Goal: Task Accomplishment & Management: Manage account settings

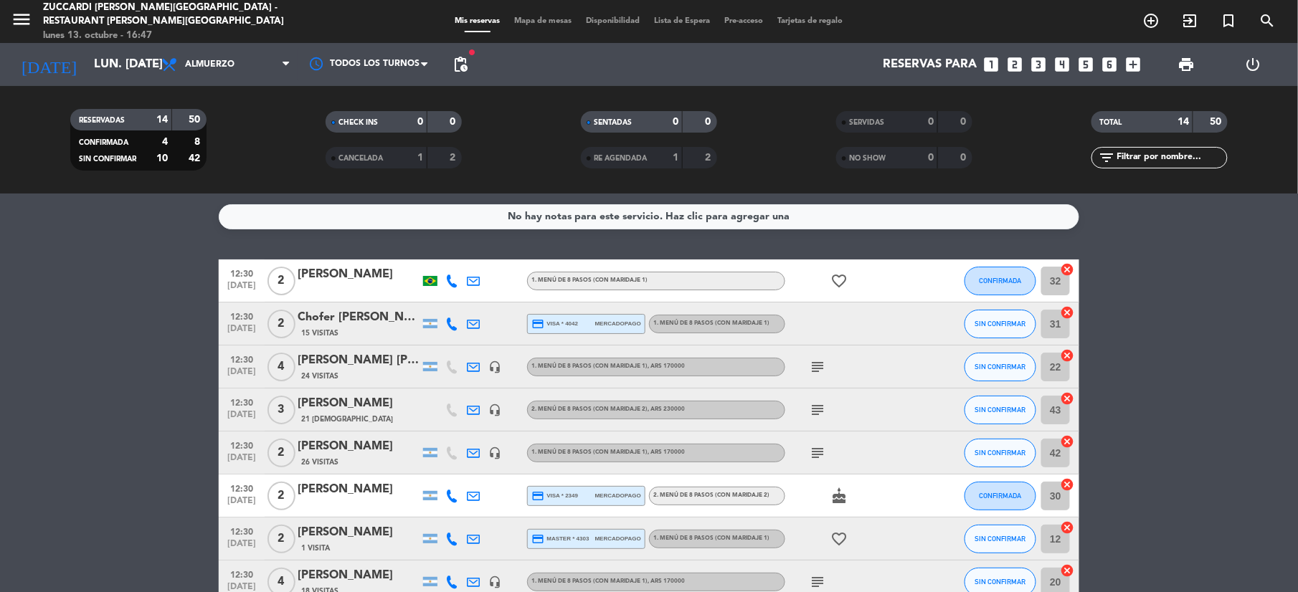
scroll to position [360, 0]
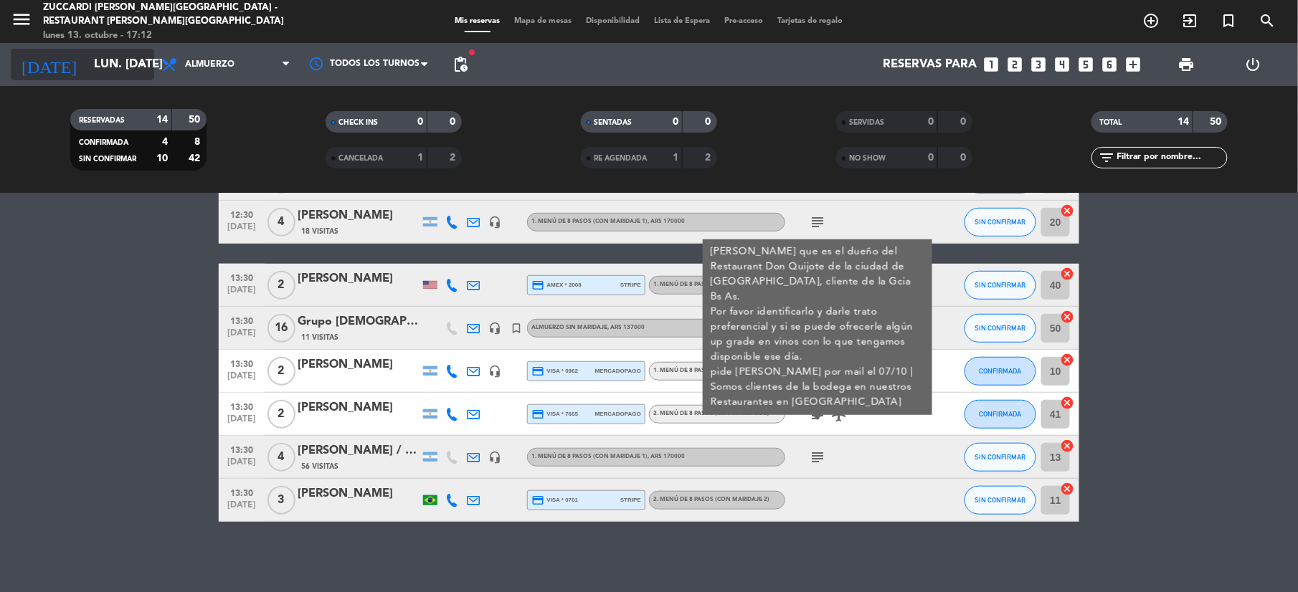
click at [90, 49] on div "[DATE] lun. [DATE] arrow_drop_down" at bounding box center [82, 65] width 143 height 32
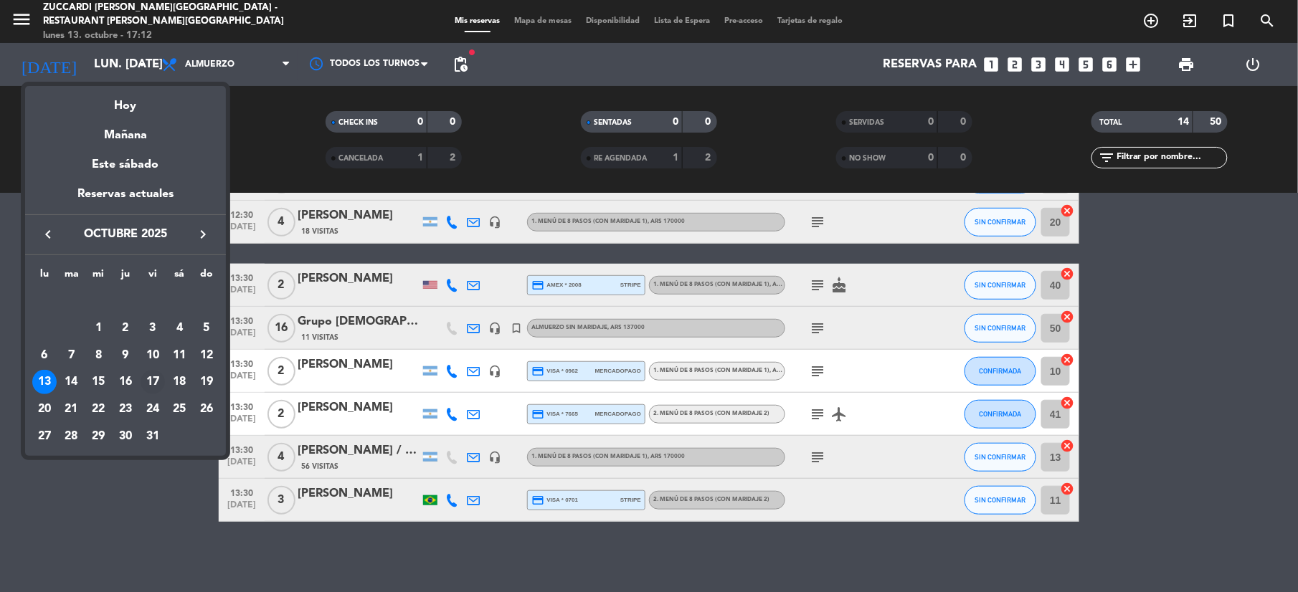
click at [158, 385] on div "17" at bounding box center [153, 382] width 24 height 24
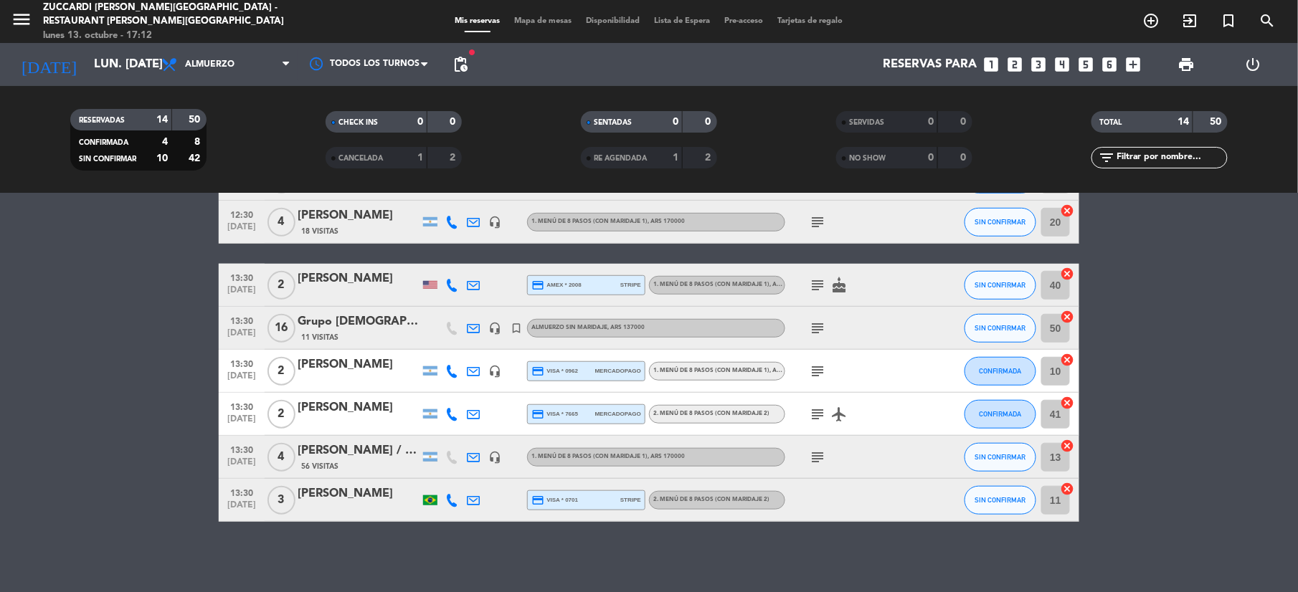
type input "vie. [DATE]"
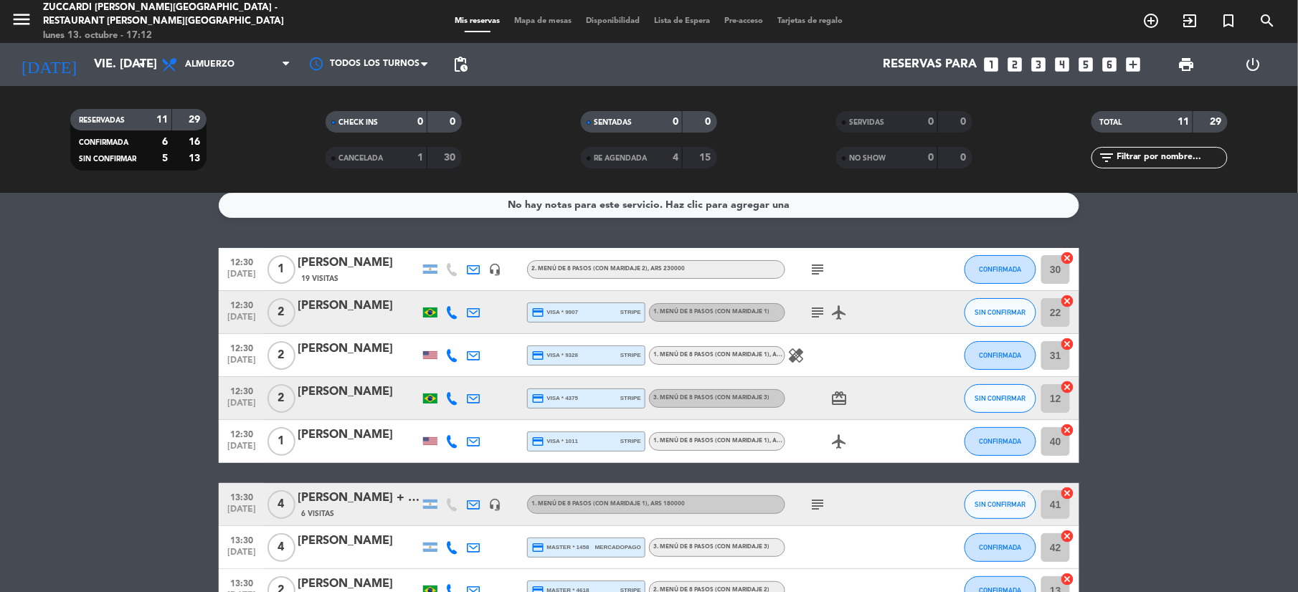
scroll to position [0, 0]
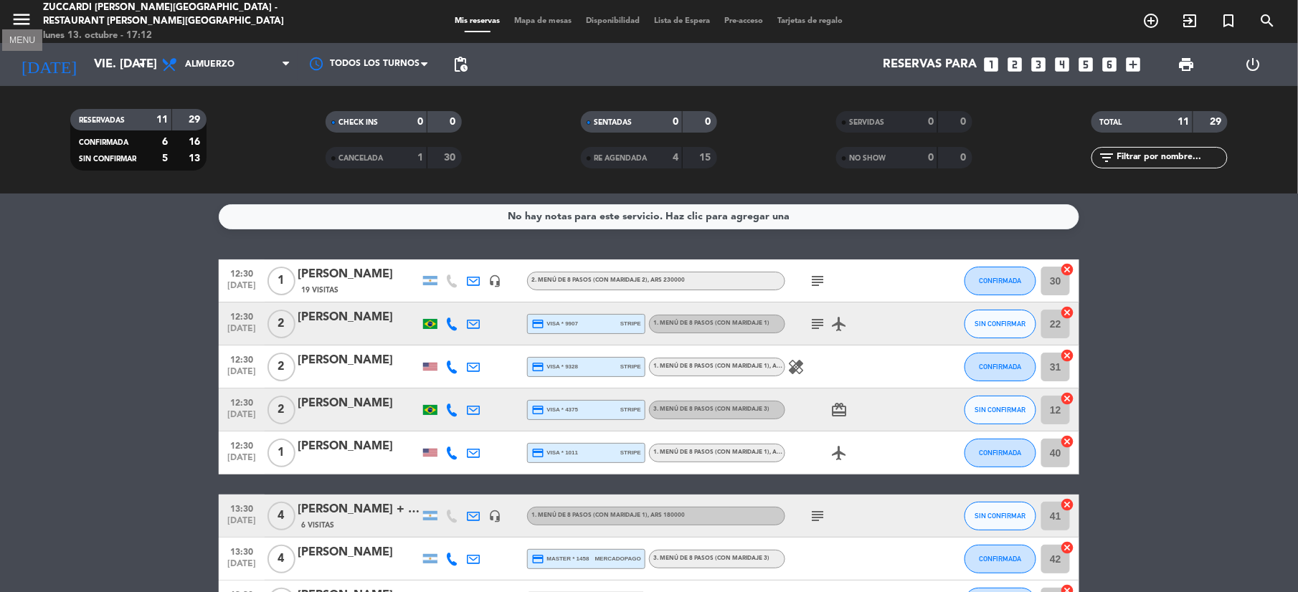
click at [20, 20] on icon "menu" at bounding box center [22, 20] width 22 height 22
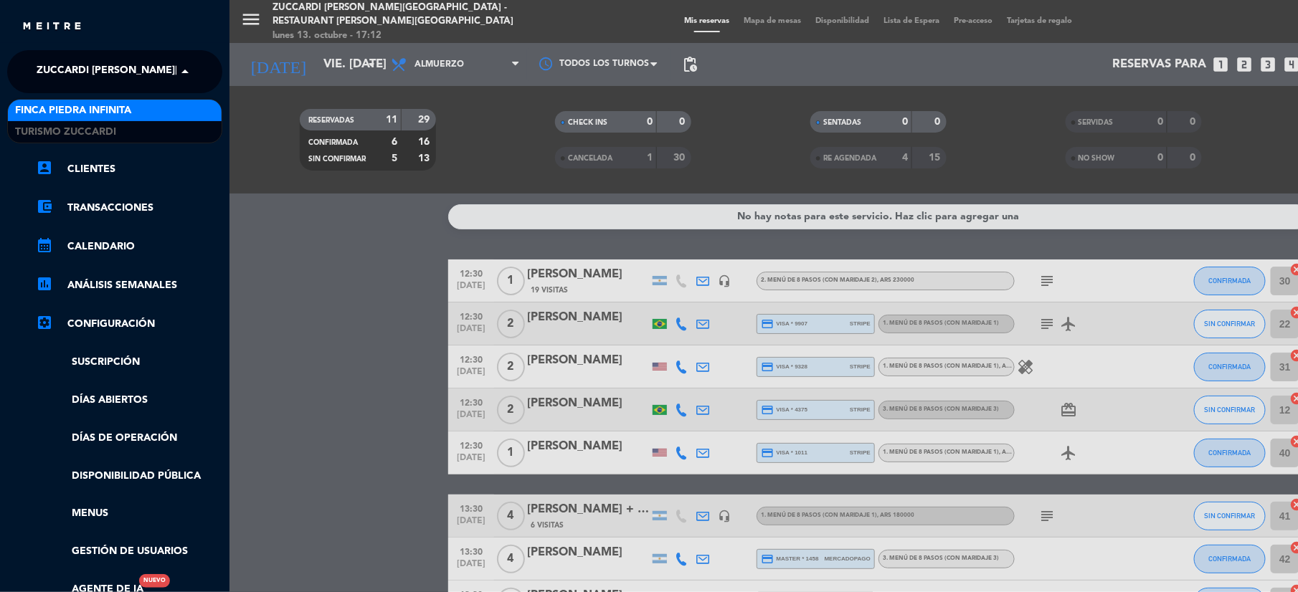
click at [113, 80] on span "Zuccardi [PERSON_NAME][GEOGRAPHIC_DATA] - Restaurant [PERSON_NAME][GEOGRAPHIC_D…" at bounding box center [292, 72] width 510 height 30
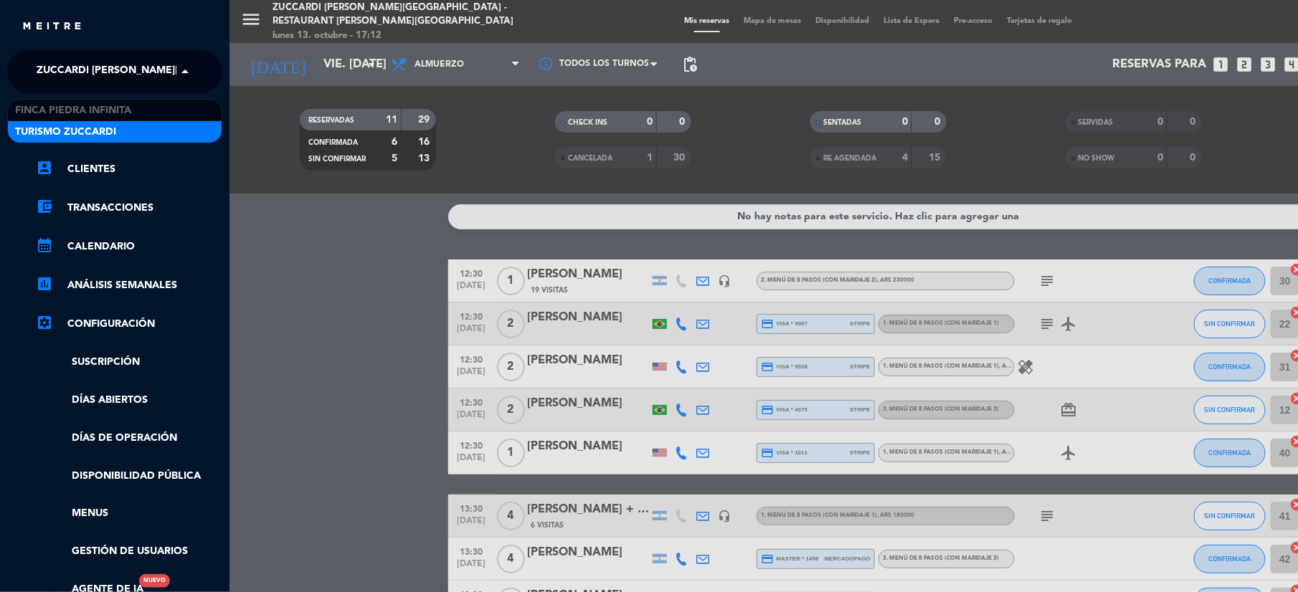
click at [116, 124] on div "Turismo Zuccardi" at bounding box center [115, 132] width 214 height 22
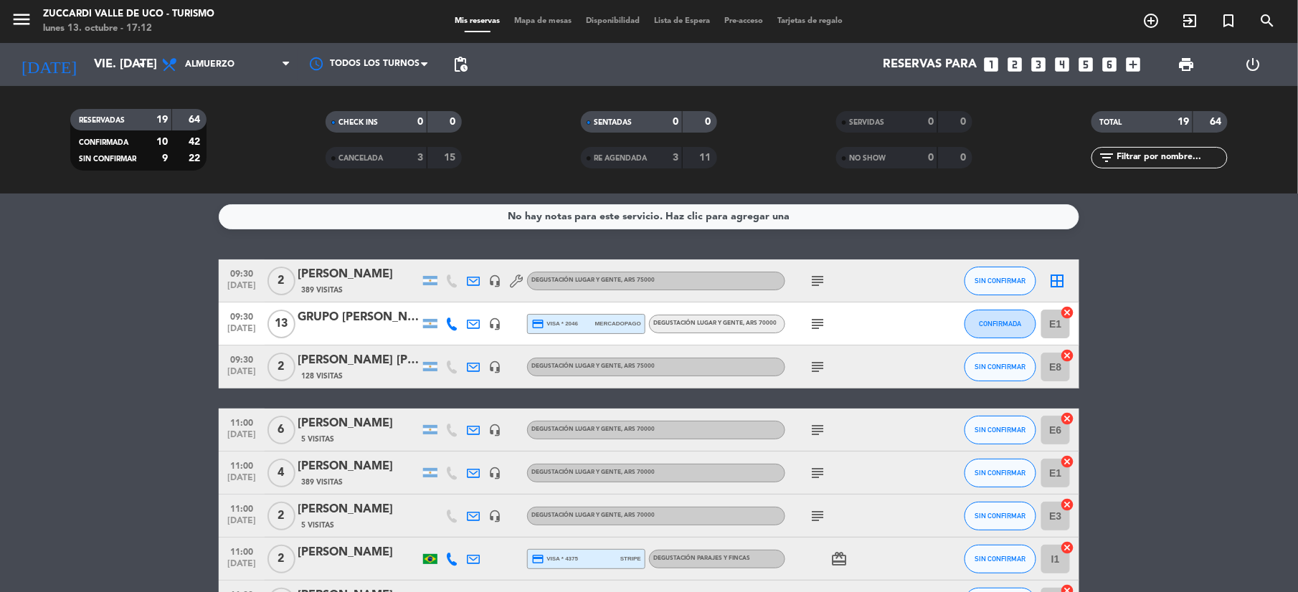
drag, startPoint x: 842, startPoint y: 320, endPoint x: 827, endPoint y: 320, distance: 15.1
click at [842, 320] on div "subject" at bounding box center [849, 324] width 129 height 42
click at [823, 320] on icon "subject" at bounding box center [817, 323] width 17 height 17
click at [369, 325] on div "GRUPO [PERSON_NAME]" at bounding box center [359, 317] width 122 height 19
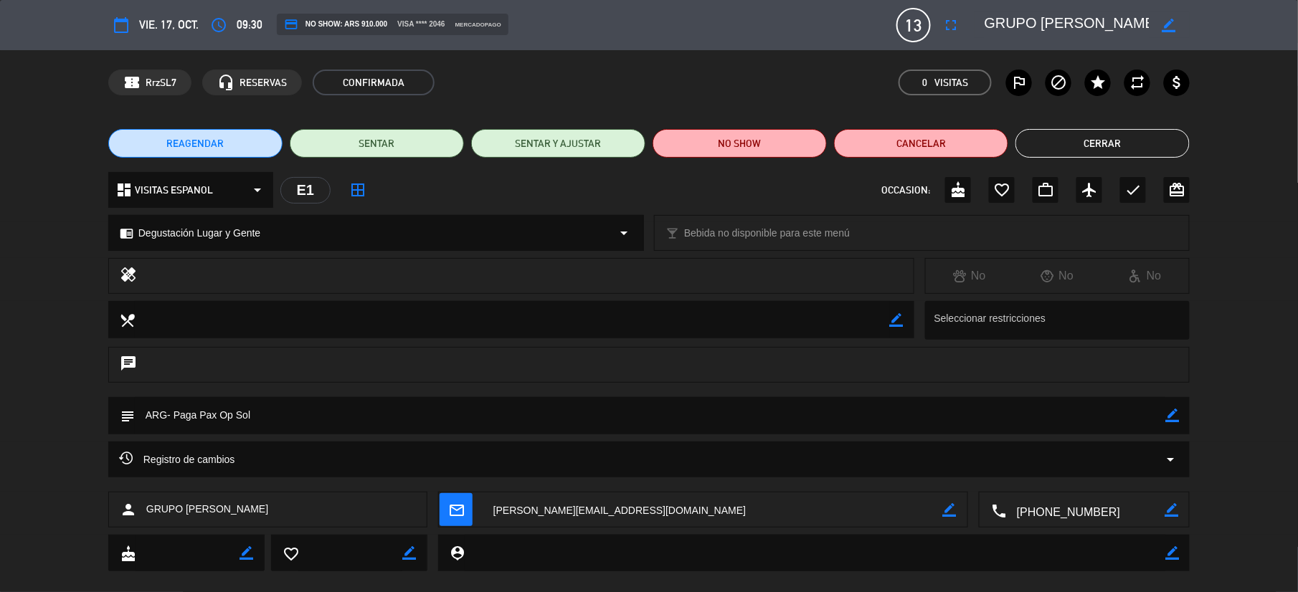
click at [1176, 419] on icon "border_color" at bounding box center [1172, 416] width 14 height 14
click at [1173, 420] on icon at bounding box center [1172, 416] width 14 height 14
click at [1173, 417] on icon "border_color" at bounding box center [1172, 416] width 14 height 14
click at [314, 412] on textarea at bounding box center [650, 415] width 1030 height 37
type textarea "ARG- Paga Pax Op Sol PAGADO 18-5999 TRANSFERENCIA"
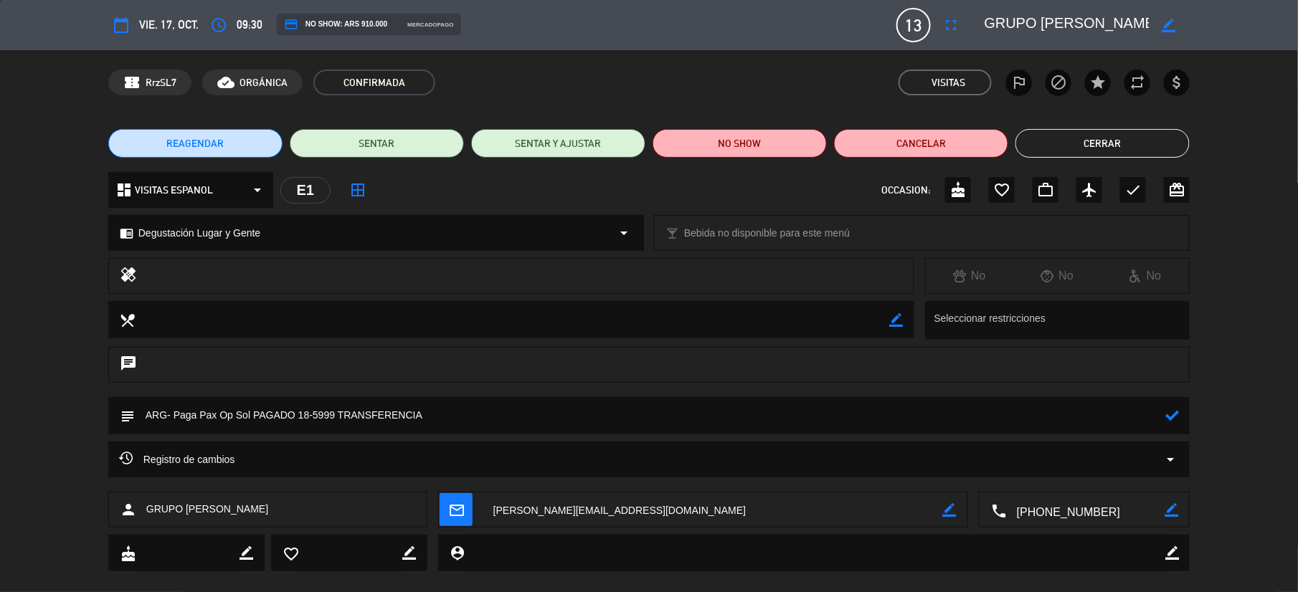
click at [1174, 413] on icon at bounding box center [1172, 416] width 14 height 14
click at [1151, 138] on button "Cerrar" at bounding box center [1102, 143] width 174 height 29
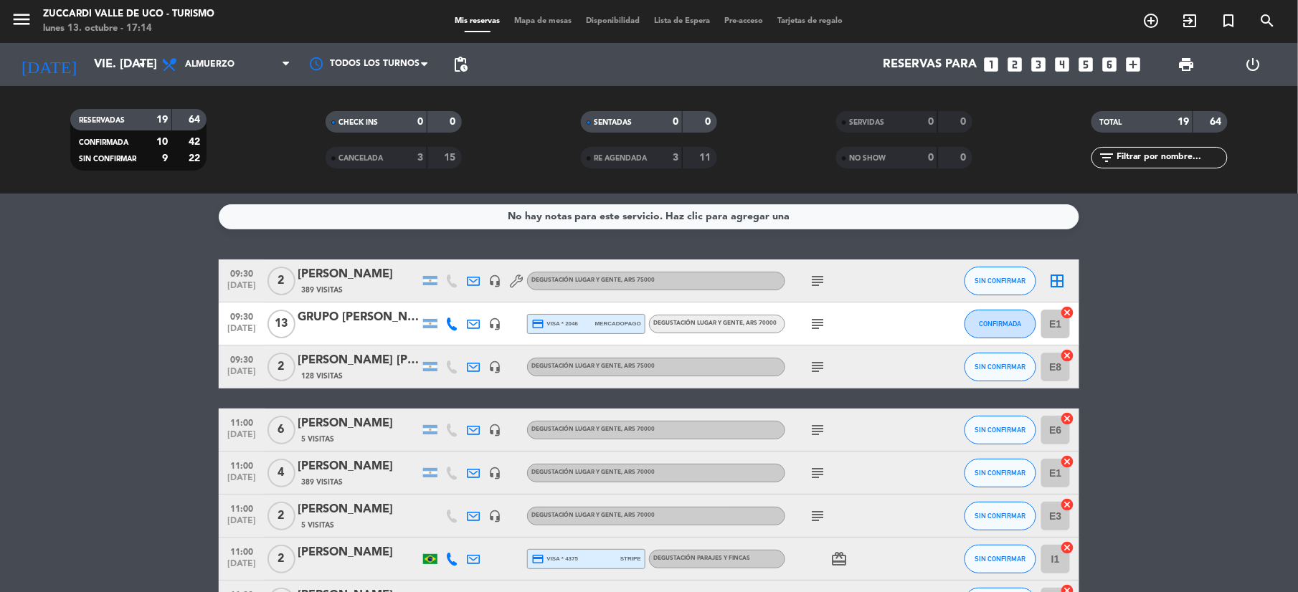
click at [344, 308] on div "GRUPO [PERSON_NAME]" at bounding box center [359, 317] width 122 height 19
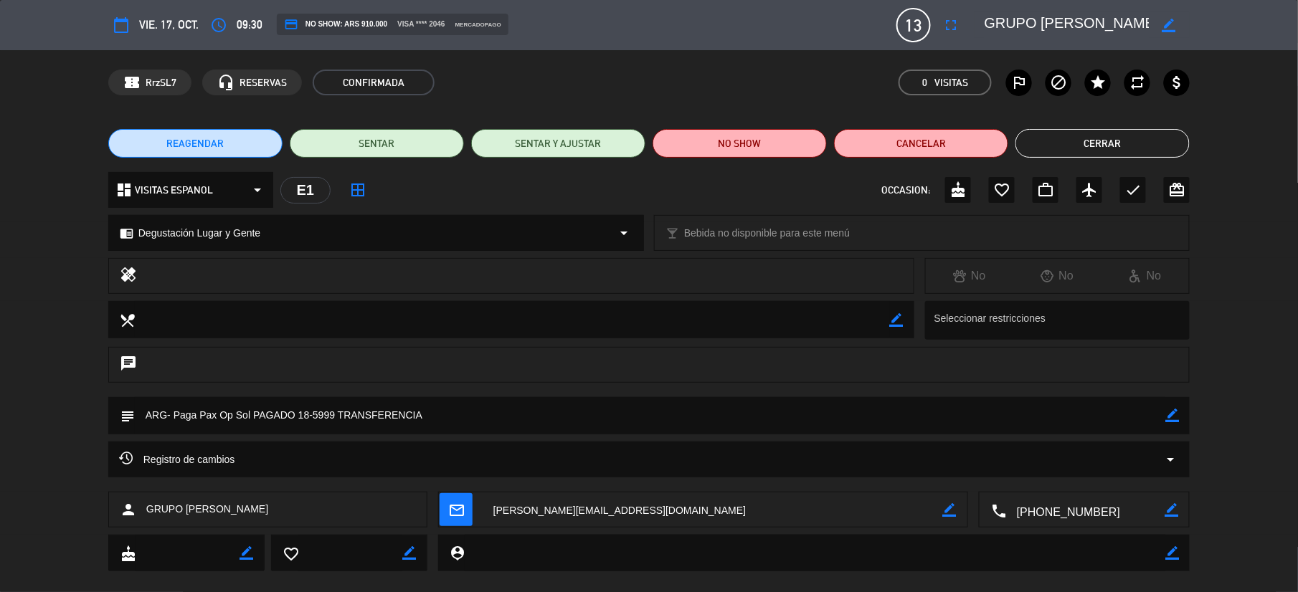
scroll to position [21, 0]
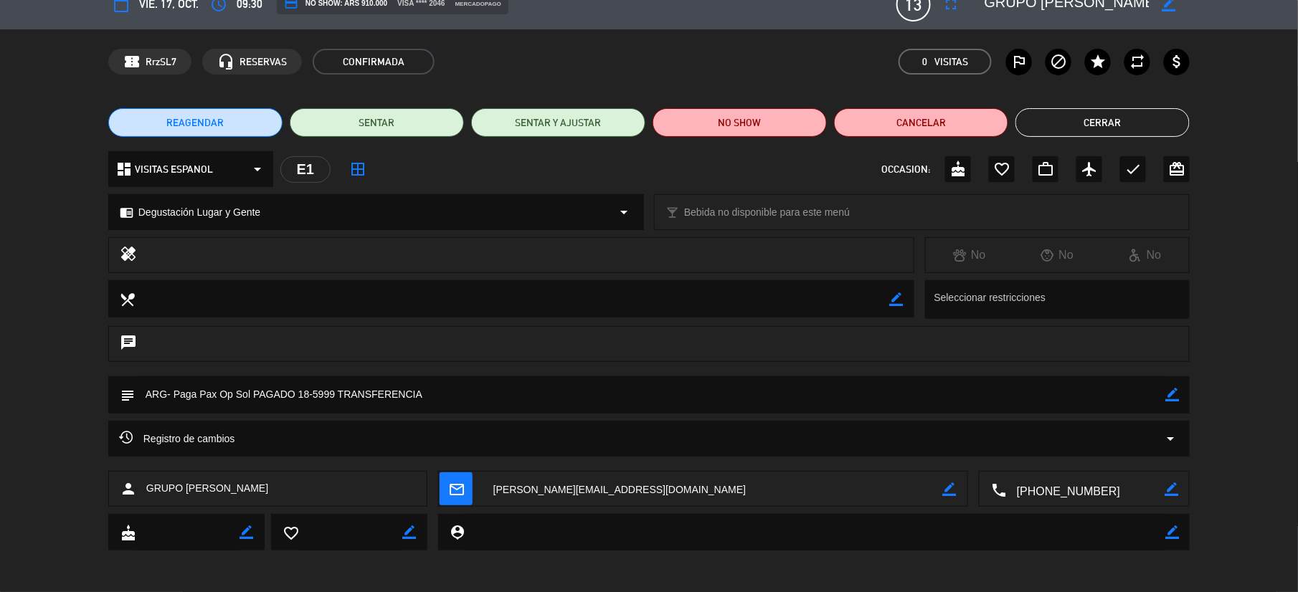
click at [1099, 124] on button "Cerrar" at bounding box center [1102, 122] width 174 height 29
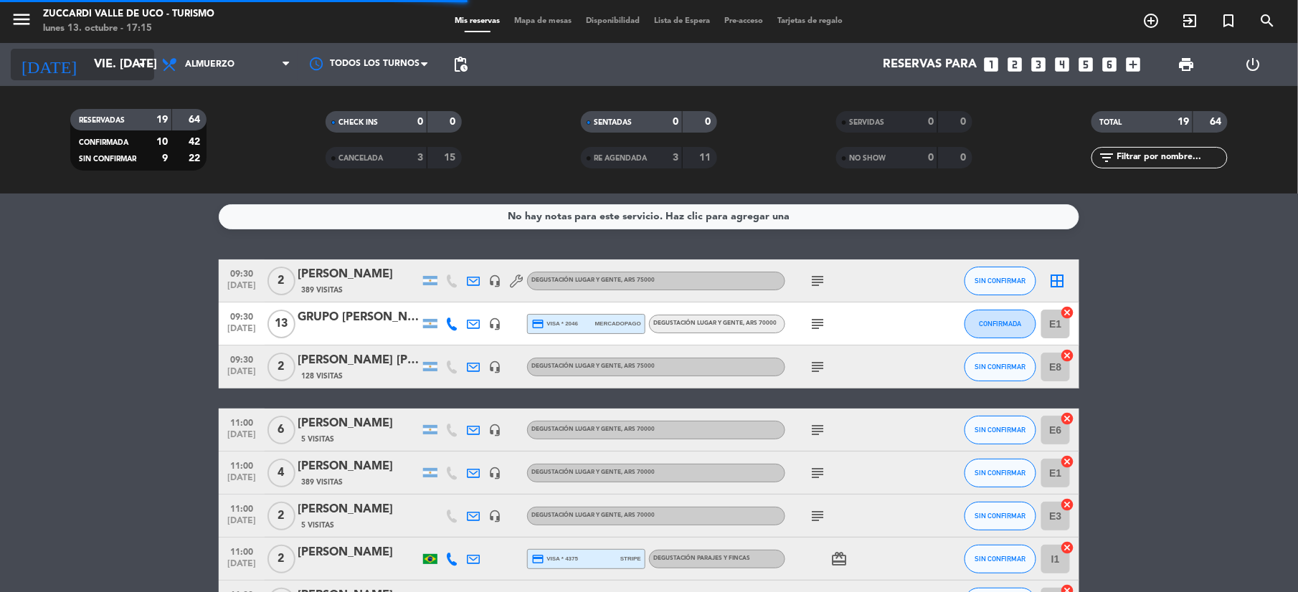
click at [90, 62] on input "vie. [DATE]" at bounding box center [164, 65] width 154 height 28
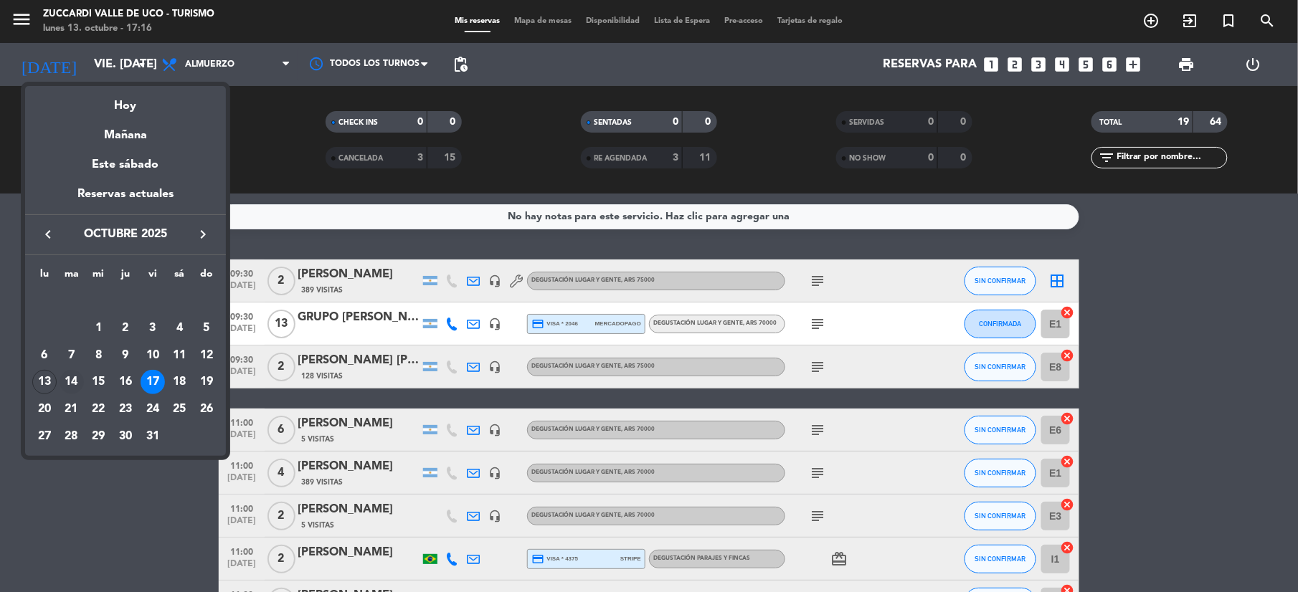
click at [70, 384] on div "14" at bounding box center [72, 382] width 24 height 24
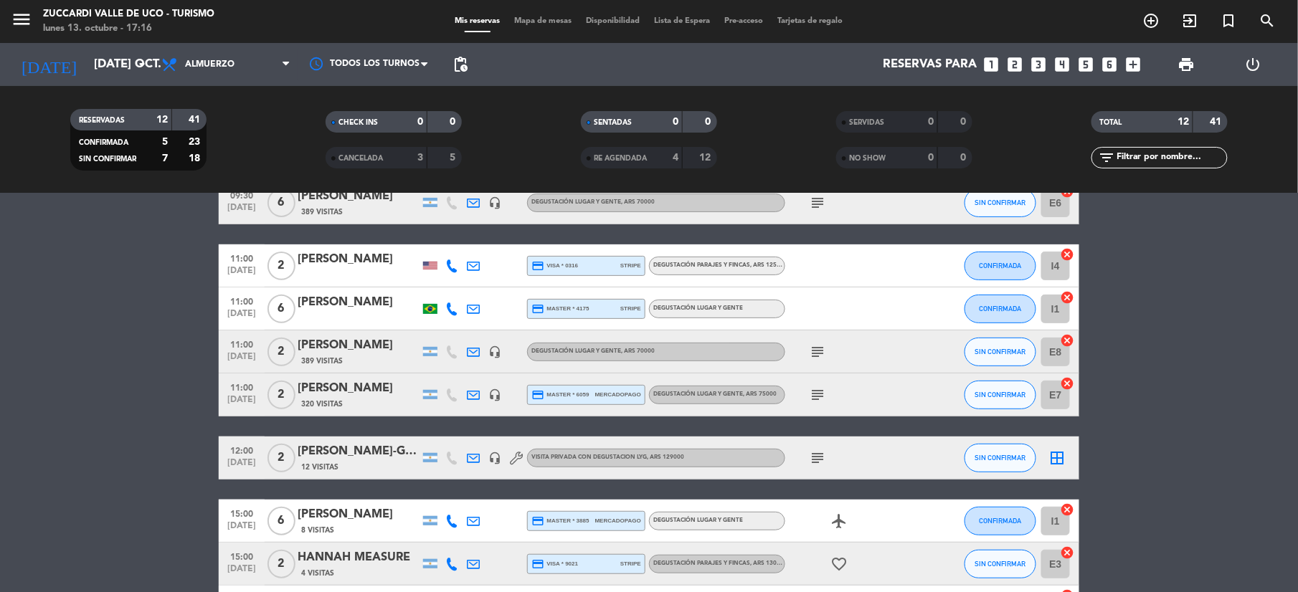
scroll to position [191, 0]
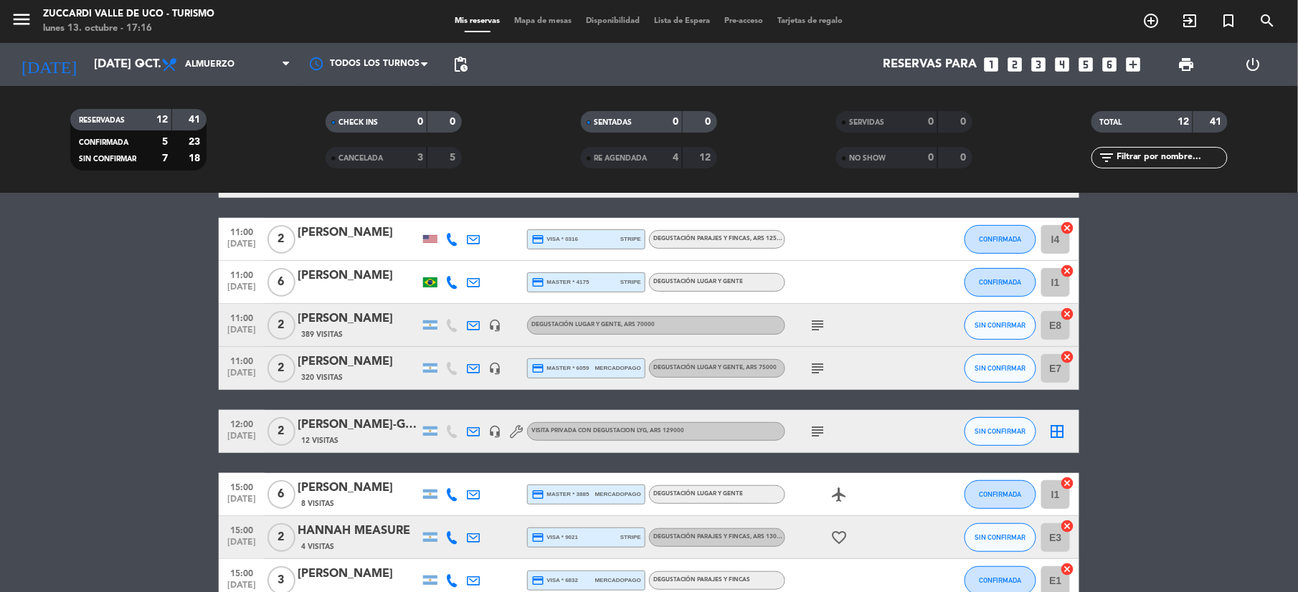
click at [350, 426] on div "[PERSON_NAME]-GRUPO [PERSON_NAME] ( [GEOGRAPHIC_DATA])" at bounding box center [359, 425] width 122 height 19
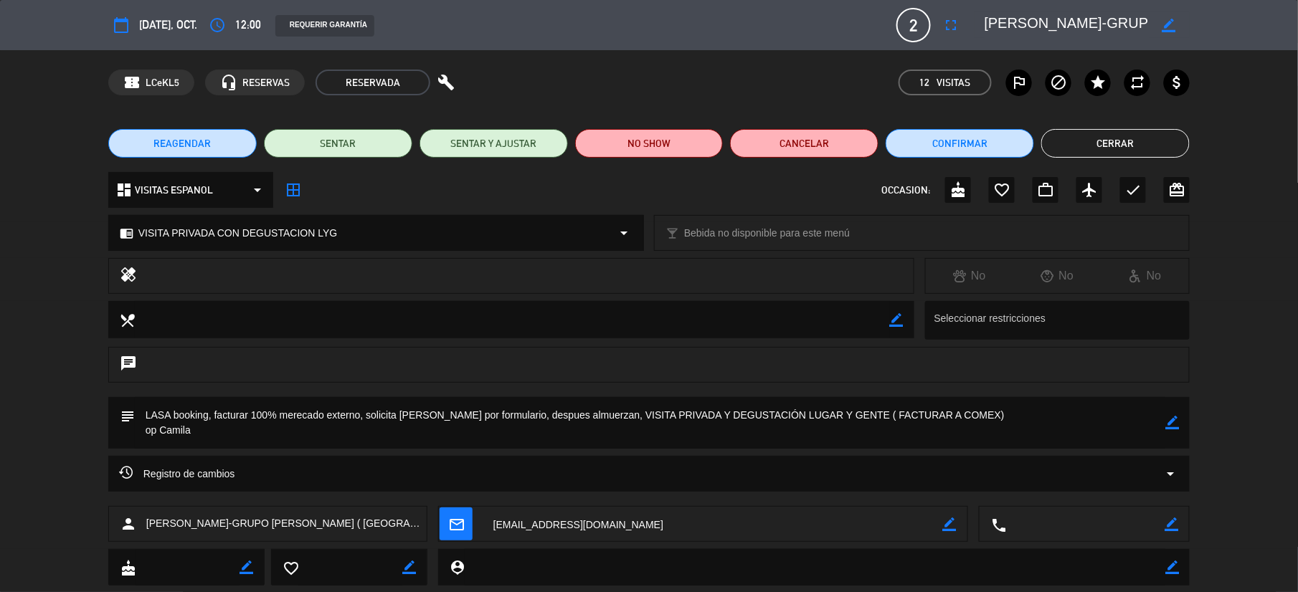
click at [1108, 133] on button "Cerrar" at bounding box center [1115, 143] width 148 height 29
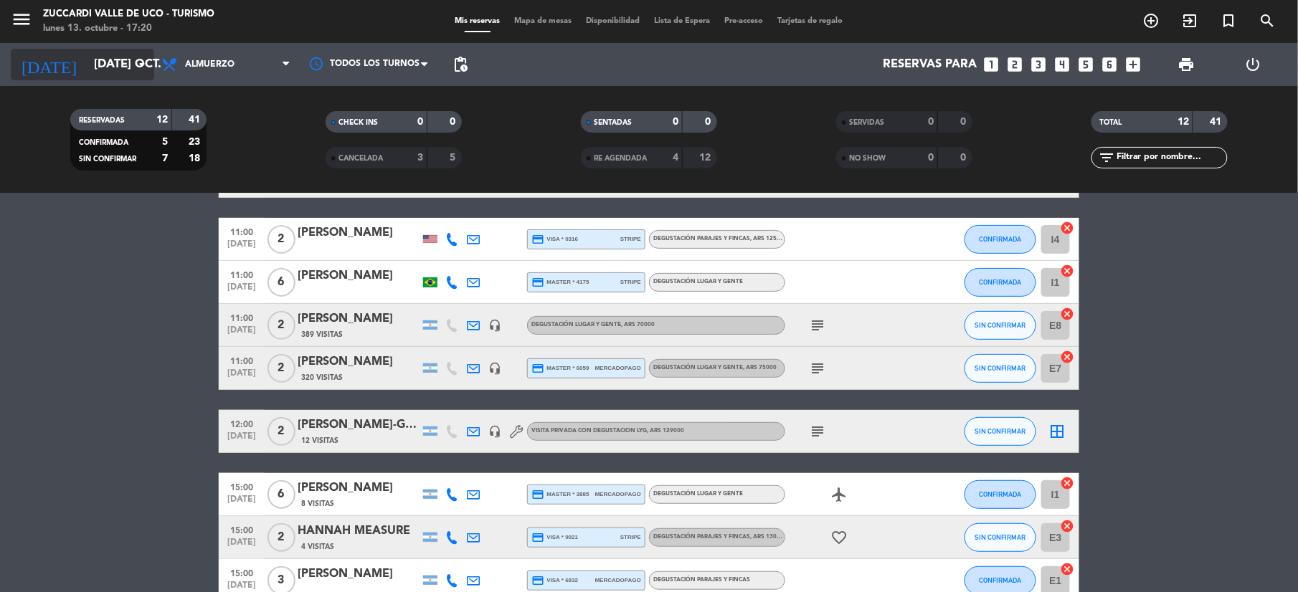
click at [87, 63] on input "[DATE] oct." at bounding box center [164, 65] width 154 height 28
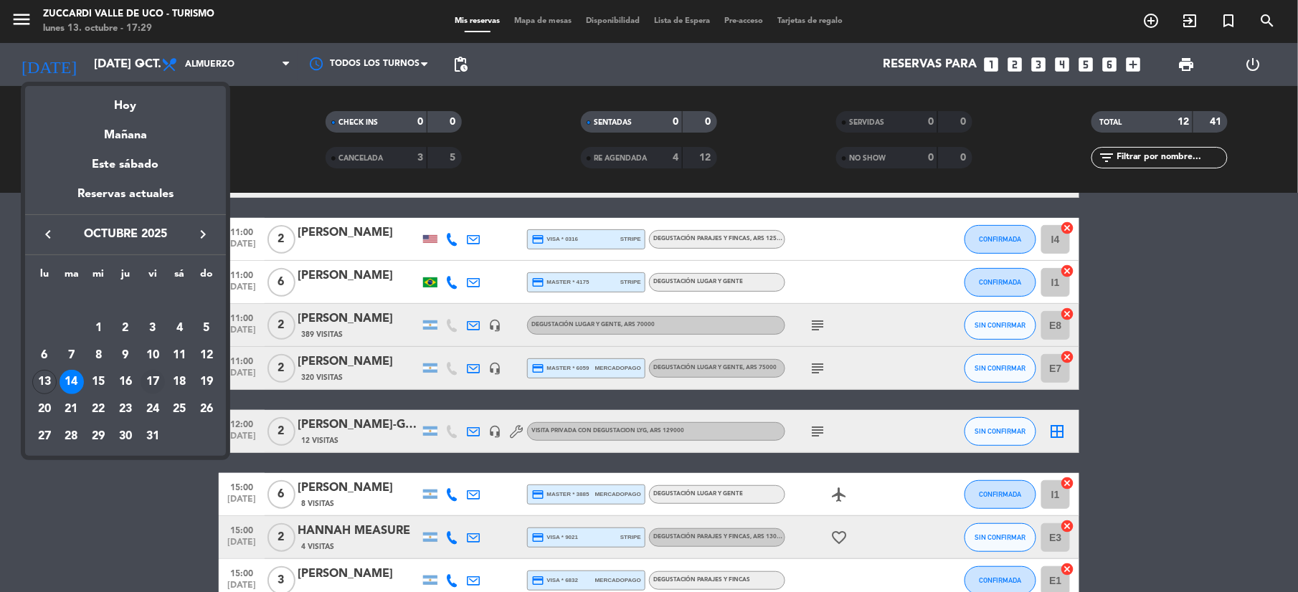
click at [149, 385] on div "17" at bounding box center [153, 382] width 24 height 24
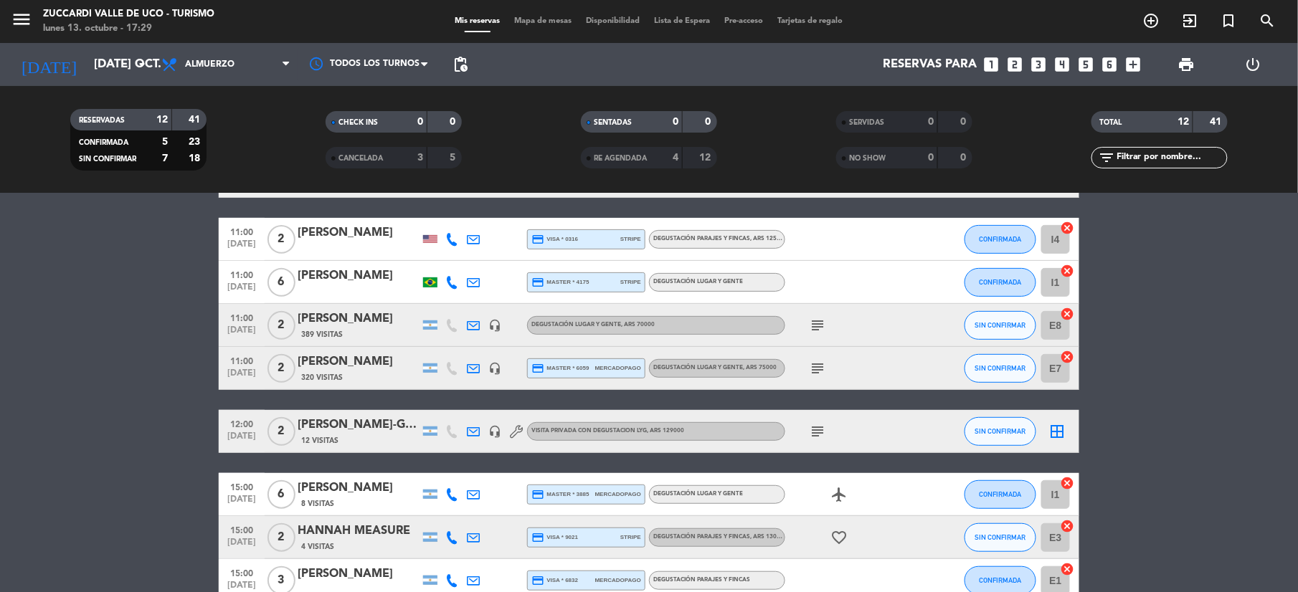
type input "vie. [DATE]"
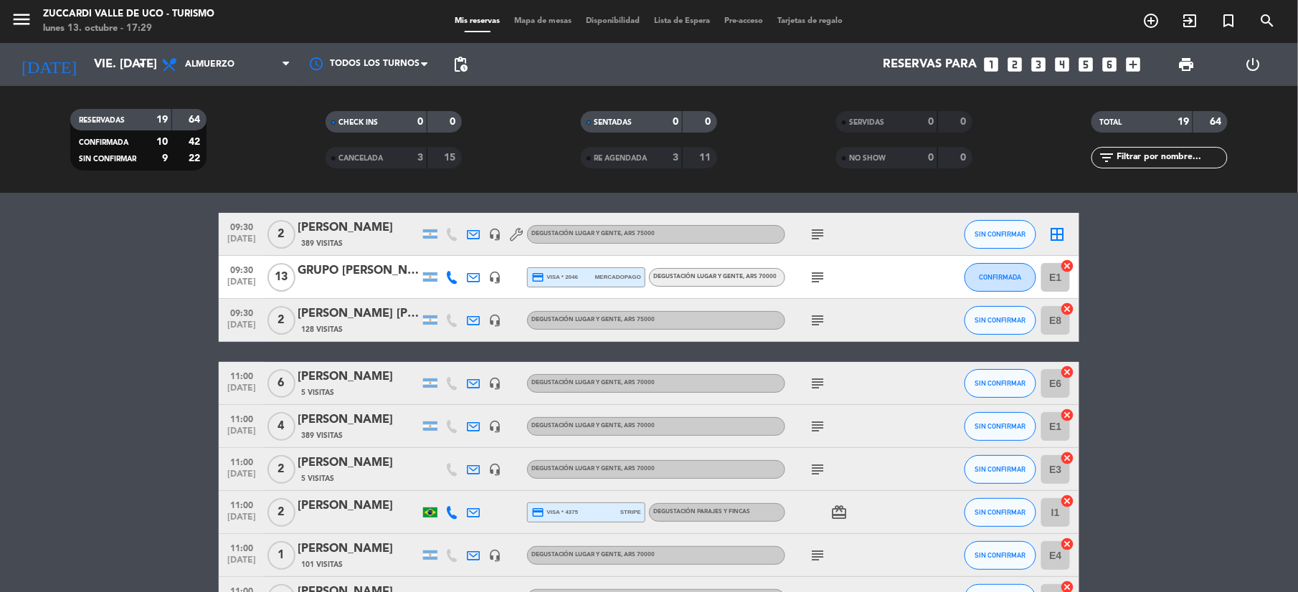
scroll to position [0, 0]
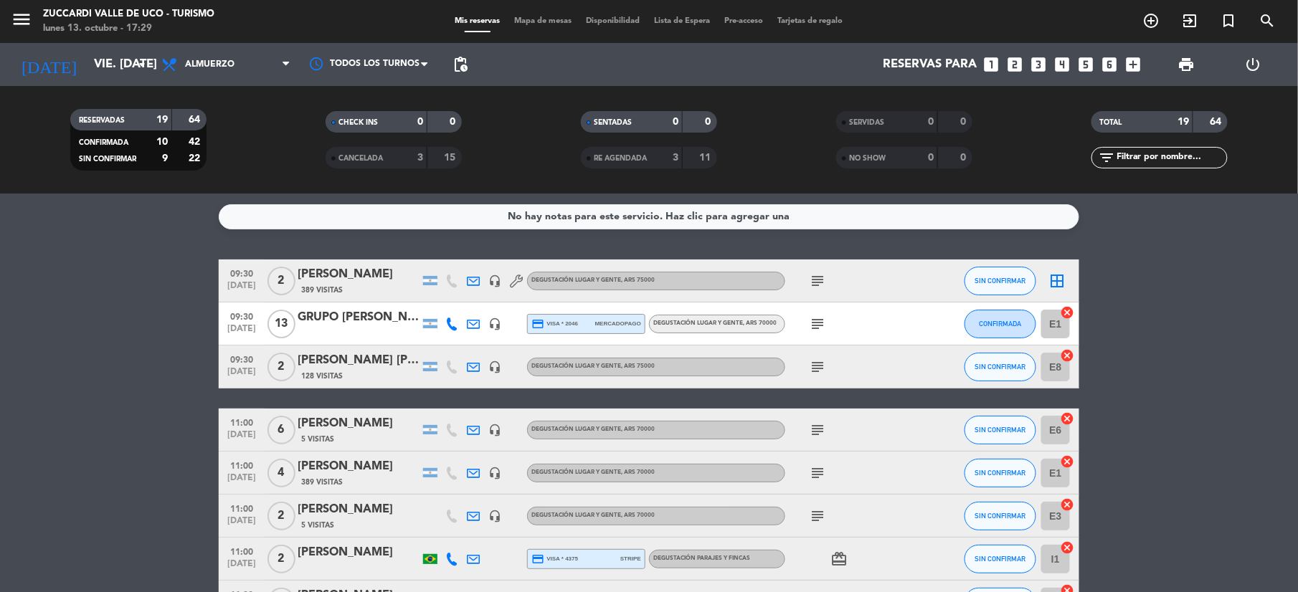
click at [360, 313] on div "GRUPO [PERSON_NAME]" at bounding box center [359, 317] width 122 height 19
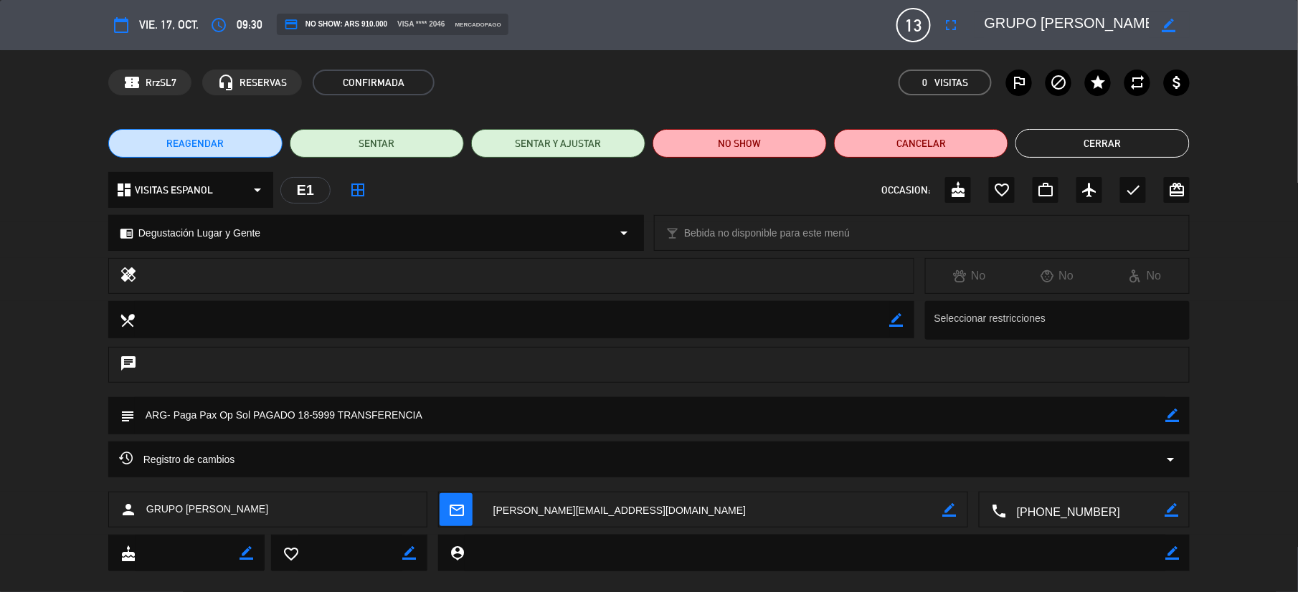
click at [1173, 419] on icon "border_color" at bounding box center [1172, 416] width 14 height 14
click at [333, 416] on textarea at bounding box center [650, 415] width 1030 height 37
type textarea "ARG- Paga Pax Op Sol PAGADO 18-6000 TRANSFERENCIA"
click at [1171, 422] on div at bounding box center [1172, 415] width 14 height 37
click at [1171, 417] on icon at bounding box center [1172, 416] width 14 height 14
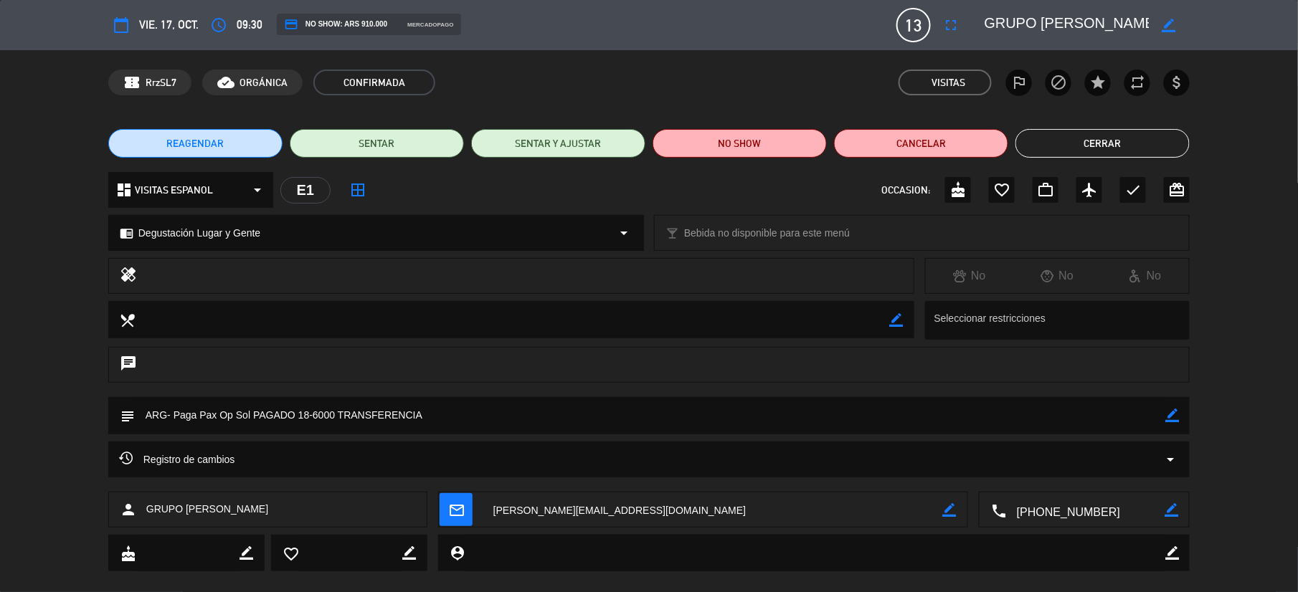
click at [1090, 133] on button "Cerrar" at bounding box center [1102, 143] width 174 height 29
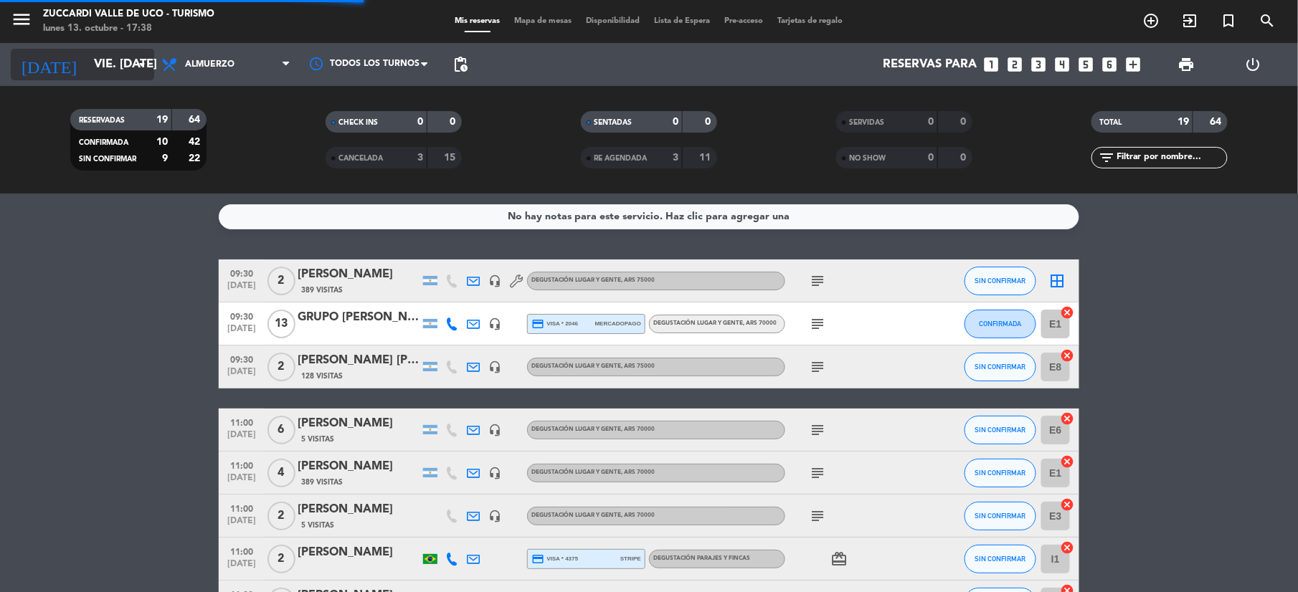
click at [95, 64] on input "vie. [DATE]" at bounding box center [164, 65] width 154 height 28
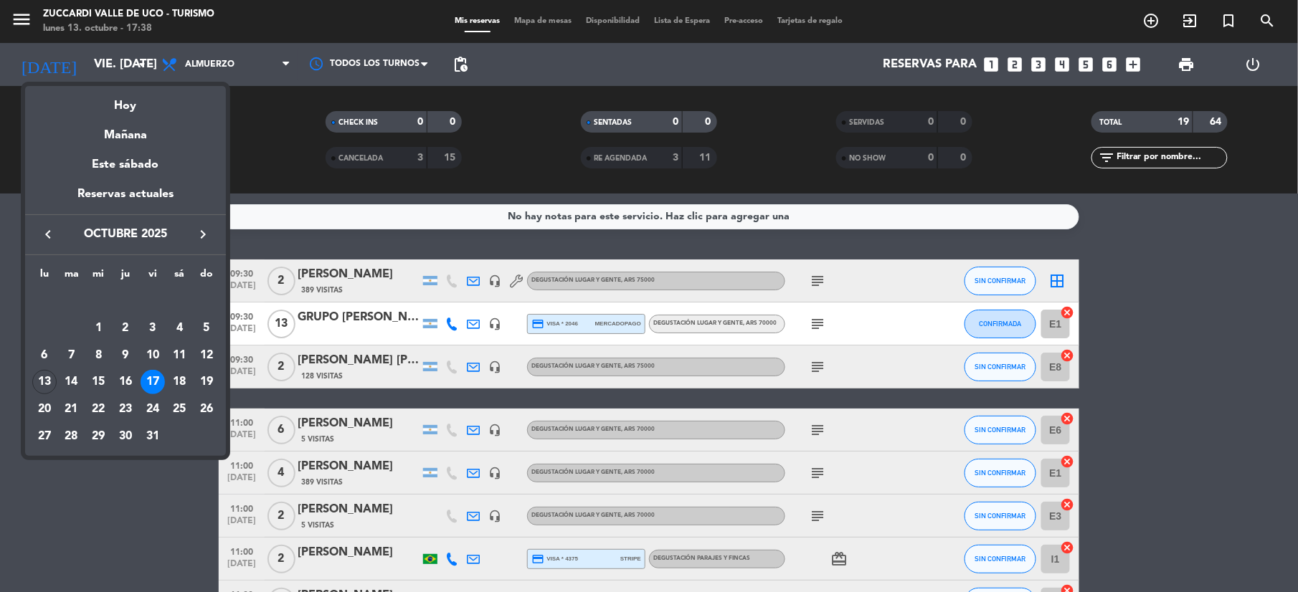
click at [204, 242] on icon "keyboard_arrow_right" at bounding box center [202, 234] width 17 height 17
click at [95, 331] on div "5" at bounding box center [98, 328] width 24 height 24
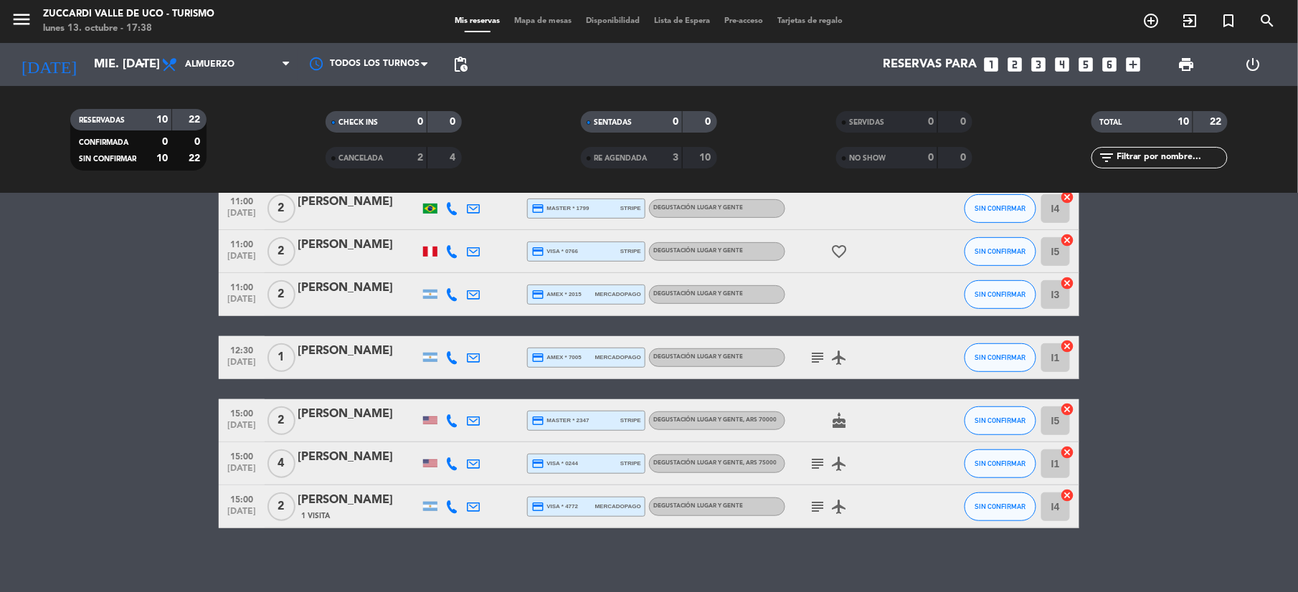
scroll to position [248, 0]
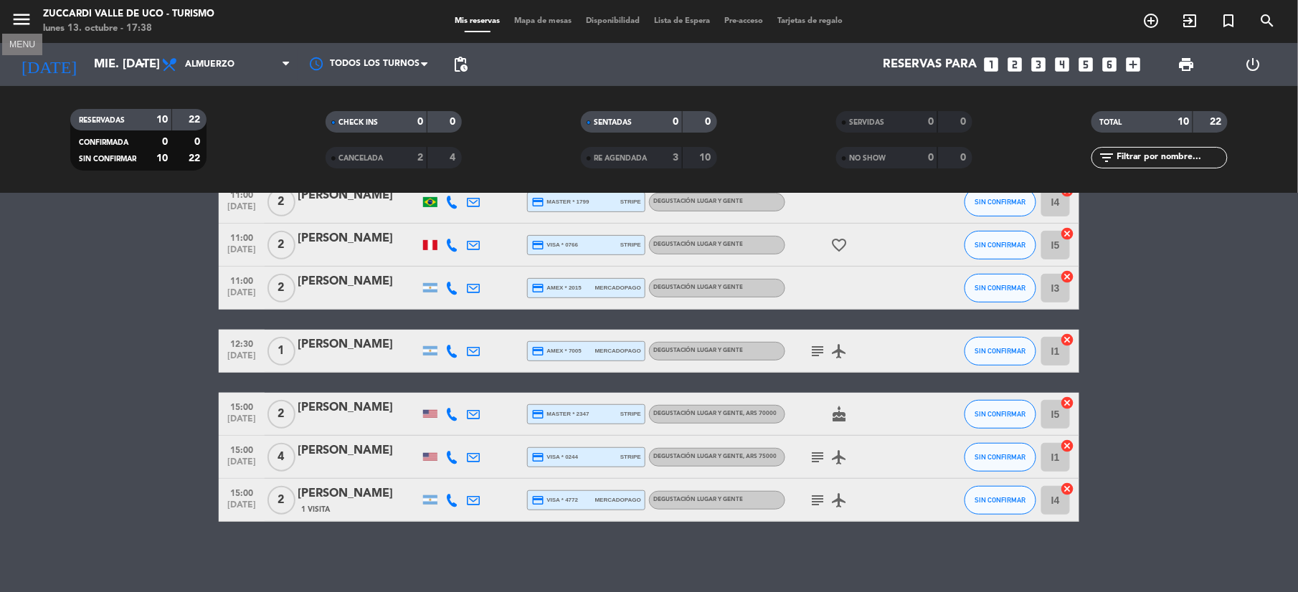
click at [18, 24] on icon "menu" at bounding box center [22, 20] width 22 height 22
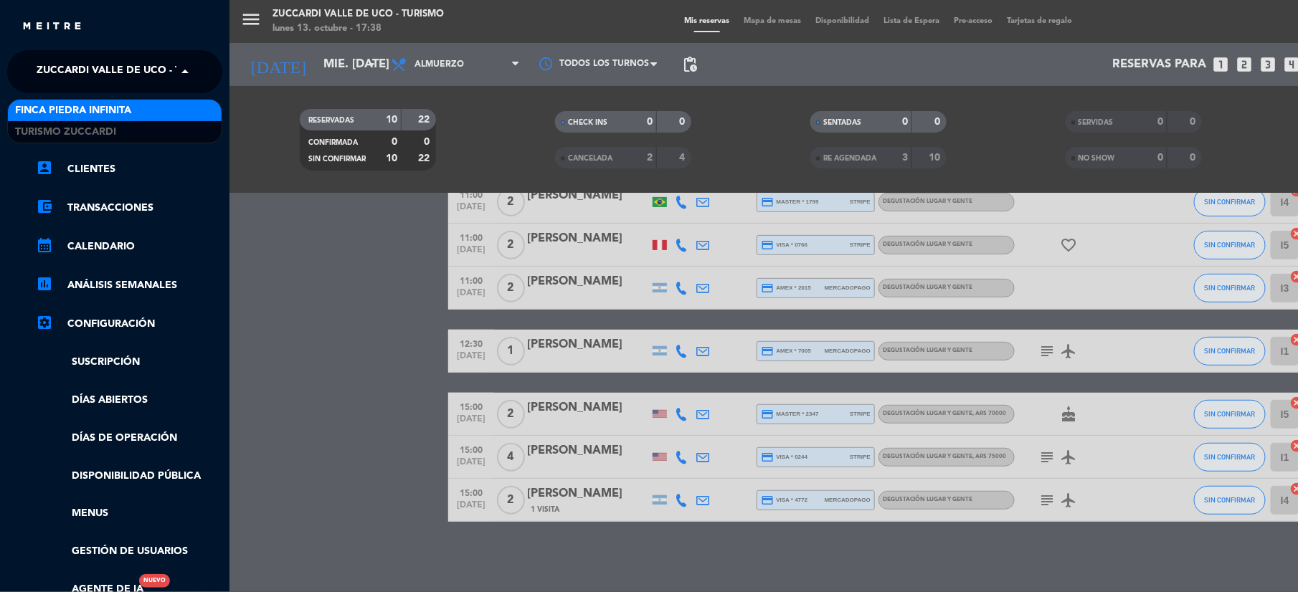
click at [66, 77] on span "Zuccardi Valle de Uco - Turismo" at bounding box center [129, 72] width 184 height 30
click at [67, 113] on span "Finca Piedra Infinita" at bounding box center [73, 111] width 116 height 16
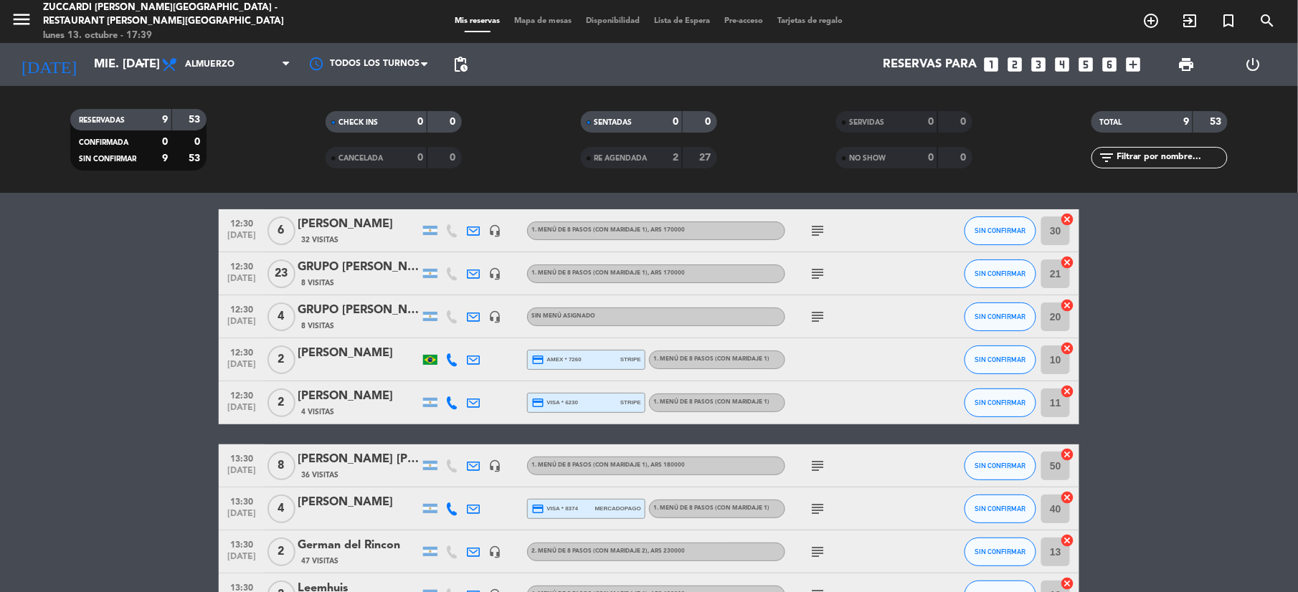
scroll to position [0, 0]
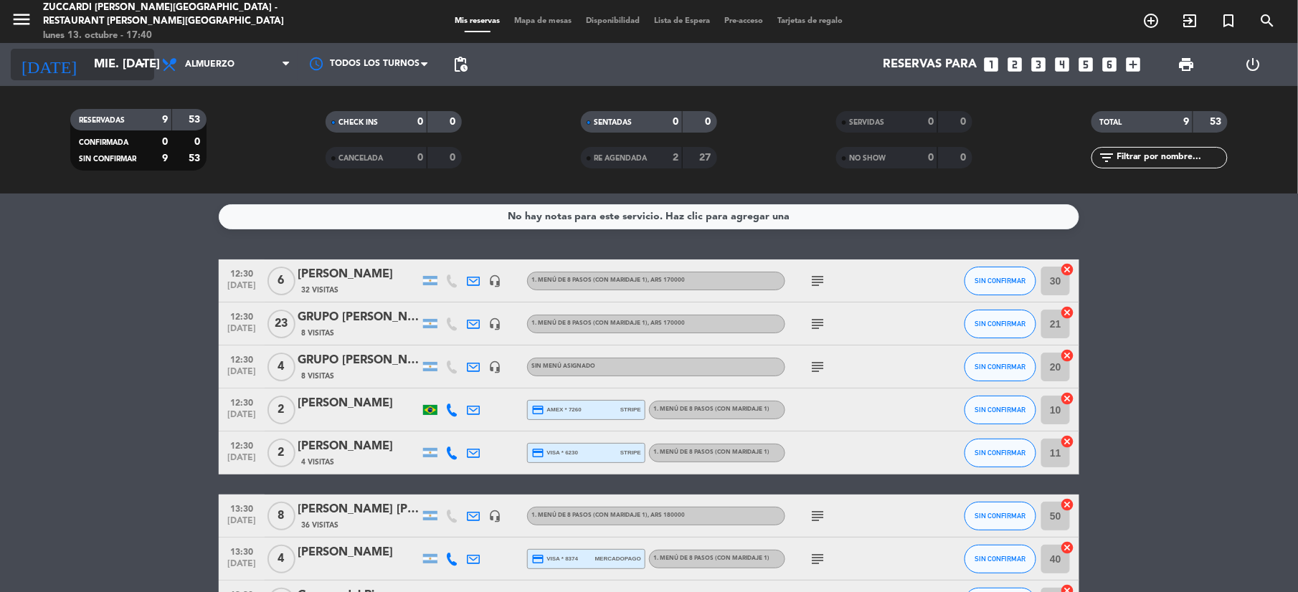
click at [95, 70] on input "mié. [DATE]" at bounding box center [164, 65] width 154 height 28
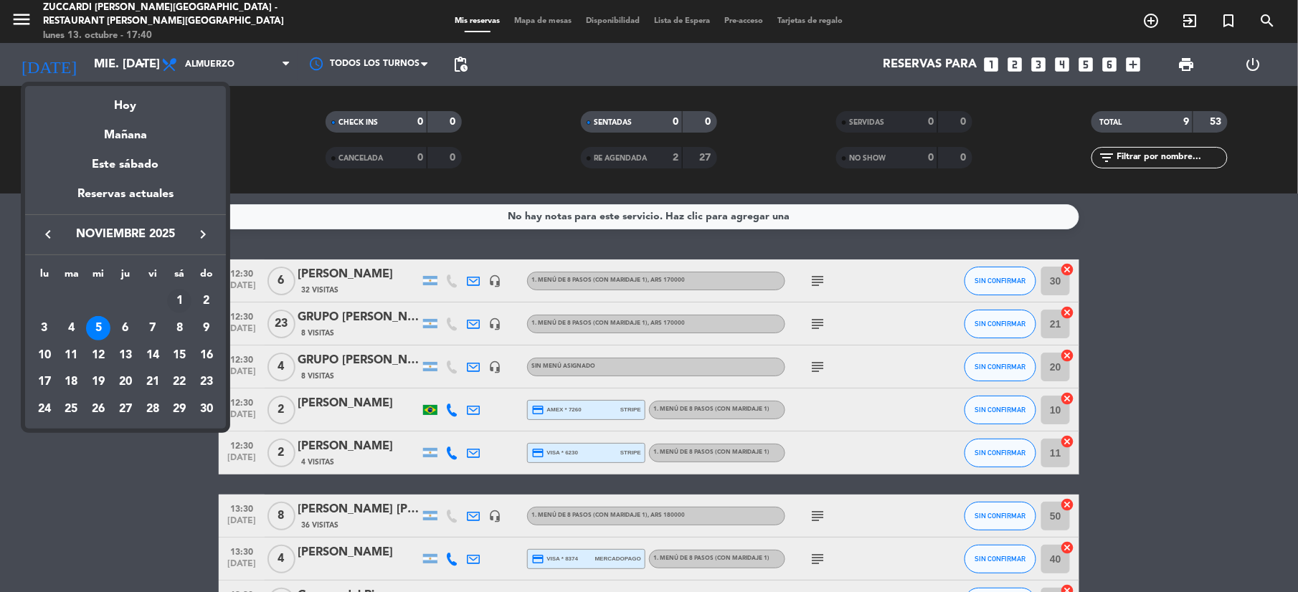
click at [179, 301] on div "1" at bounding box center [179, 301] width 24 height 24
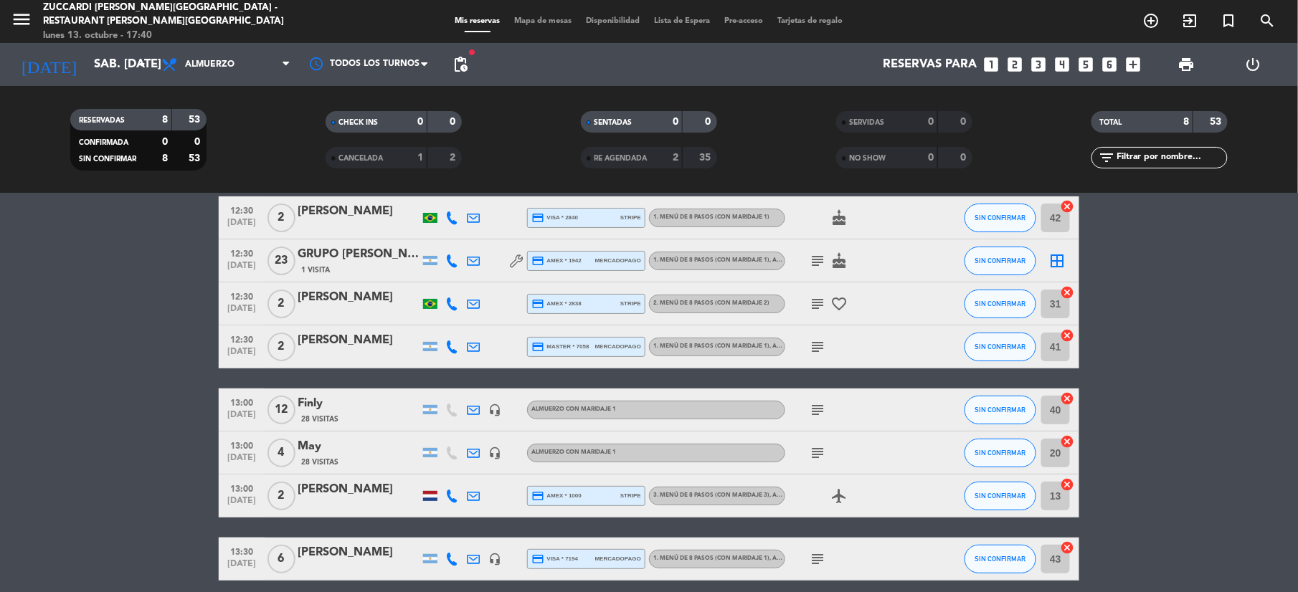
scroll to position [95, 0]
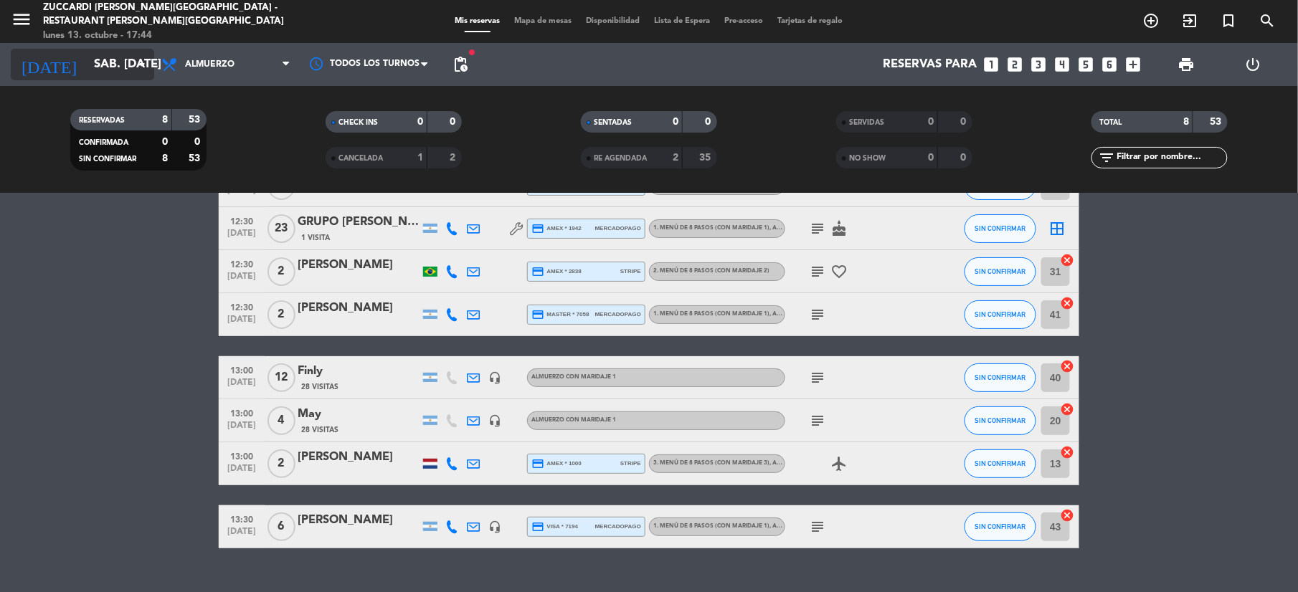
click at [87, 51] on input "sáb. [DATE]" at bounding box center [164, 65] width 154 height 28
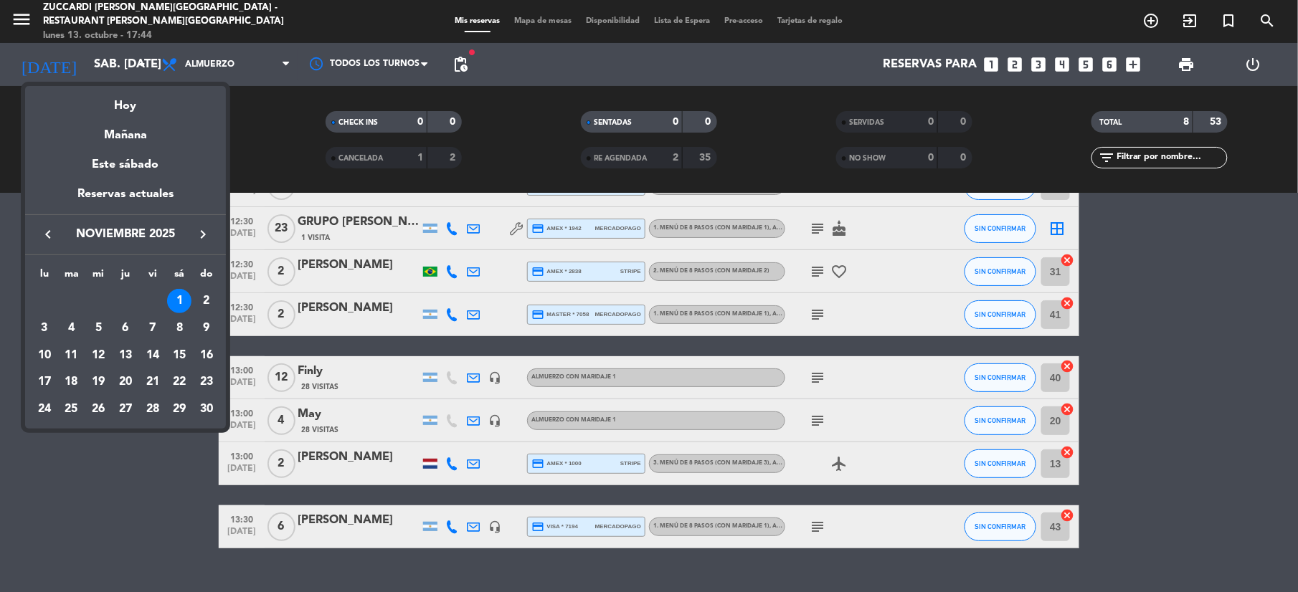
click at [42, 231] on icon "keyboard_arrow_left" at bounding box center [47, 234] width 17 height 17
click at [124, 379] on div "16" at bounding box center [125, 382] width 24 height 24
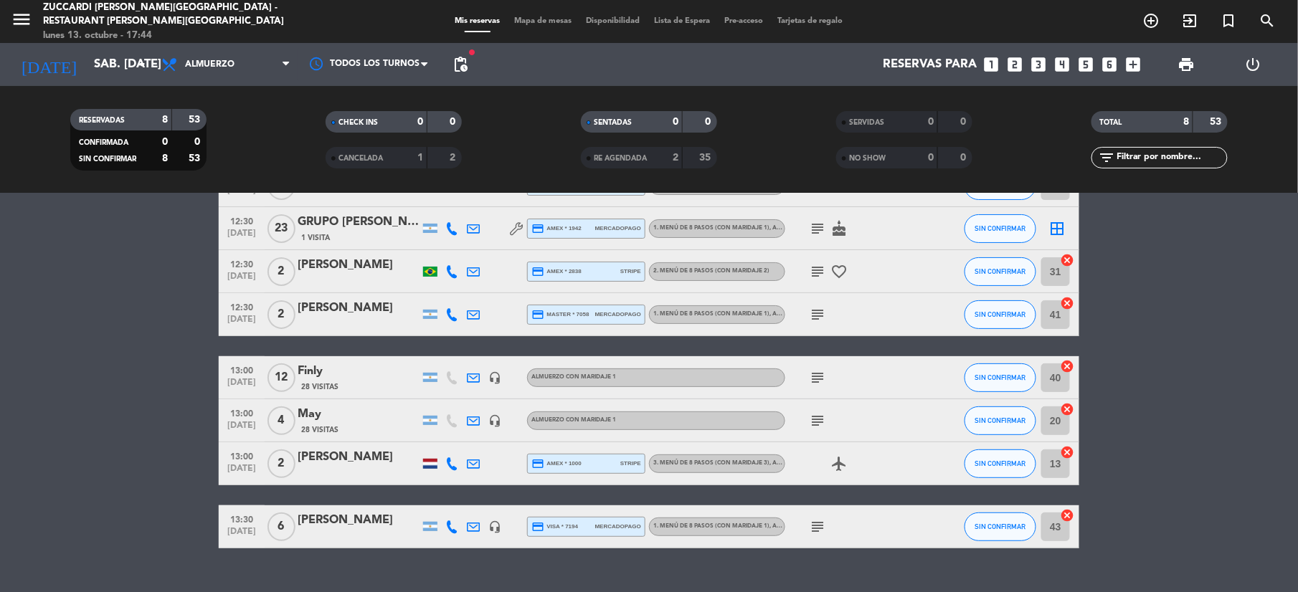
type input "[DEMOGRAPHIC_DATA] [DATE]"
click at [22, 24] on icon "menu" at bounding box center [22, 20] width 22 height 22
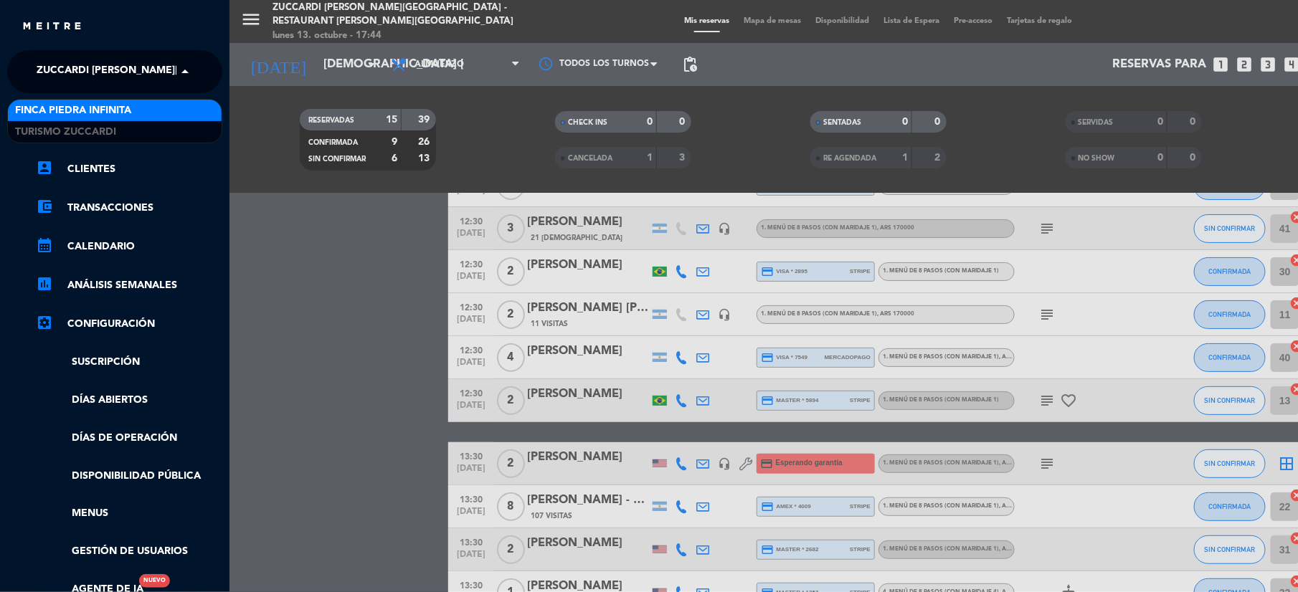
click at [115, 69] on span "Zuccardi [PERSON_NAME][GEOGRAPHIC_DATA] - Restaurant [PERSON_NAME][GEOGRAPHIC_D…" at bounding box center [292, 72] width 510 height 30
click at [85, 109] on span "Finca Piedra Infinita" at bounding box center [73, 111] width 116 height 16
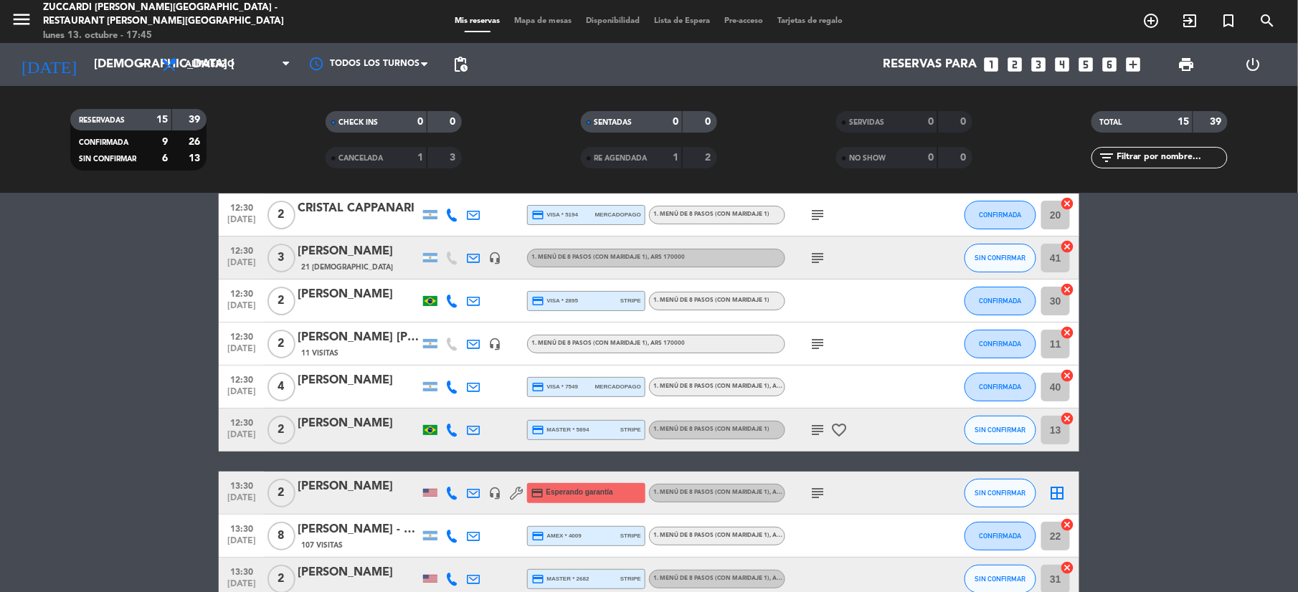
scroll to position [22, 0]
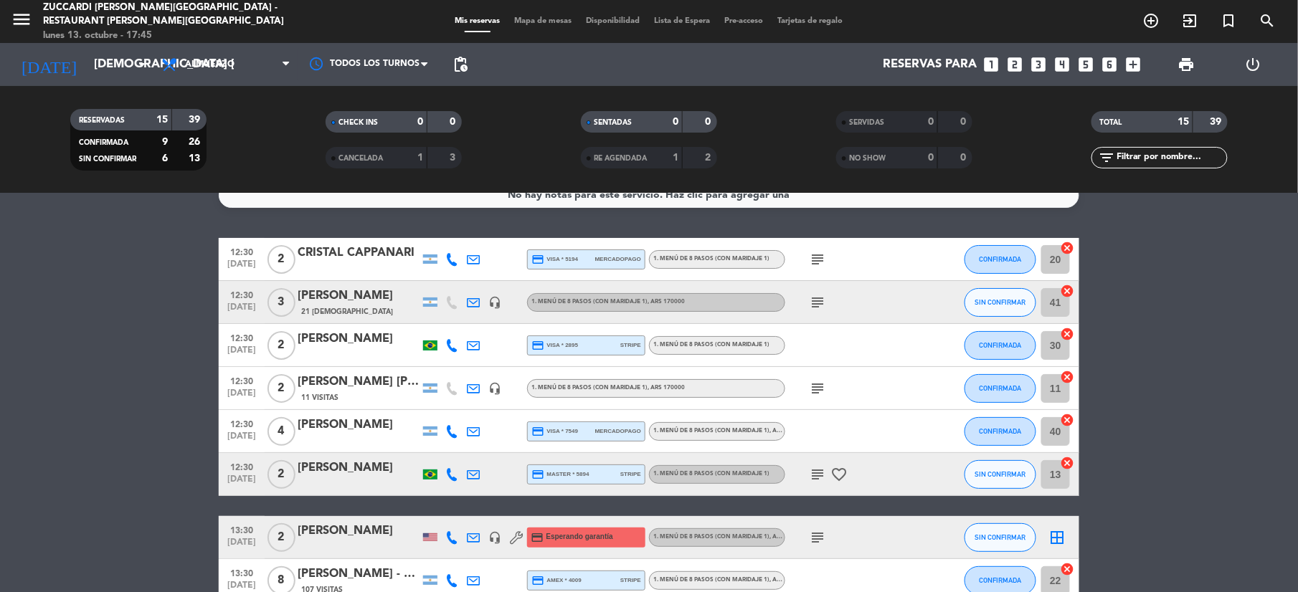
click at [561, 26] on div "Mis reservas Mapa de mesas Disponibilidad Lista de Espera Pre-acceso Tarjetas d…" at bounding box center [649, 21] width 402 height 13
click at [545, 24] on span "Mapa de mesas" at bounding box center [544, 21] width 72 height 8
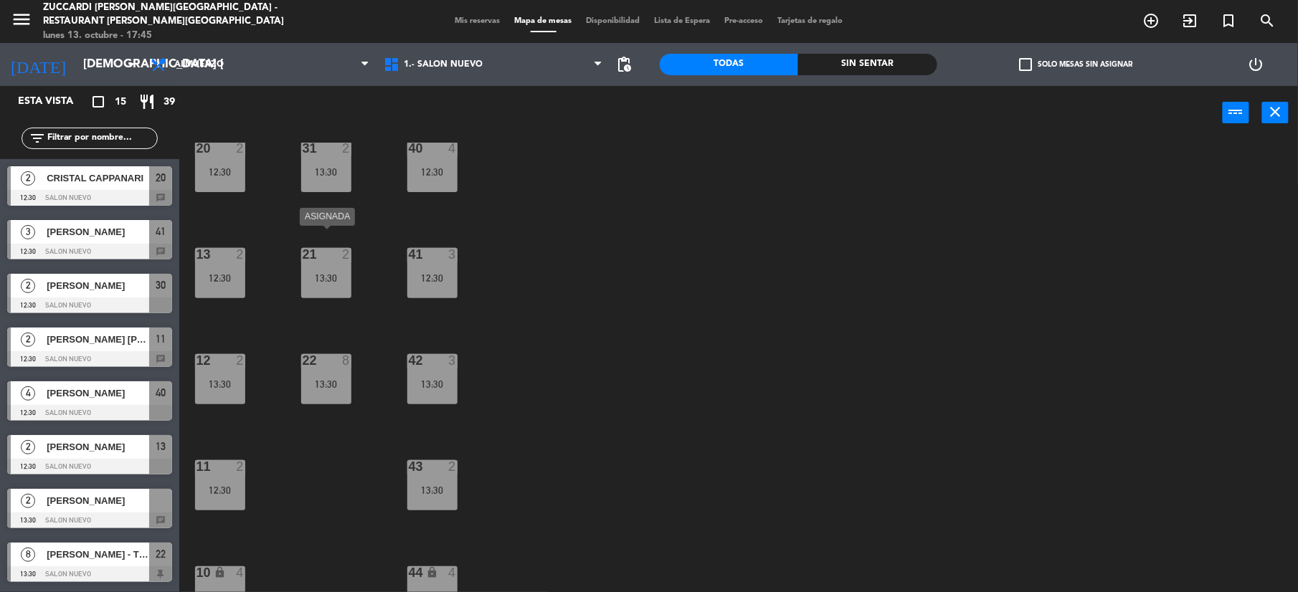
scroll to position [153, 0]
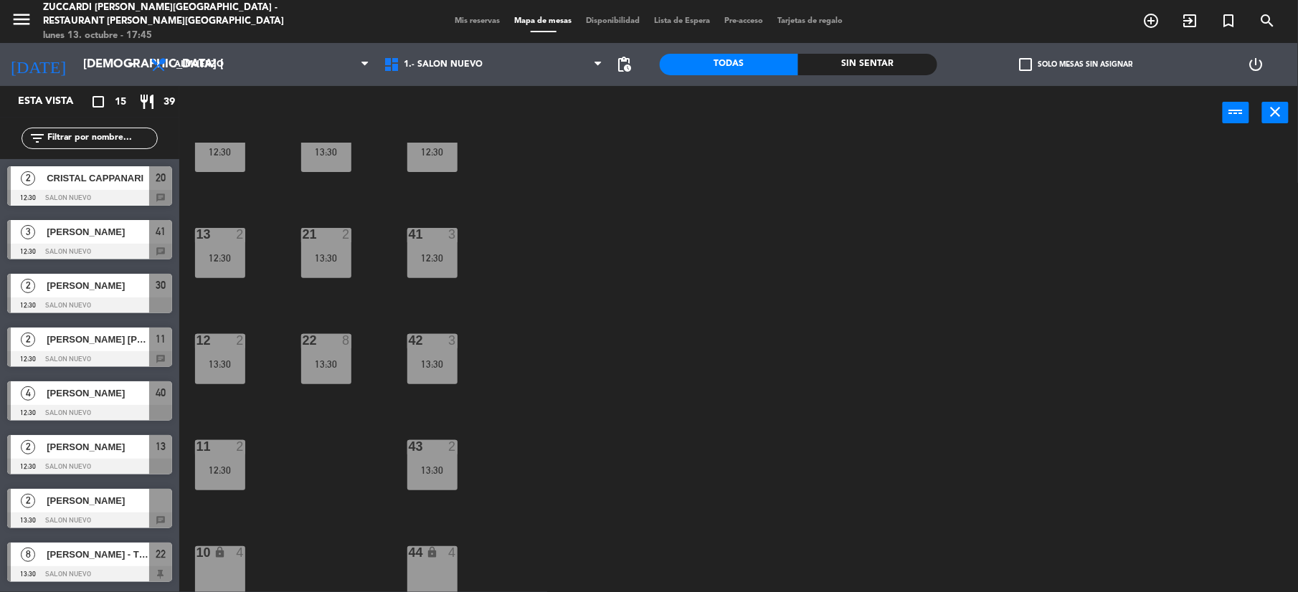
click at [132, 503] on span "[PERSON_NAME]" at bounding box center [98, 500] width 103 height 15
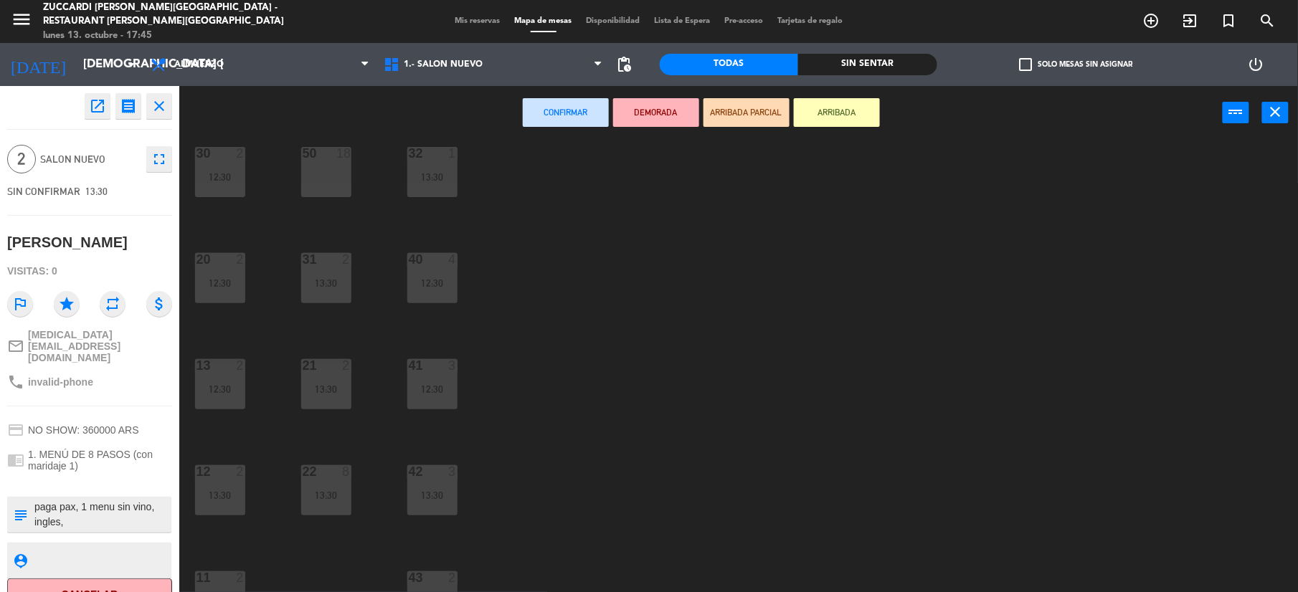
scroll to position [0, 0]
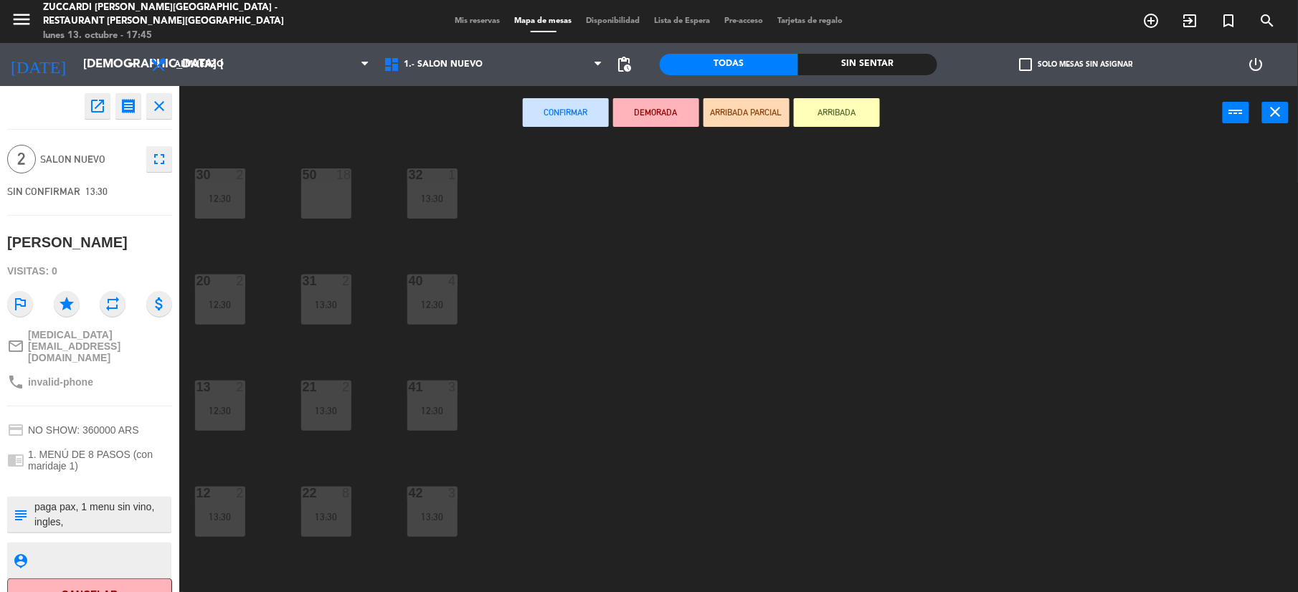
click at [330, 206] on div "50 18" at bounding box center [326, 193] width 50 height 50
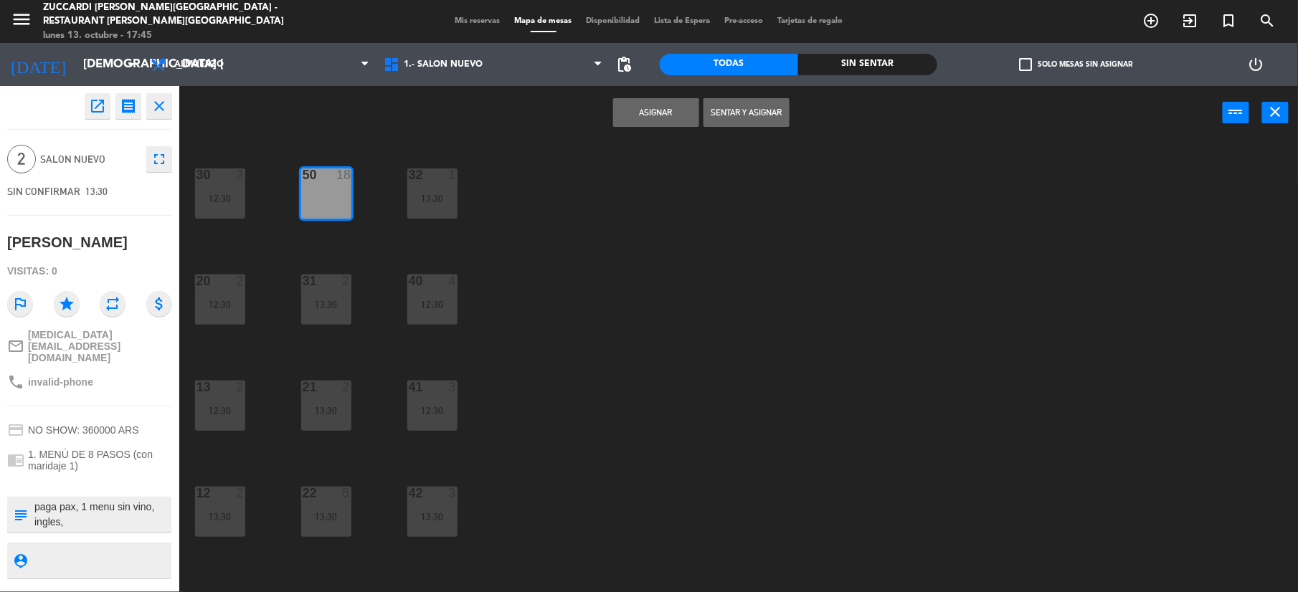
click at [655, 112] on button "Asignar" at bounding box center [656, 112] width 86 height 29
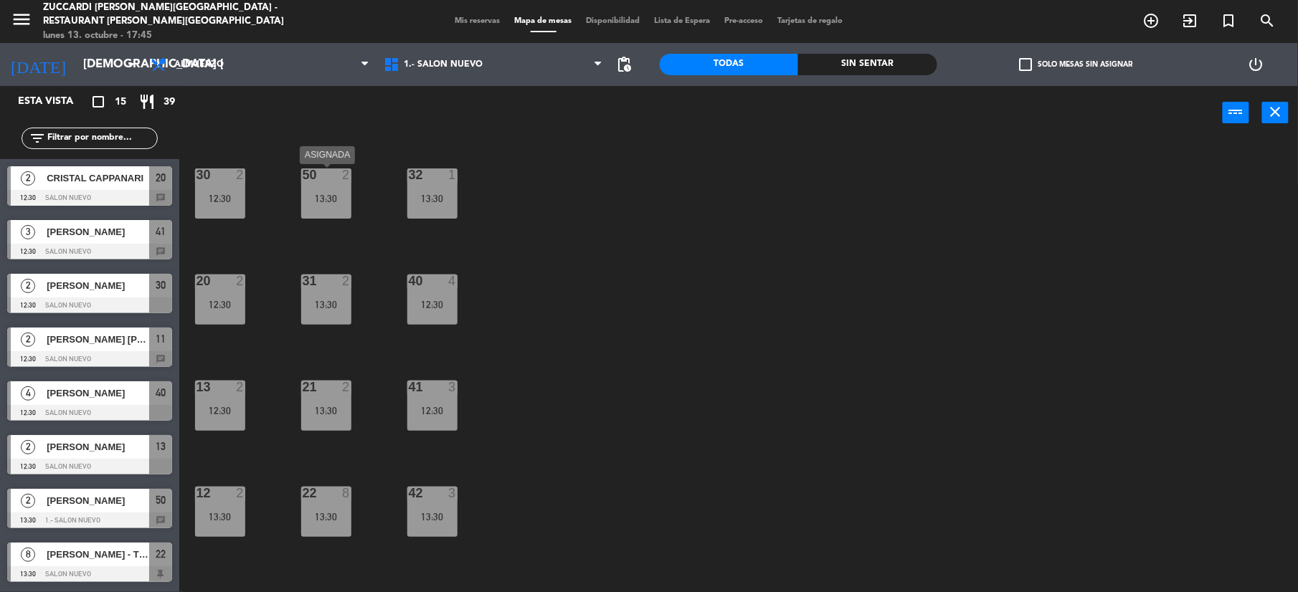
click at [337, 184] on div "50 2 13:30" at bounding box center [326, 193] width 50 height 50
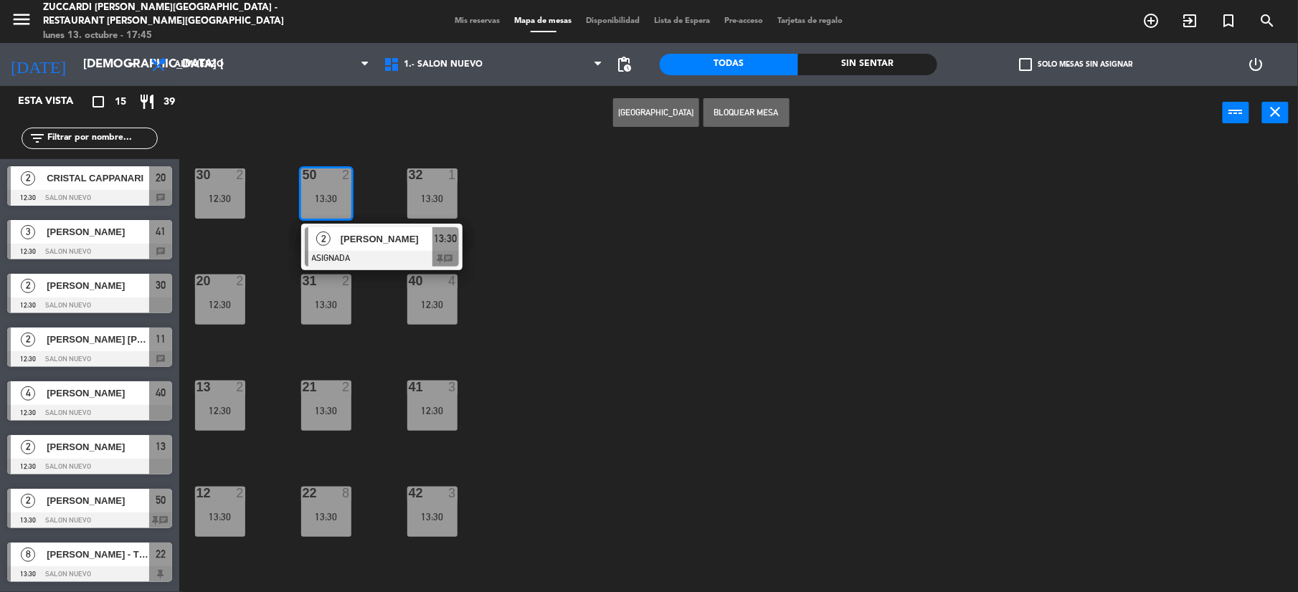
click at [654, 106] on button "[GEOGRAPHIC_DATA]" at bounding box center [656, 112] width 86 height 29
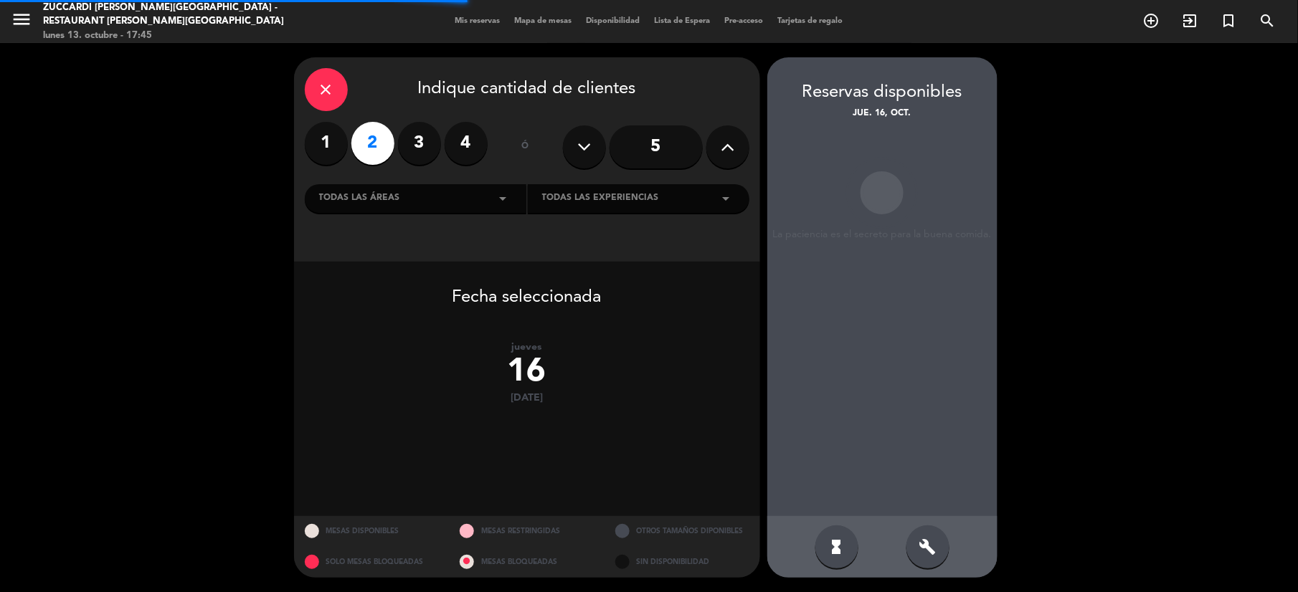
click at [305, 84] on div "close Indique cantidad de clientes" at bounding box center [527, 89] width 444 height 43
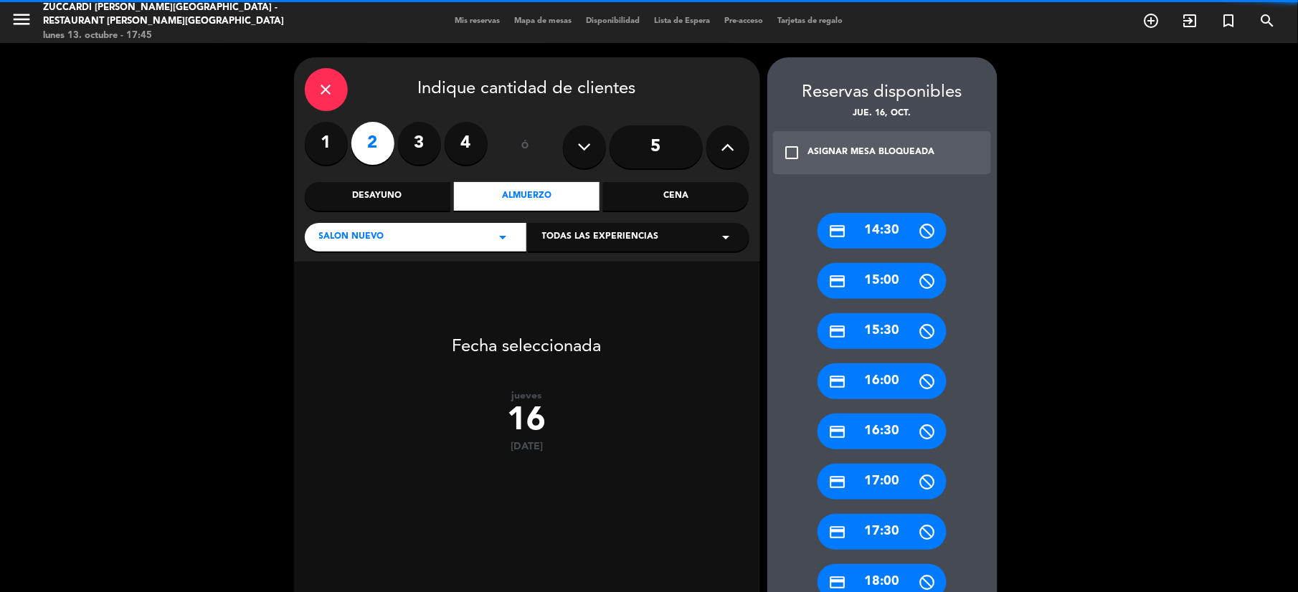
click at [325, 84] on icon "close" at bounding box center [326, 89] width 17 height 17
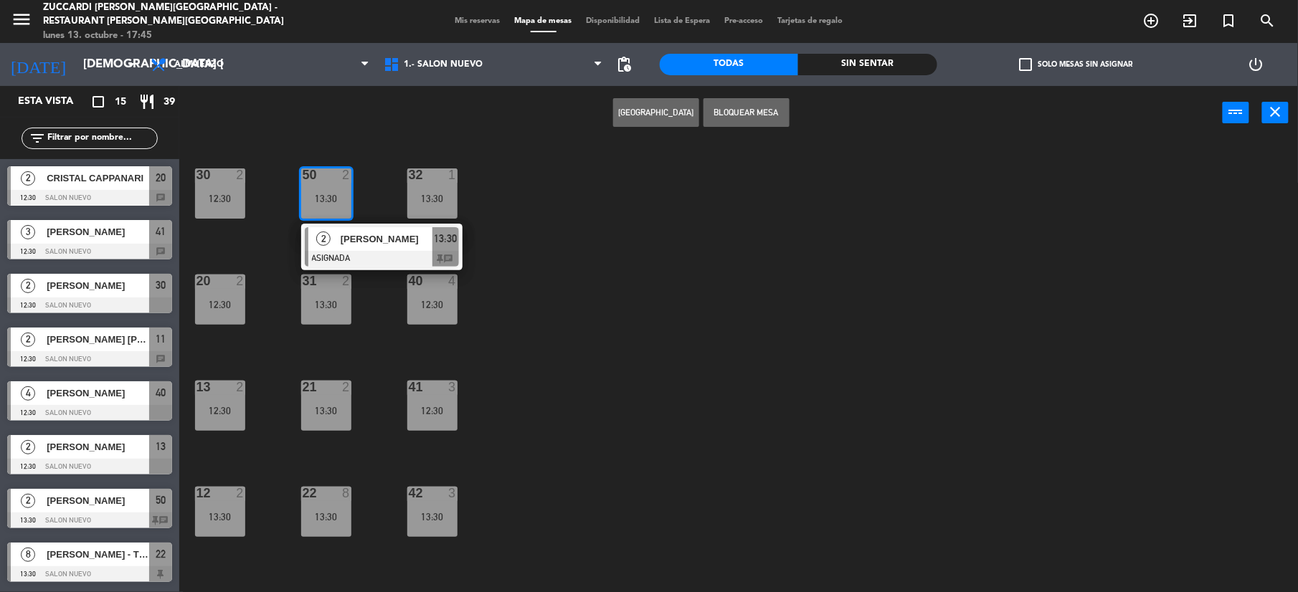
drag, startPoint x: 852, startPoint y: 467, endPoint x: 629, endPoint y: 367, distance: 245.2
click at [842, 465] on div "30 2 12:30 32 1 13:30 50 2 13:30 2 [PERSON_NAME] ASIGNADA 13:30 chat 31 2 13:30…" at bounding box center [745, 369] width 1106 height 452
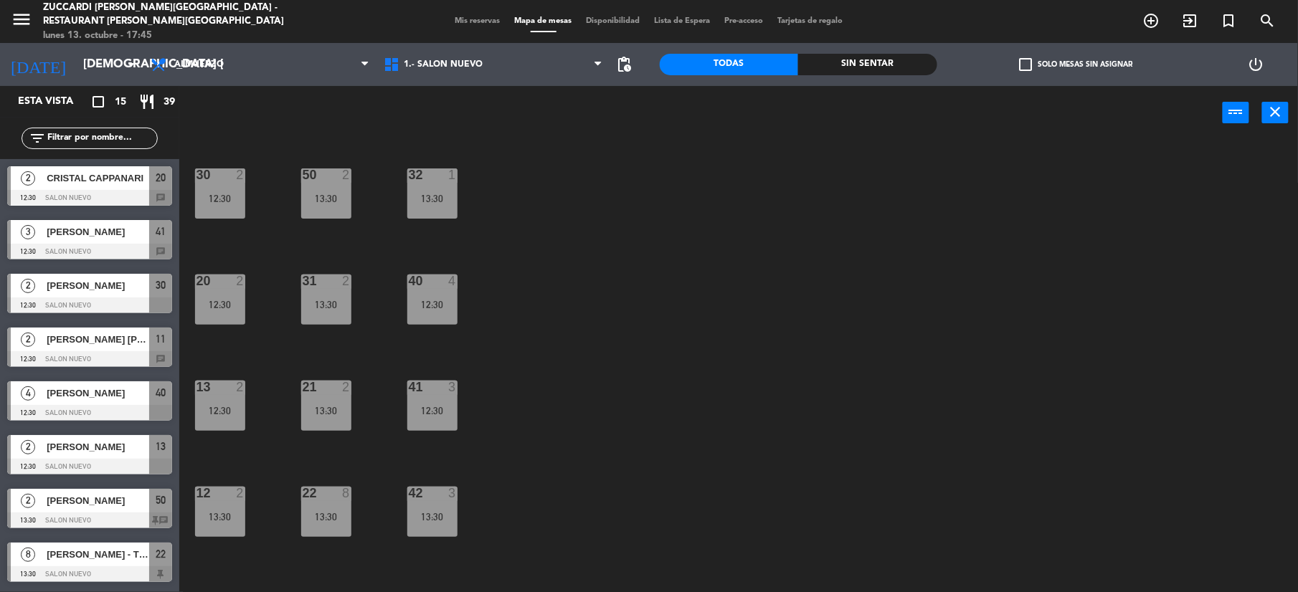
click at [337, 194] on div "13:30" at bounding box center [326, 199] width 50 height 10
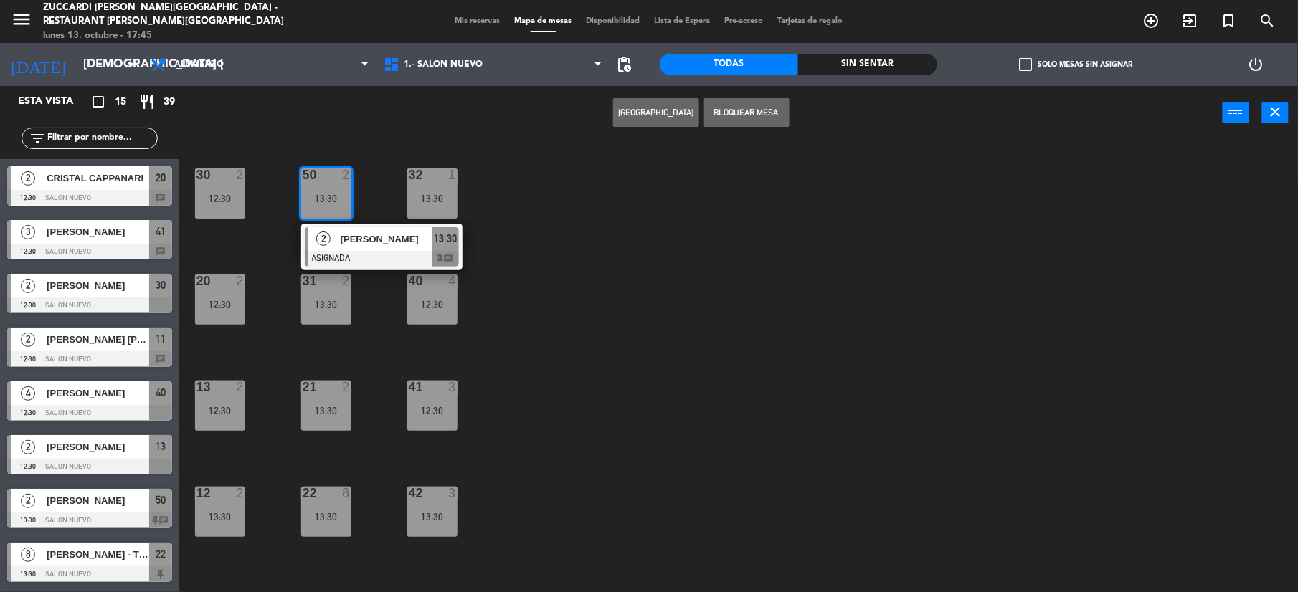
click at [344, 506] on div "22 8 13:30" at bounding box center [326, 512] width 50 height 50
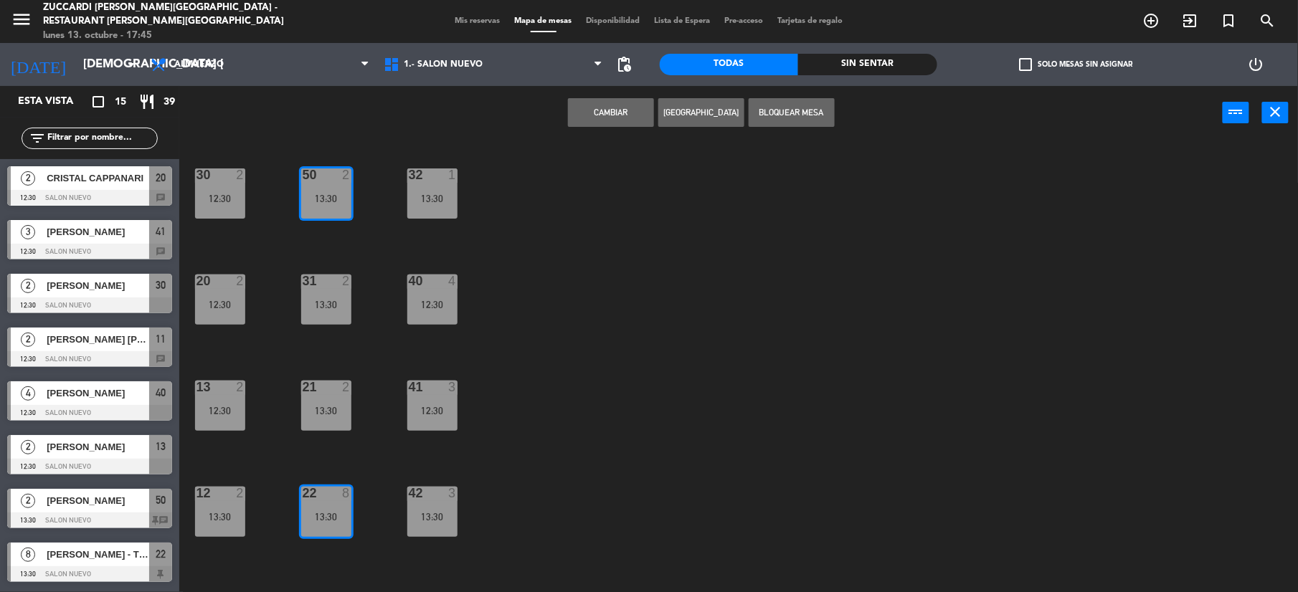
click at [599, 115] on button "Cambiar" at bounding box center [611, 112] width 86 height 29
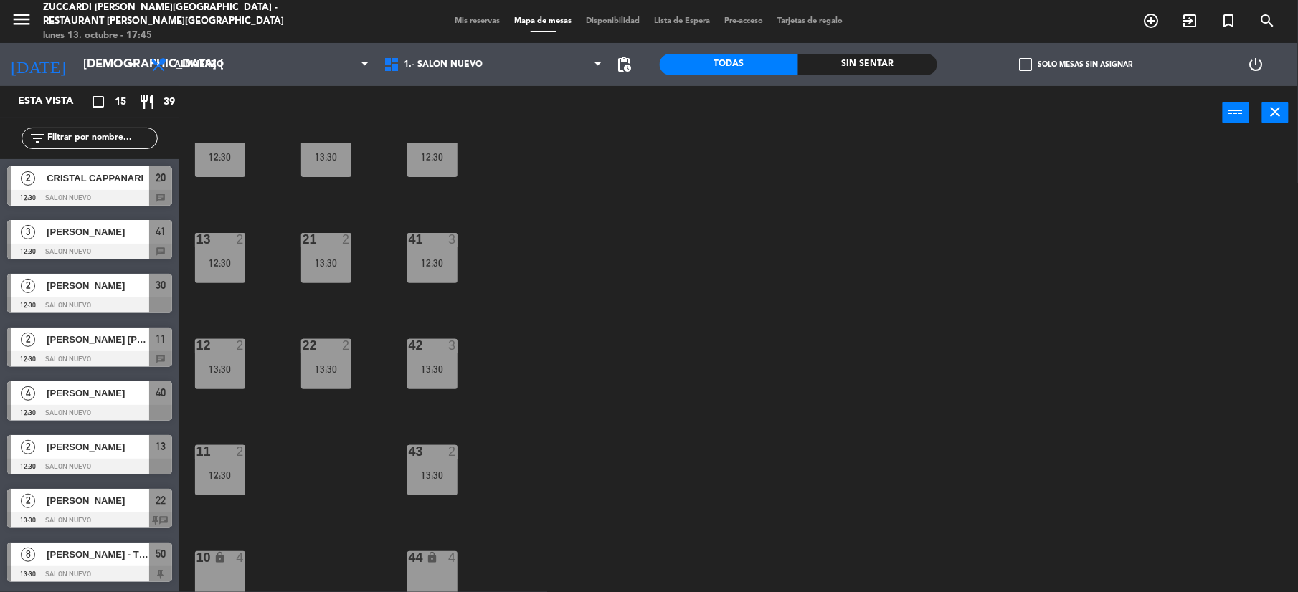
scroll to position [153, 0]
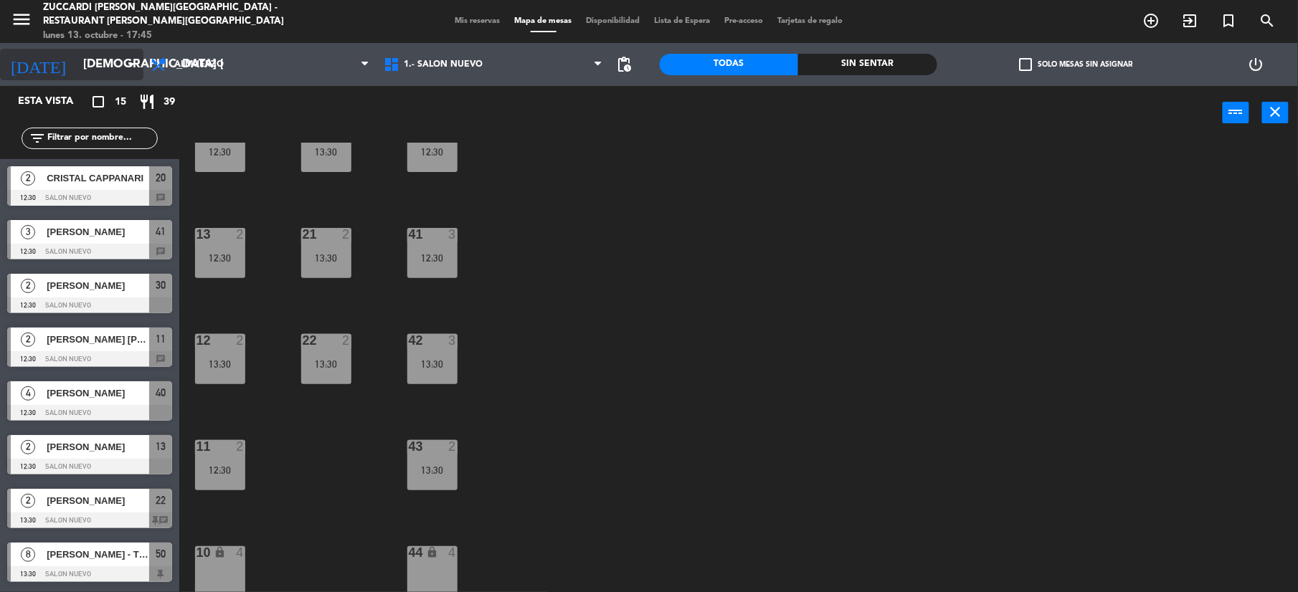
click at [86, 72] on input "[DEMOGRAPHIC_DATA] [DATE]" at bounding box center [153, 65] width 154 height 28
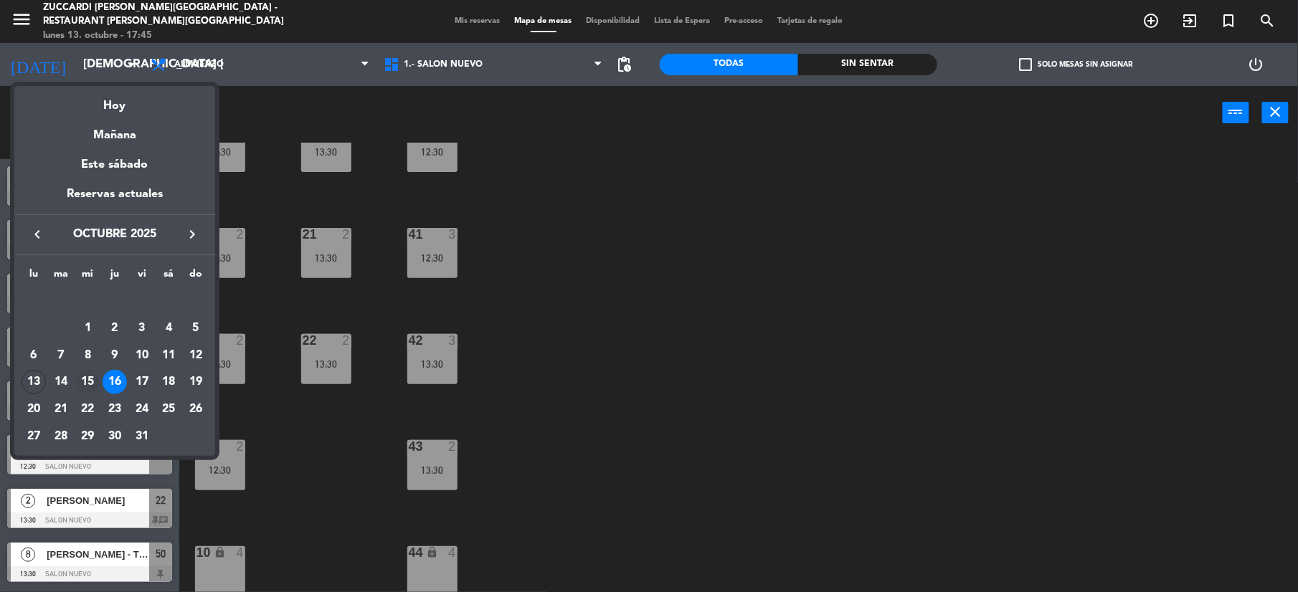
click at [83, 377] on div "15" at bounding box center [87, 382] width 24 height 24
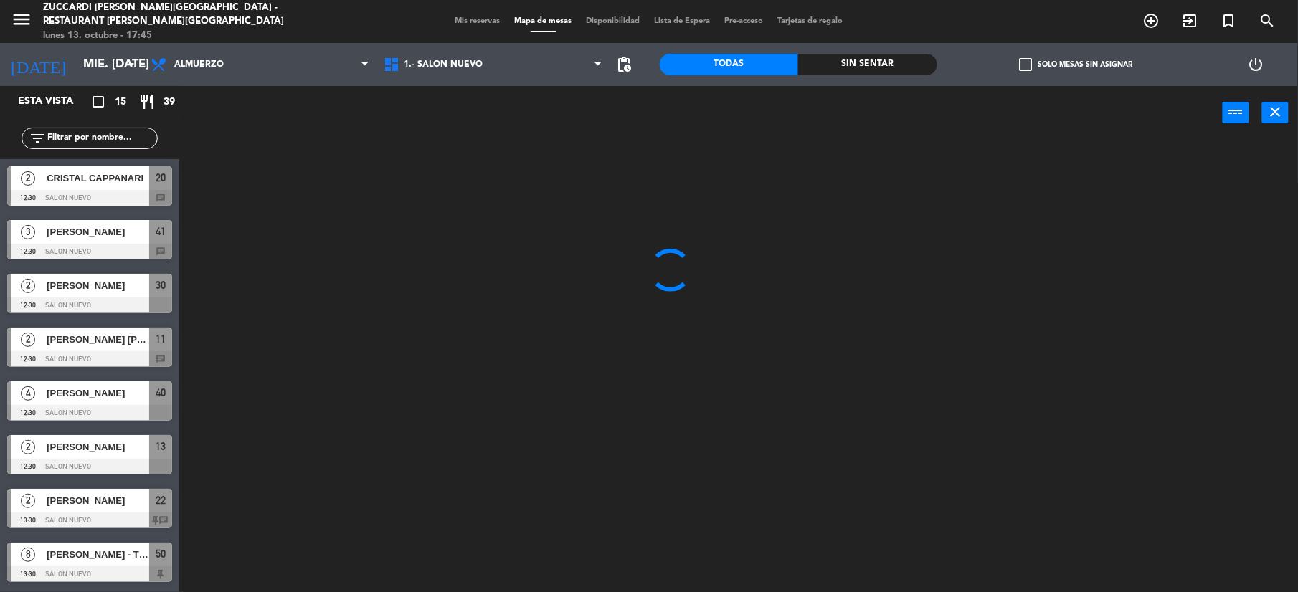
scroll to position [0, 0]
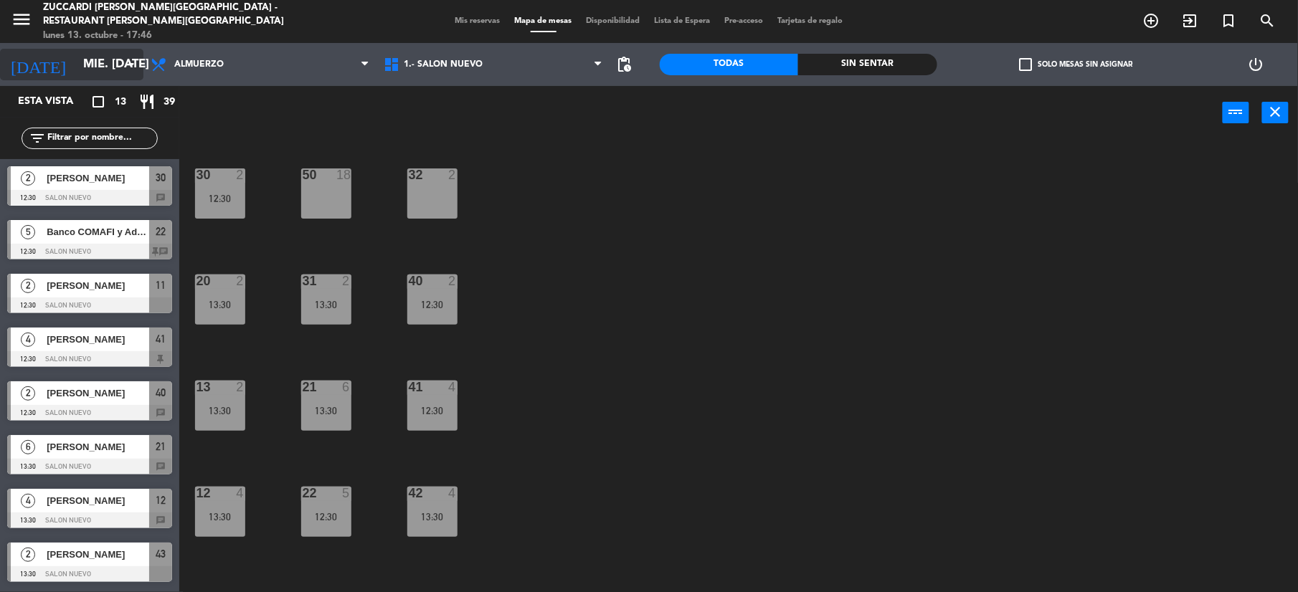
click at [101, 69] on input "mié. [DATE]" at bounding box center [153, 65] width 154 height 28
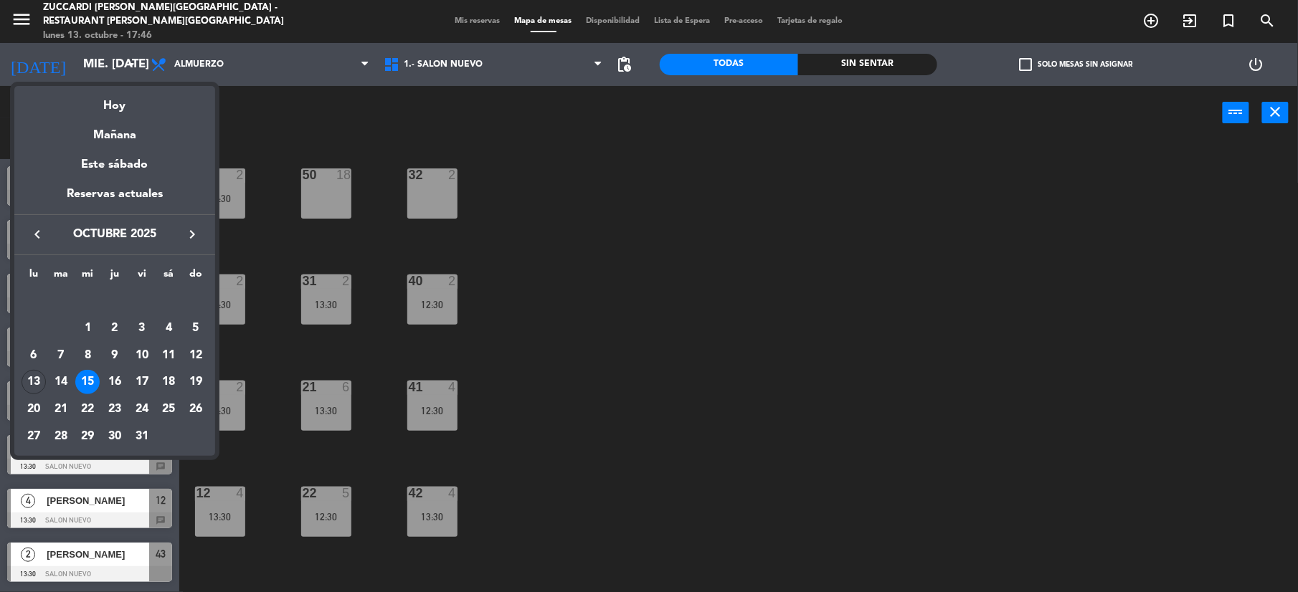
click at [129, 100] on div "Hoy" at bounding box center [114, 100] width 201 height 29
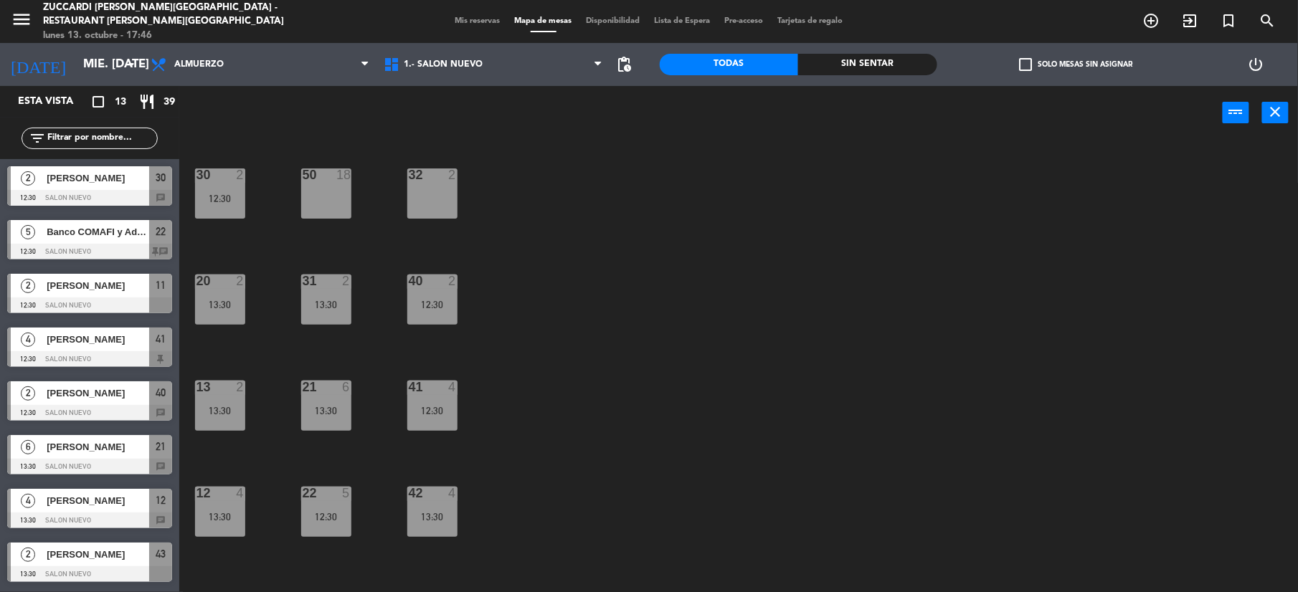
type input "lun. [DATE]"
click at [106, 184] on span "[PERSON_NAME]" at bounding box center [98, 178] width 103 height 15
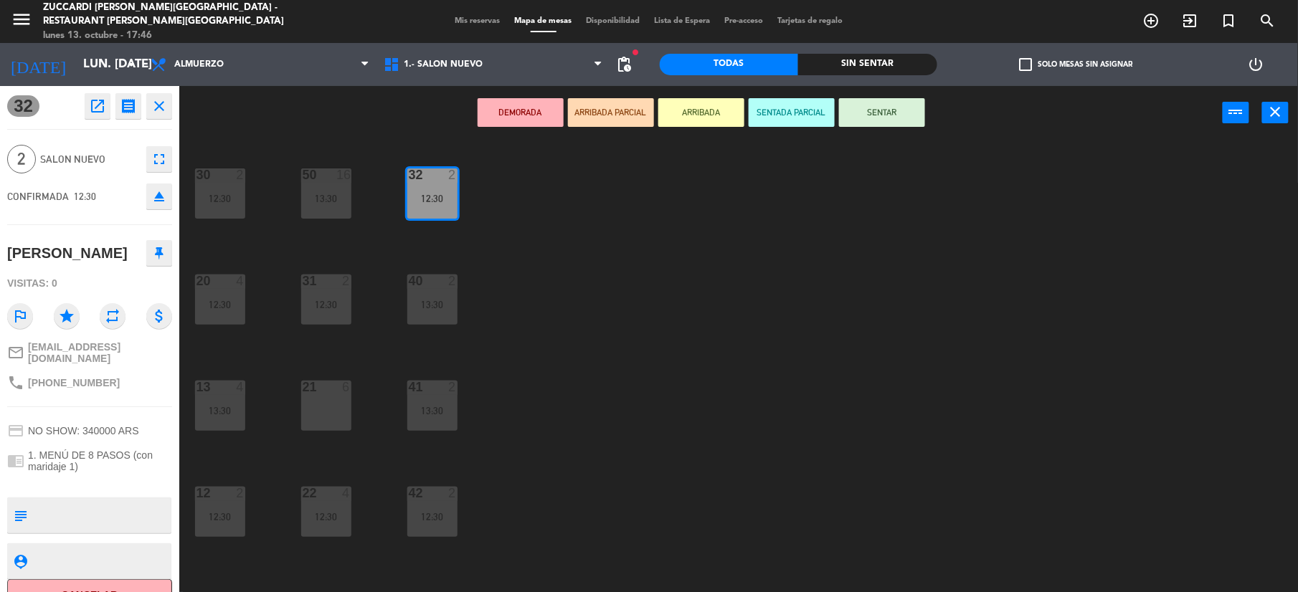
click at [892, 108] on button "SENTAR" at bounding box center [882, 112] width 86 height 29
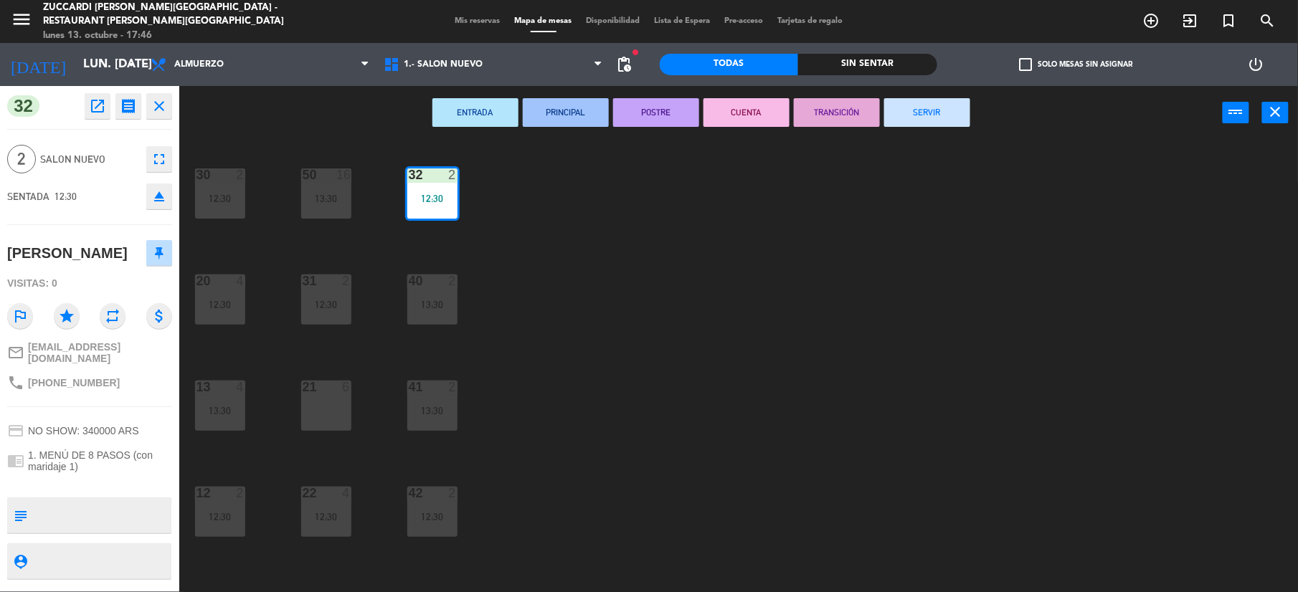
click at [929, 109] on button "SERVIR" at bounding box center [927, 112] width 86 height 29
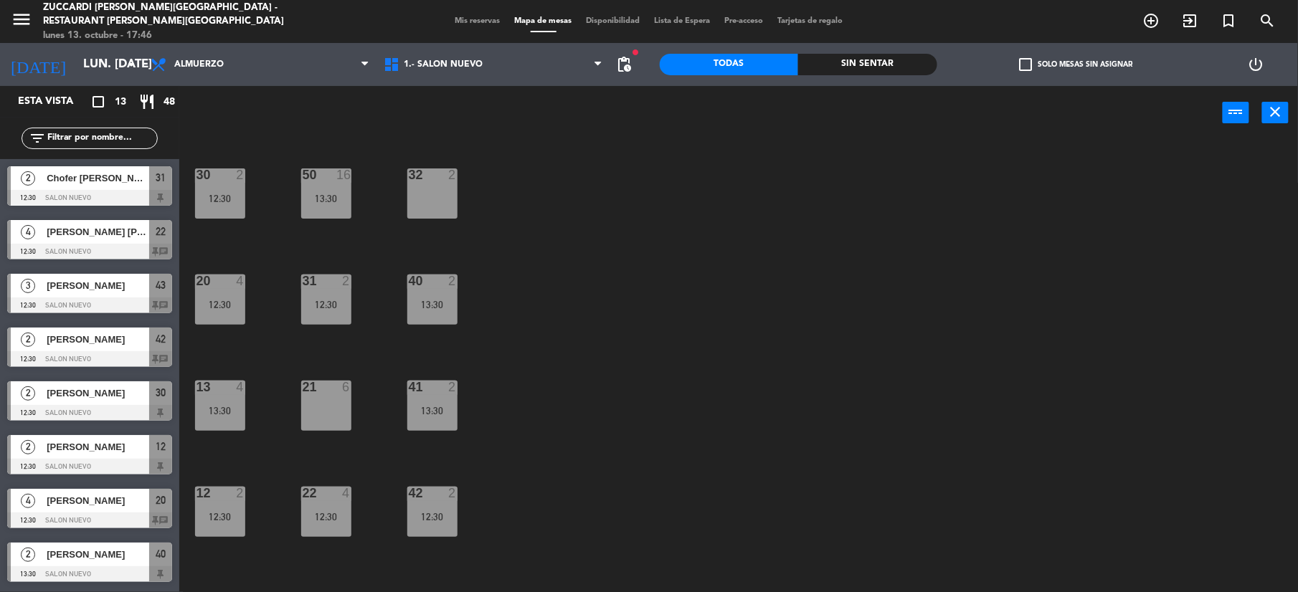
click at [92, 202] on div at bounding box center [89, 198] width 165 height 16
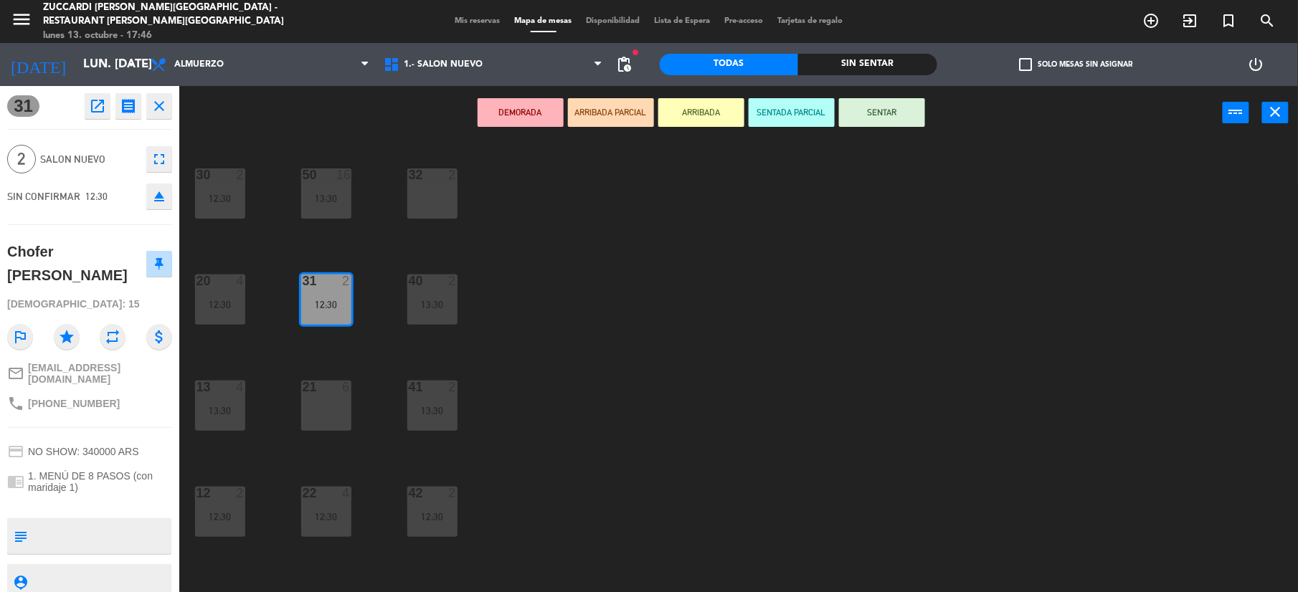
click at [890, 113] on button "SENTAR" at bounding box center [882, 112] width 86 height 29
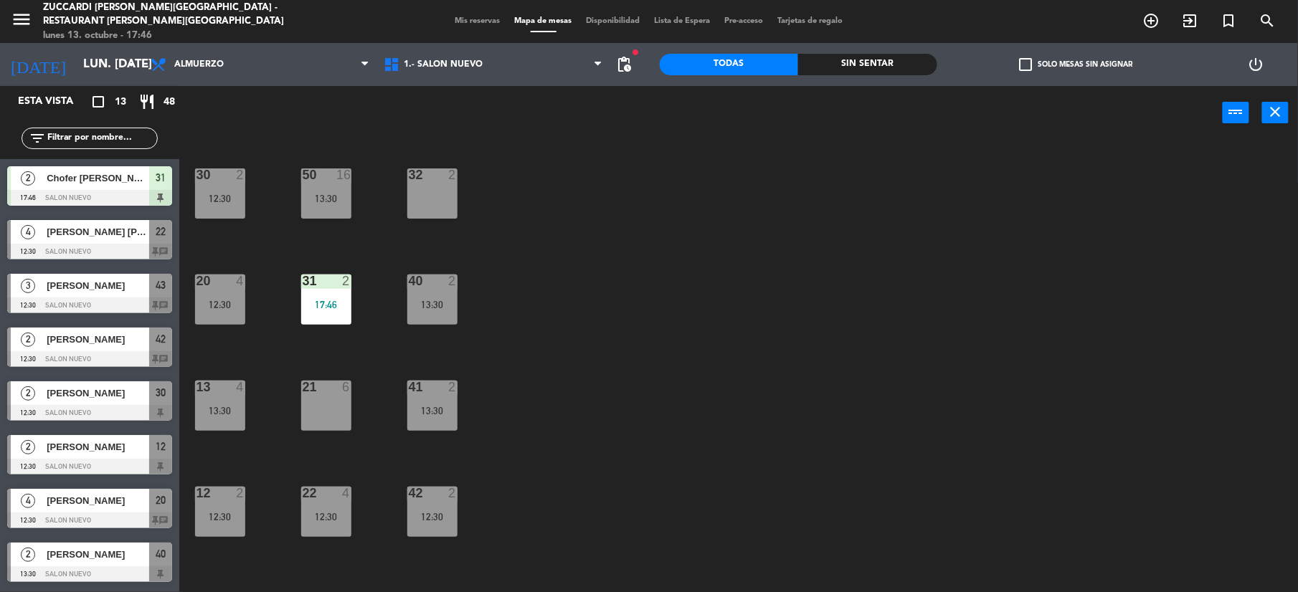
click at [138, 182] on span "Chofer [PERSON_NAME]" at bounding box center [98, 178] width 103 height 15
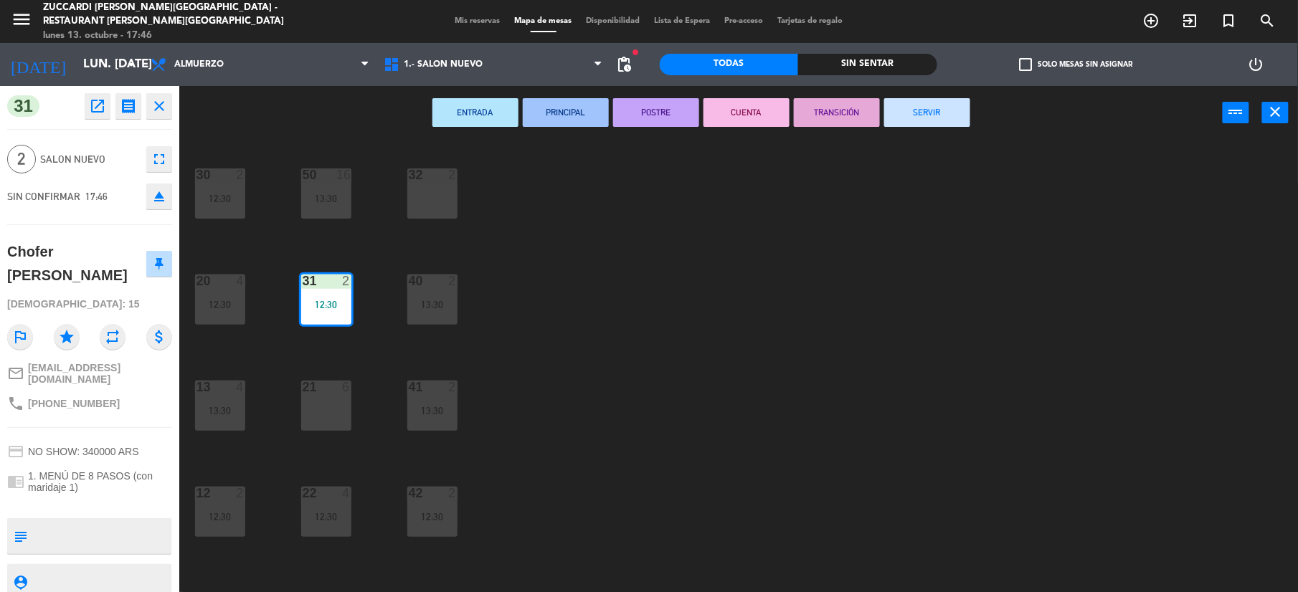
click at [946, 115] on button "SERVIR" at bounding box center [927, 112] width 86 height 29
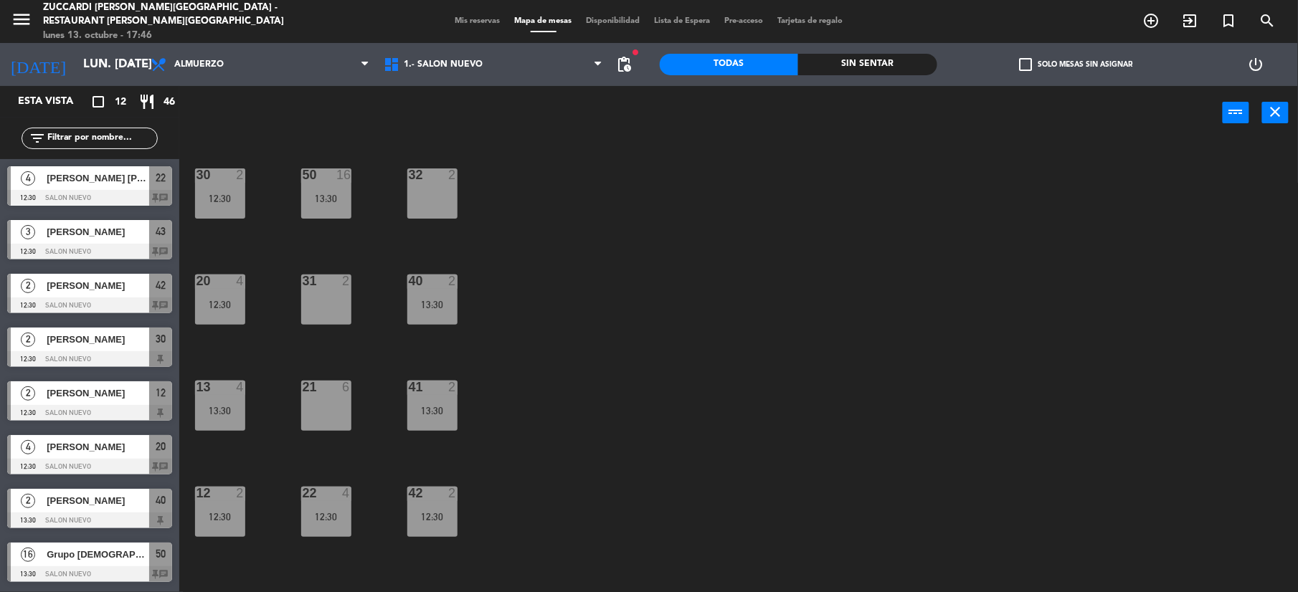
click at [92, 184] on span "[PERSON_NAME] [PERSON_NAME]" at bounding box center [98, 178] width 103 height 15
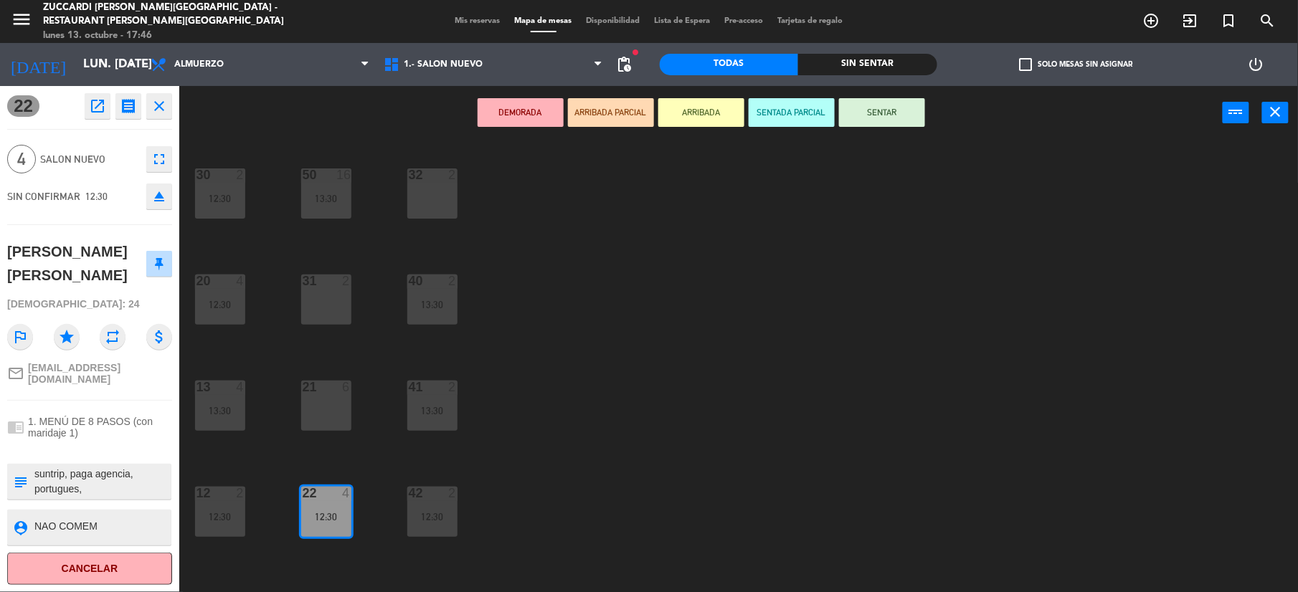
click at [162, 99] on icon "close" at bounding box center [159, 106] width 17 height 17
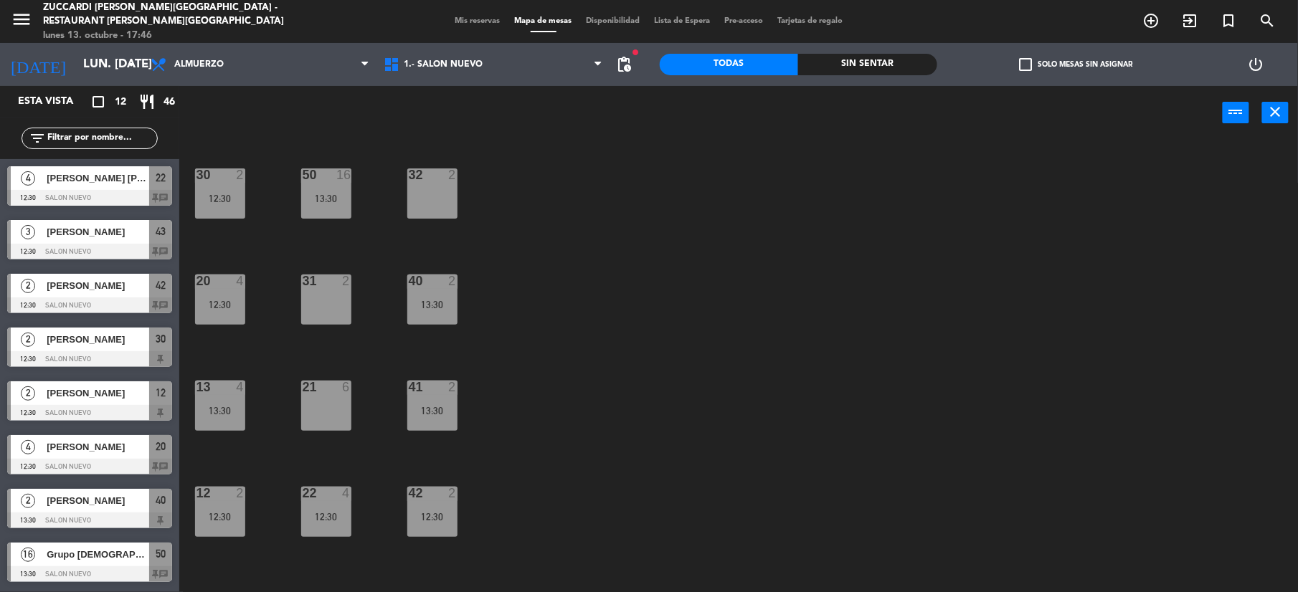
click at [314, 485] on div "30 2 12:30 32 2 50 16 13:30 31 2 20 4 12:30 40 2 13:30 21 6 13 4 13:30 41 2 13:…" at bounding box center [745, 369] width 1106 height 452
click at [305, 511] on div "12:30" at bounding box center [326, 516] width 50 height 11
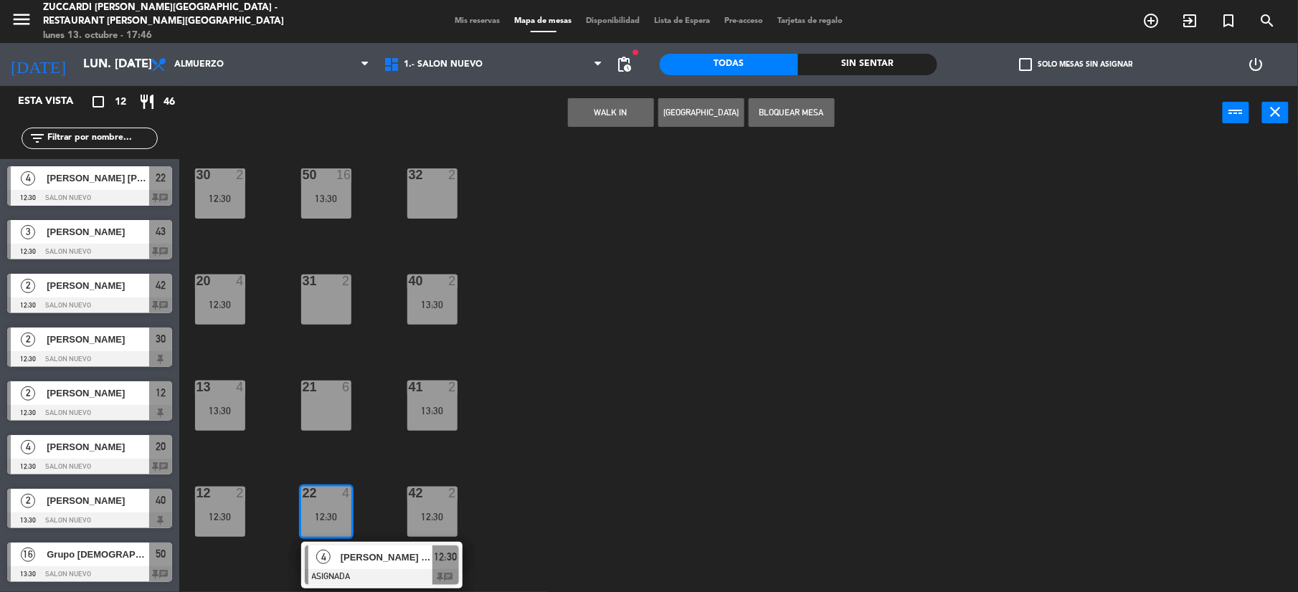
click at [159, 382] on div "12" at bounding box center [160, 393] width 23 height 24
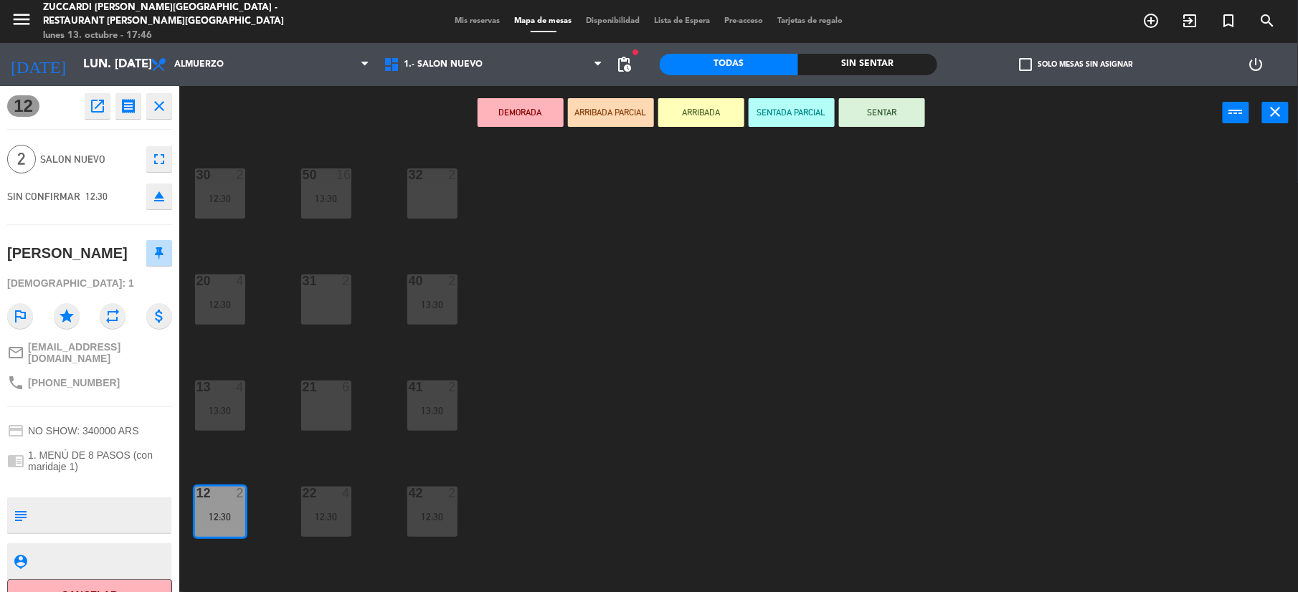
drag, startPoint x: 764, startPoint y: 513, endPoint x: 384, endPoint y: 462, distance: 383.4
click at [761, 510] on div "30 2 12:30 32 2 50 16 13:30 31 2 20 4 12:30 40 2 13:30 21 6 13 4 13:30 41 2 13:…" at bounding box center [745, 369] width 1106 height 452
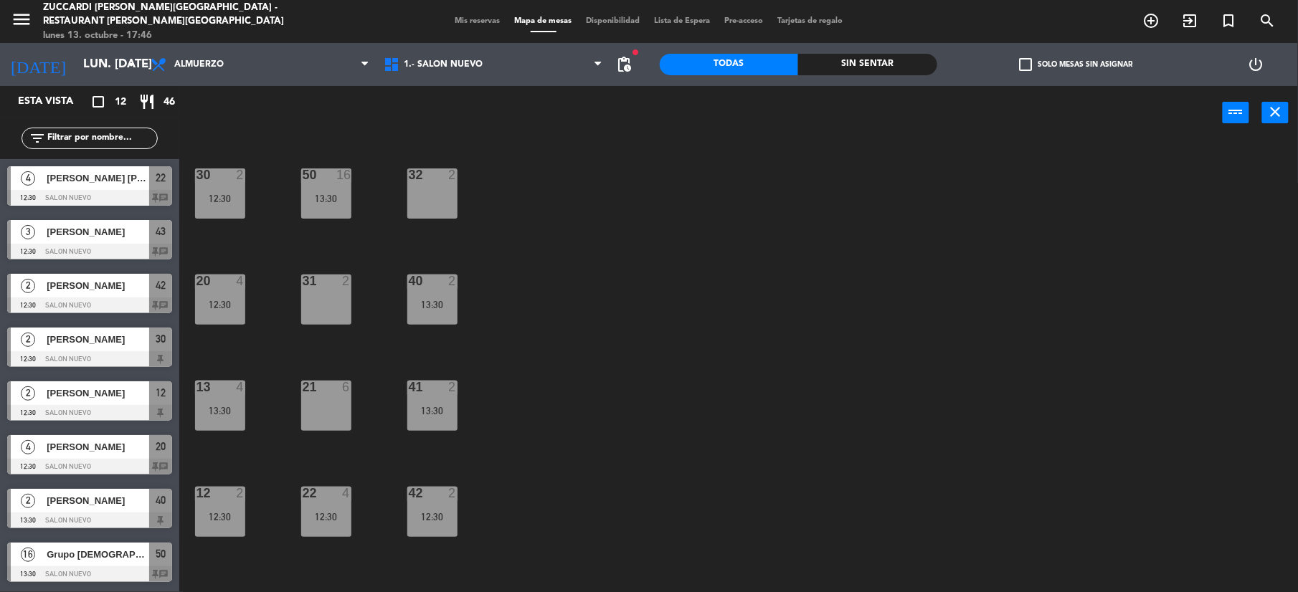
click at [214, 396] on div "13 4 13:30" at bounding box center [220, 406] width 50 height 50
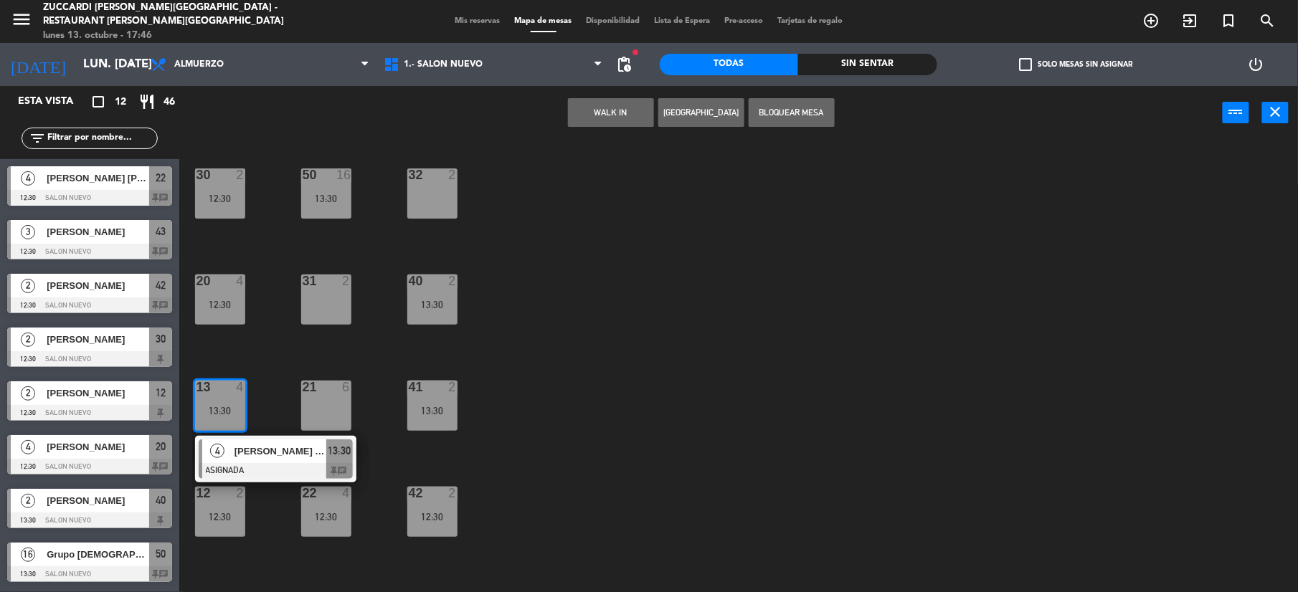
click at [331, 509] on div "22 4 12:30" at bounding box center [326, 512] width 50 height 50
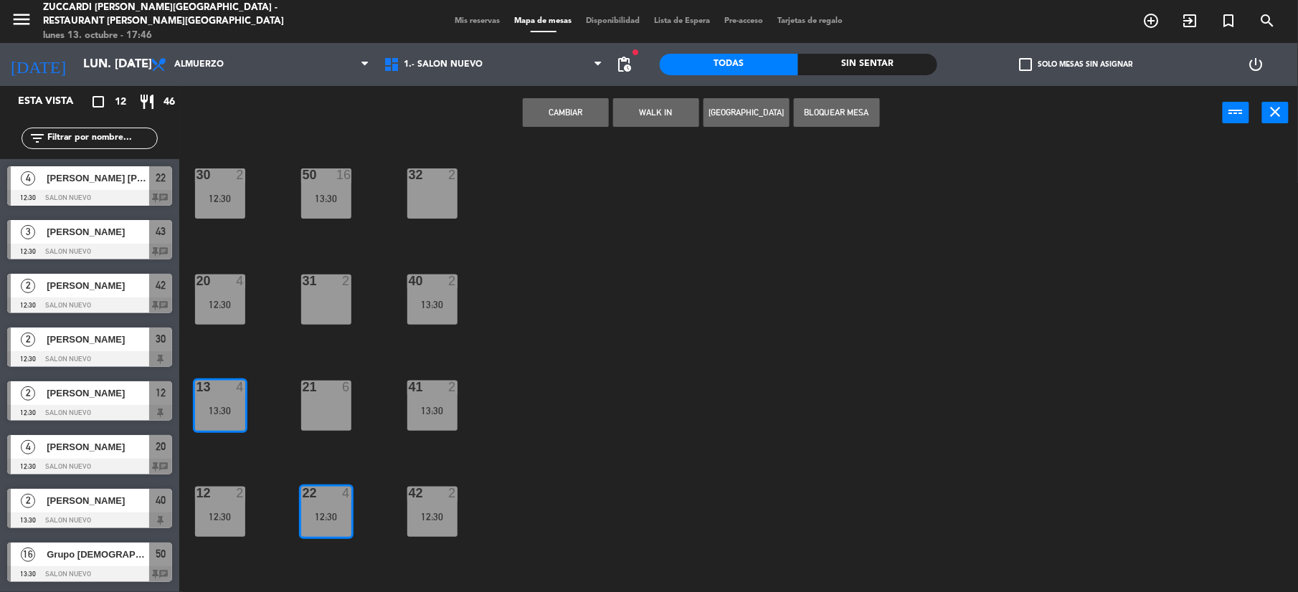
click at [584, 95] on div "Cambiar WALK IN Crear Reserva Bloquear Mesa power_input close" at bounding box center [700, 113] width 1043 height 54
click at [577, 99] on button "Cambiar" at bounding box center [566, 112] width 86 height 29
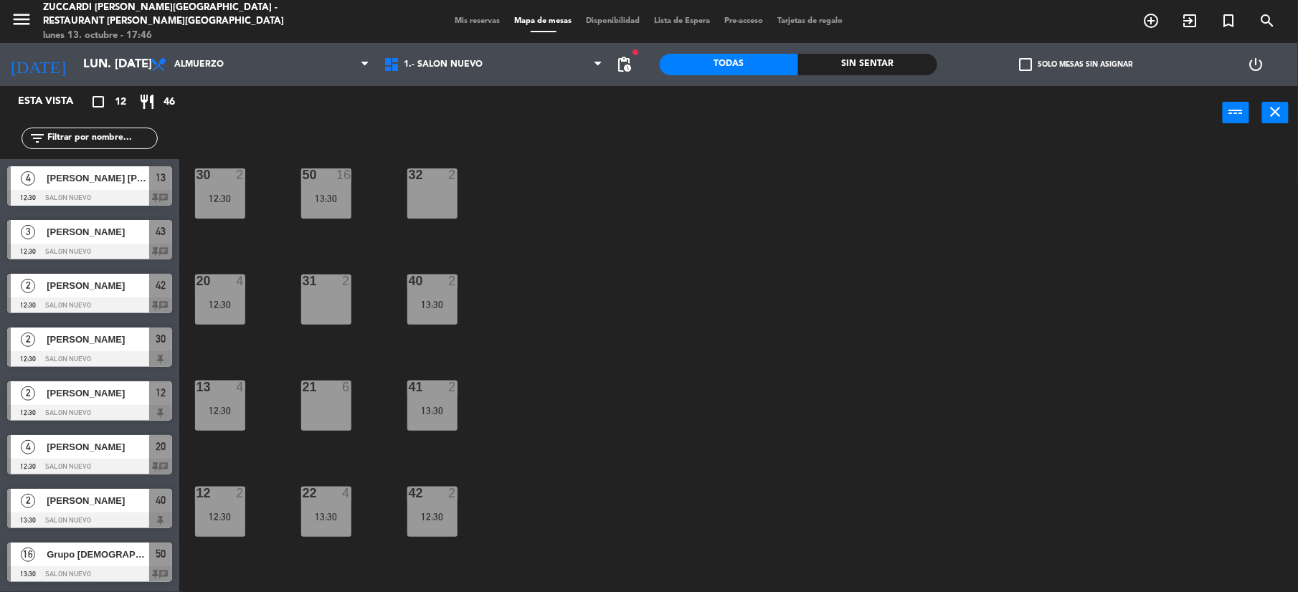
click at [115, 178] on span "[PERSON_NAME] [PERSON_NAME]" at bounding box center [98, 178] width 103 height 15
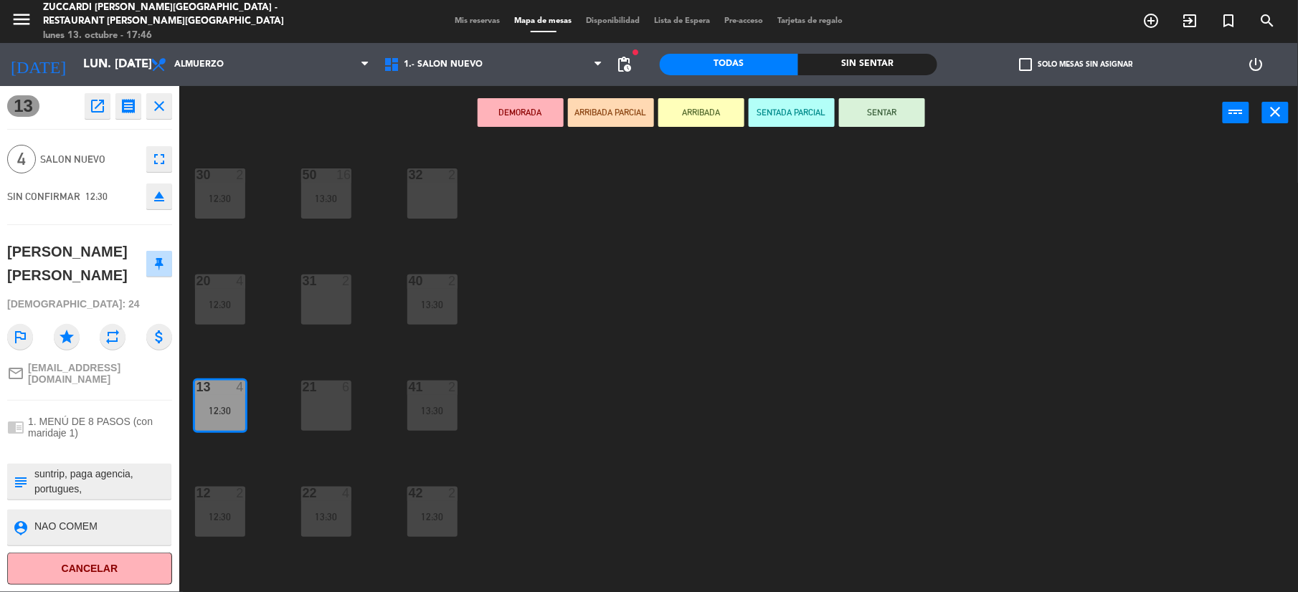
click at [905, 120] on button "SENTAR" at bounding box center [882, 112] width 86 height 29
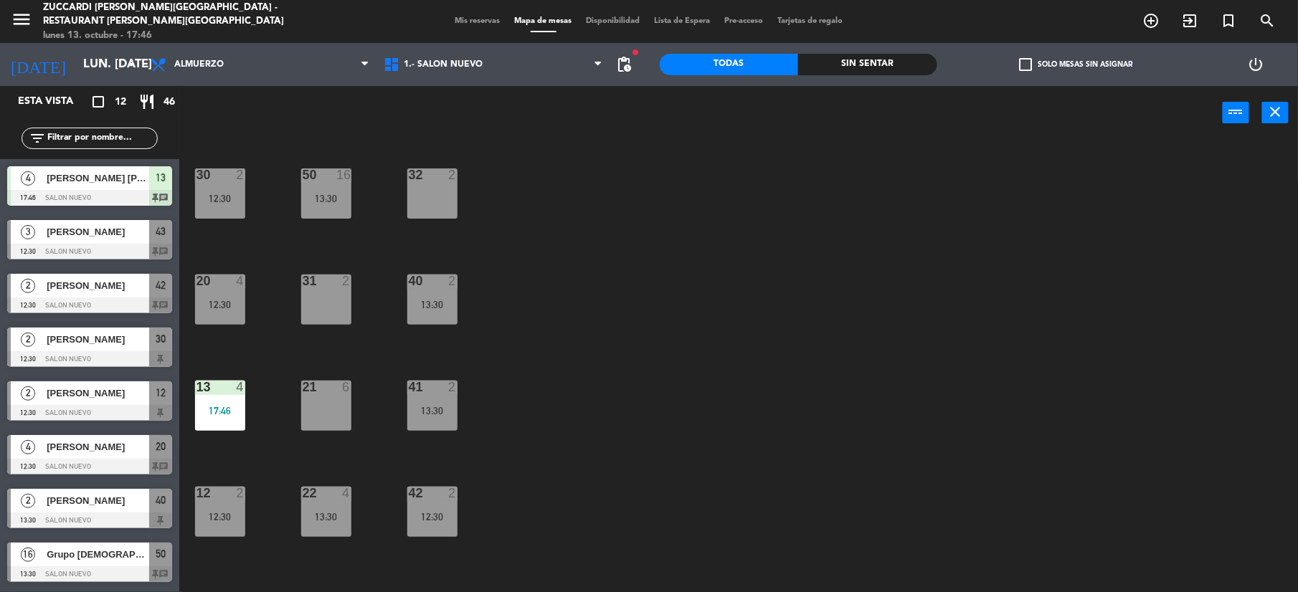
click at [128, 176] on span "[PERSON_NAME] [PERSON_NAME]" at bounding box center [98, 178] width 103 height 15
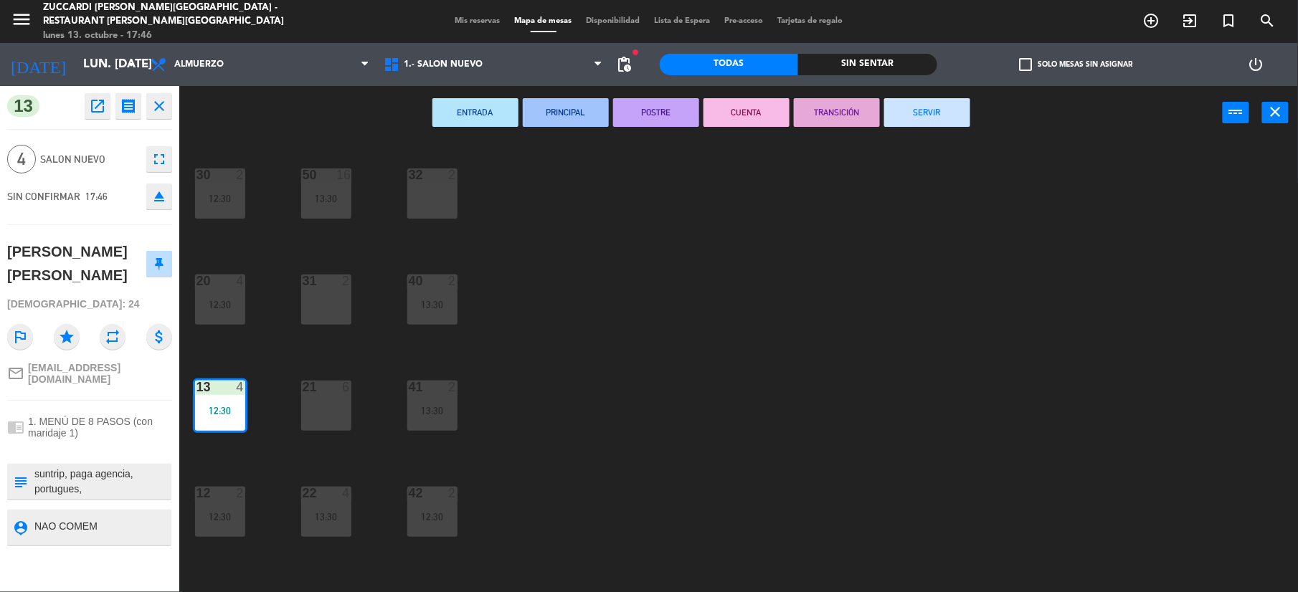
click at [949, 106] on button "SERVIR" at bounding box center [927, 112] width 86 height 29
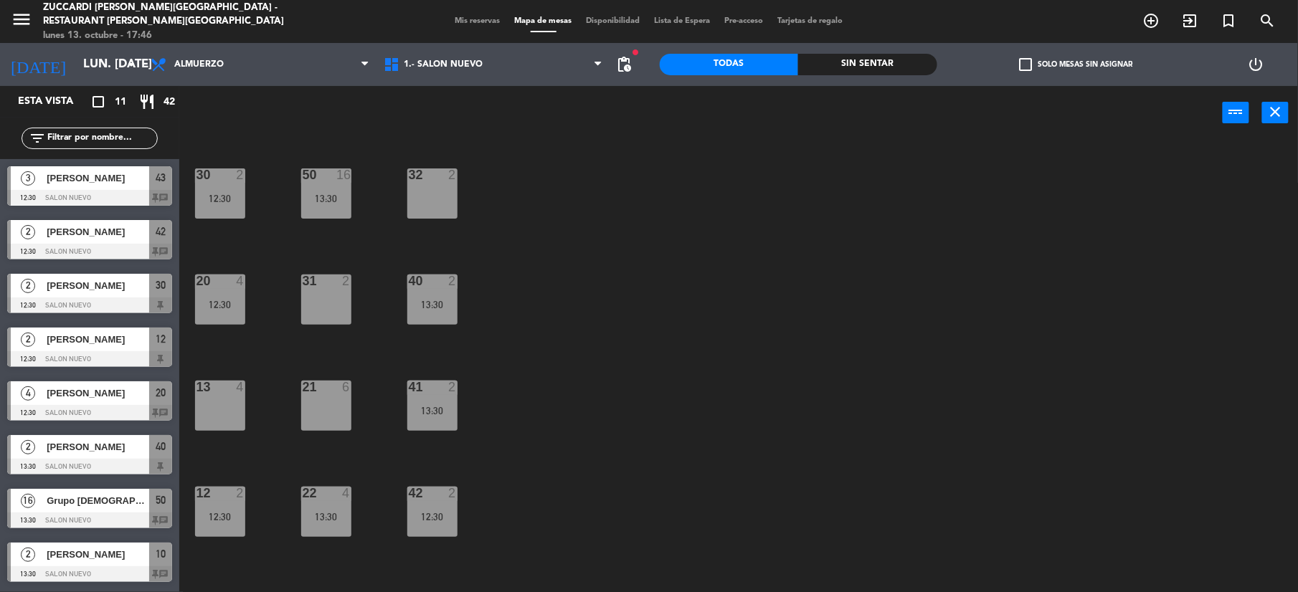
click at [104, 186] on div "[PERSON_NAME]" at bounding box center [97, 178] width 104 height 24
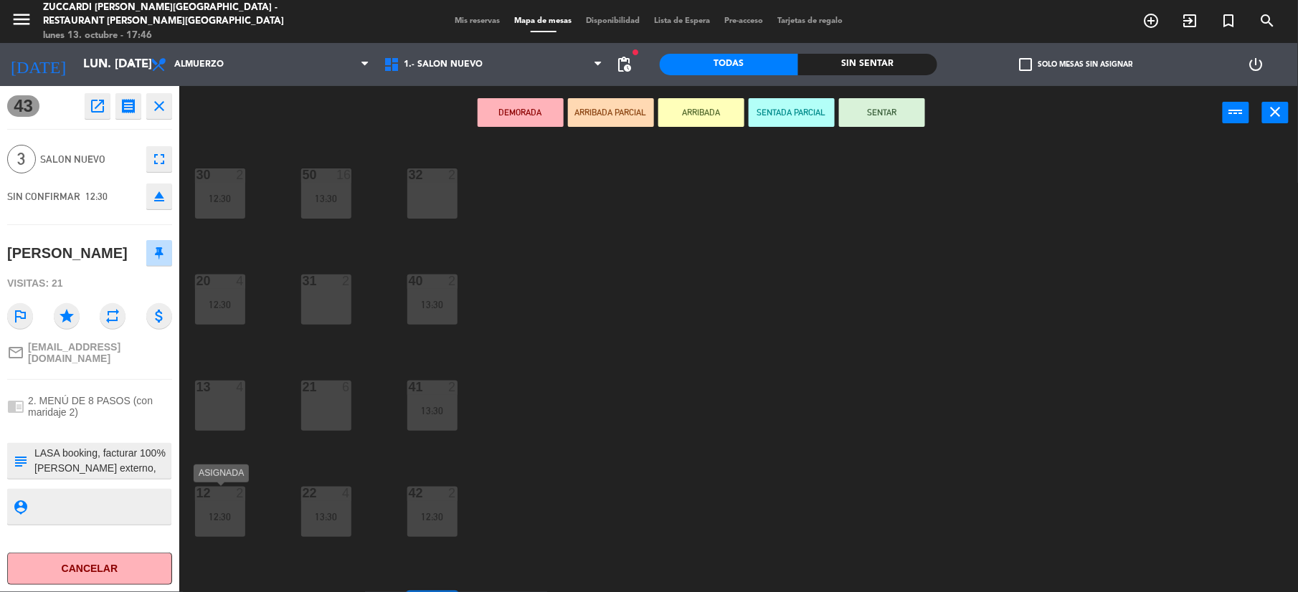
click at [229, 529] on div "12 2 12:30" at bounding box center [220, 512] width 50 height 50
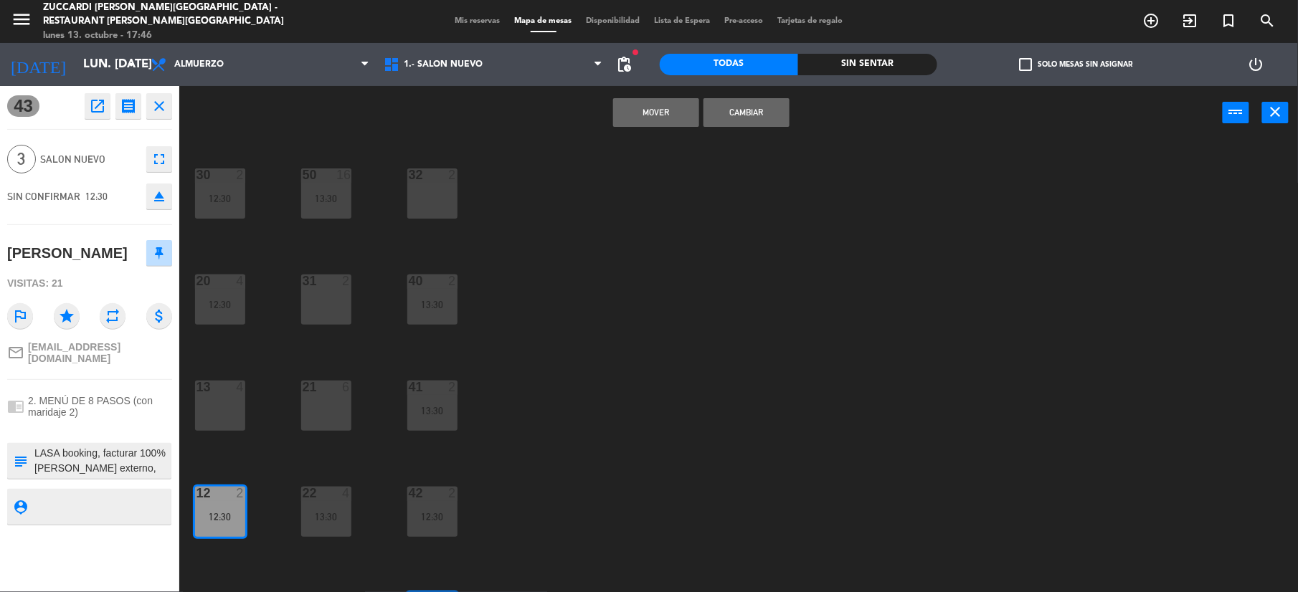
click at [751, 113] on button "Cambiar" at bounding box center [746, 112] width 86 height 29
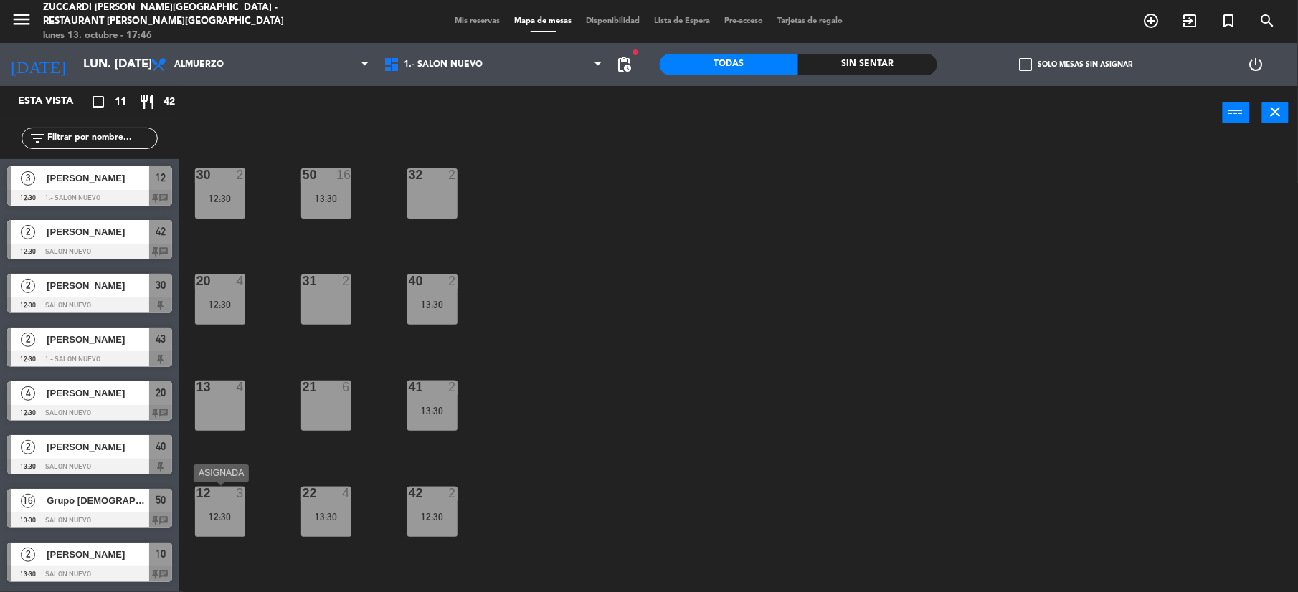
click at [222, 517] on div "12:30" at bounding box center [220, 517] width 50 height 10
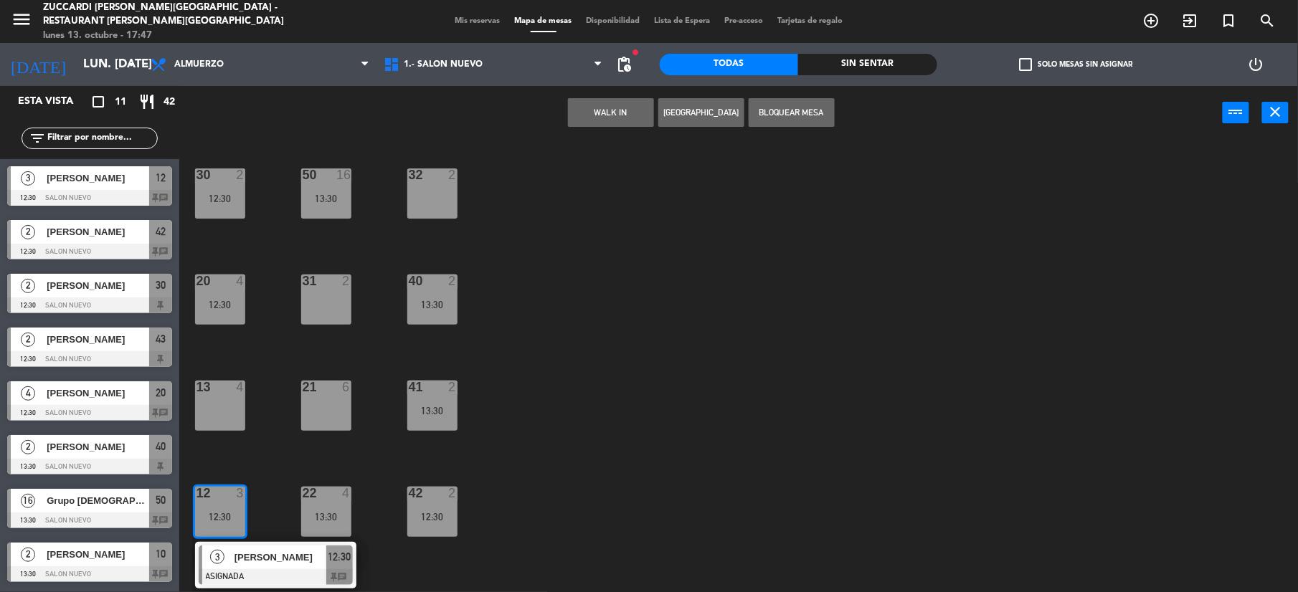
click at [108, 186] on div "[PERSON_NAME]" at bounding box center [97, 178] width 104 height 24
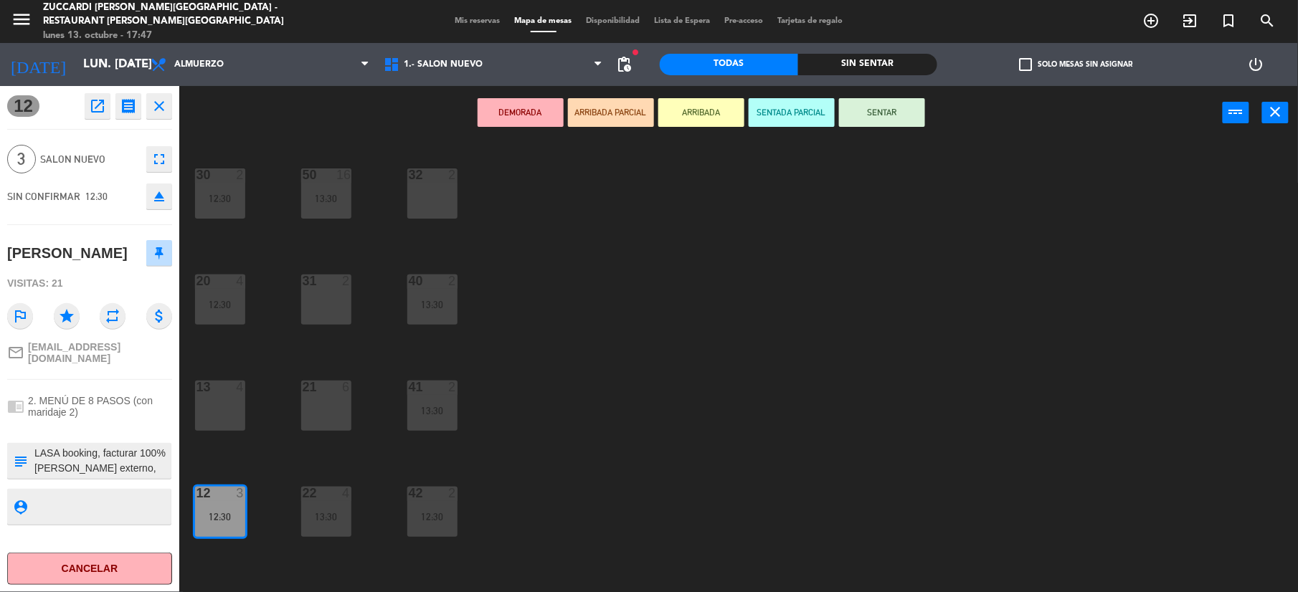
click at [910, 118] on button "SENTAR" at bounding box center [882, 112] width 86 height 29
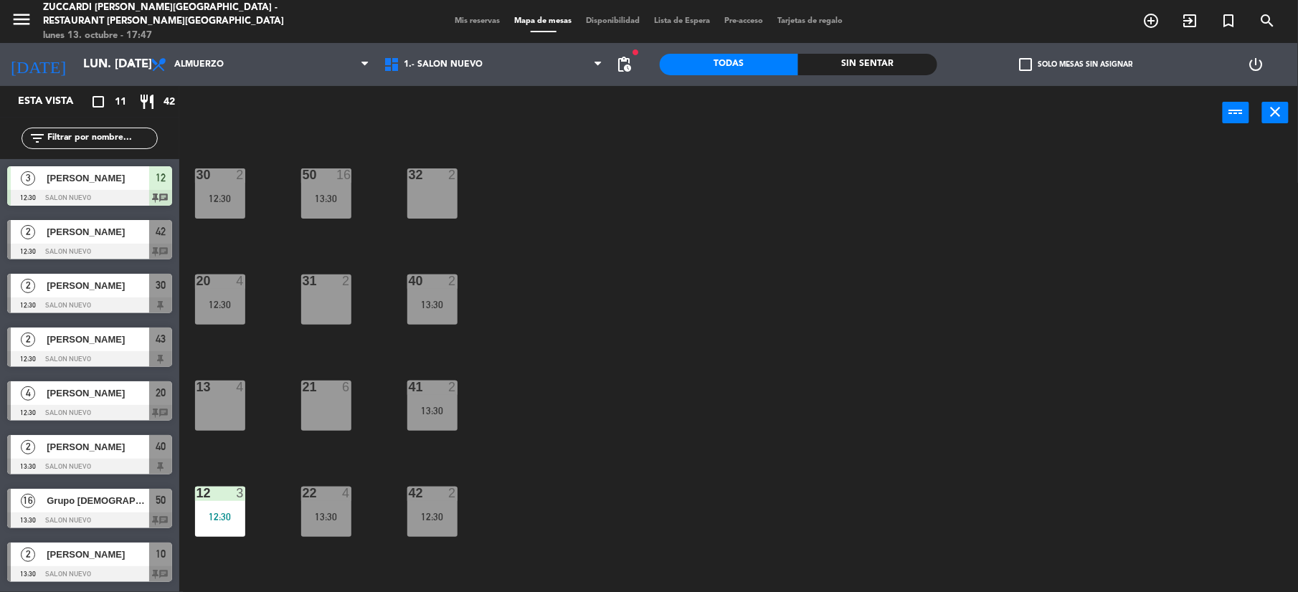
click at [136, 188] on div "[PERSON_NAME]" at bounding box center [97, 178] width 104 height 24
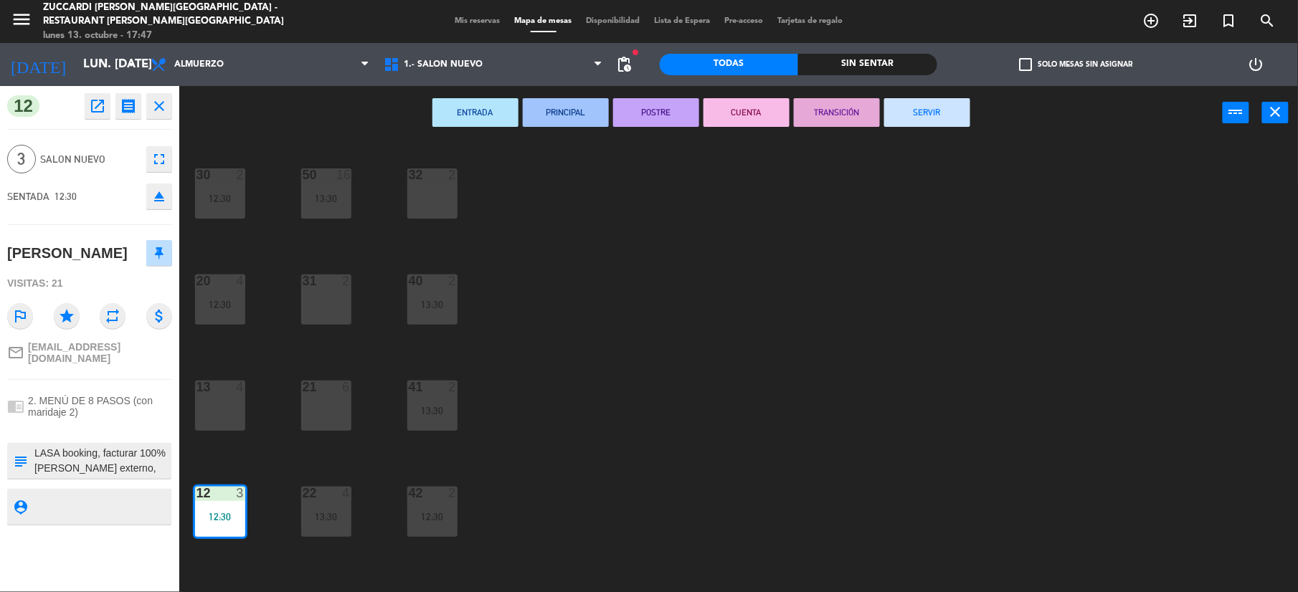
click at [936, 105] on button "SERVIR" at bounding box center [927, 112] width 86 height 29
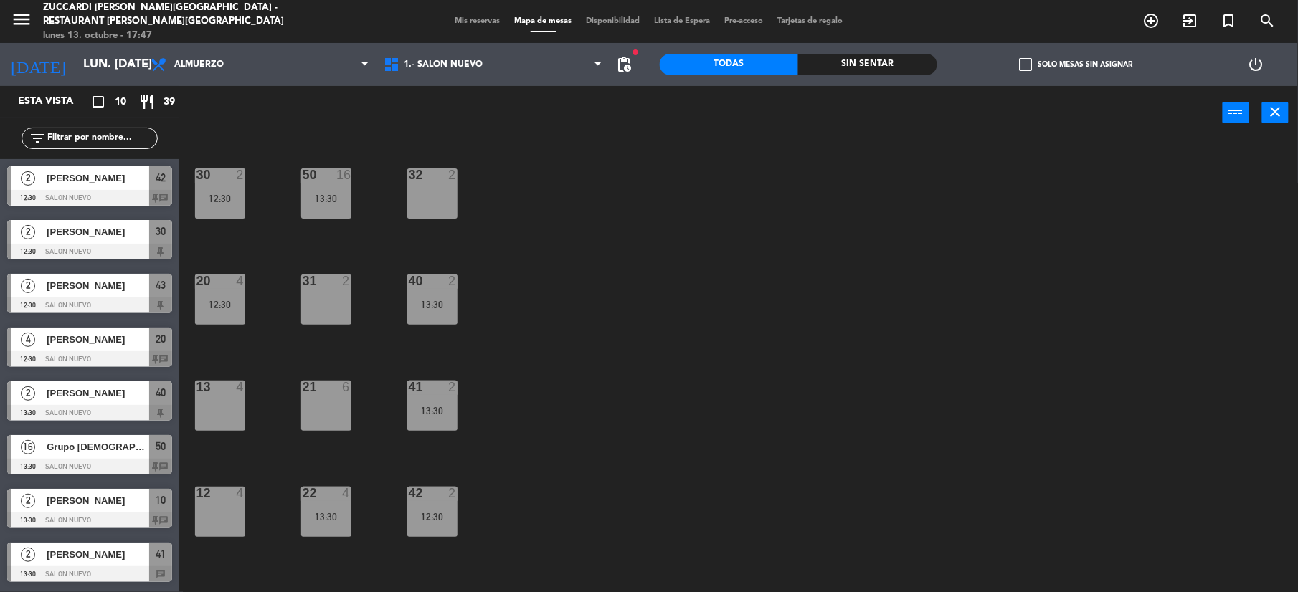
click at [121, 184] on span "[PERSON_NAME]" at bounding box center [98, 178] width 103 height 15
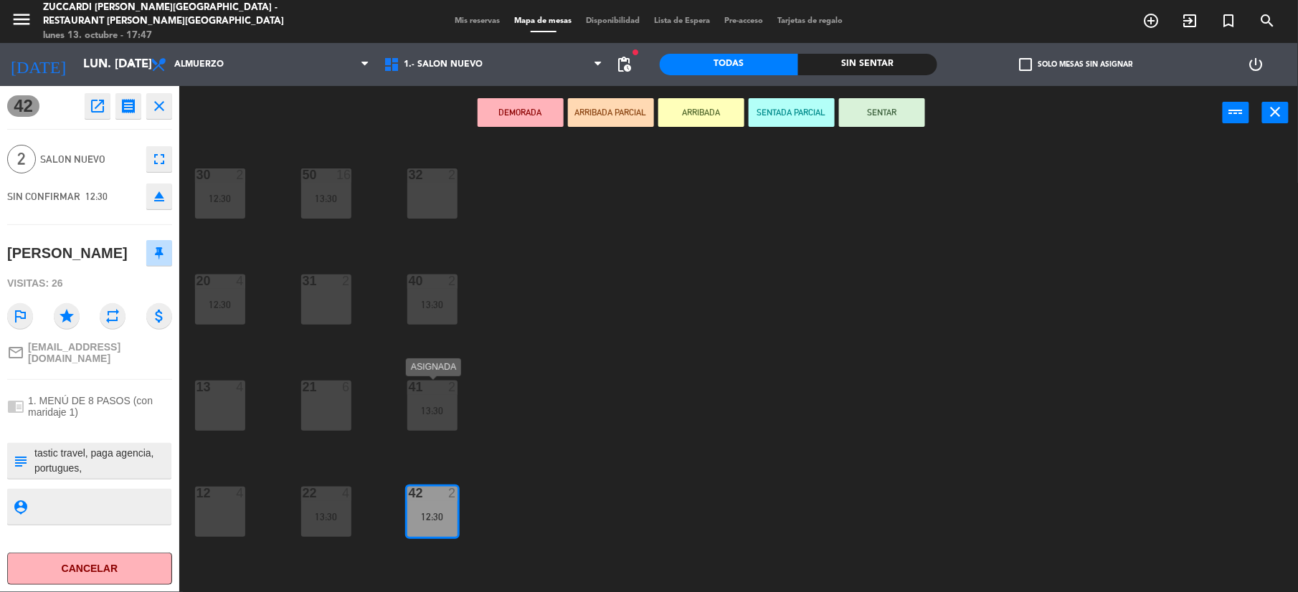
click at [437, 402] on div "41 2 13:30" at bounding box center [432, 406] width 50 height 50
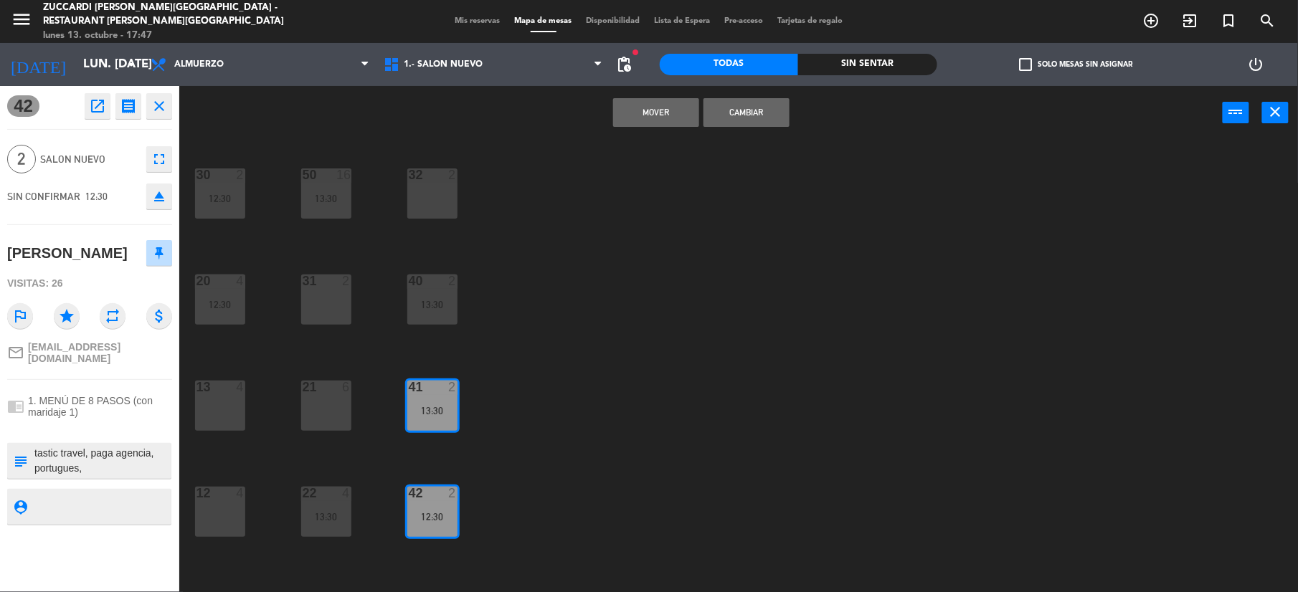
click at [781, 106] on button "Cambiar" at bounding box center [746, 112] width 86 height 29
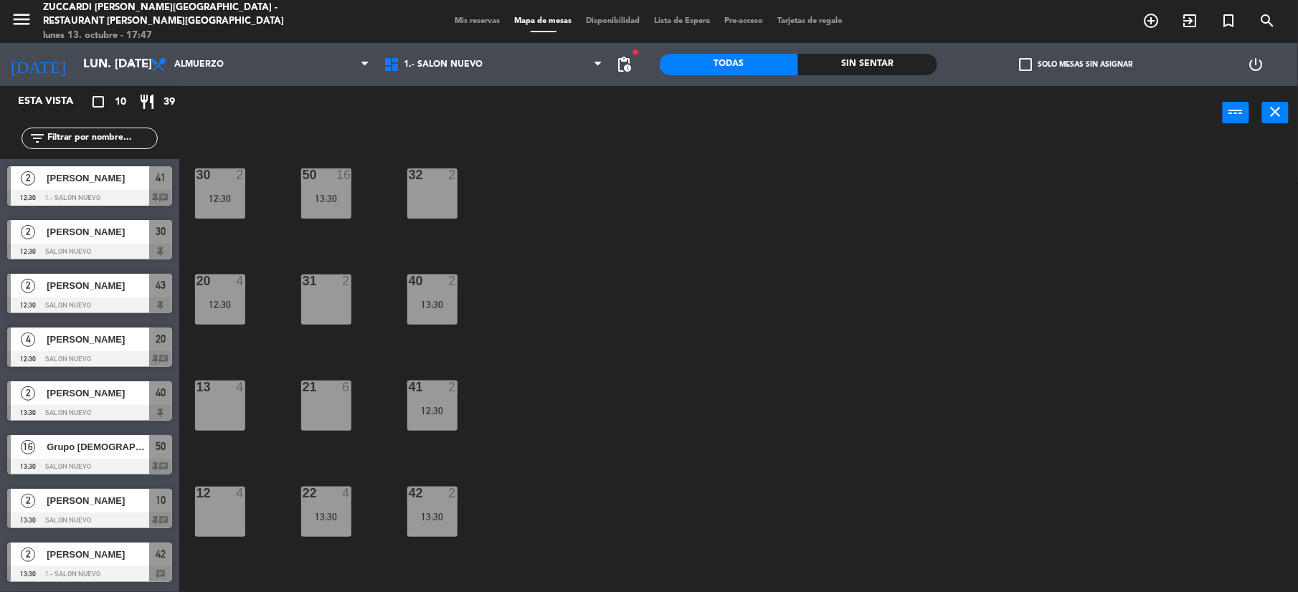
click at [99, 187] on div "[PERSON_NAME]" at bounding box center [97, 178] width 104 height 24
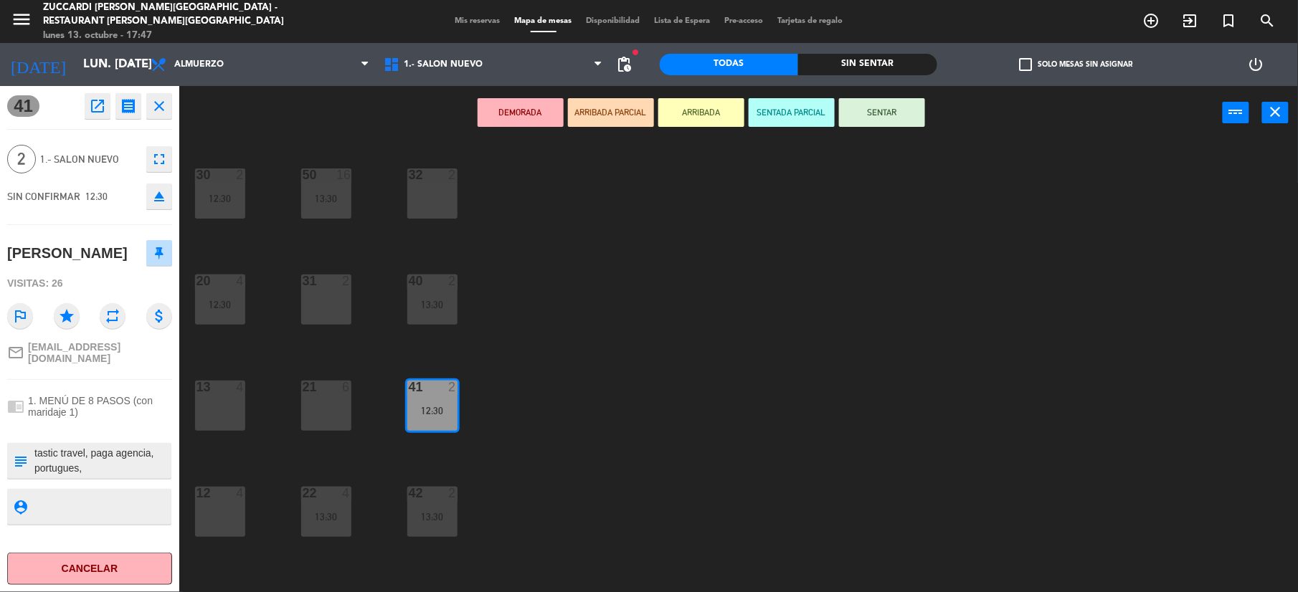
click at [890, 113] on button "SENTAR" at bounding box center [882, 112] width 86 height 29
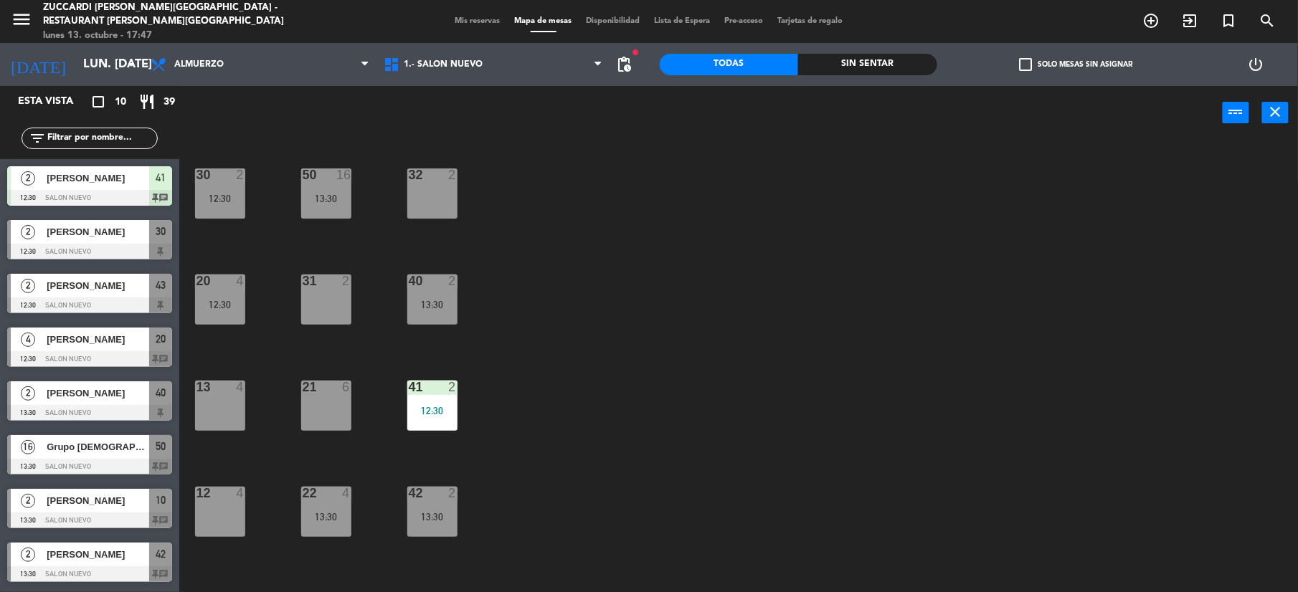
click at [144, 188] on div "[PERSON_NAME]" at bounding box center [97, 178] width 104 height 24
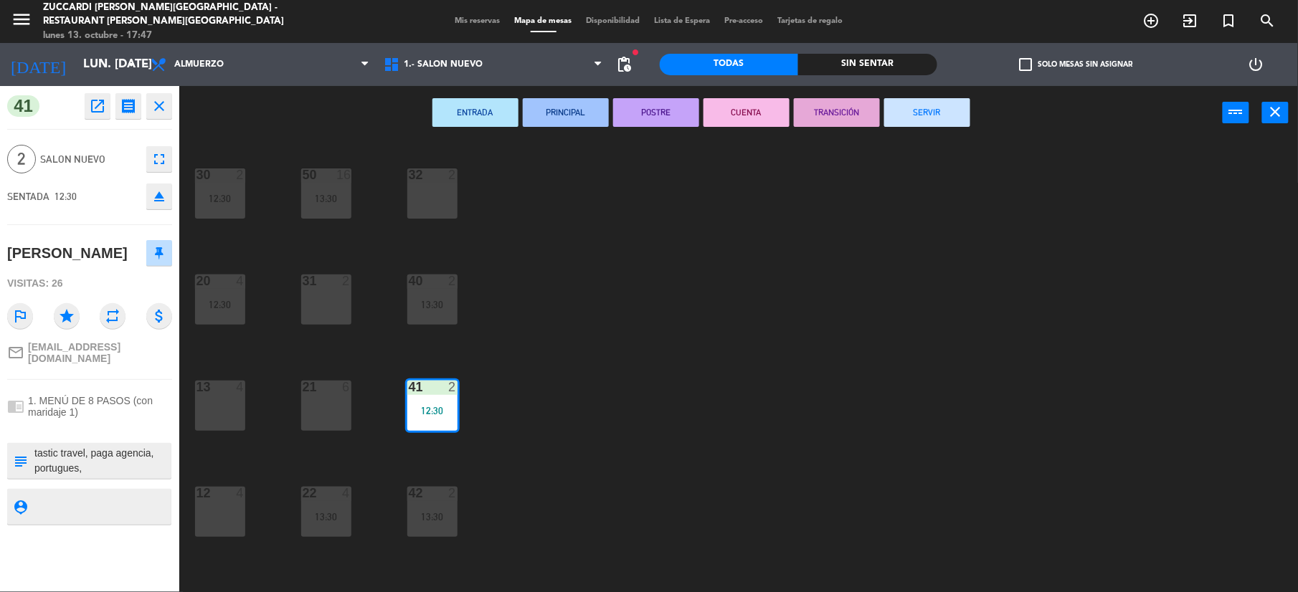
click at [910, 112] on button "SERVIR" at bounding box center [927, 112] width 86 height 29
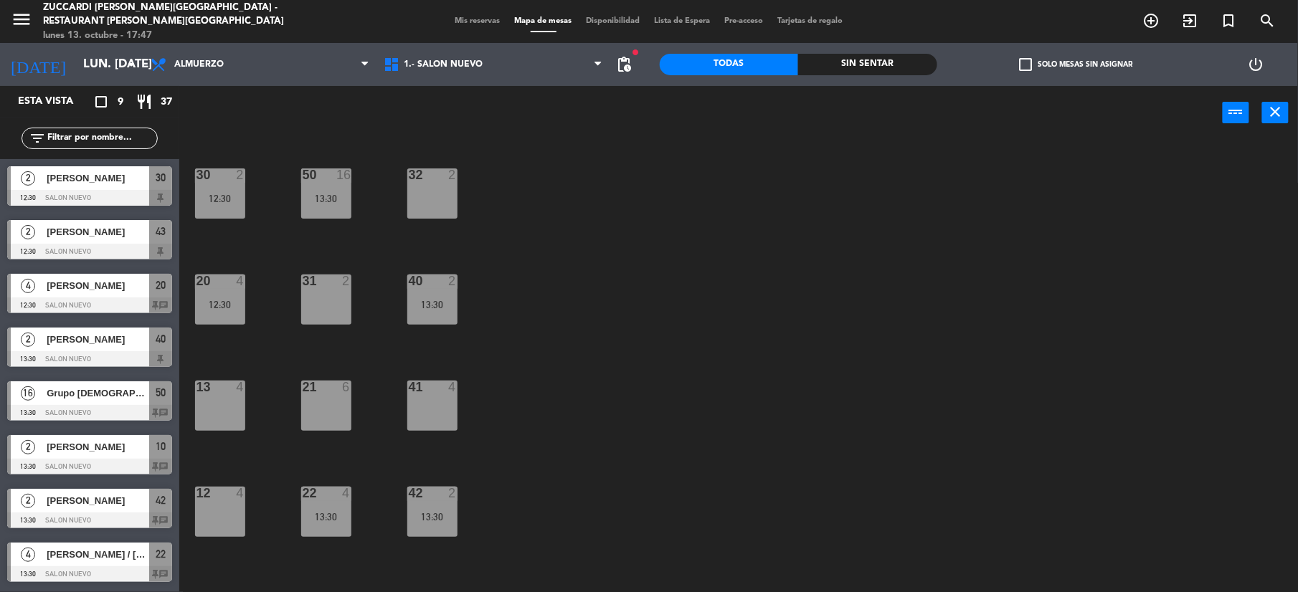
click at [135, 196] on div at bounding box center [89, 198] width 165 height 16
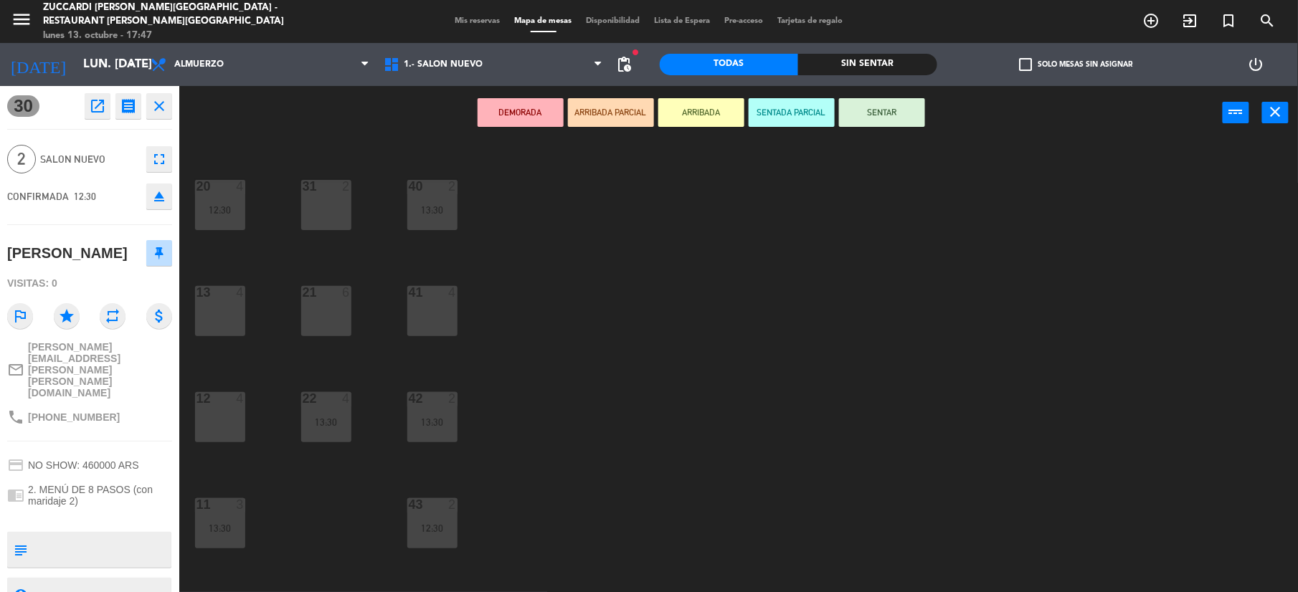
scroll to position [95, 0]
click at [231, 512] on div "11 3 13:30" at bounding box center [220, 523] width 50 height 50
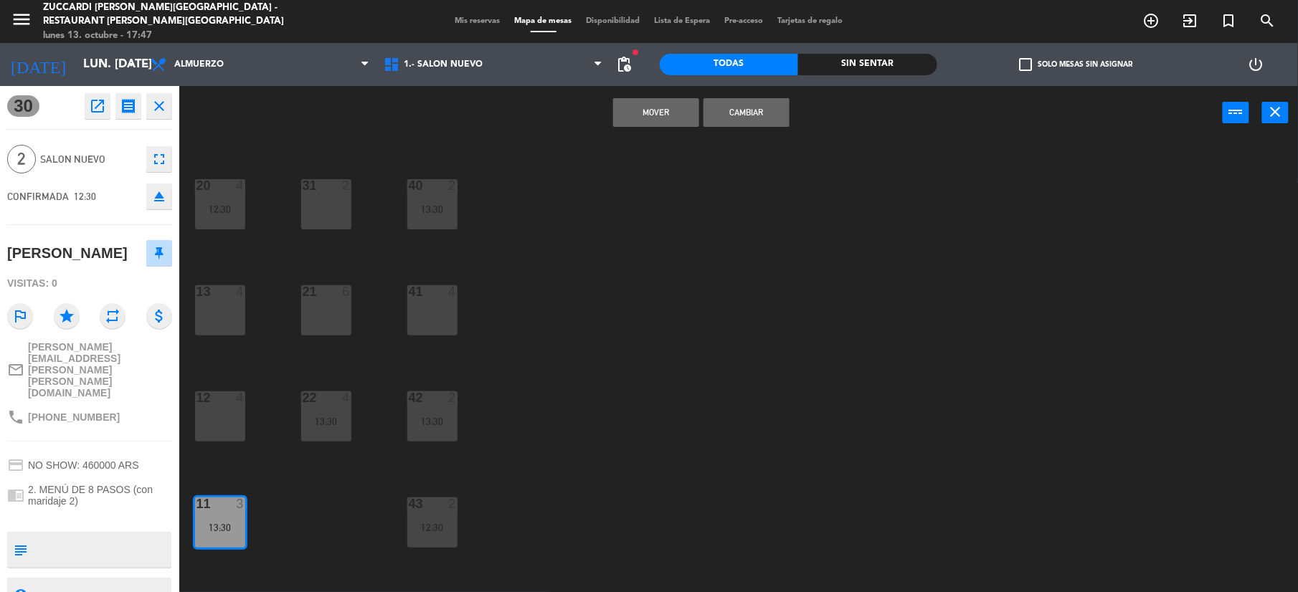
click at [735, 115] on button "Cambiar" at bounding box center [746, 112] width 86 height 29
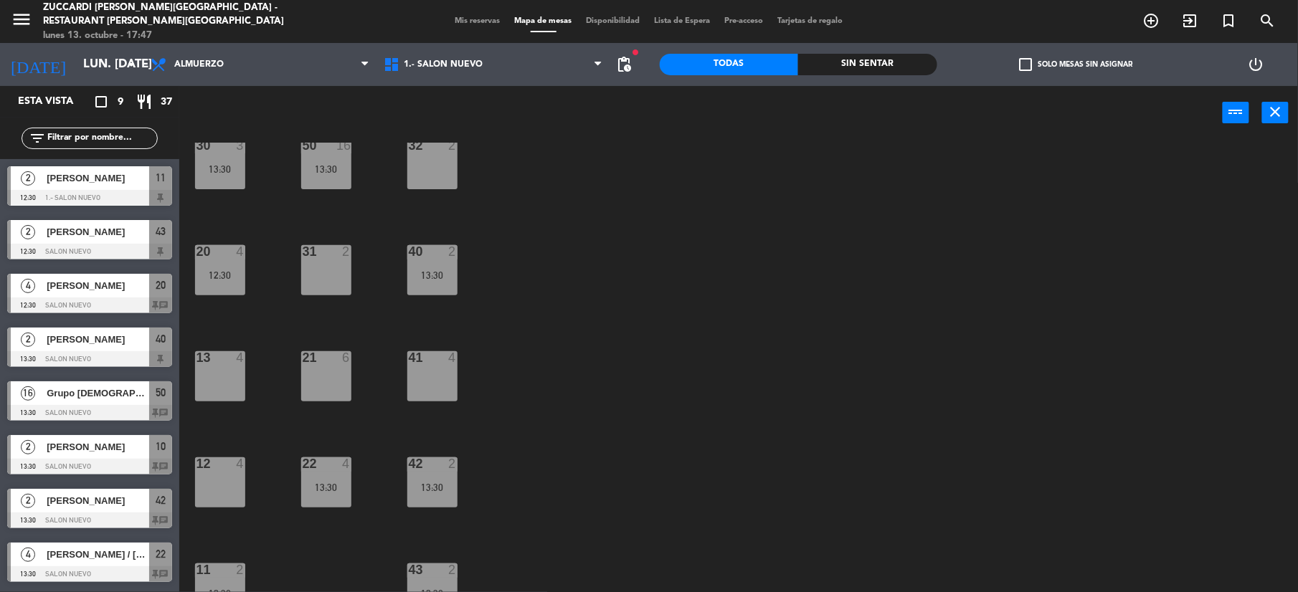
scroll to position [0, 0]
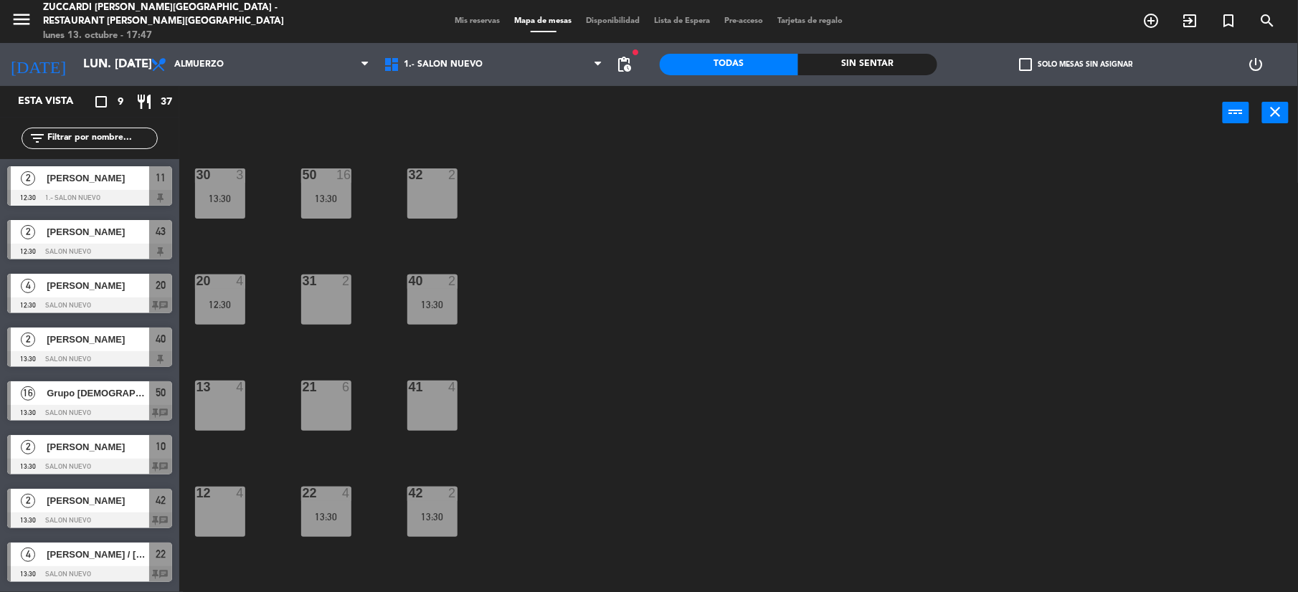
click at [98, 188] on div "[PERSON_NAME]" at bounding box center [97, 178] width 104 height 24
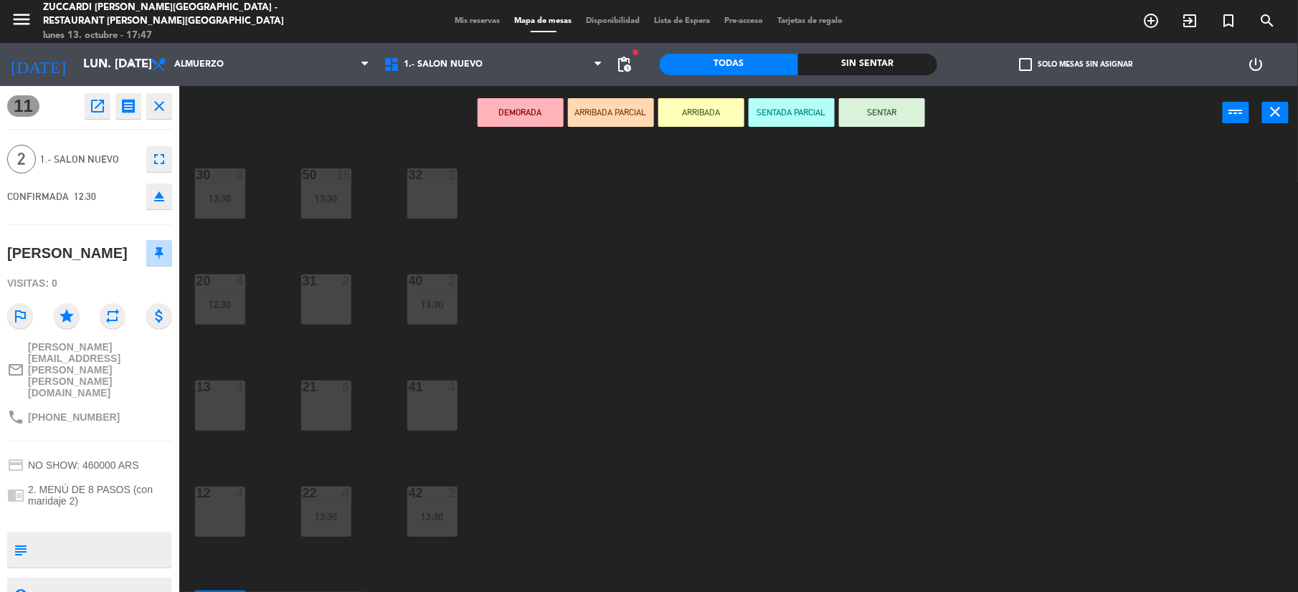
click at [888, 124] on div "DEMORADA ARRIBADA PARCIAL ARRIBADA SENTADA PARCIAL SENTAR power_input close" at bounding box center [700, 113] width 1043 height 54
click at [886, 120] on button "SENTAR" at bounding box center [882, 112] width 86 height 29
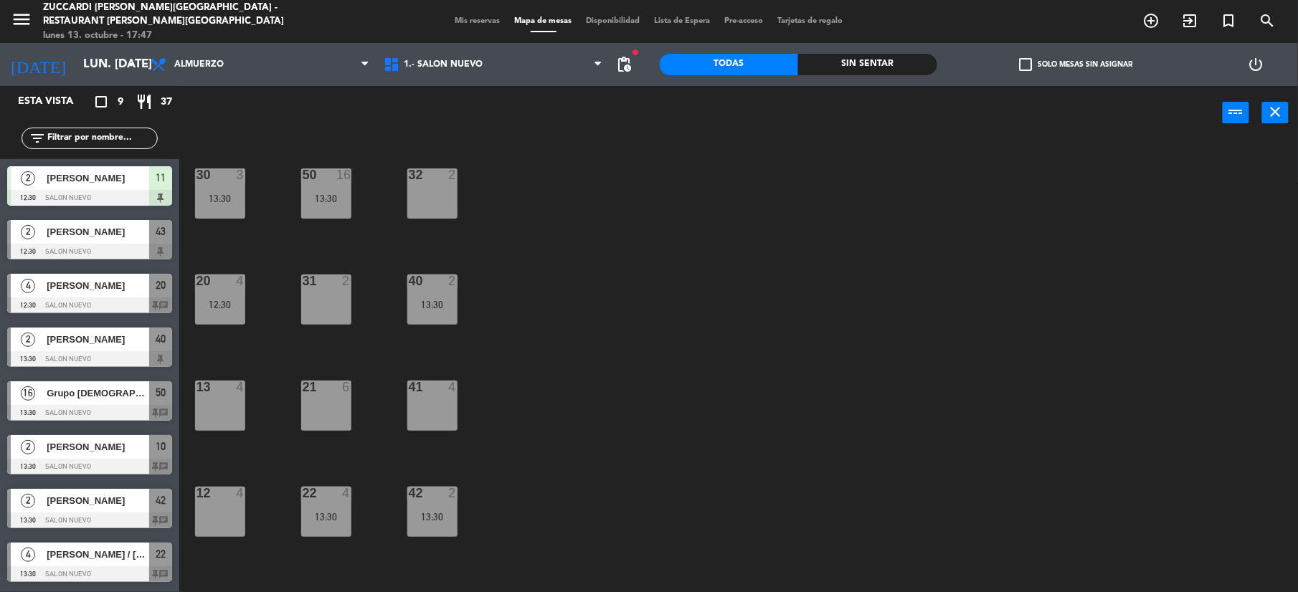
drag, startPoint x: 115, startPoint y: 184, endPoint x: 225, endPoint y: 163, distance: 112.2
click at [116, 184] on div "2 [PERSON_NAME] 12:30 SALON NUEVO 11" at bounding box center [89, 186] width 179 height 54
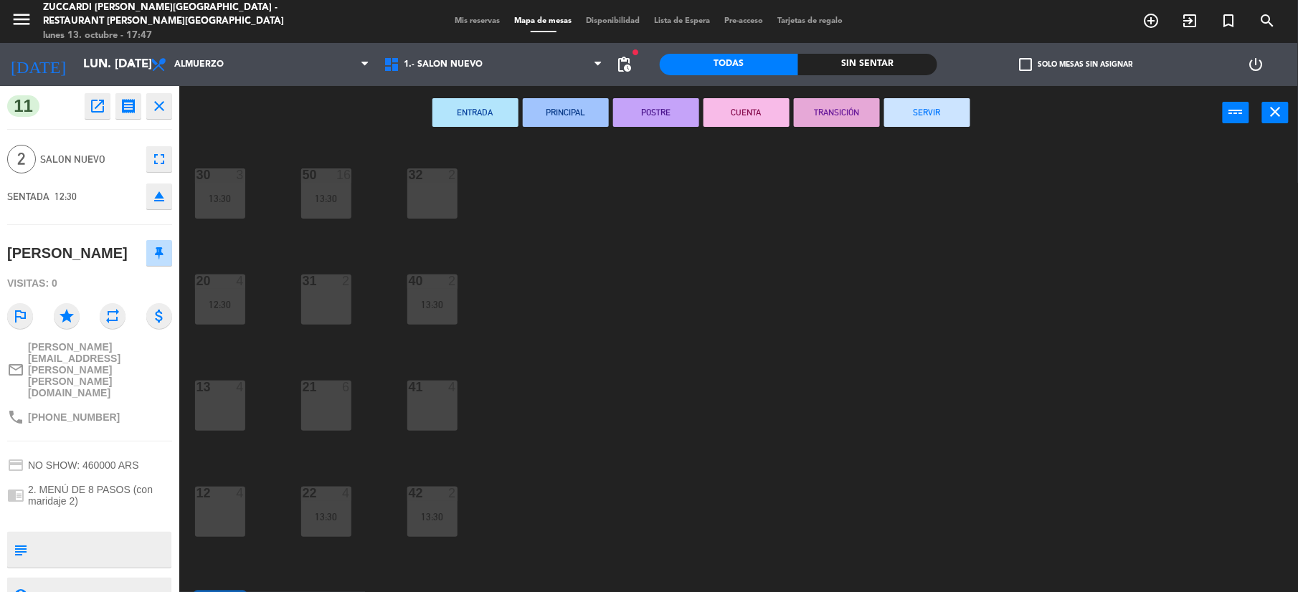
click at [930, 104] on button "SERVIR" at bounding box center [927, 112] width 86 height 29
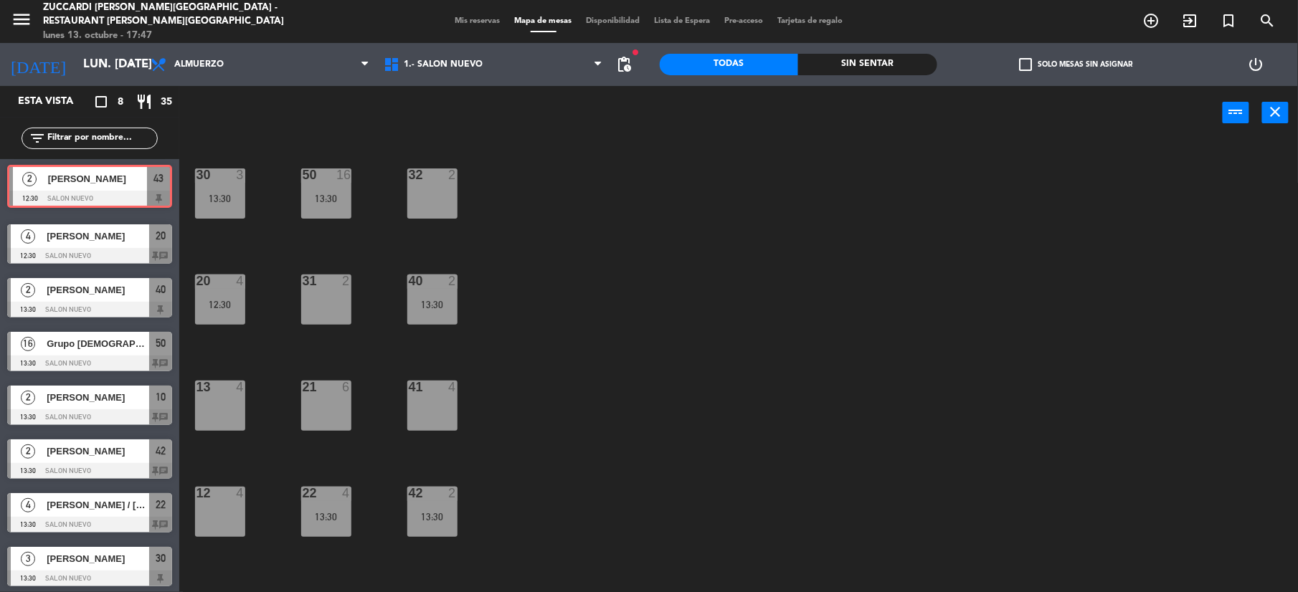
click at [113, 194] on div "2 [PERSON_NAME] 12:30 SALON NUEVO 43 2 [PERSON_NAME] 12:30 SALON NUEVO 43" at bounding box center [89, 188] width 179 height 58
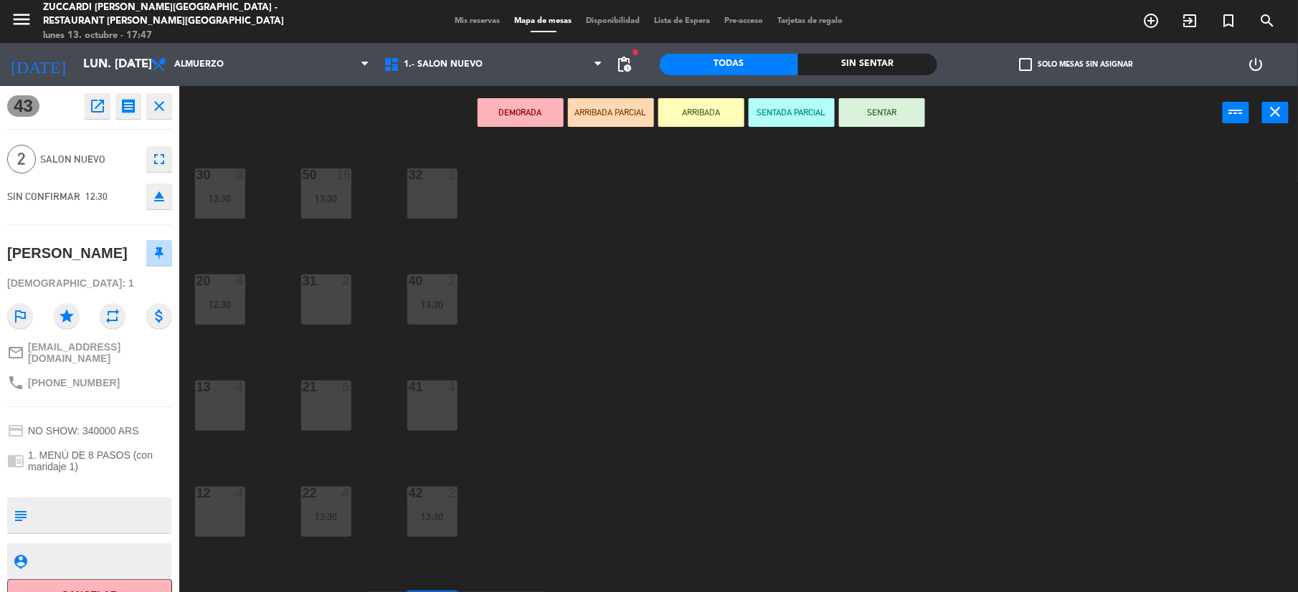
click at [888, 106] on button "SENTAR" at bounding box center [882, 112] width 86 height 29
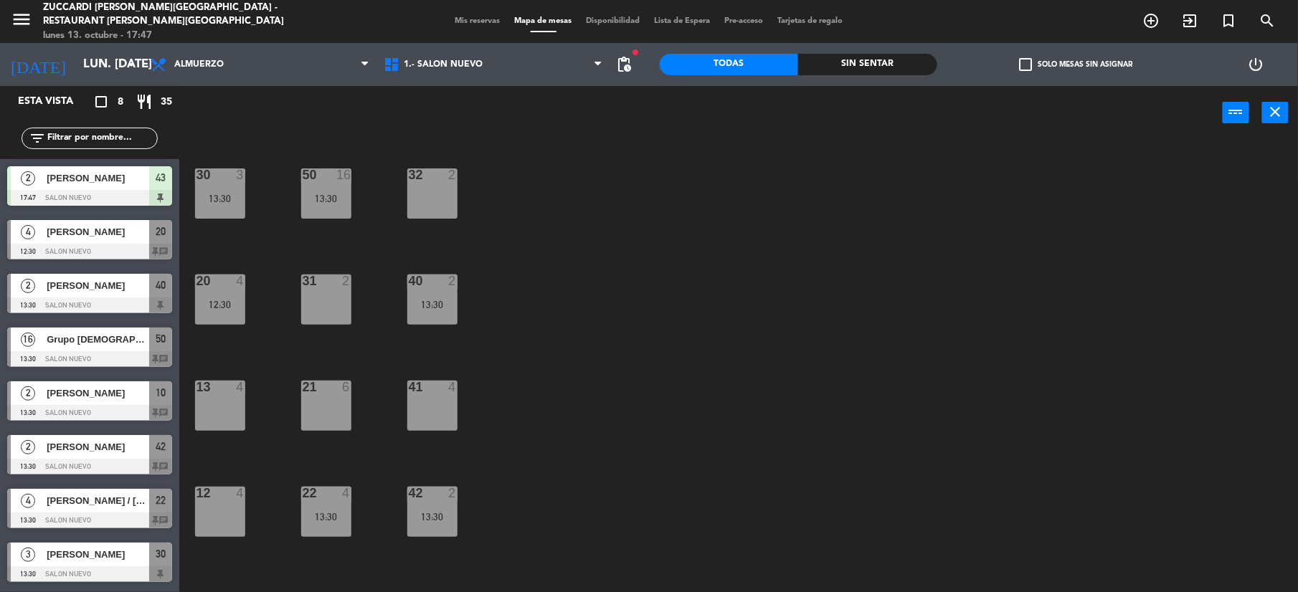
click at [110, 184] on span "[PERSON_NAME]" at bounding box center [98, 178] width 103 height 15
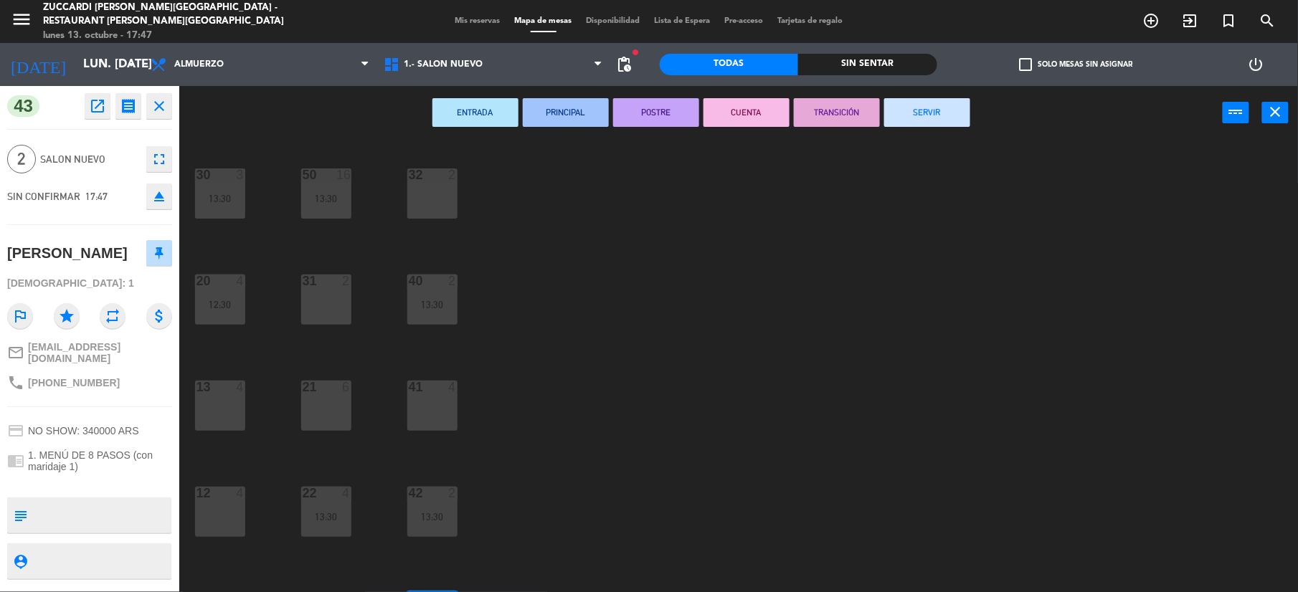
click at [908, 107] on button "SERVIR" at bounding box center [927, 112] width 86 height 29
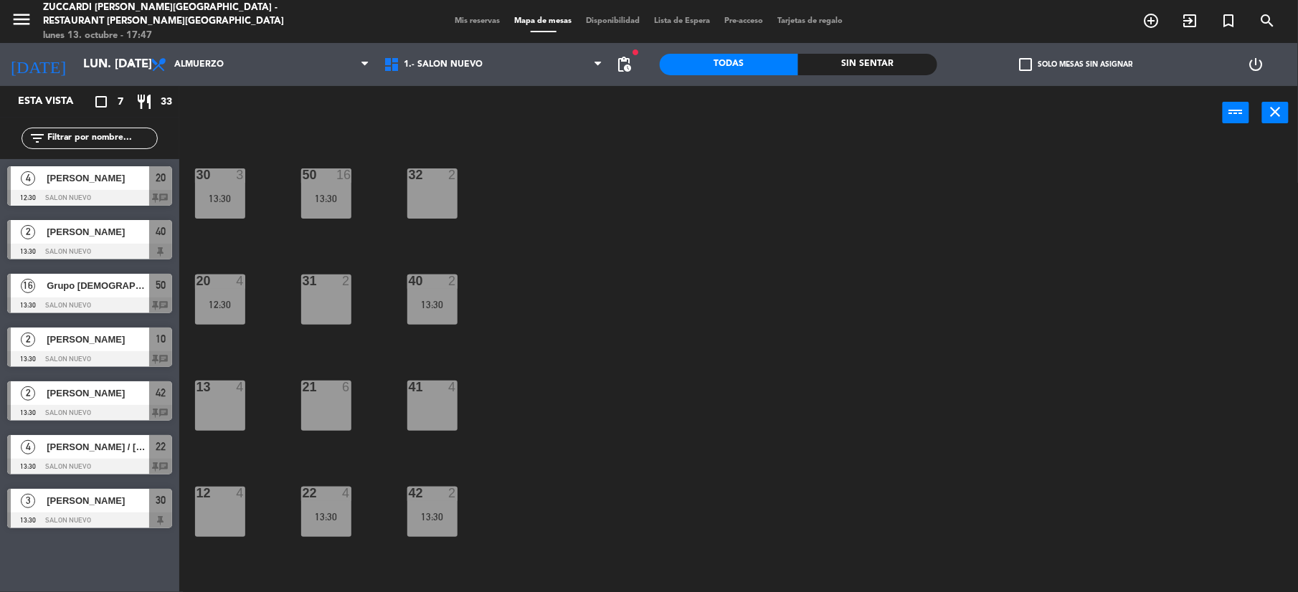
click at [95, 184] on span "[PERSON_NAME]" at bounding box center [98, 178] width 103 height 15
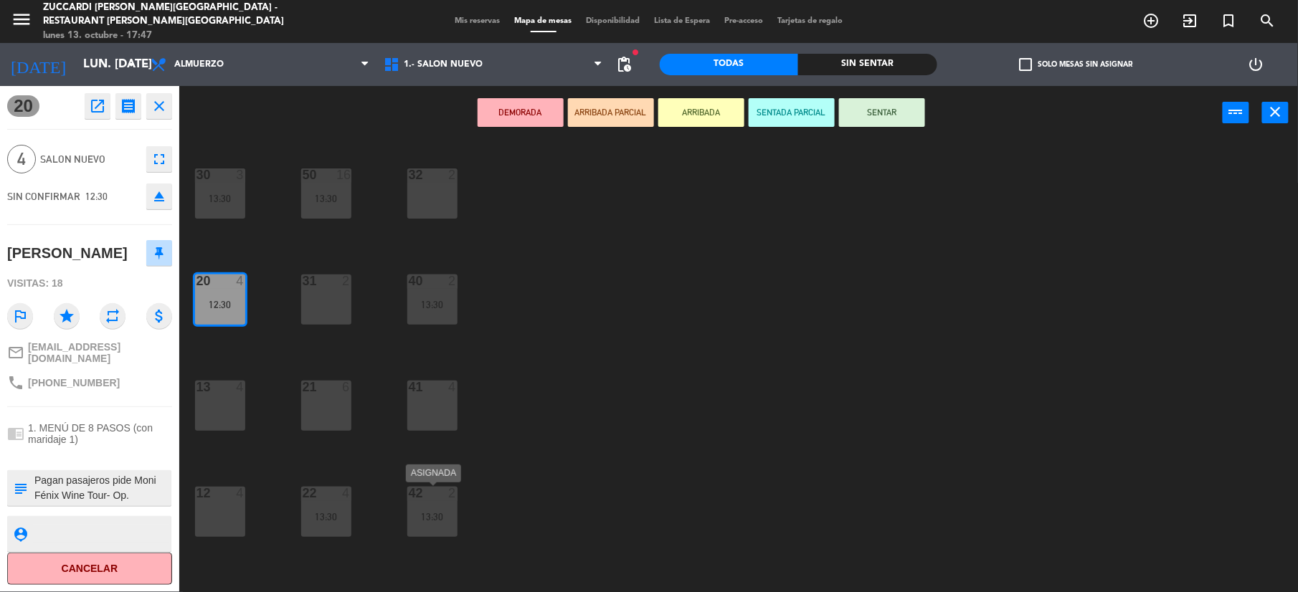
click at [423, 523] on div "42 2 13:30" at bounding box center [432, 512] width 50 height 50
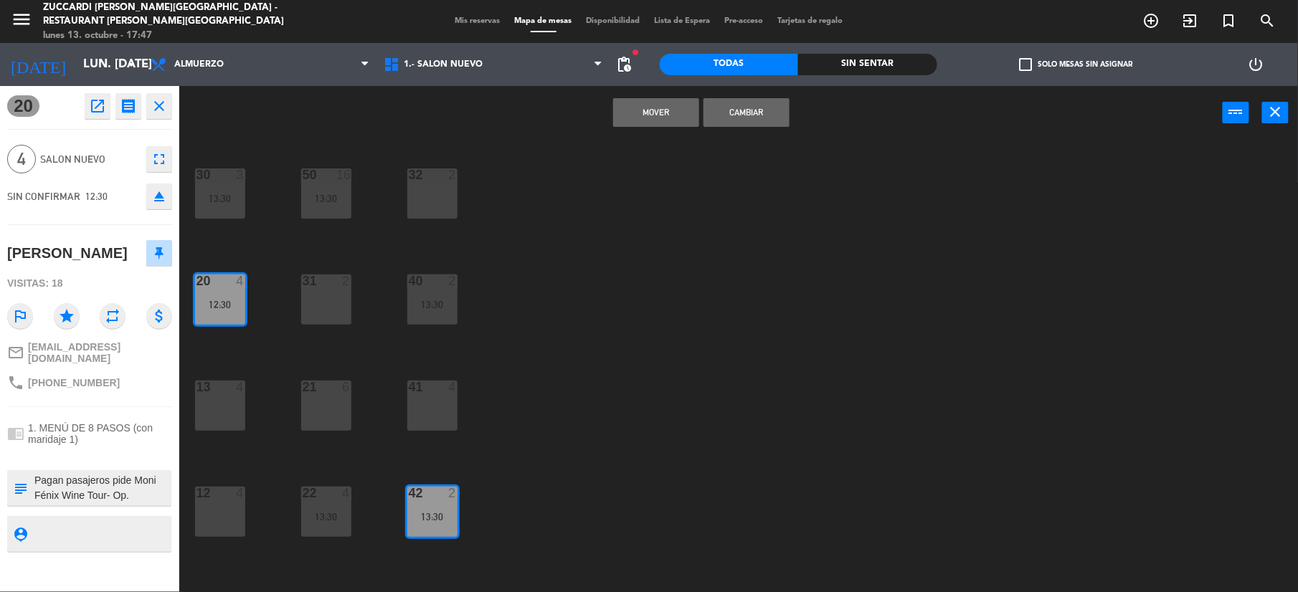
click at [744, 113] on button "Cambiar" at bounding box center [746, 112] width 86 height 29
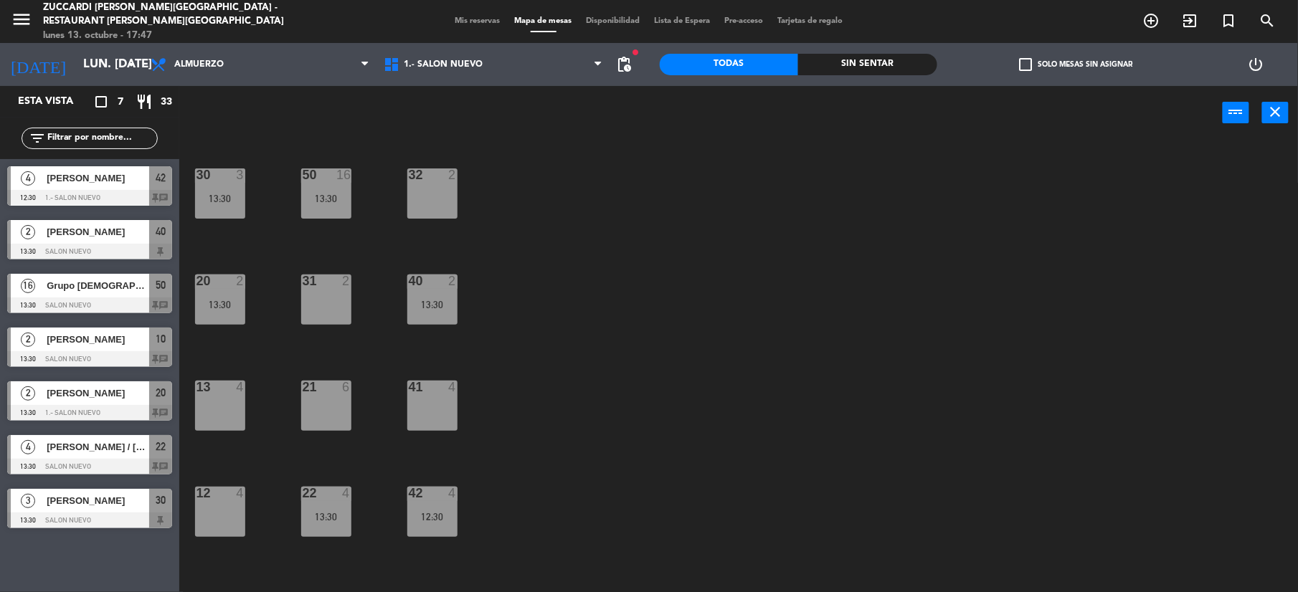
click at [87, 176] on span "[PERSON_NAME]" at bounding box center [98, 178] width 103 height 15
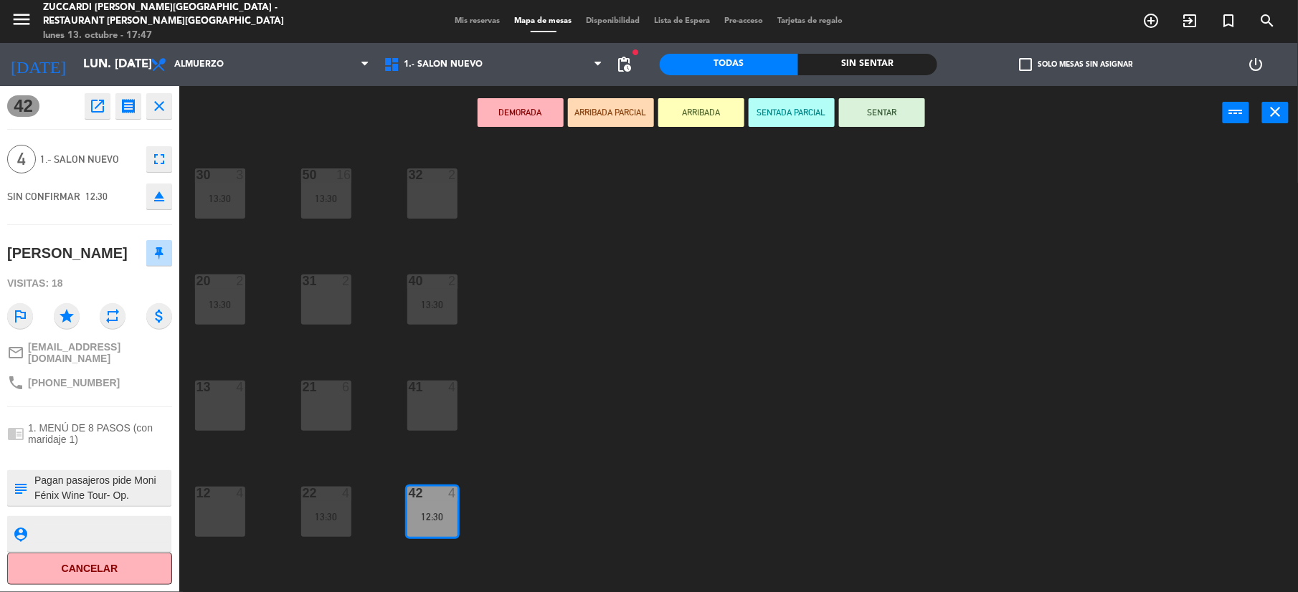
click at [895, 110] on button "SENTAR" at bounding box center [882, 112] width 86 height 29
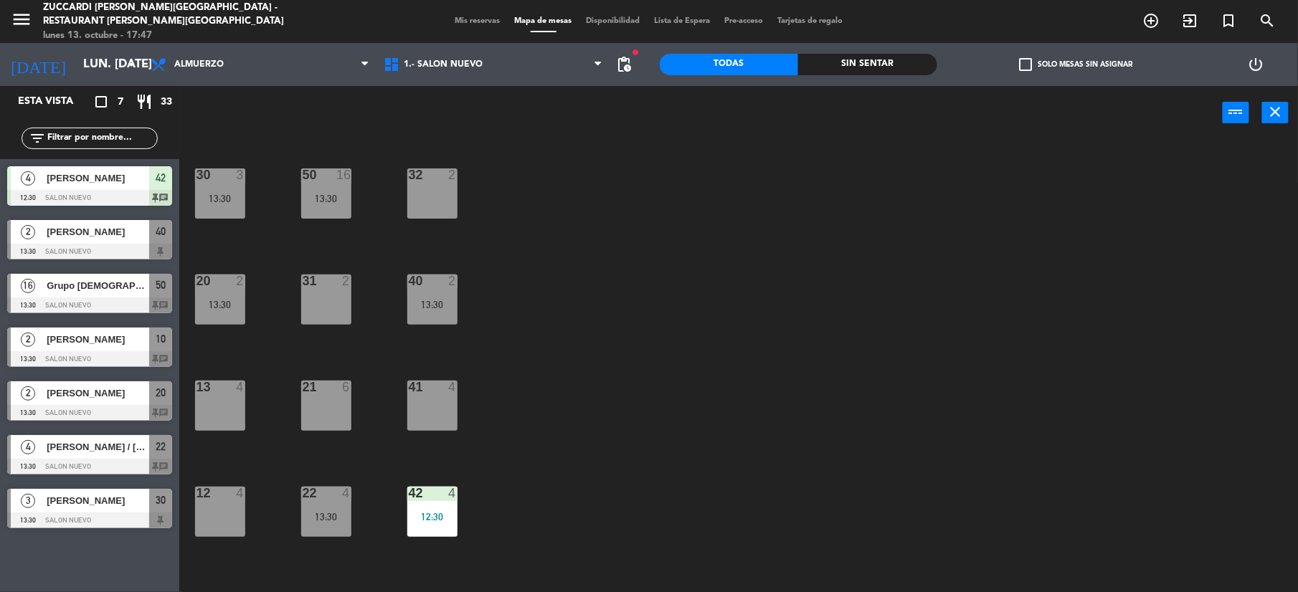
click at [89, 191] on div at bounding box center [89, 198] width 165 height 16
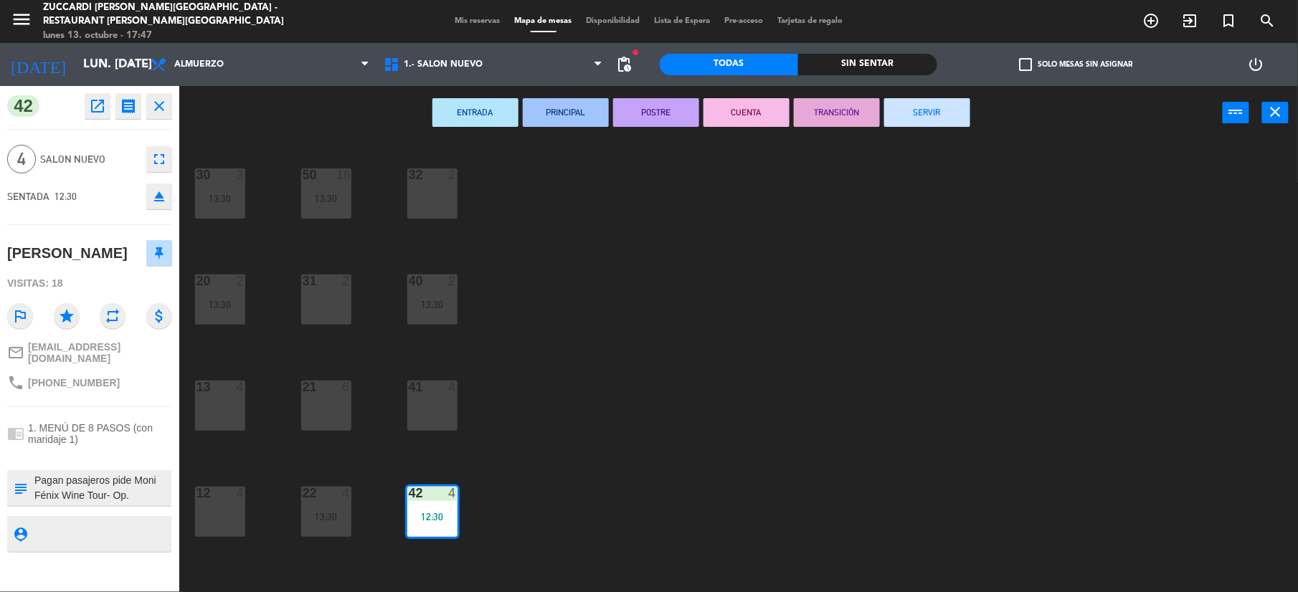
click at [943, 92] on div "ENTRADA PRINCIPAL POSTRE CUENTA TRANSICIÓN SERVIR power_input close" at bounding box center [700, 113] width 1043 height 54
click at [943, 105] on button "SERVIR" at bounding box center [927, 112] width 86 height 29
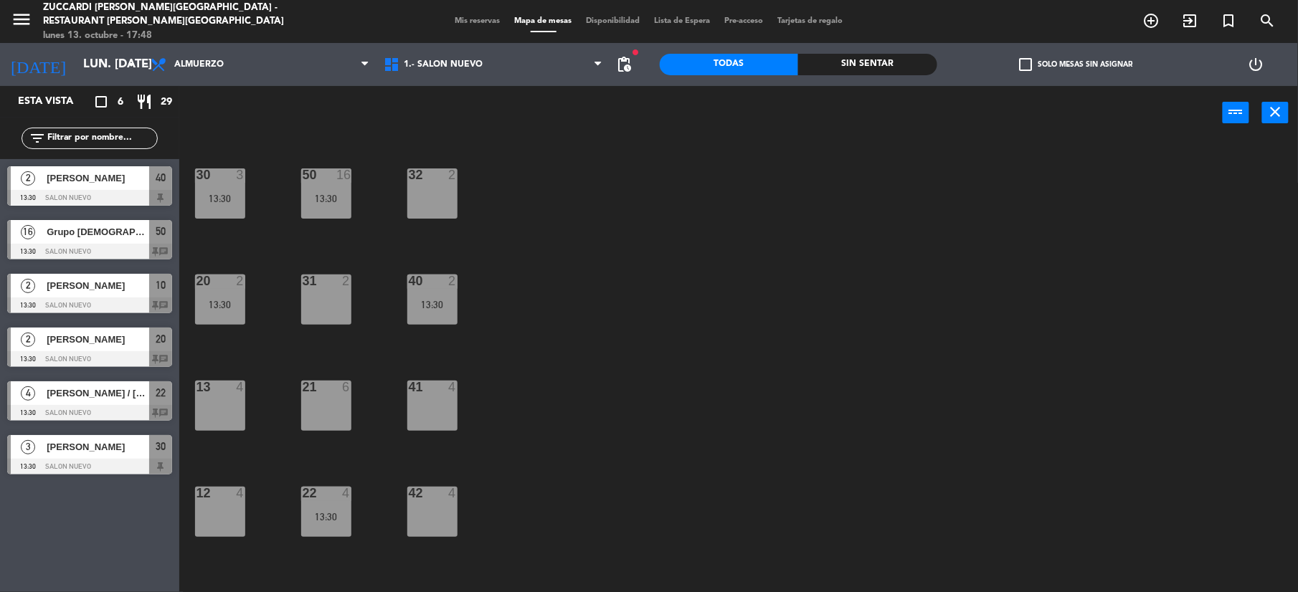
click at [108, 187] on div "[PERSON_NAME]" at bounding box center [97, 178] width 104 height 24
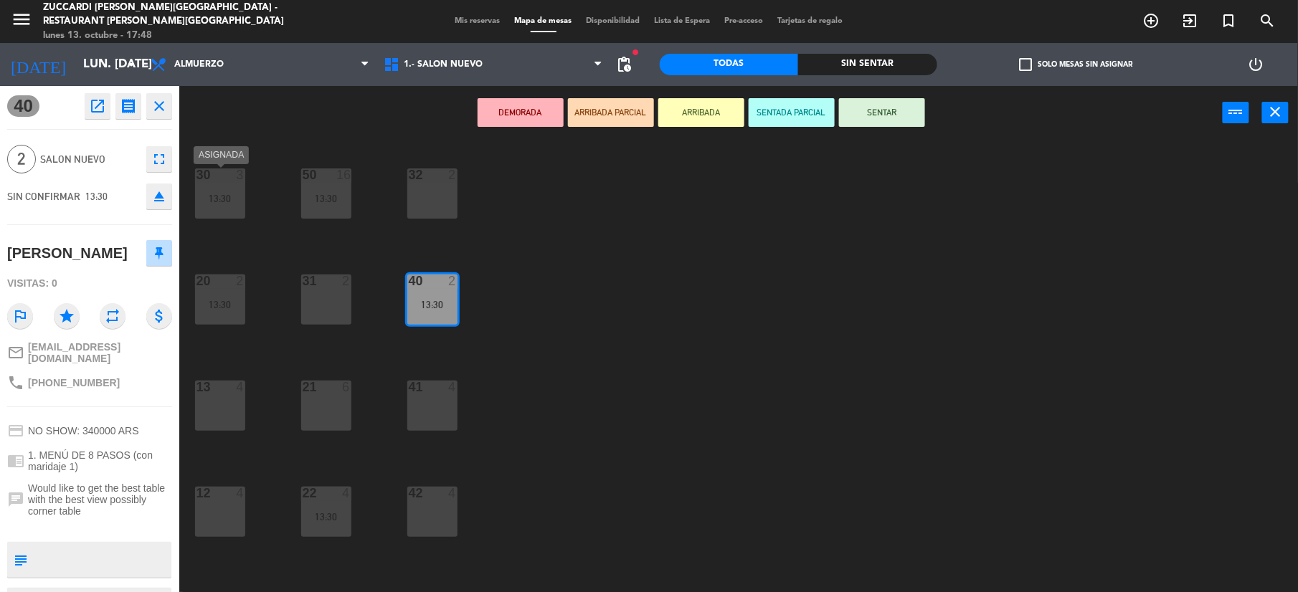
click at [202, 195] on div "13:30" at bounding box center [220, 199] width 50 height 10
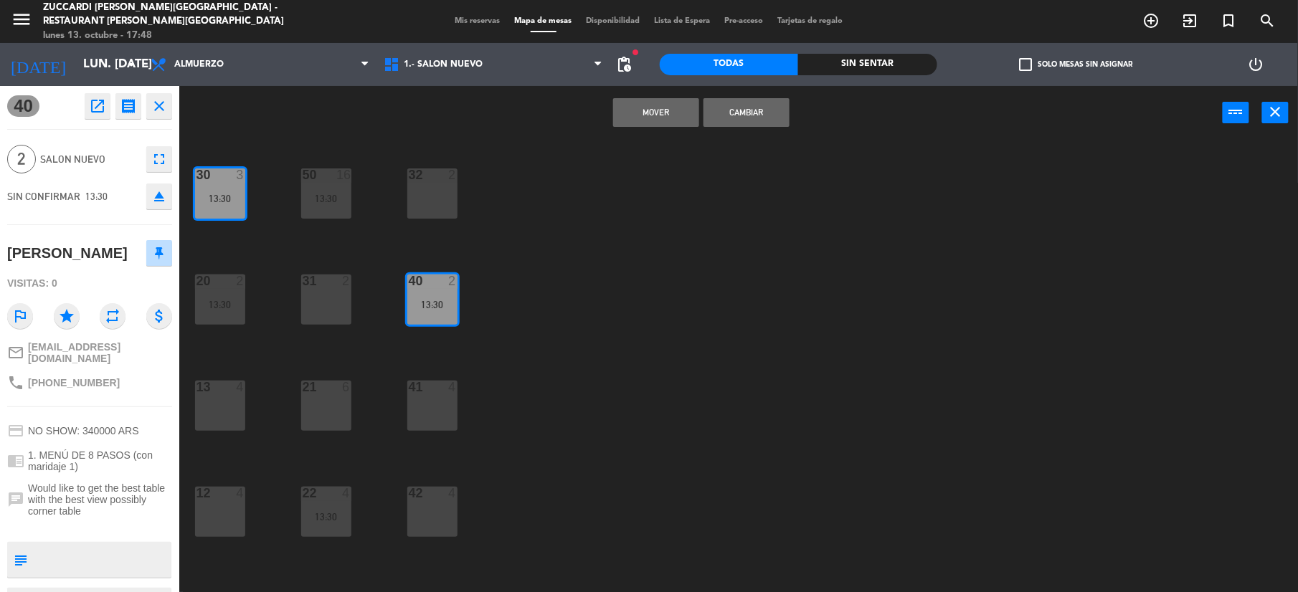
click at [750, 101] on button "Cambiar" at bounding box center [746, 112] width 86 height 29
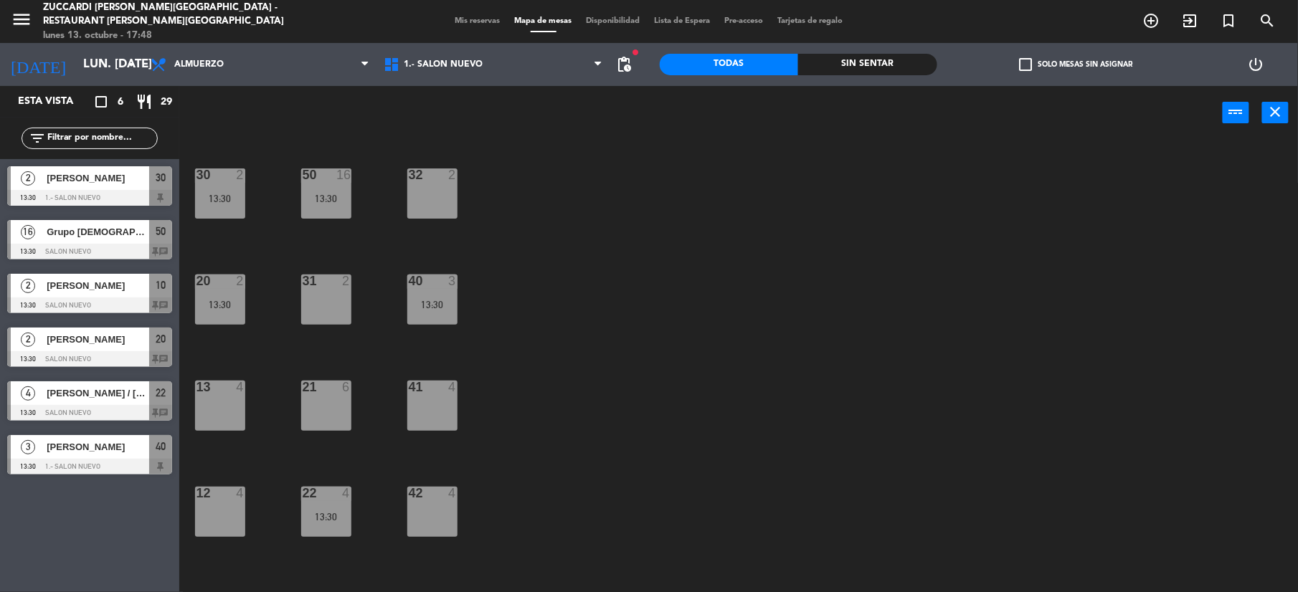
click at [128, 175] on span "[PERSON_NAME]" at bounding box center [98, 178] width 103 height 15
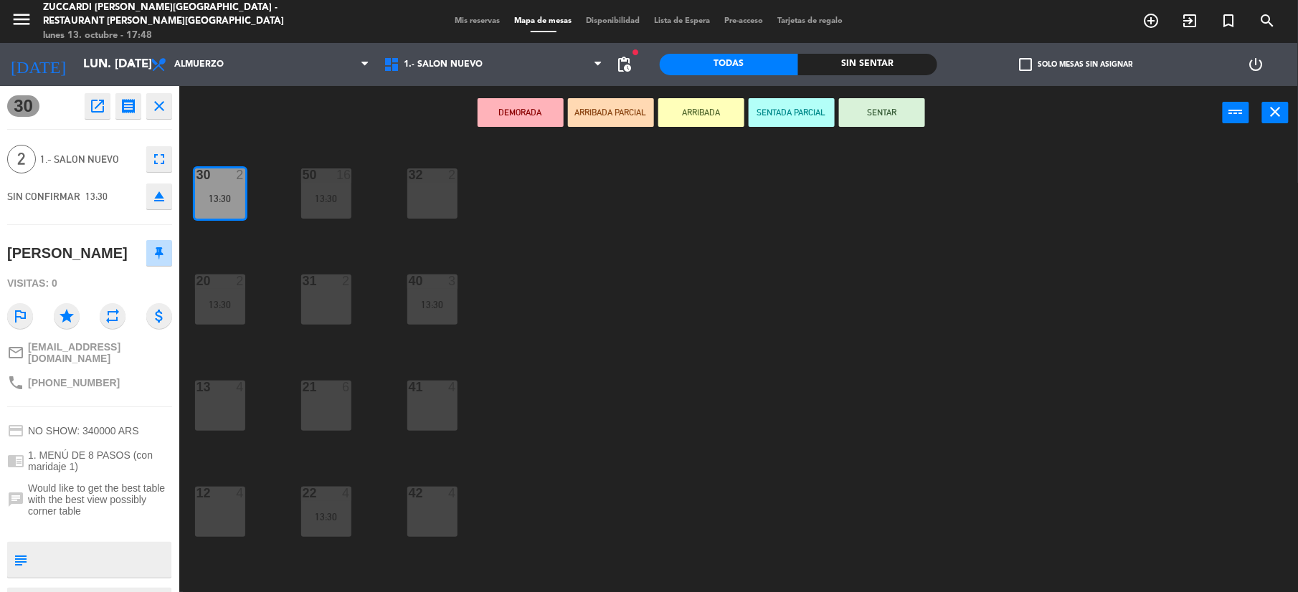
click at [898, 93] on div "DEMORADA ARRIBADA PARCIAL ARRIBADA SENTADA PARCIAL SENTAR power_input close" at bounding box center [700, 113] width 1043 height 54
click at [887, 101] on button "SENTAR" at bounding box center [882, 112] width 86 height 29
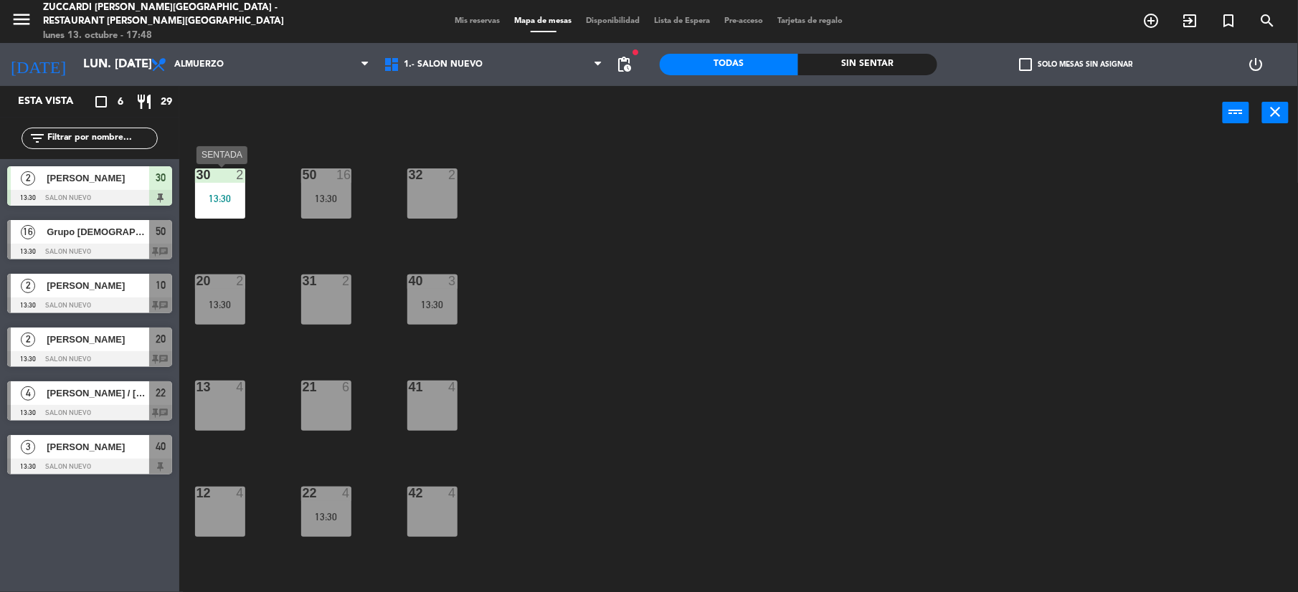
click at [232, 193] on div "13:30" at bounding box center [220, 198] width 50 height 11
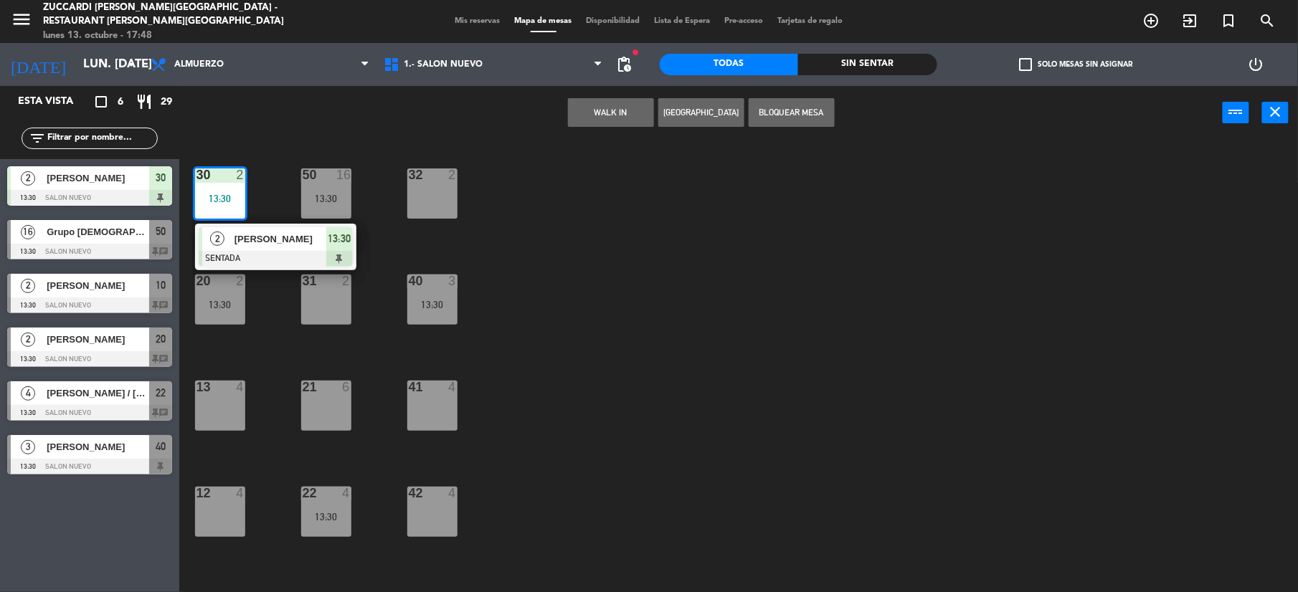
click at [99, 186] on div "[PERSON_NAME]" at bounding box center [97, 178] width 104 height 24
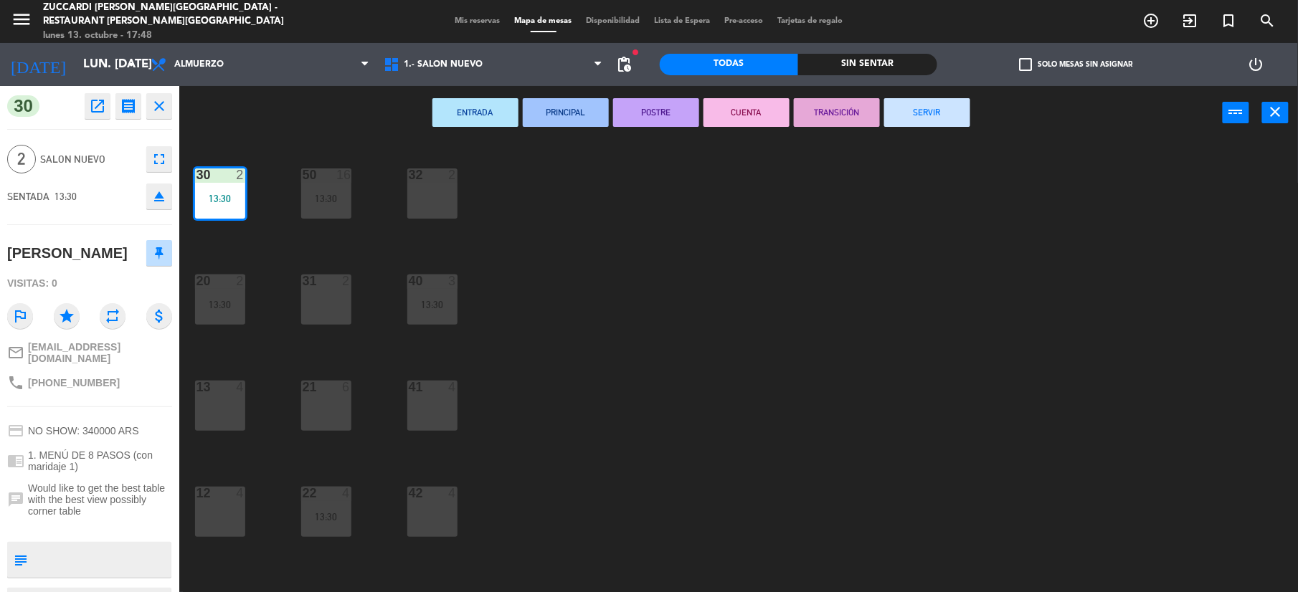
click at [966, 123] on button "SERVIR" at bounding box center [927, 112] width 86 height 29
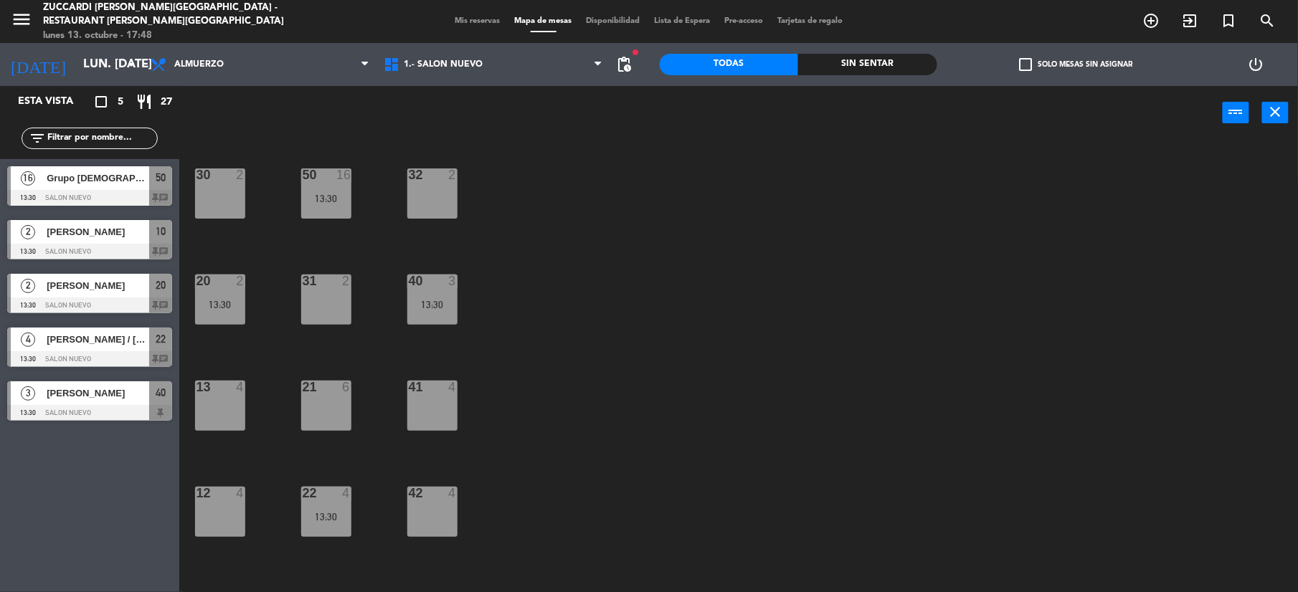
click at [98, 185] on span "Grupo [DEMOGRAPHIC_DATA][PERSON_NAME]" at bounding box center [98, 178] width 103 height 15
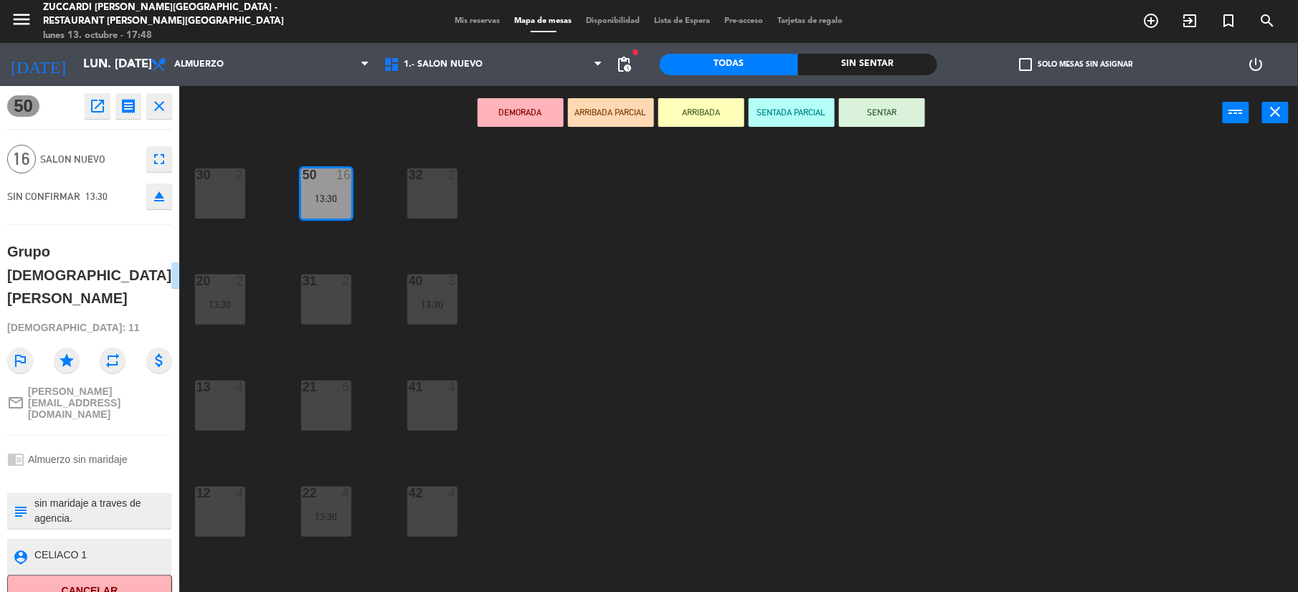
click at [883, 125] on button "SENTAR" at bounding box center [882, 112] width 86 height 29
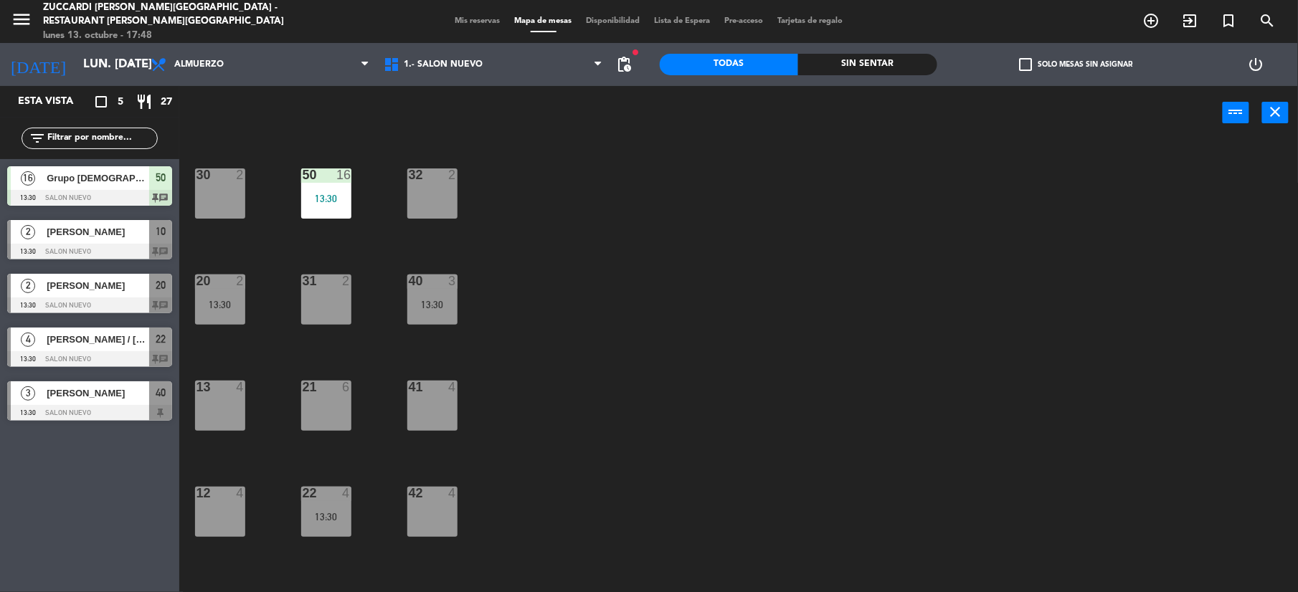
click at [163, 181] on span "50" at bounding box center [161, 177] width 10 height 17
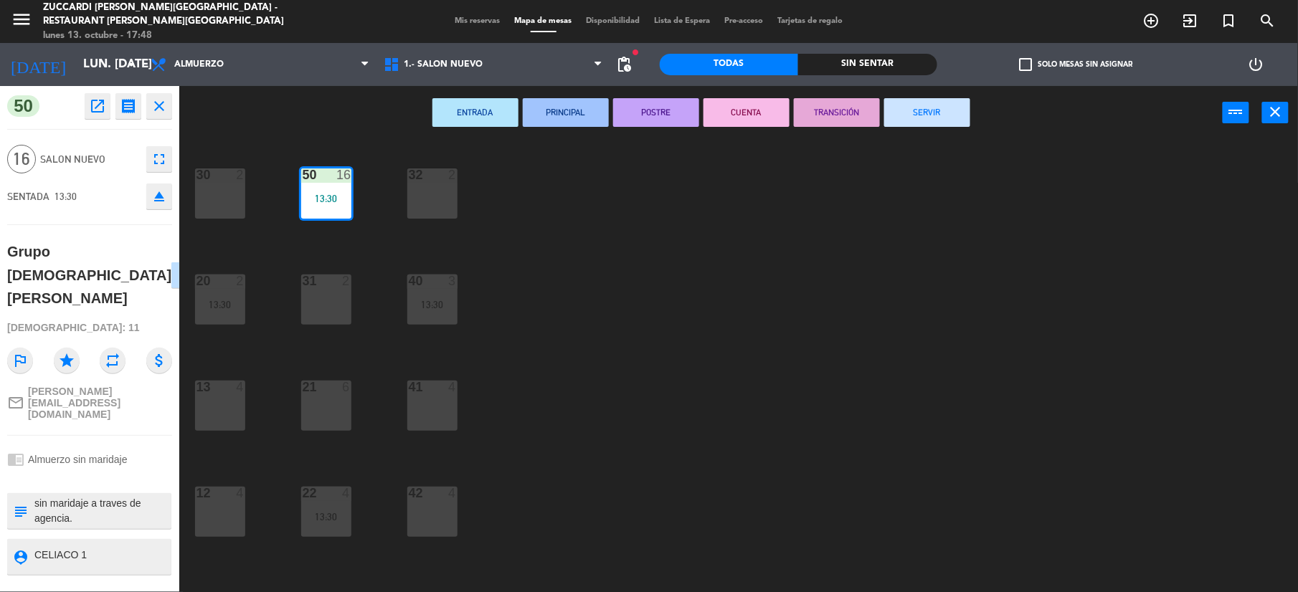
click at [933, 110] on button "SERVIR" at bounding box center [927, 112] width 86 height 29
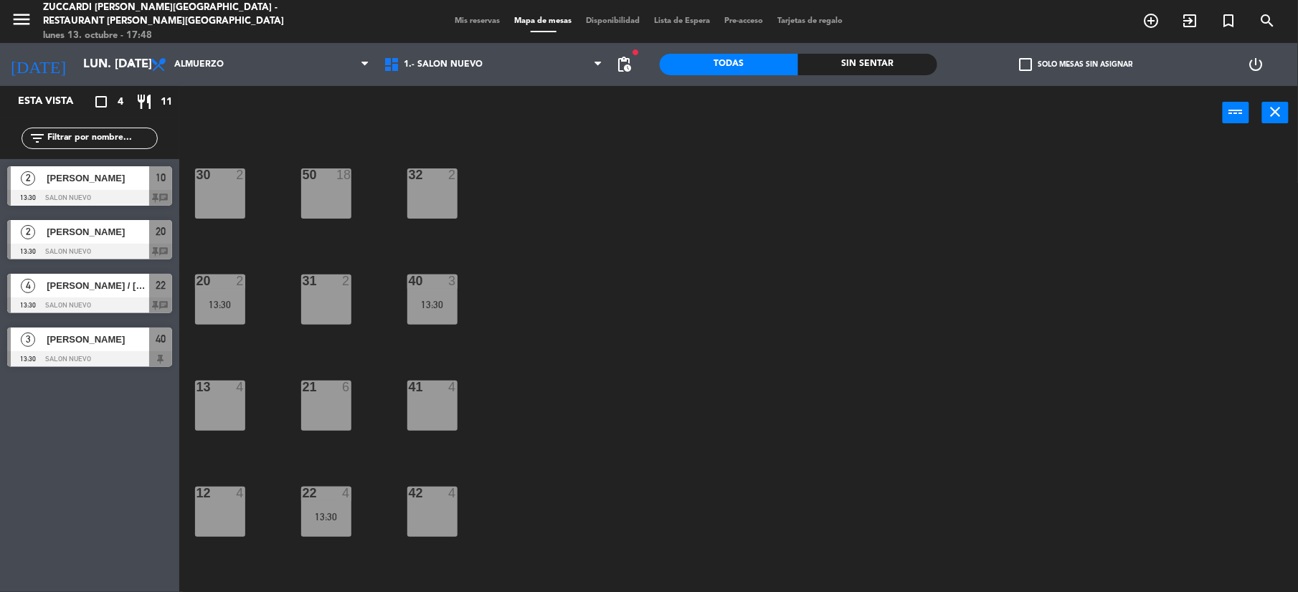
click at [116, 179] on span "[PERSON_NAME]" at bounding box center [98, 178] width 103 height 15
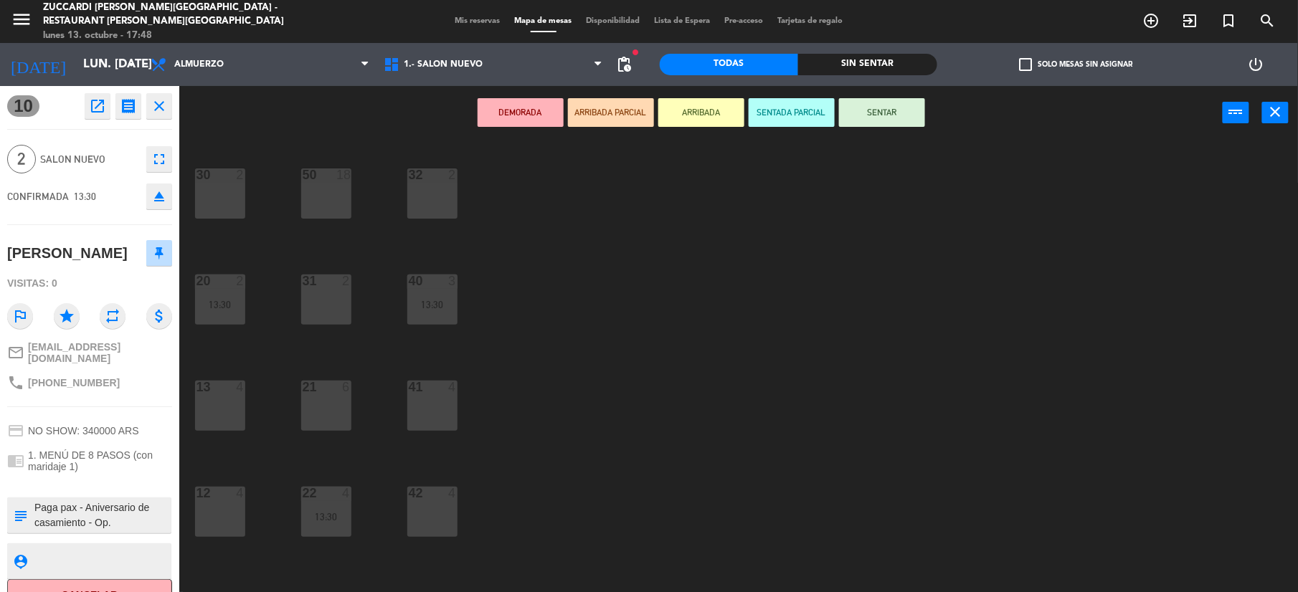
click at [161, 95] on button "close" at bounding box center [159, 106] width 26 height 26
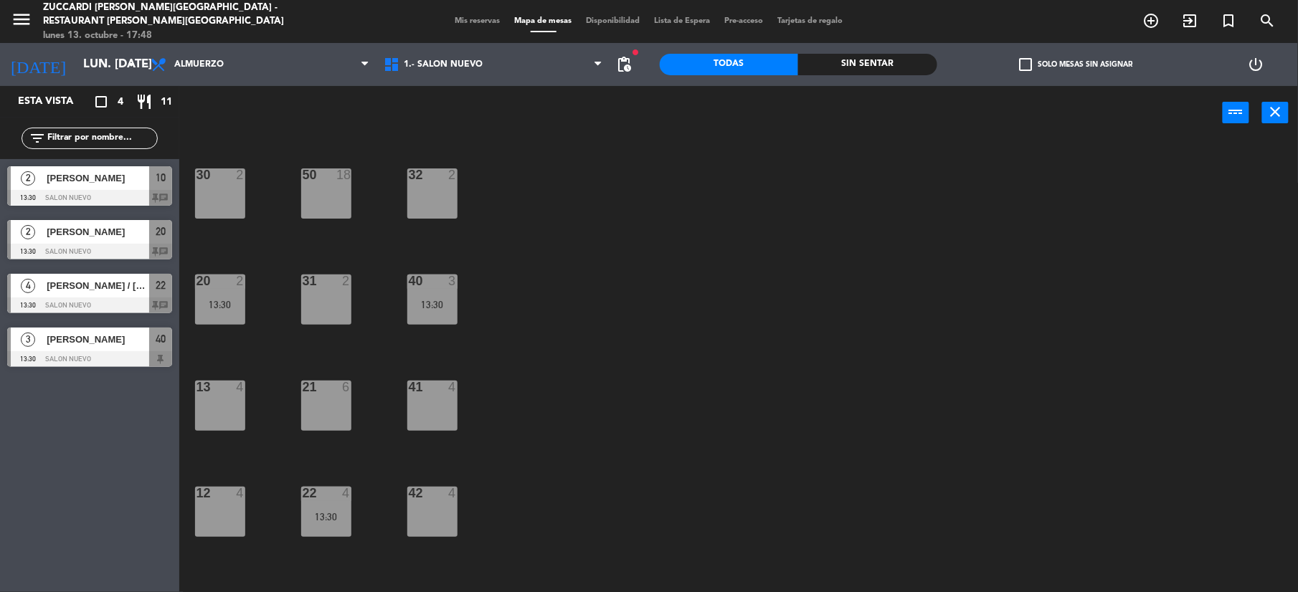
click at [86, 186] on div "[PERSON_NAME]" at bounding box center [97, 178] width 104 height 24
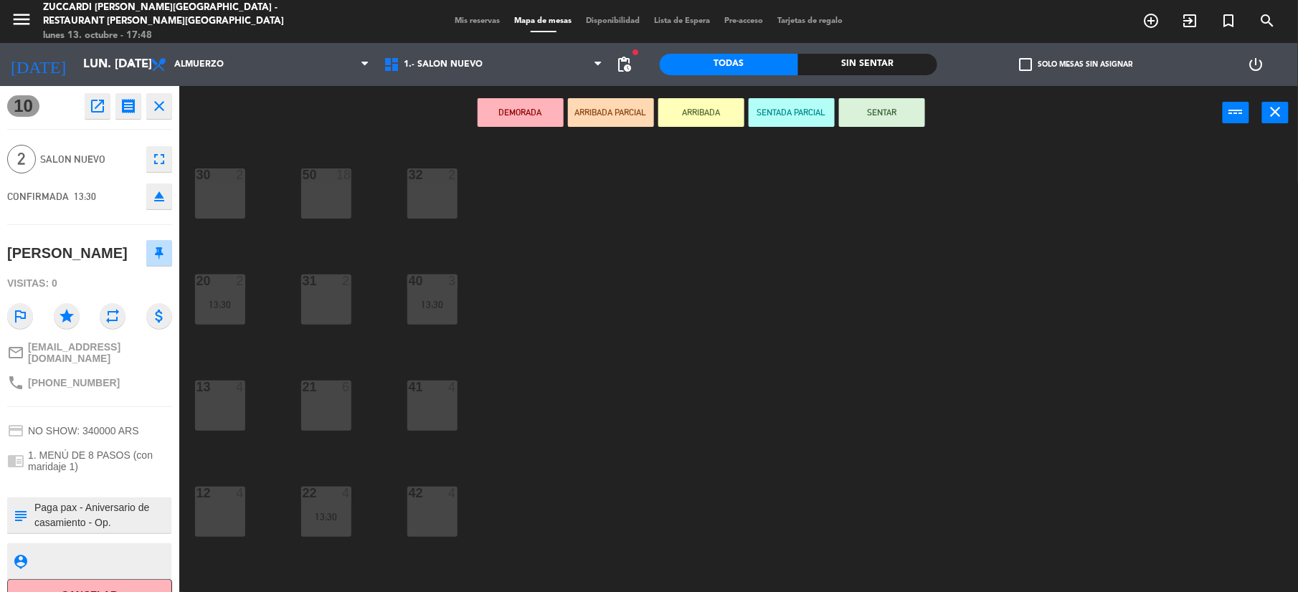
click at [318, 396] on div "21 6" at bounding box center [326, 406] width 50 height 50
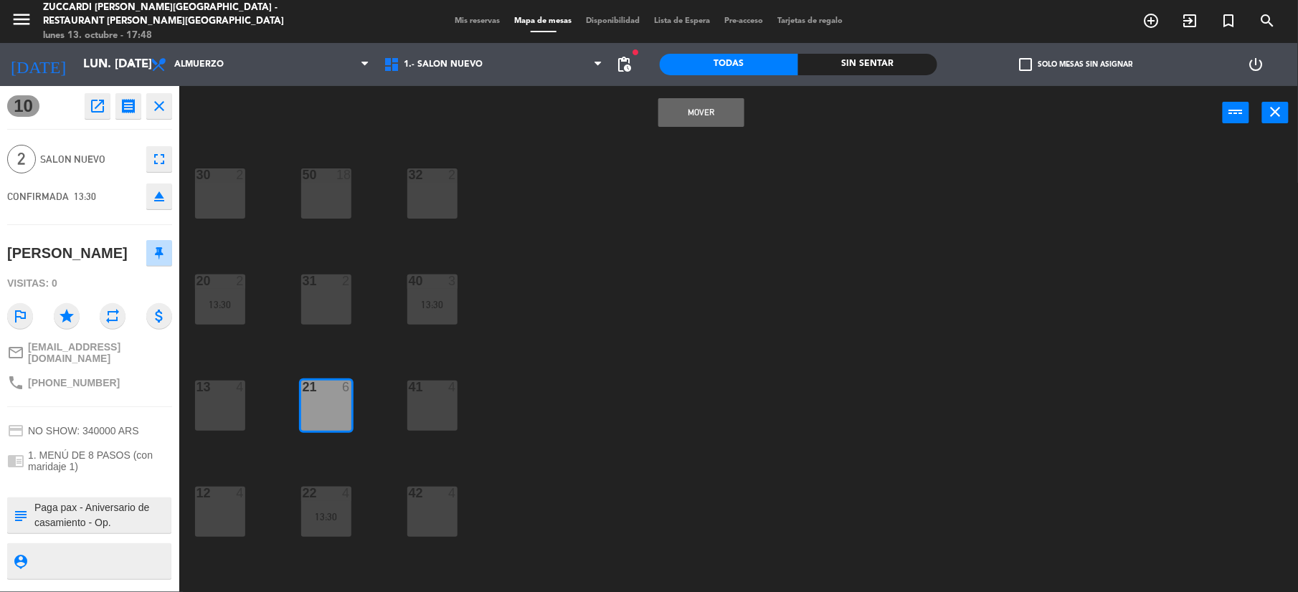
click at [726, 110] on button "Mover" at bounding box center [701, 112] width 86 height 29
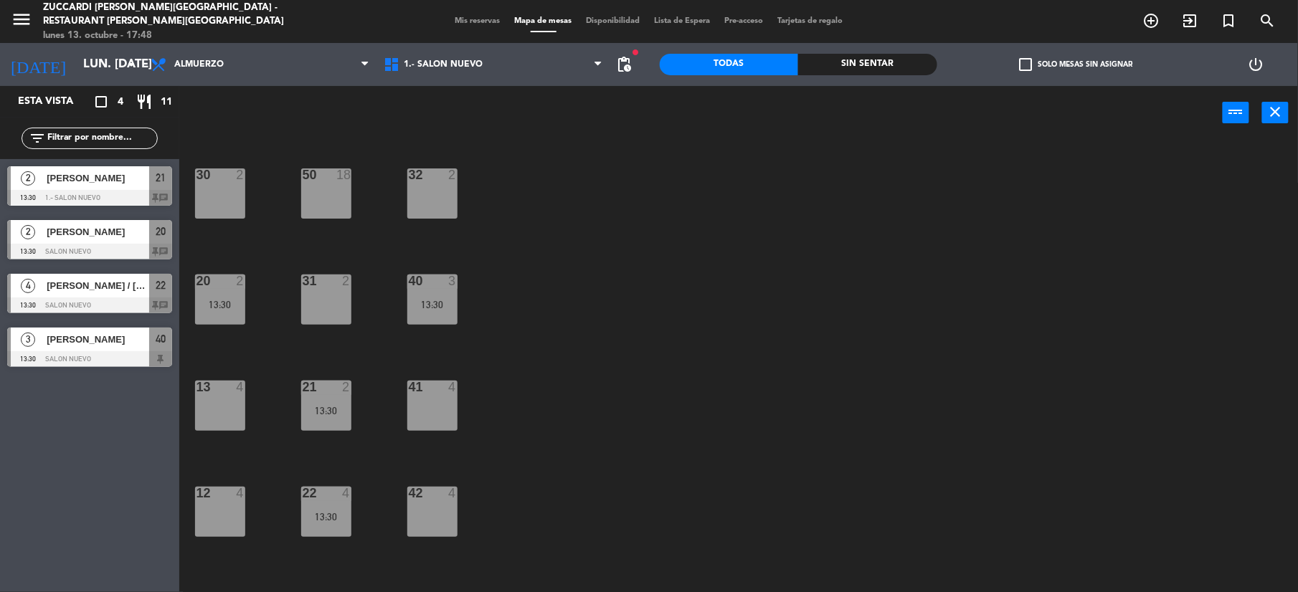
click at [119, 178] on span "[PERSON_NAME]" at bounding box center [98, 178] width 103 height 15
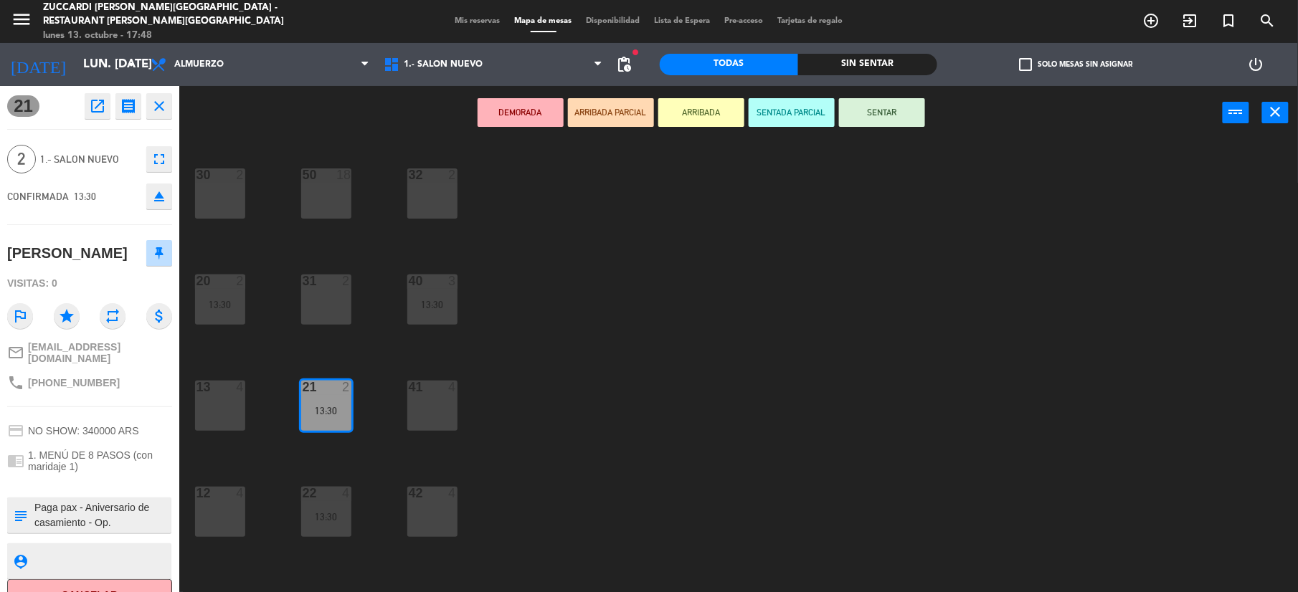
click at [856, 102] on button "SENTAR" at bounding box center [882, 112] width 86 height 29
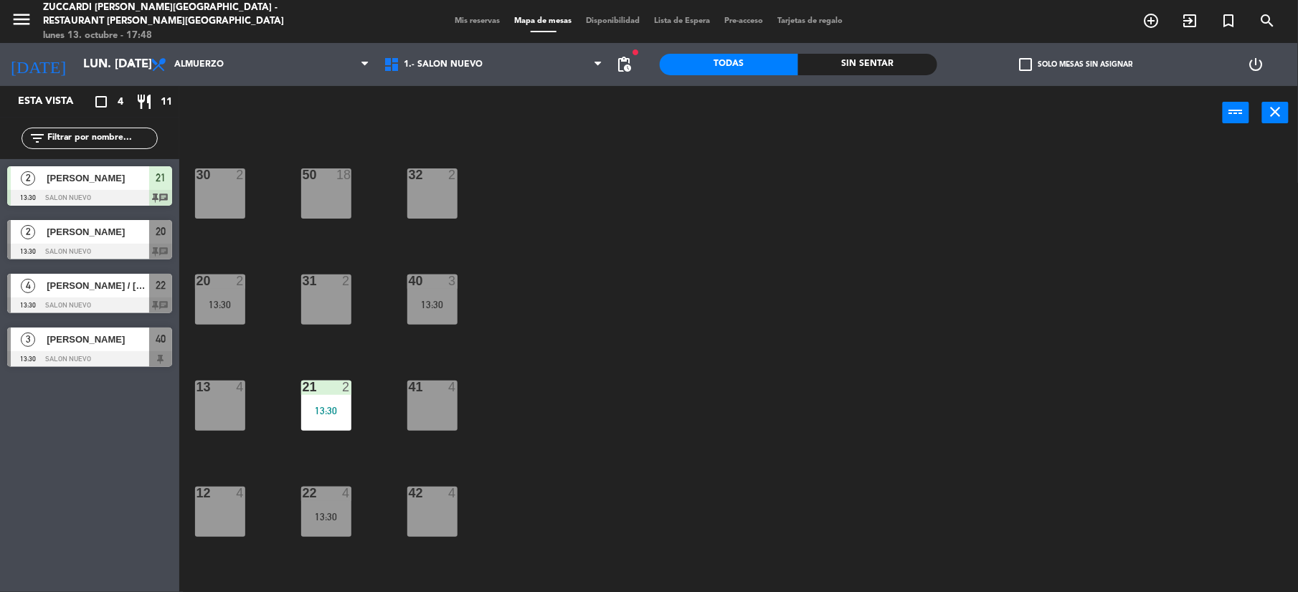
click at [55, 181] on span "[PERSON_NAME]" at bounding box center [98, 178] width 103 height 15
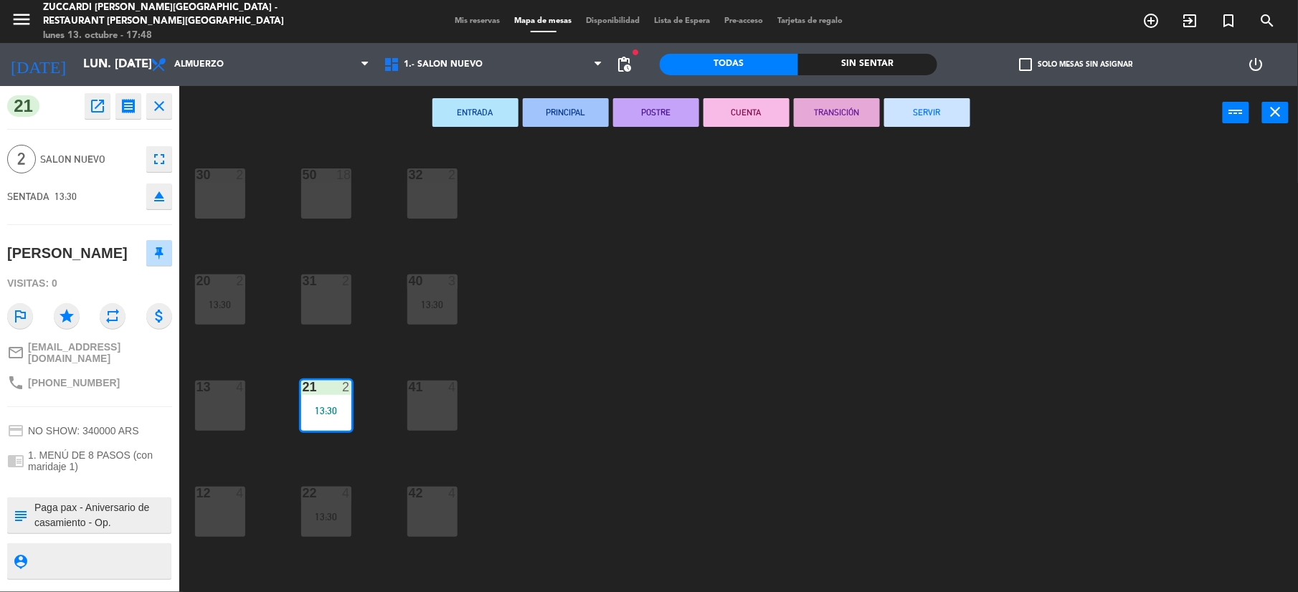
click at [923, 106] on button "SERVIR" at bounding box center [927, 112] width 86 height 29
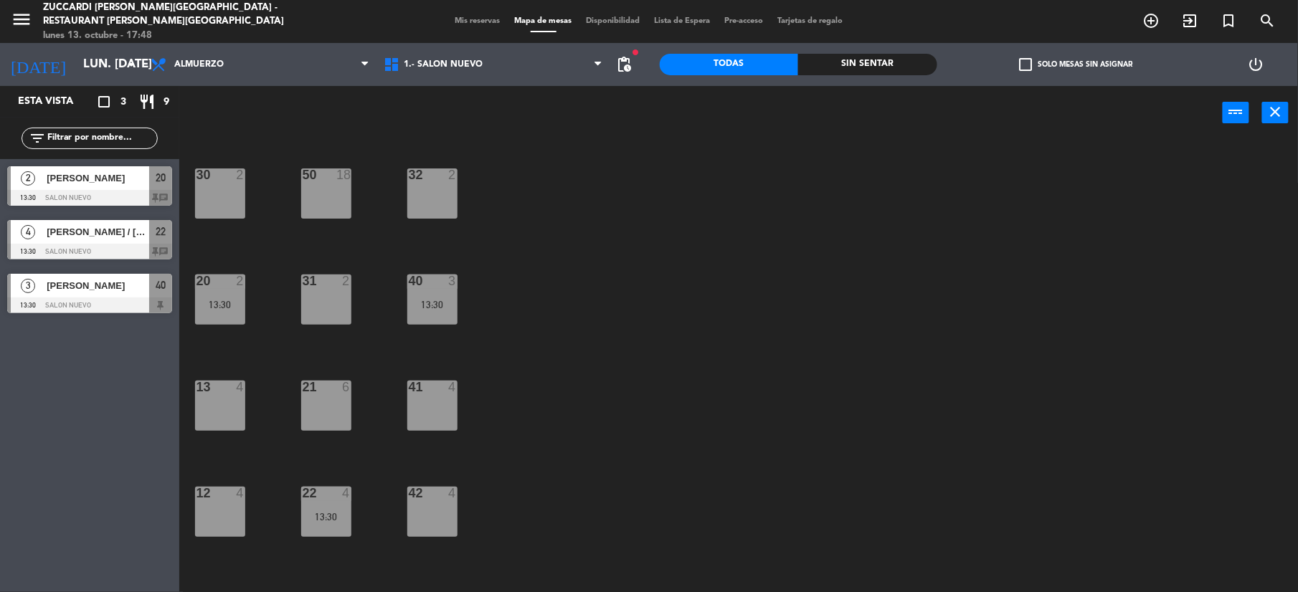
click at [110, 175] on span "[PERSON_NAME]" at bounding box center [98, 178] width 103 height 15
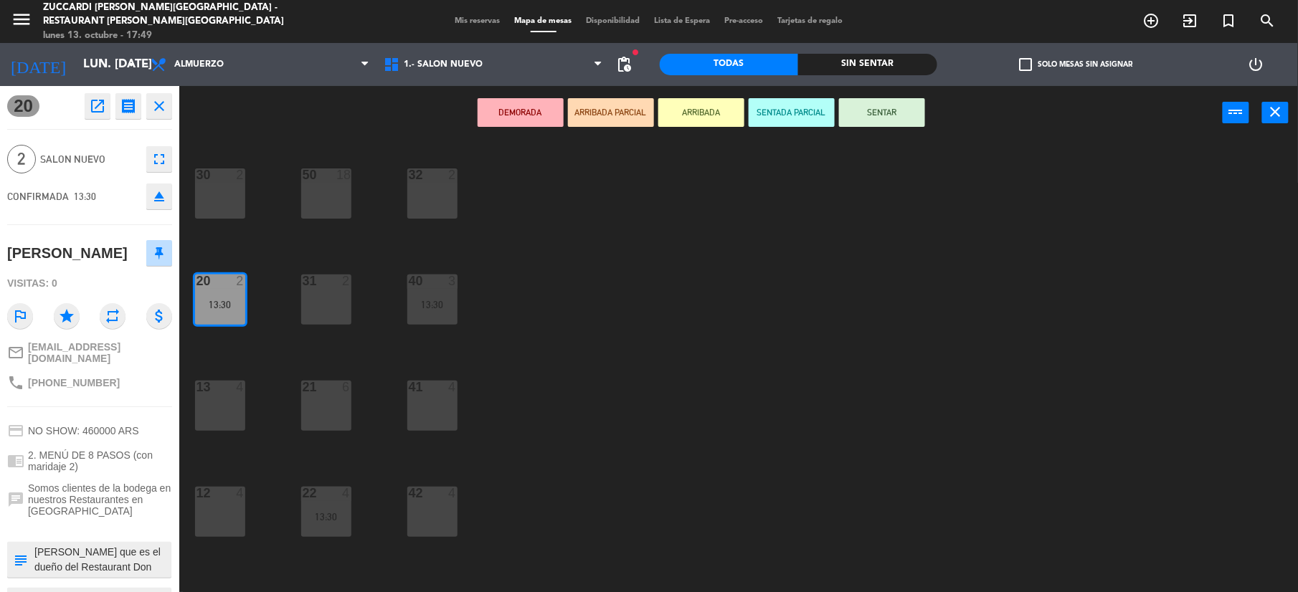
click at [873, 113] on button "SENTAR" at bounding box center [882, 112] width 86 height 29
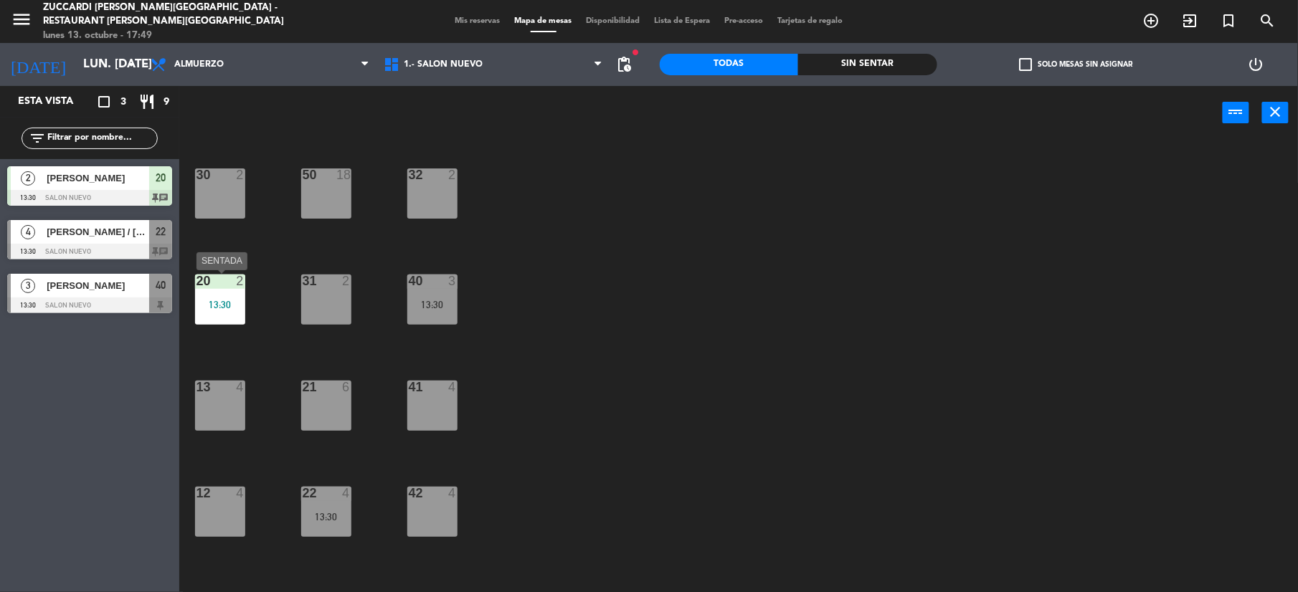
click at [202, 300] on div "13:30" at bounding box center [220, 305] width 50 height 10
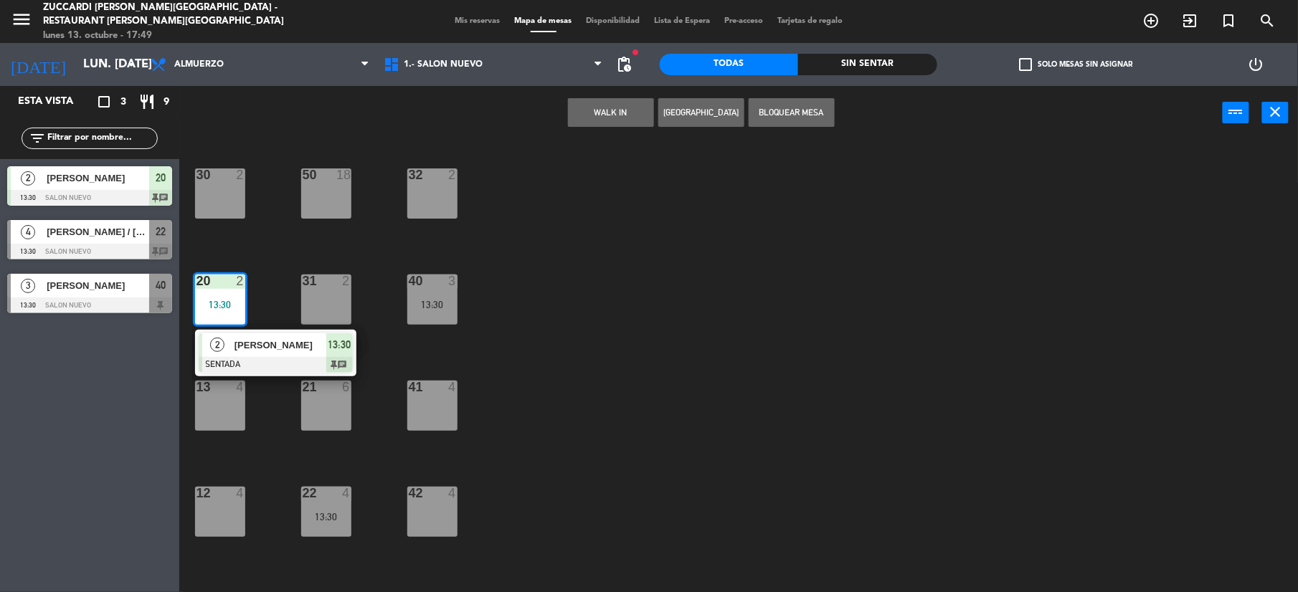
click at [108, 179] on span "[PERSON_NAME]" at bounding box center [98, 178] width 103 height 15
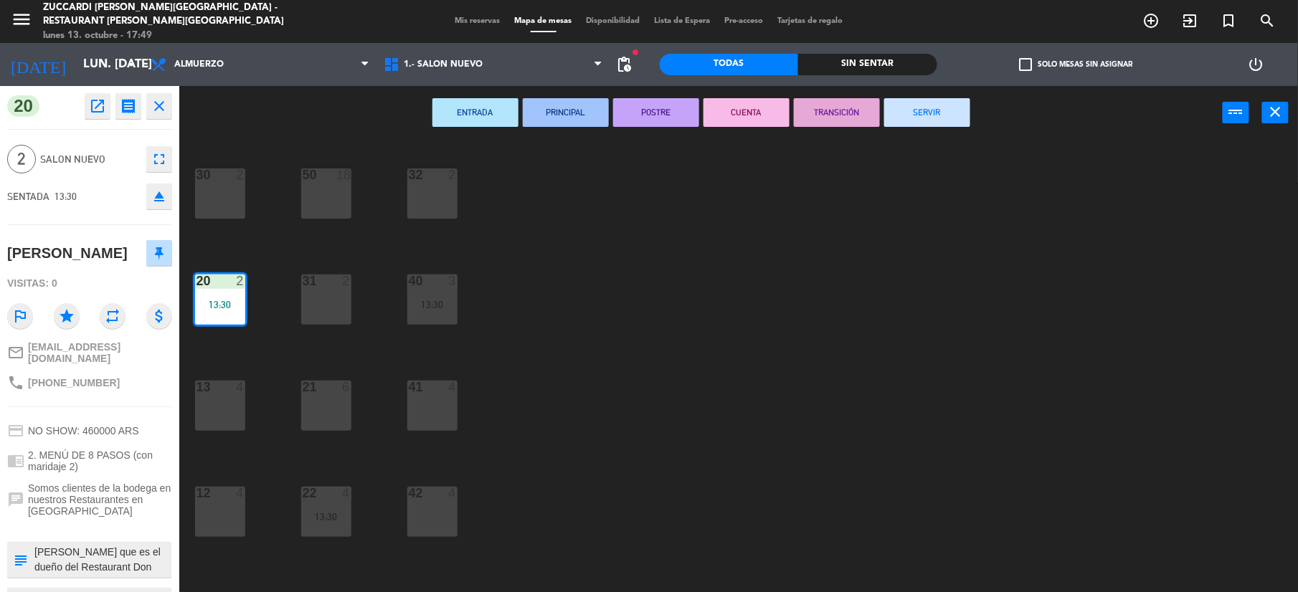
click at [922, 112] on button "SERVIR" at bounding box center [927, 112] width 86 height 29
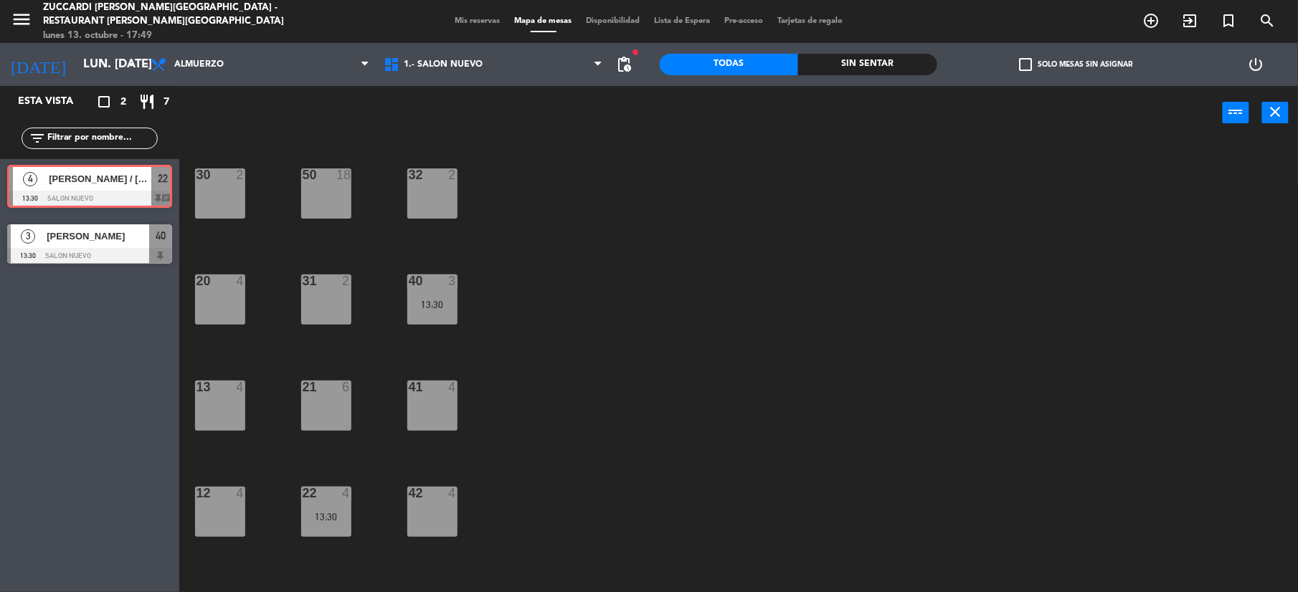
click at [115, 185] on div "4 [PERSON_NAME] / [PERSON_NAME] 13:30 SALON NUEVO 22 chat 4 [PERSON_NAME] / [PE…" at bounding box center [89, 188] width 179 height 58
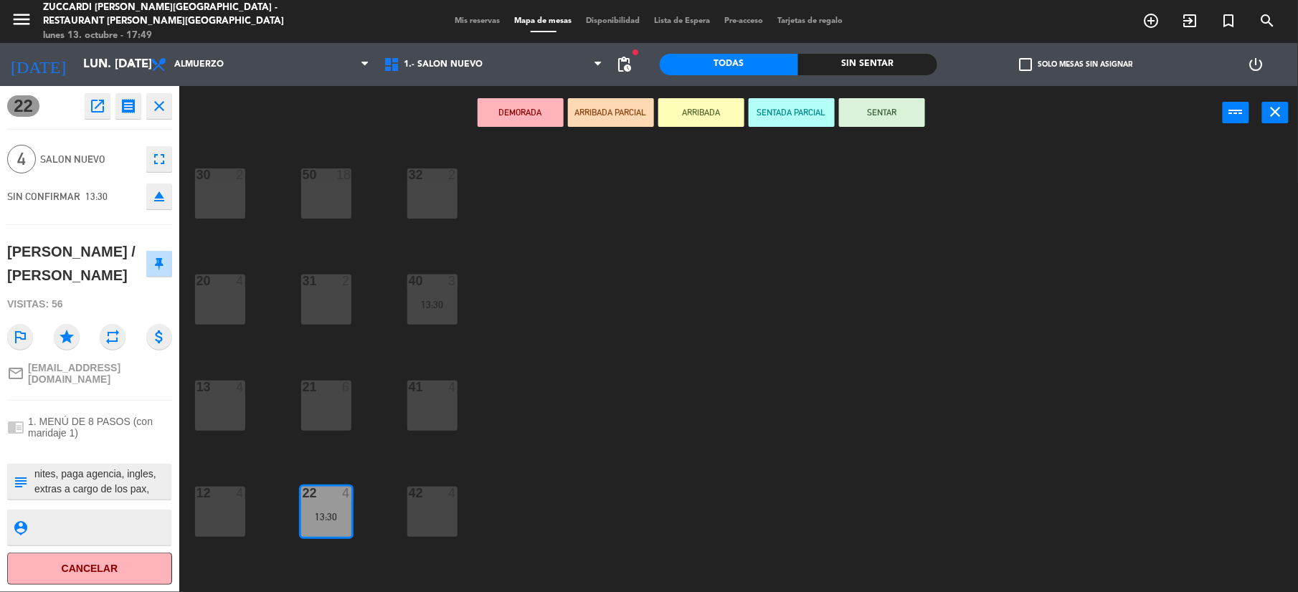
click at [890, 113] on button "SENTAR" at bounding box center [882, 112] width 86 height 29
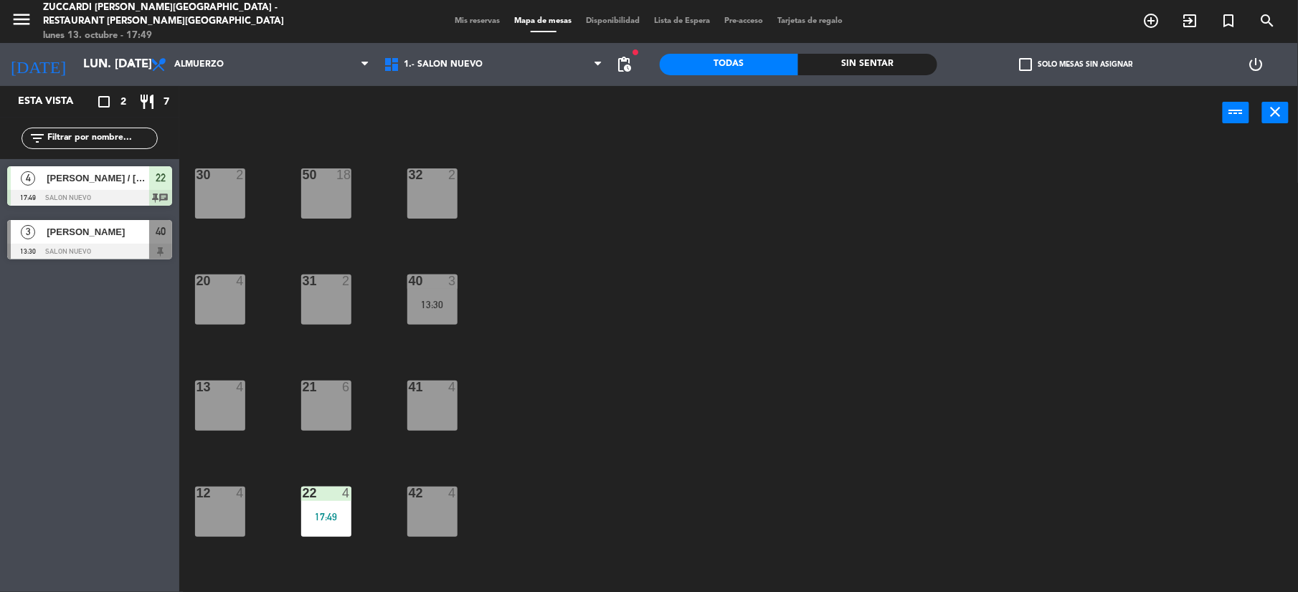
click at [89, 173] on span "[PERSON_NAME] / [PERSON_NAME]" at bounding box center [98, 178] width 103 height 15
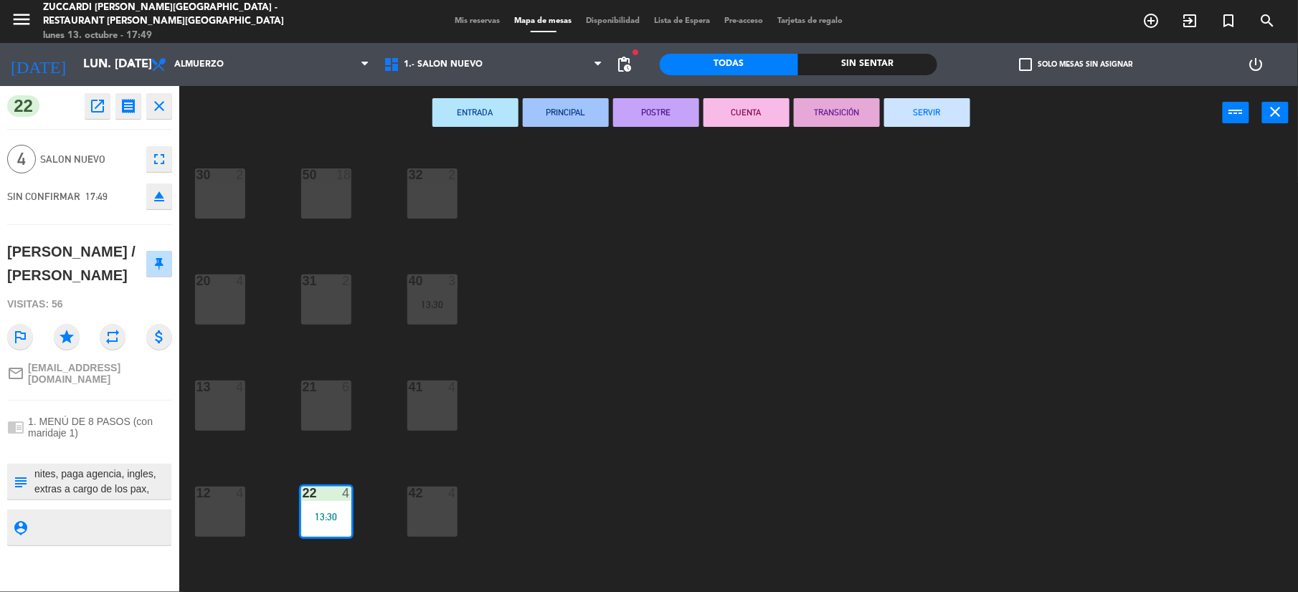
click at [889, 110] on button "SERVIR" at bounding box center [927, 112] width 86 height 29
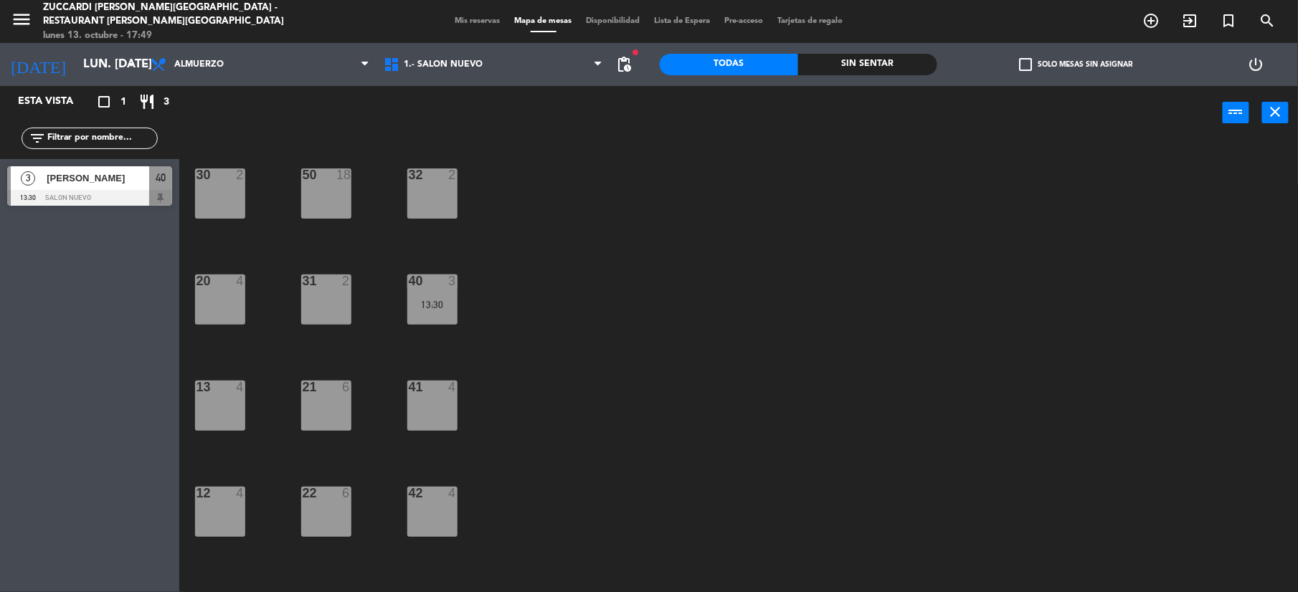
click at [129, 181] on span "[PERSON_NAME]" at bounding box center [98, 178] width 103 height 15
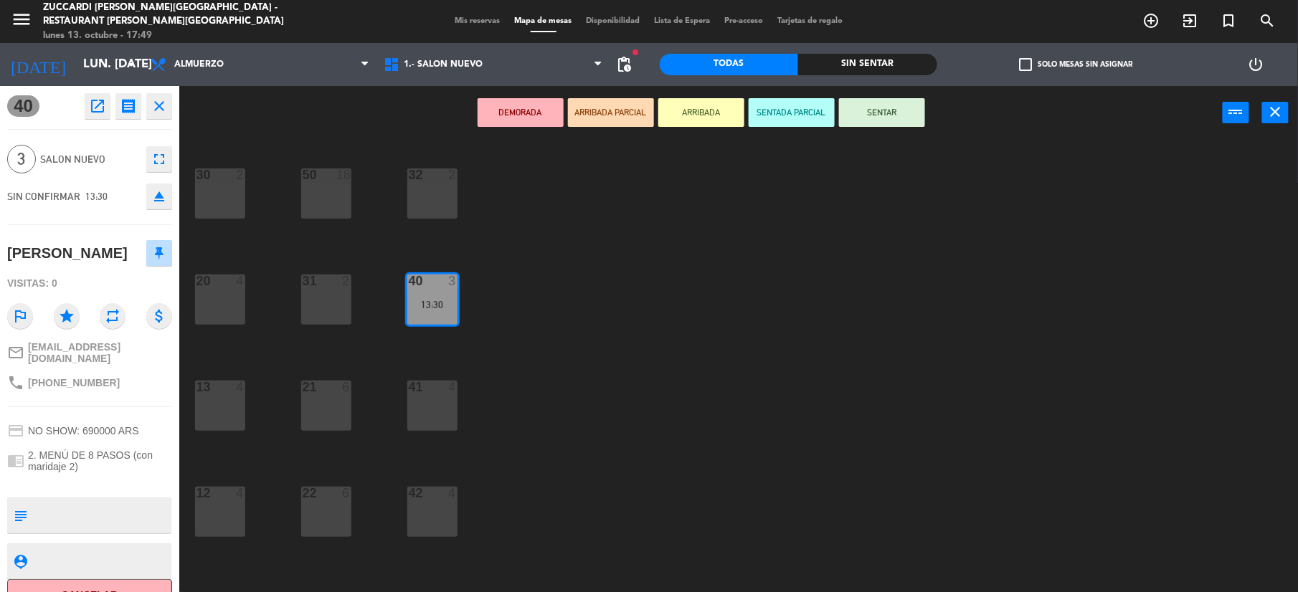
click at [890, 95] on div "DEMORADA ARRIBADA PARCIAL ARRIBADA SENTADA PARCIAL SENTAR power_input close" at bounding box center [700, 113] width 1043 height 54
click at [890, 125] on button "SENTAR" at bounding box center [882, 112] width 86 height 29
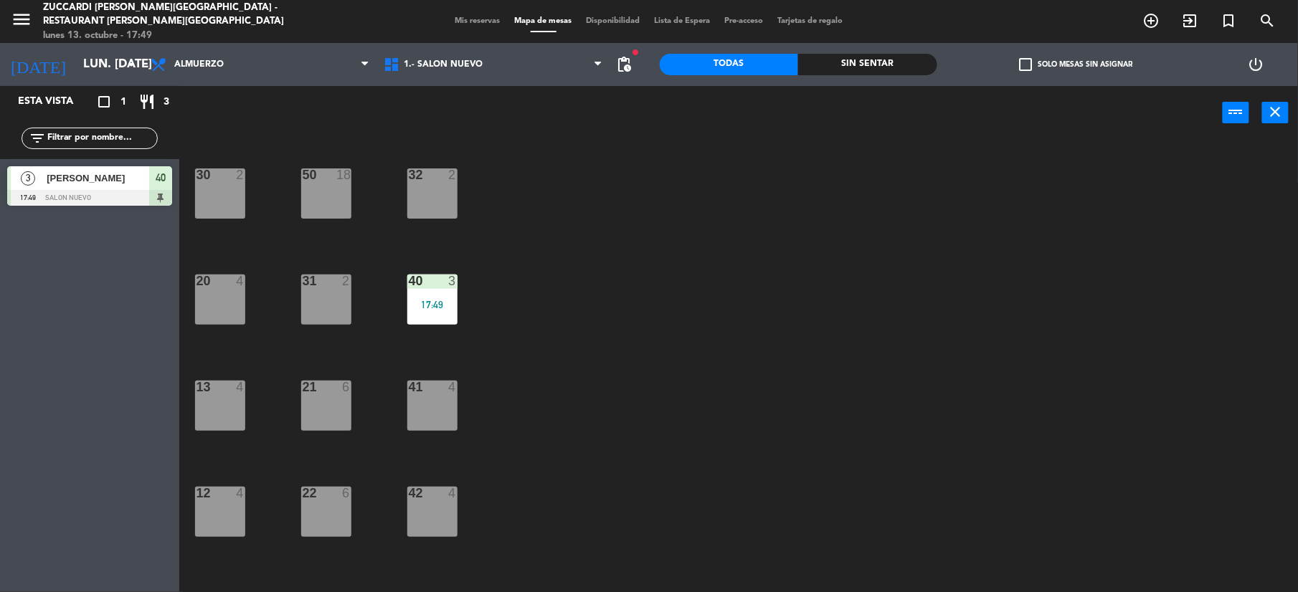
click at [136, 179] on span "[PERSON_NAME]" at bounding box center [98, 178] width 103 height 15
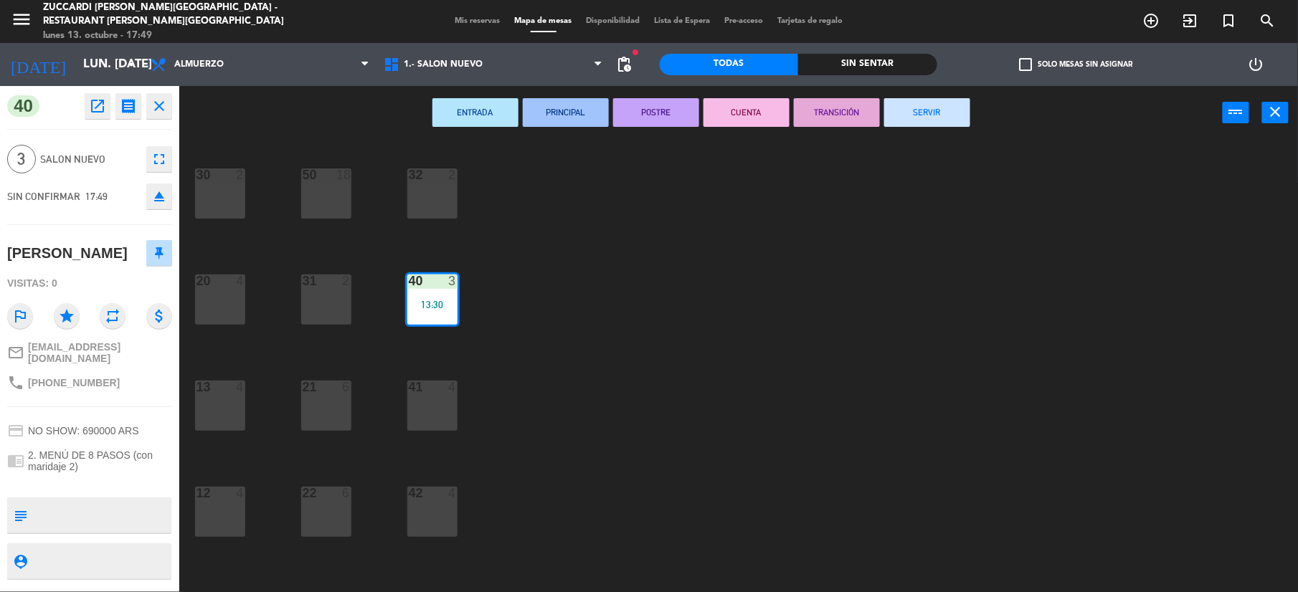
click at [953, 106] on button "SERVIR" at bounding box center [927, 112] width 86 height 29
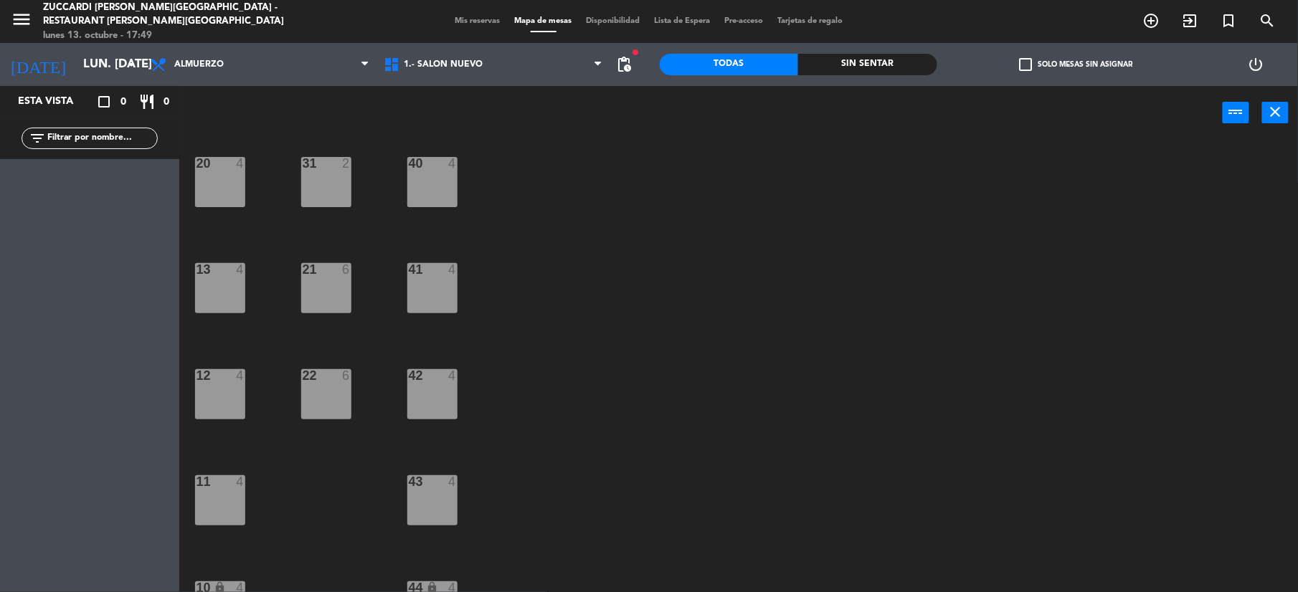
scroll to position [153, 0]
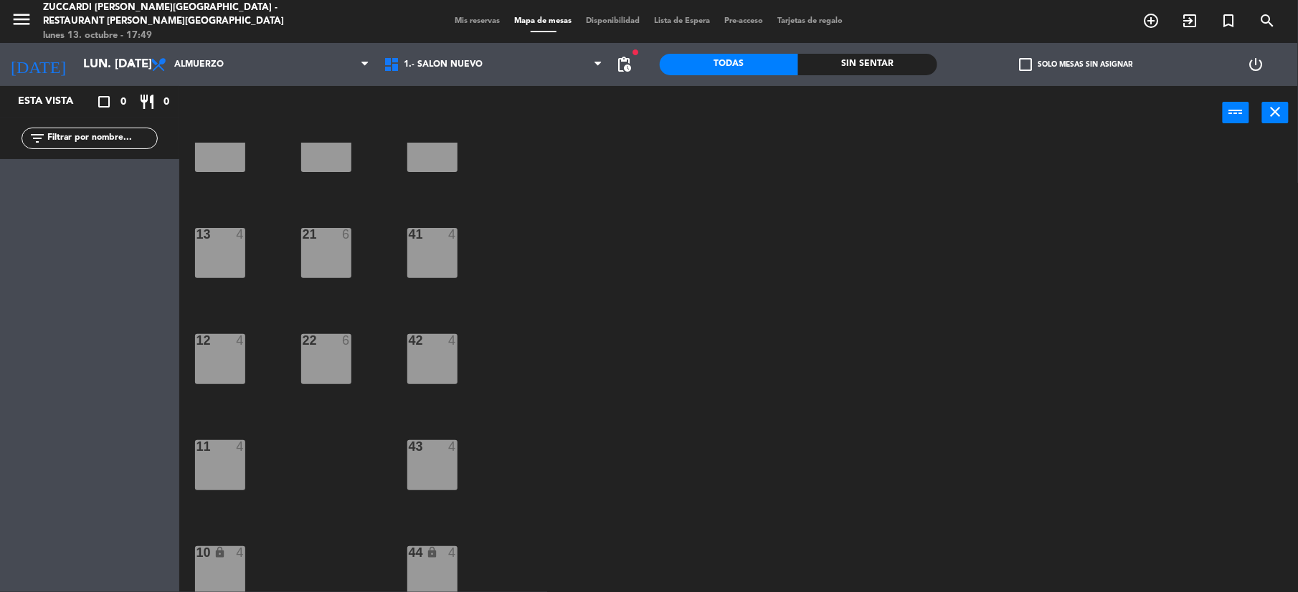
click at [228, 555] on div "lock" at bounding box center [220, 553] width 24 height 14
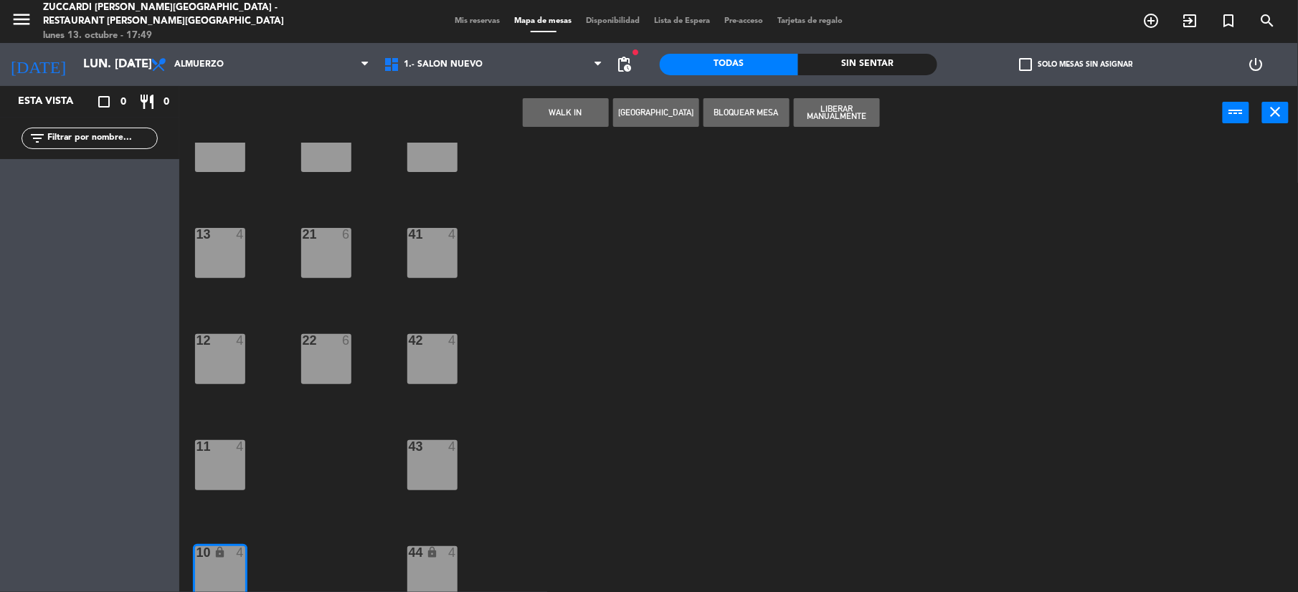
click at [642, 118] on button "[GEOGRAPHIC_DATA]" at bounding box center [656, 112] width 86 height 29
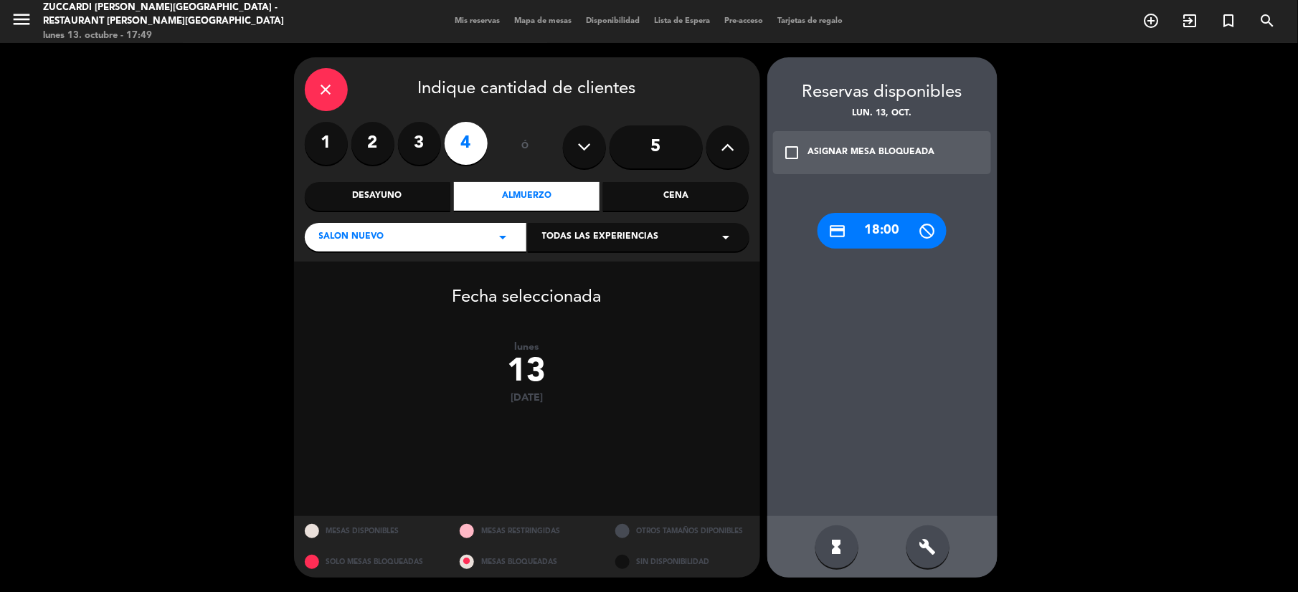
click at [930, 543] on icon "build" at bounding box center [927, 546] width 17 height 17
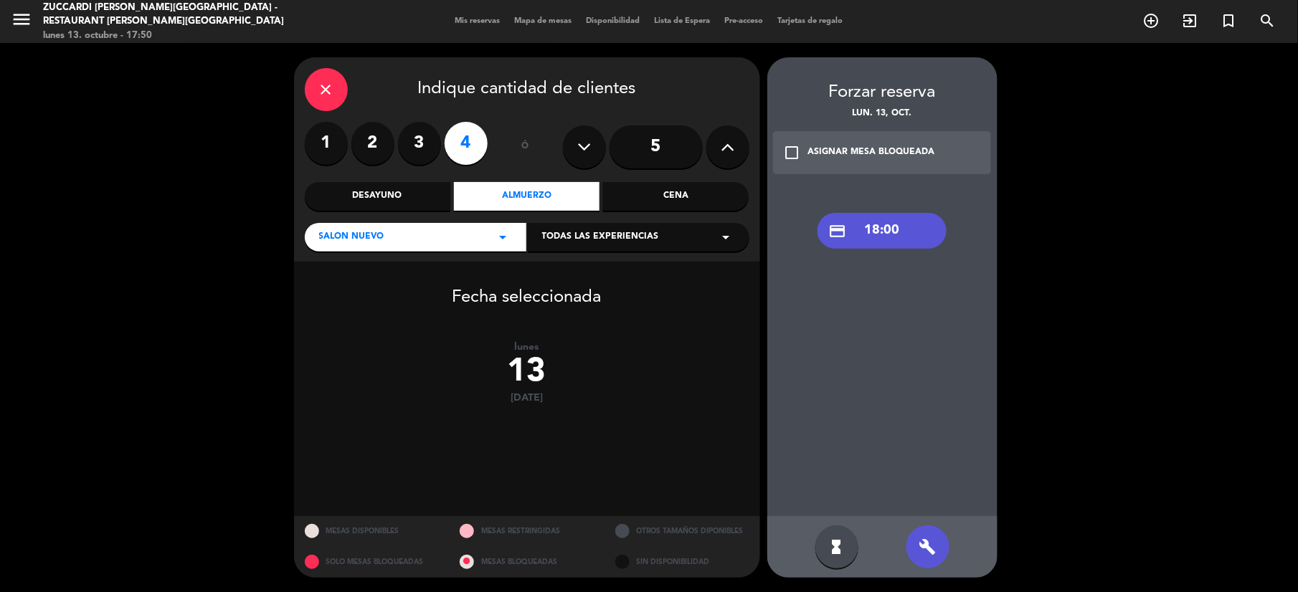
click at [872, 222] on div "credit_card 18:00" at bounding box center [881, 231] width 129 height 36
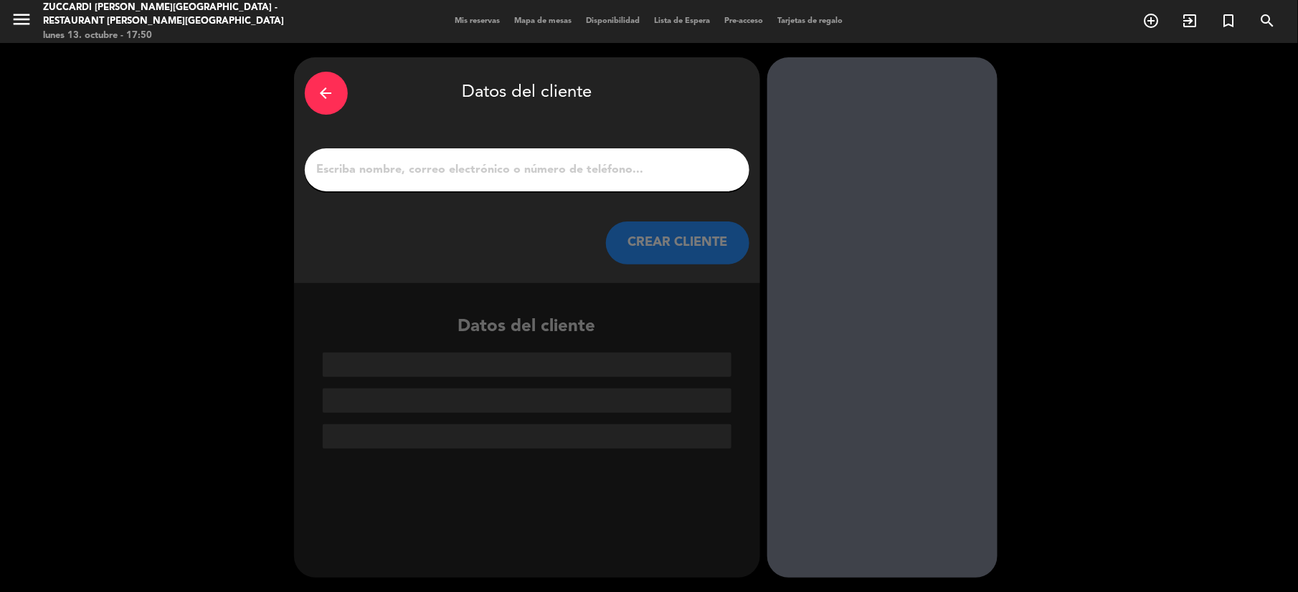
click at [460, 152] on div at bounding box center [527, 169] width 444 height 43
click at [457, 173] on input "1" at bounding box center [526, 170] width 423 height 20
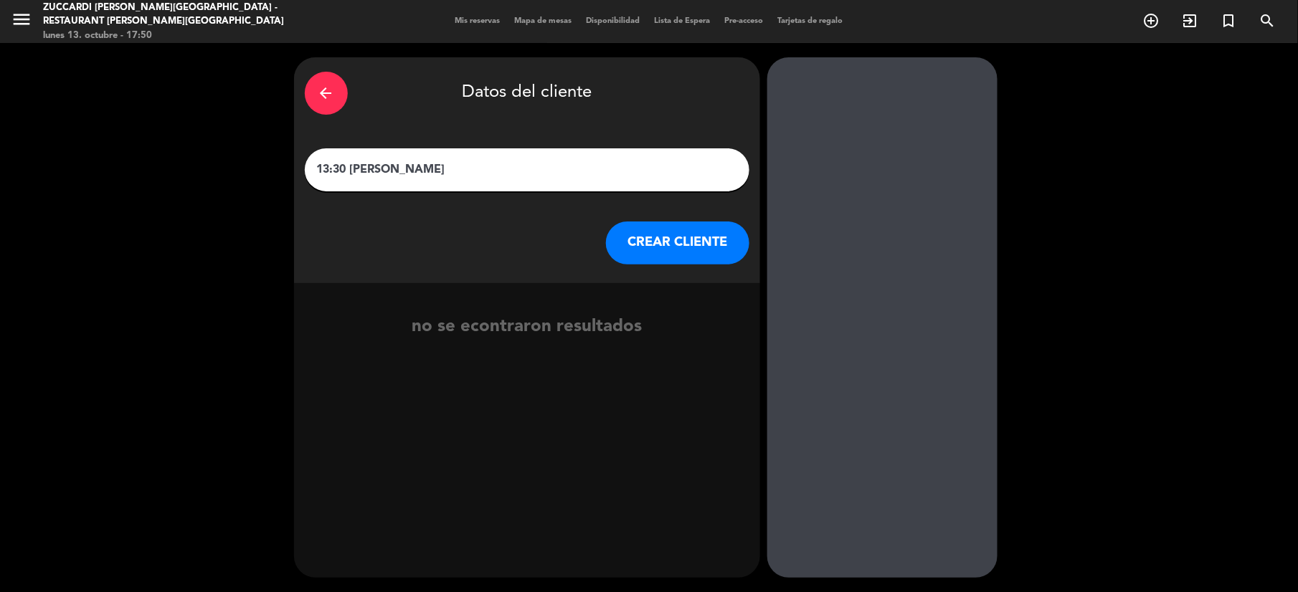
type input "13:30 [PERSON_NAME]"
click at [691, 235] on button "CREAR CLIENTE" at bounding box center [677, 243] width 143 height 43
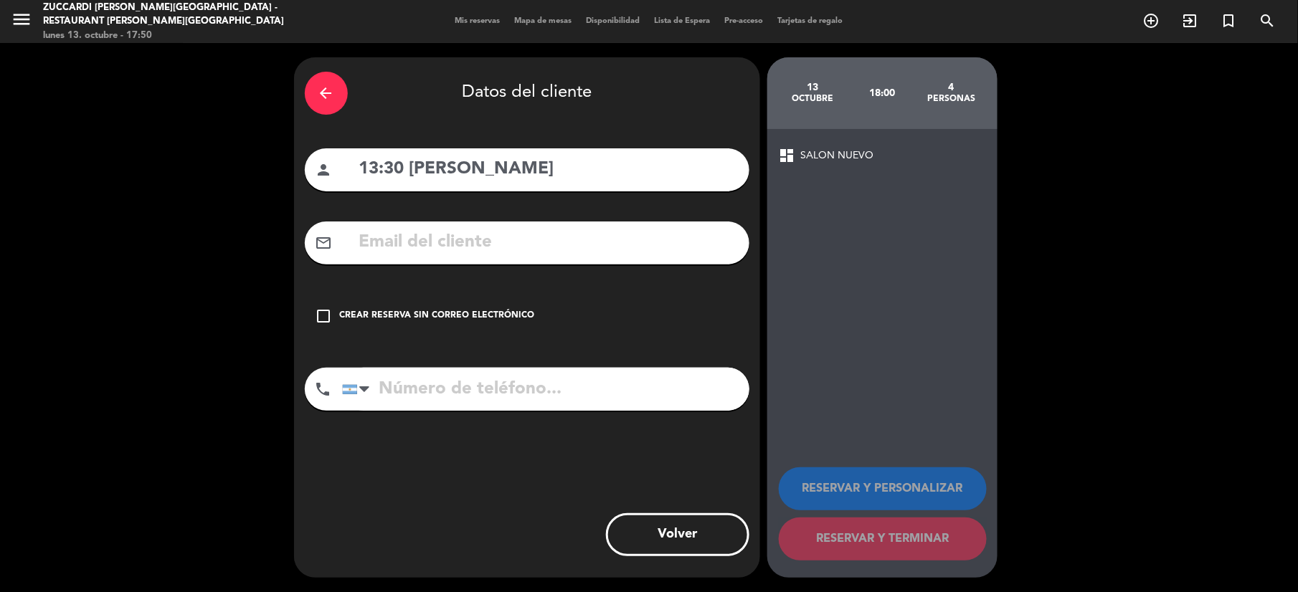
click at [519, 244] on input "text" at bounding box center [548, 242] width 381 height 29
click at [334, 314] on div "check_box_outline_blank Crear reserva sin correo electrónico" at bounding box center [527, 316] width 444 height 43
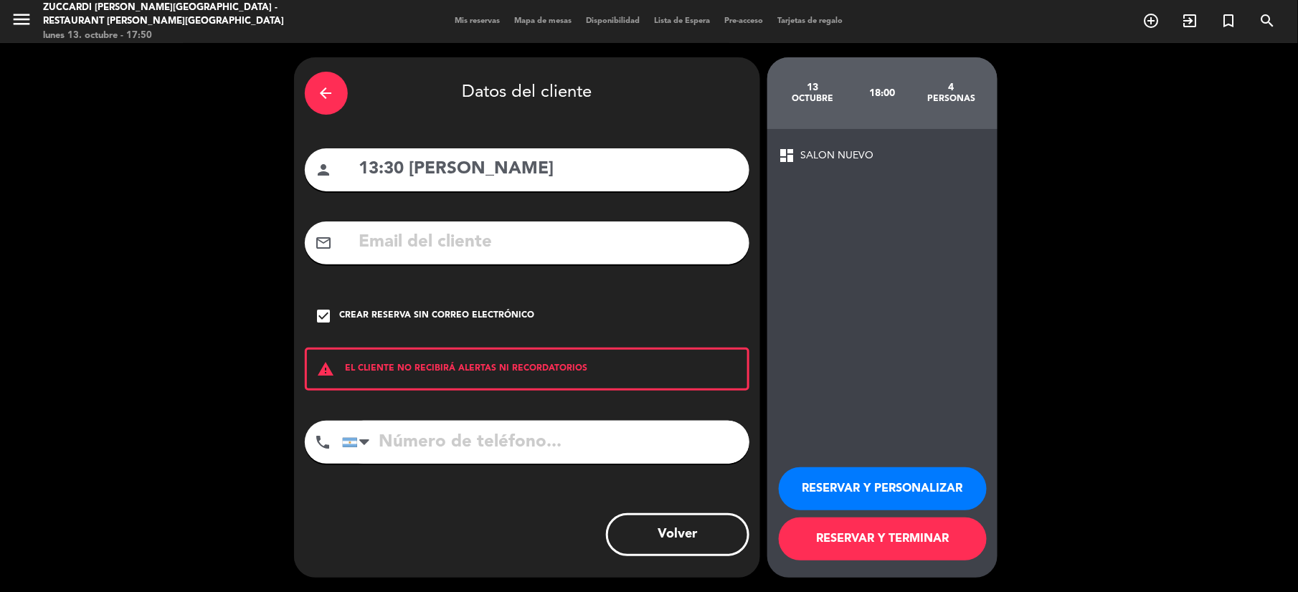
click at [890, 480] on button "RESERVAR Y PERSONALIZAR" at bounding box center [883, 488] width 208 height 43
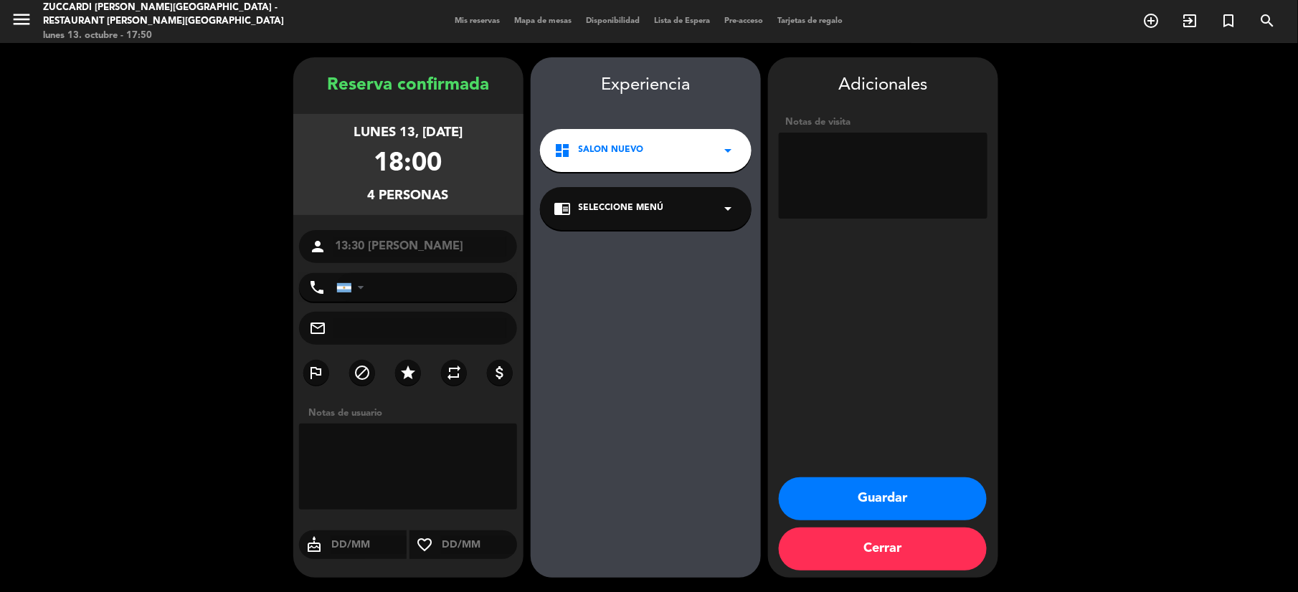
click at [889, 171] on textarea at bounding box center [883, 176] width 209 height 86
type textarea "Agregadas a ultimo momento"
click at [866, 502] on button "Guardar" at bounding box center [883, 498] width 208 height 43
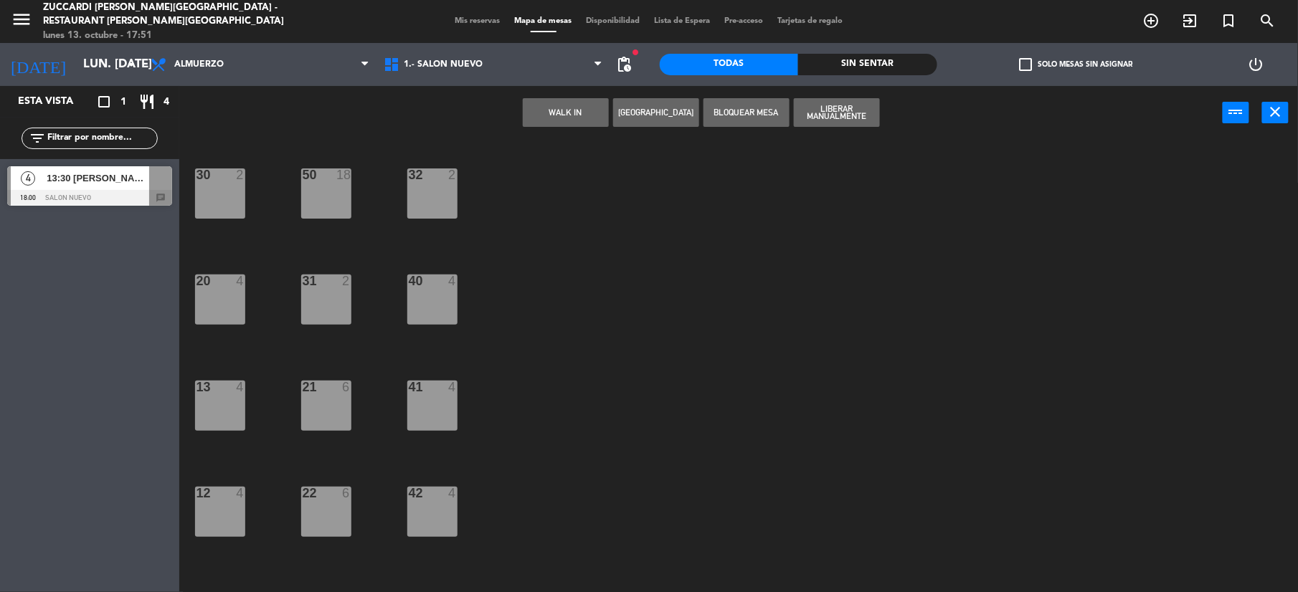
click at [138, 181] on span "13:30 [PERSON_NAME]" at bounding box center [98, 178] width 103 height 15
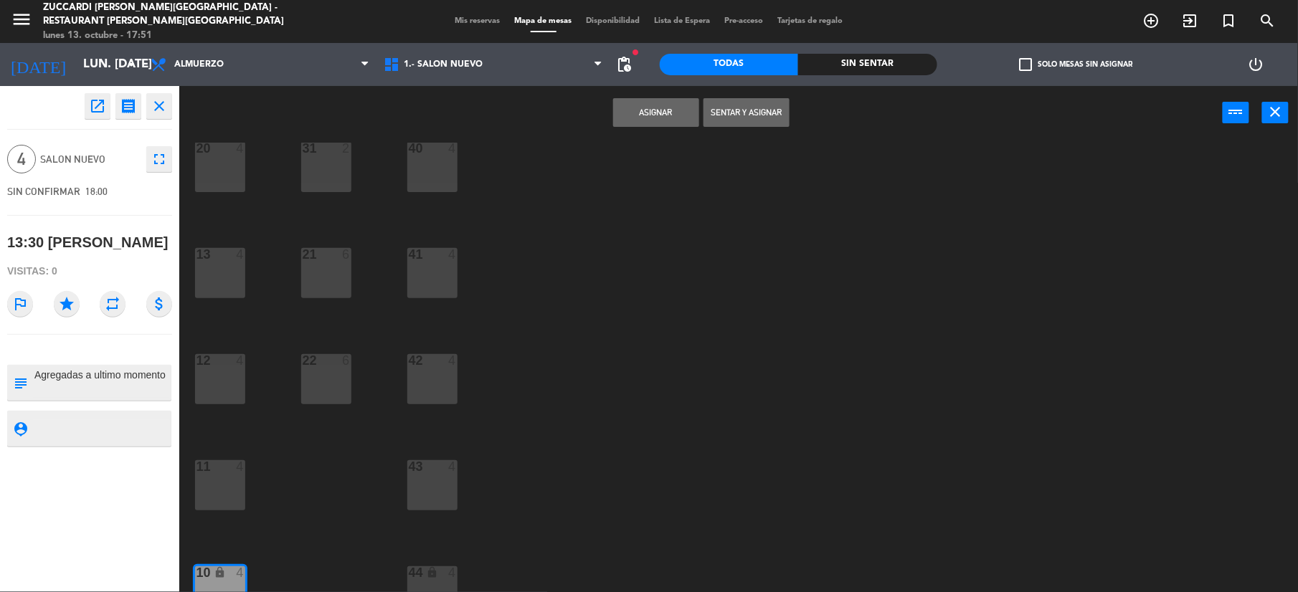
scroll to position [153, 0]
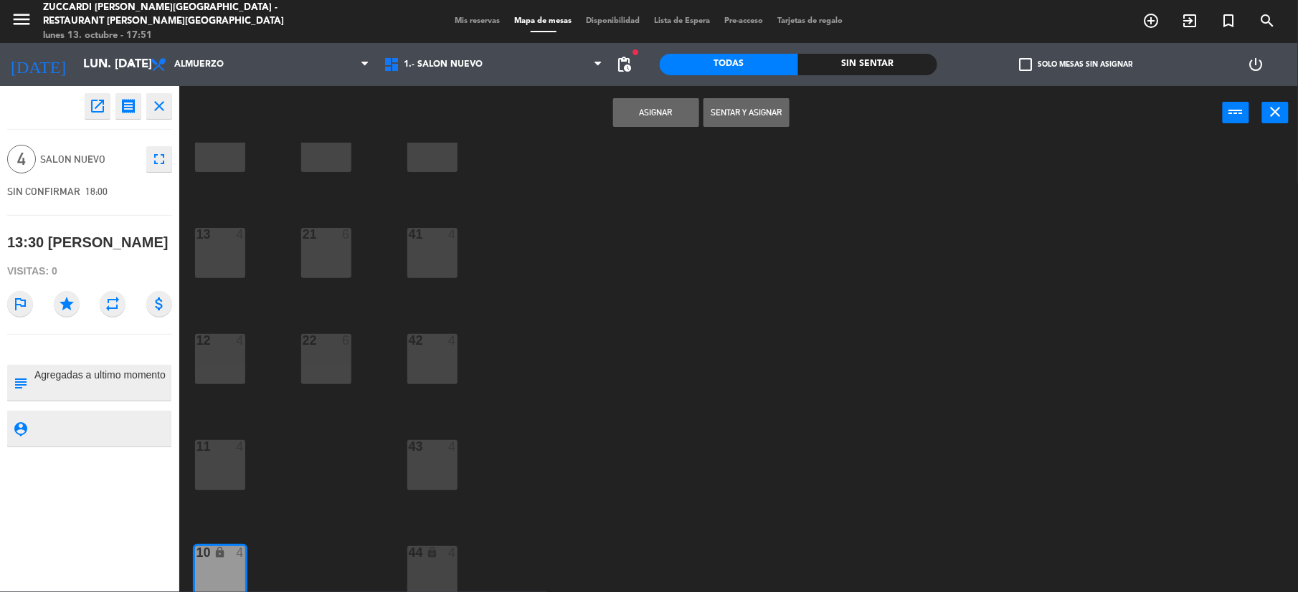
click at [764, 110] on button "Sentar y Asignar" at bounding box center [746, 112] width 86 height 29
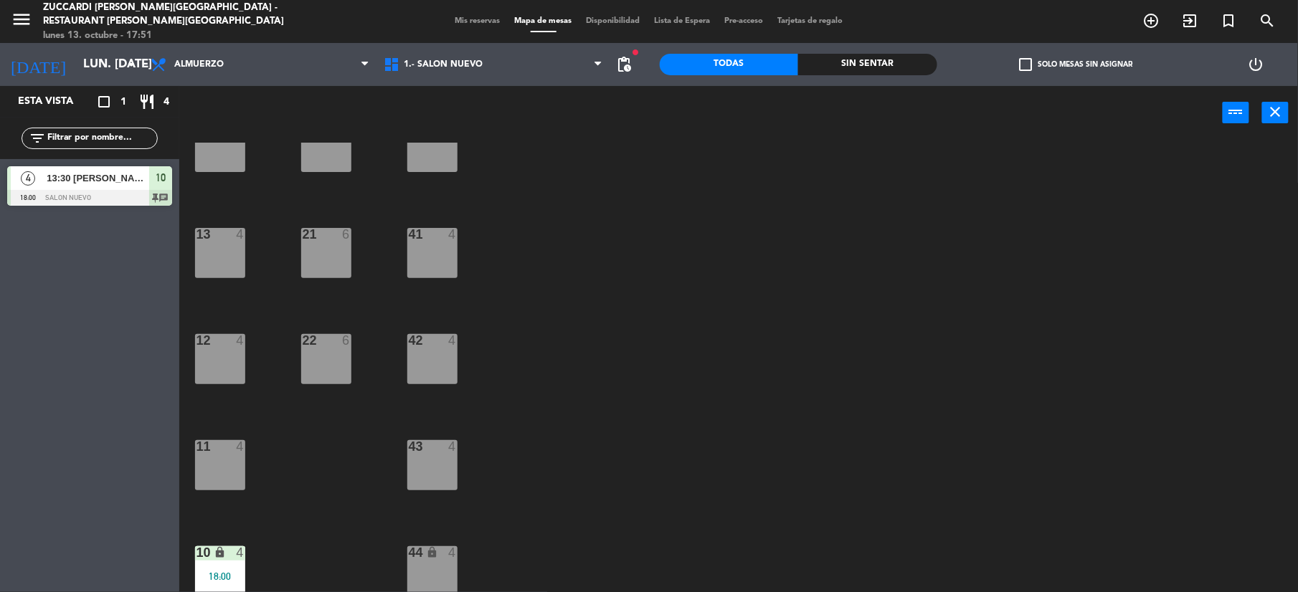
click at [103, 184] on span "13:30 [PERSON_NAME]" at bounding box center [98, 178] width 103 height 15
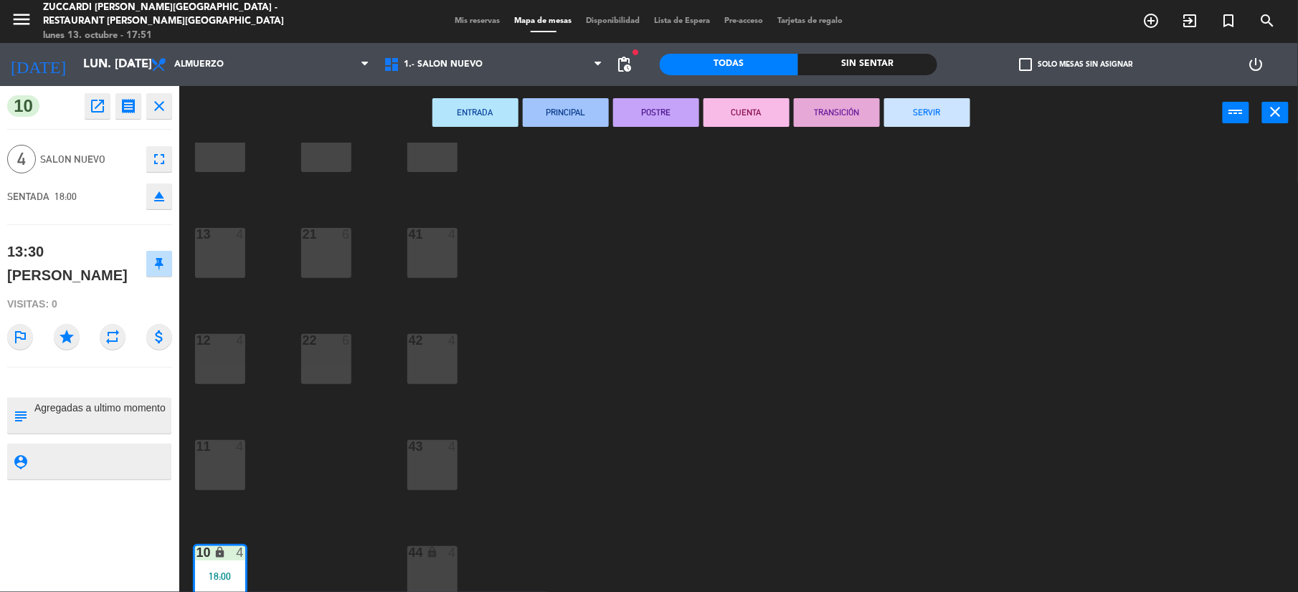
click at [926, 90] on div "ENTRADA PRINCIPAL POSTRE CUENTA TRANSICIÓN SERVIR power_input close" at bounding box center [700, 113] width 1043 height 54
click at [930, 128] on div "ENTRADA PRINCIPAL POSTRE CUENTA TRANSICIÓN SERVIR power_input close" at bounding box center [700, 113] width 1043 height 54
click at [929, 109] on button "SERVIR" at bounding box center [927, 112] width 86 height 29
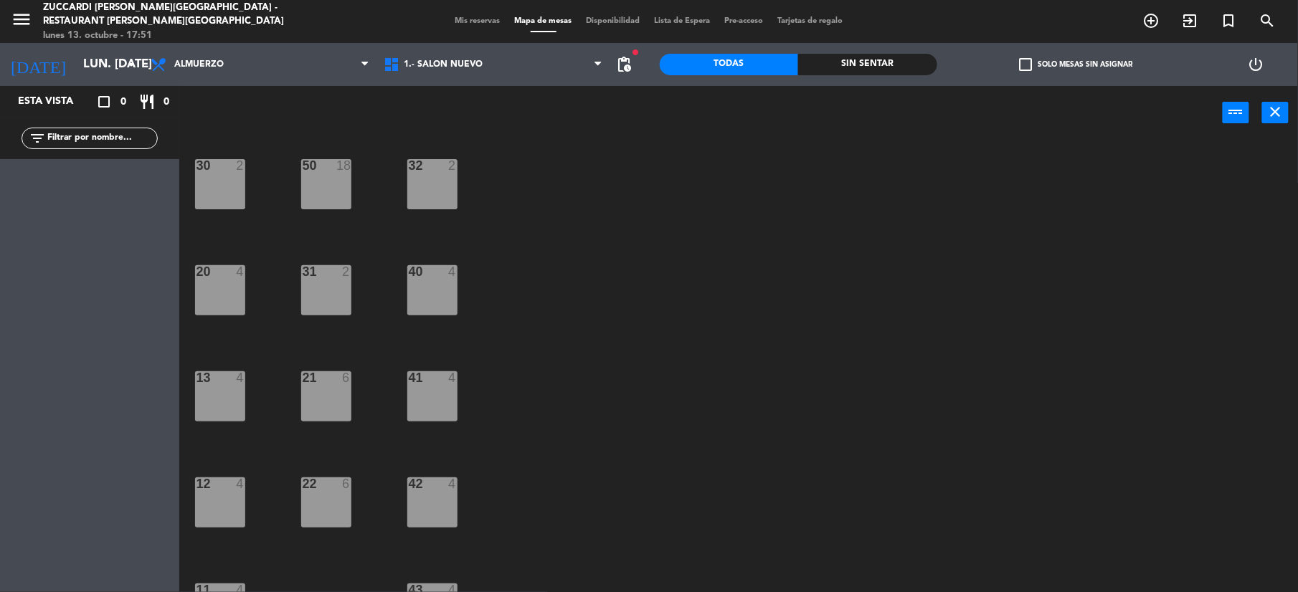
scroll to position [0, 0]
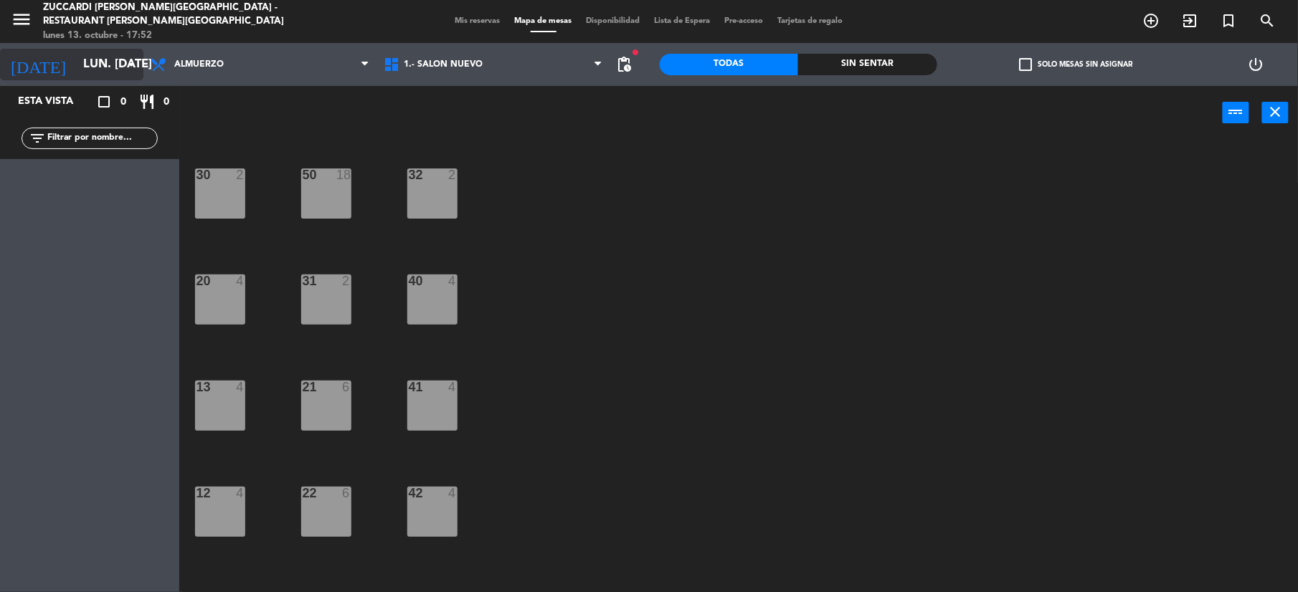
click at [90, 79] on div "[DATE] lun. [DATE] arrow_drop_down" at bounding box center [71, 65] width 143 height 32
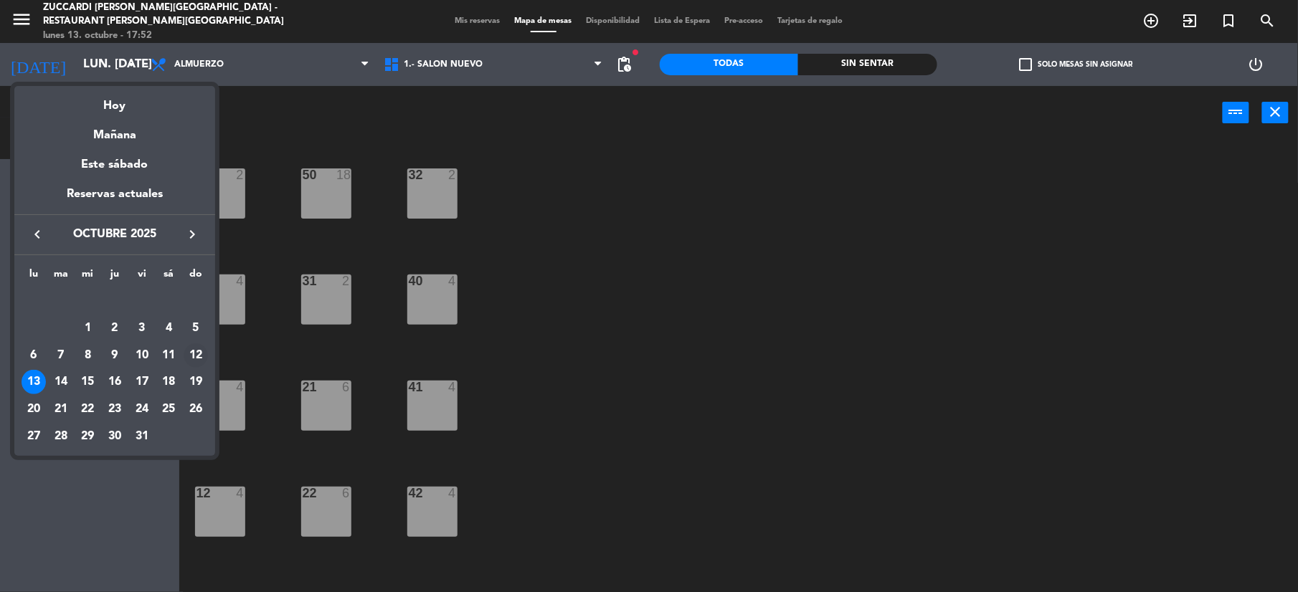
click at [194, 350] on div "12" at bounding box center [196, 355] width 24 height 24
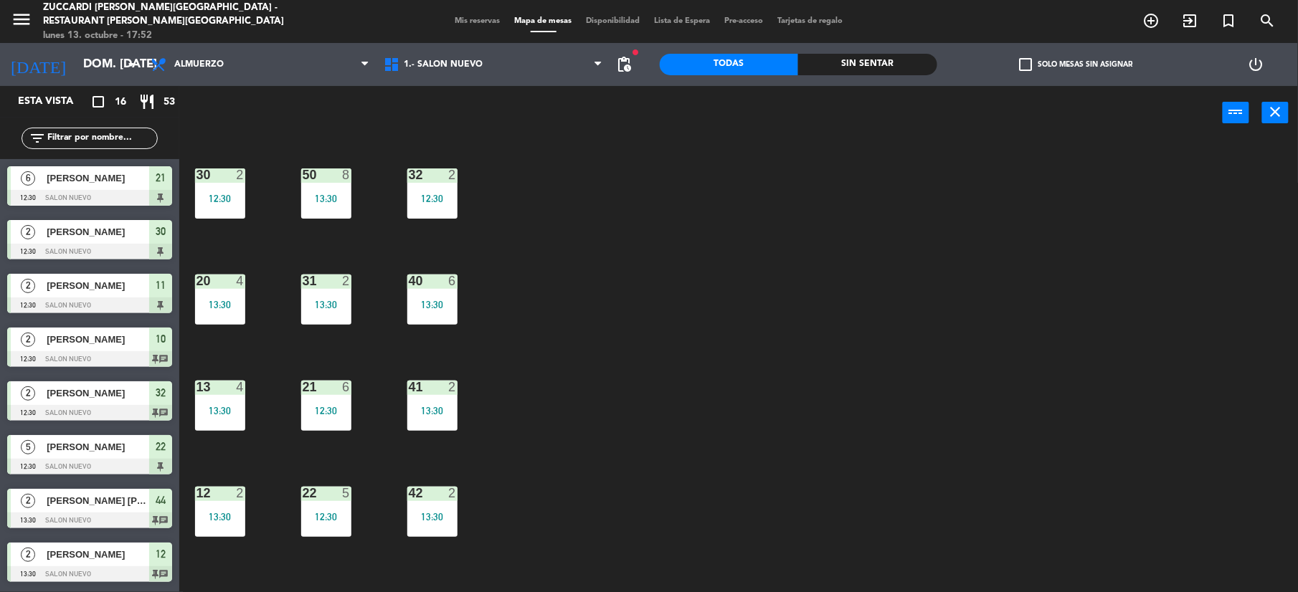
click at [148, 178] on span "[PERSON_NAME]" at bounding box center [98, 178] width 103 height 15
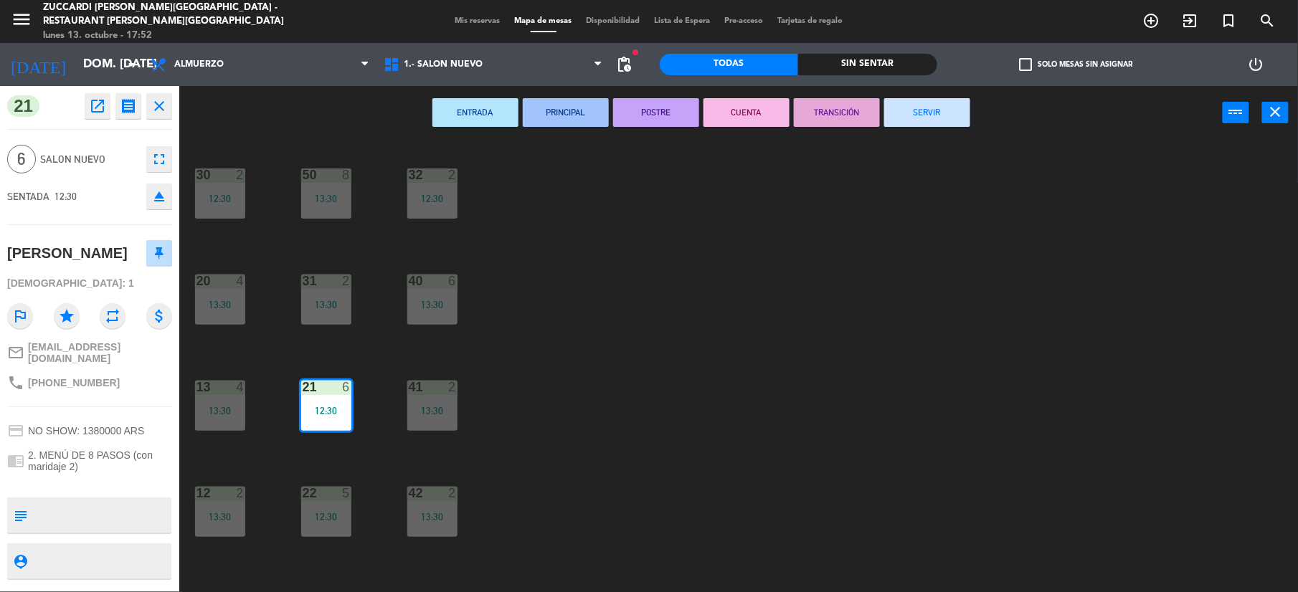
click at [936, 119] on button "SERVIR" at bounding box center [927, 112] width 86 height 29
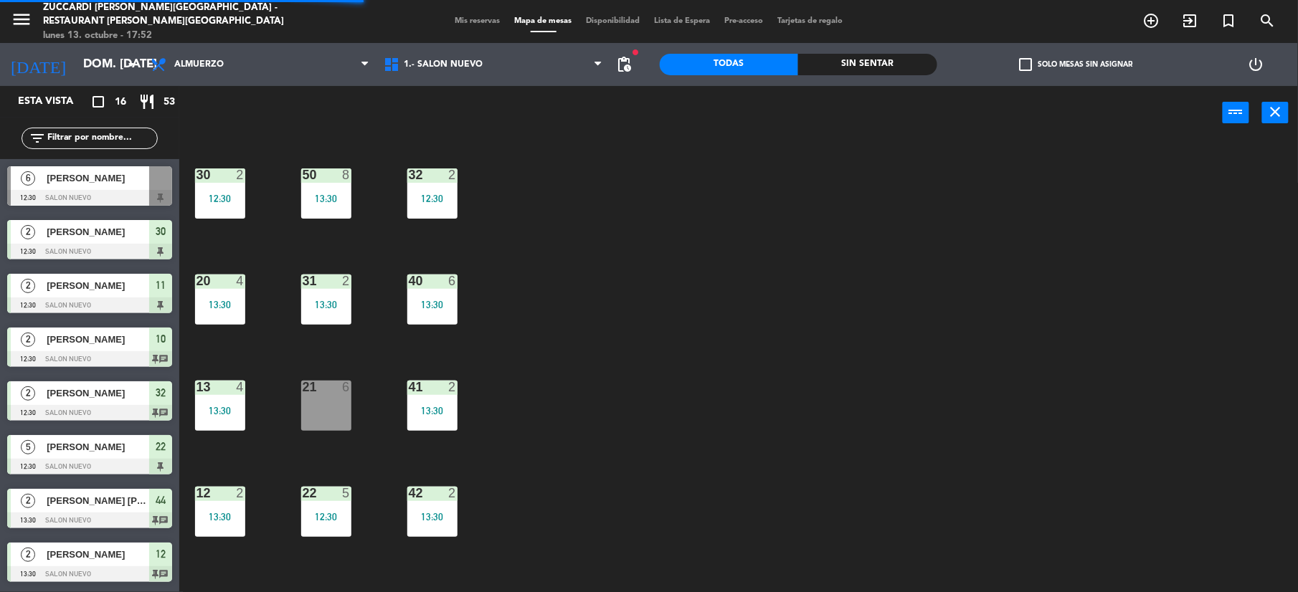
click at [53, 191] on div at bounding box center [89, 198] width 165 height 16
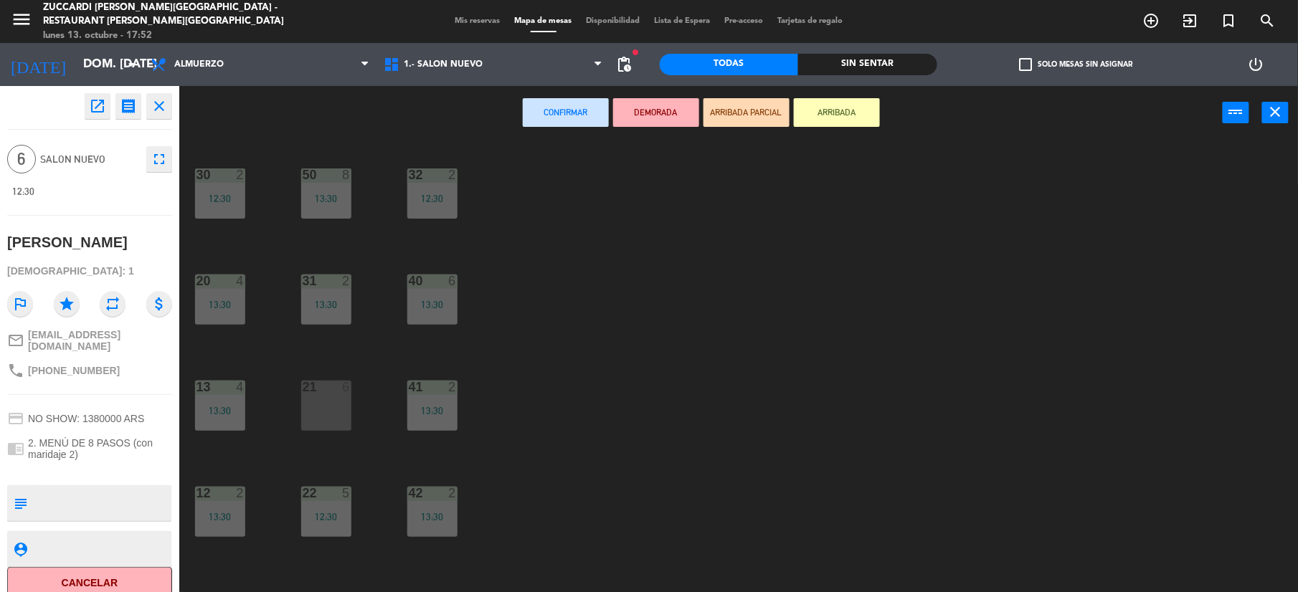
click at [155, 100] on icon "close" at bounding box center [159, 106] width 17 height 17
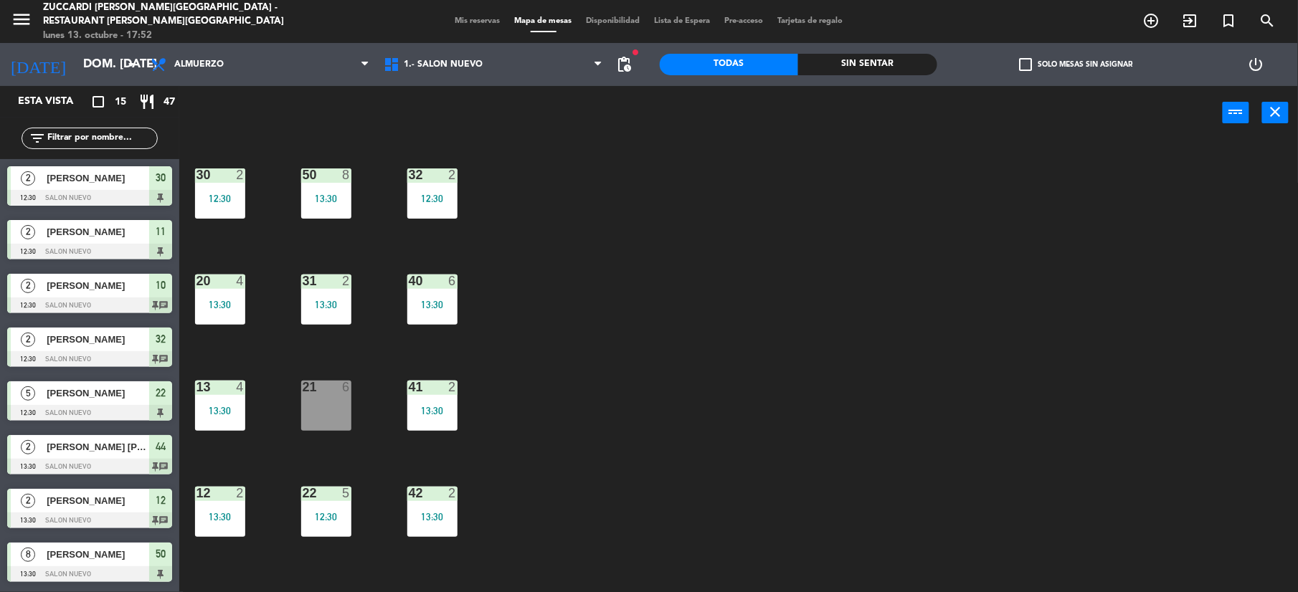
click at [75, 186] on div "2 [PERSON_NAME] 12:30 SALON NUEVO 30" at bounding box center [89, 186] width 179 height 54
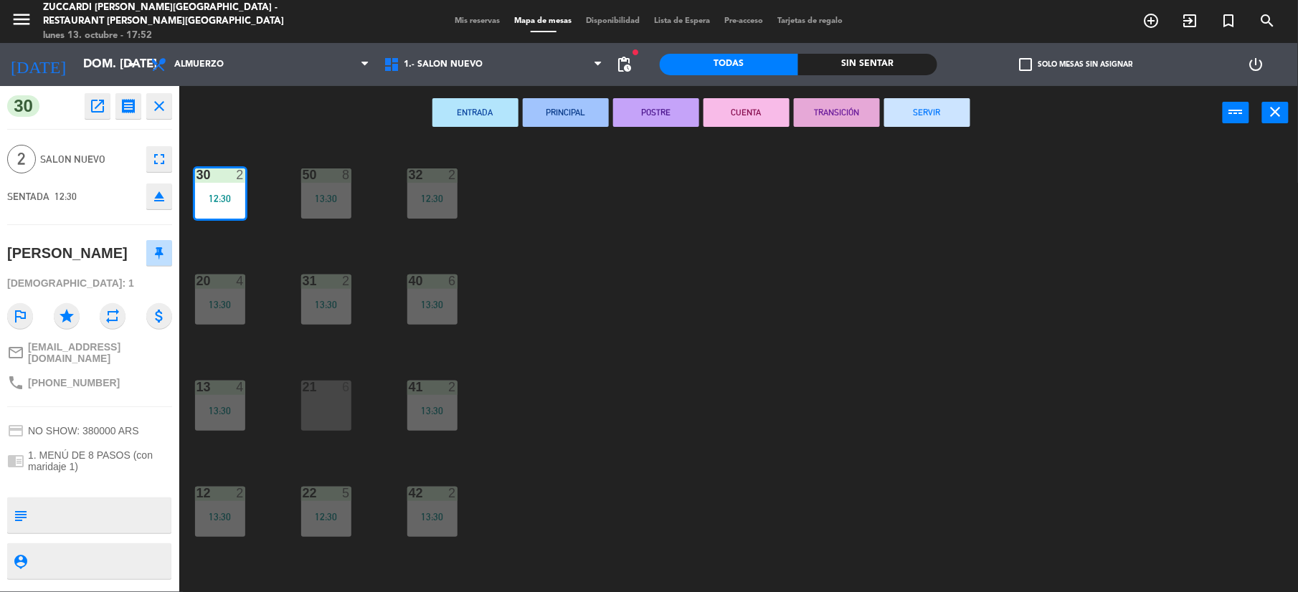
click at [926, 103] on button "SERVIR" at bounding box center [927, 112] width 86 height 29
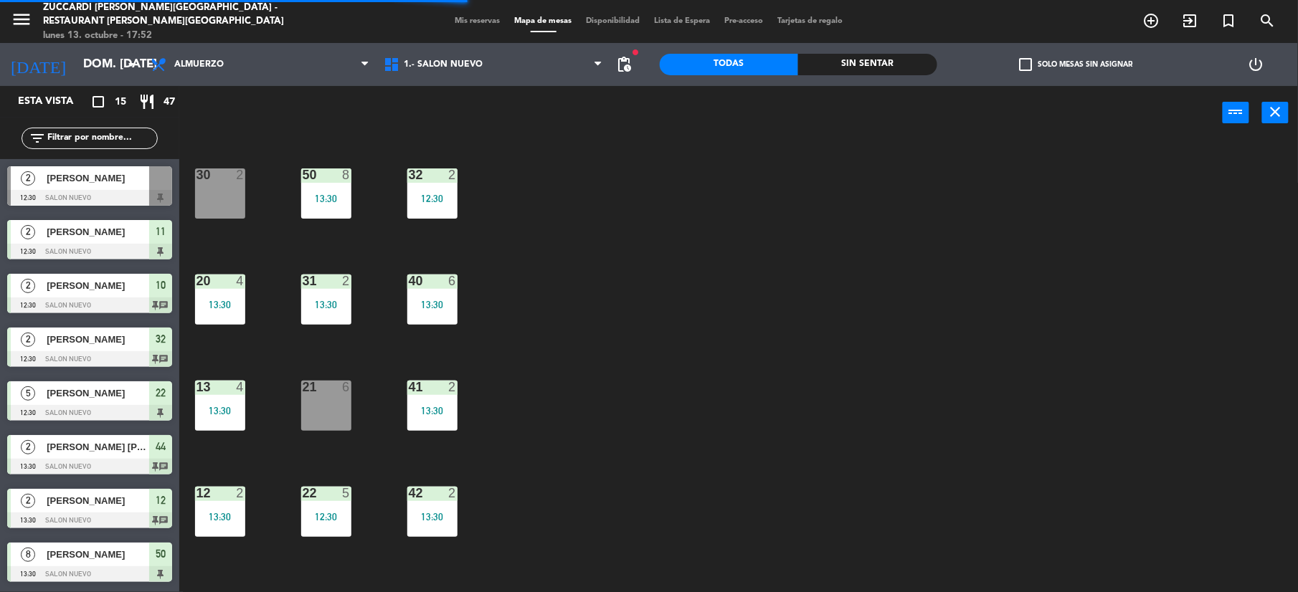
click at [86, 225] on span "[PERSON_NAME]" at bounding box center [98, 231] width 103 height 15
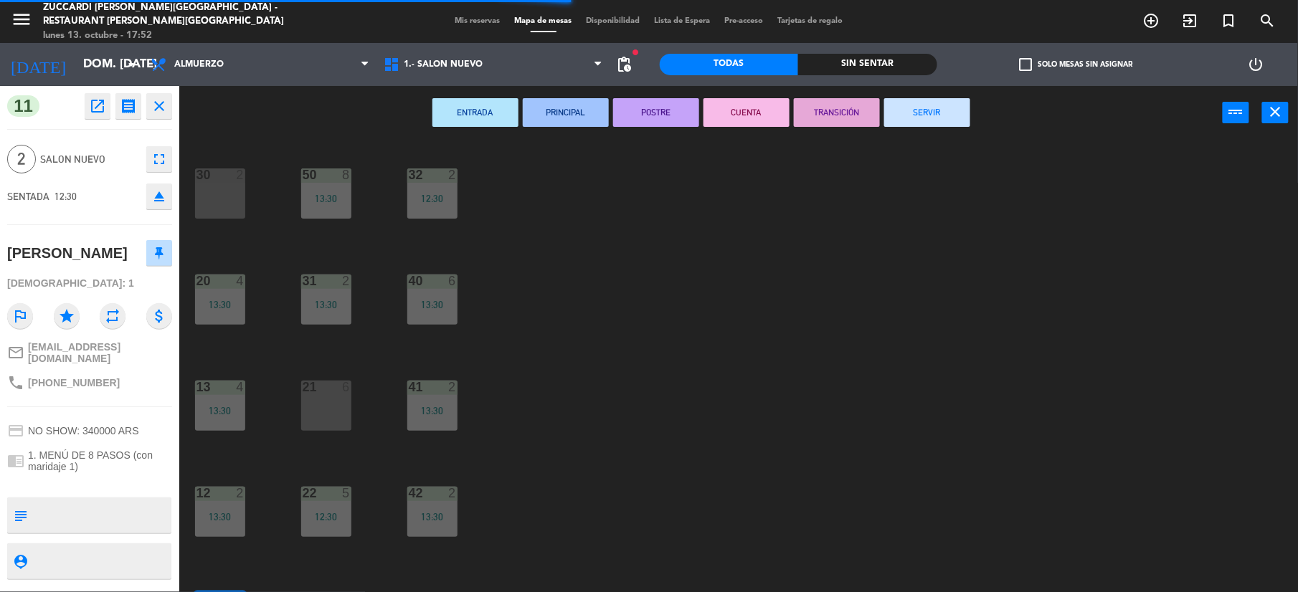
click at [951, 110] on button "SERVIR" at bounding box center [927, 112] width 86 height 29
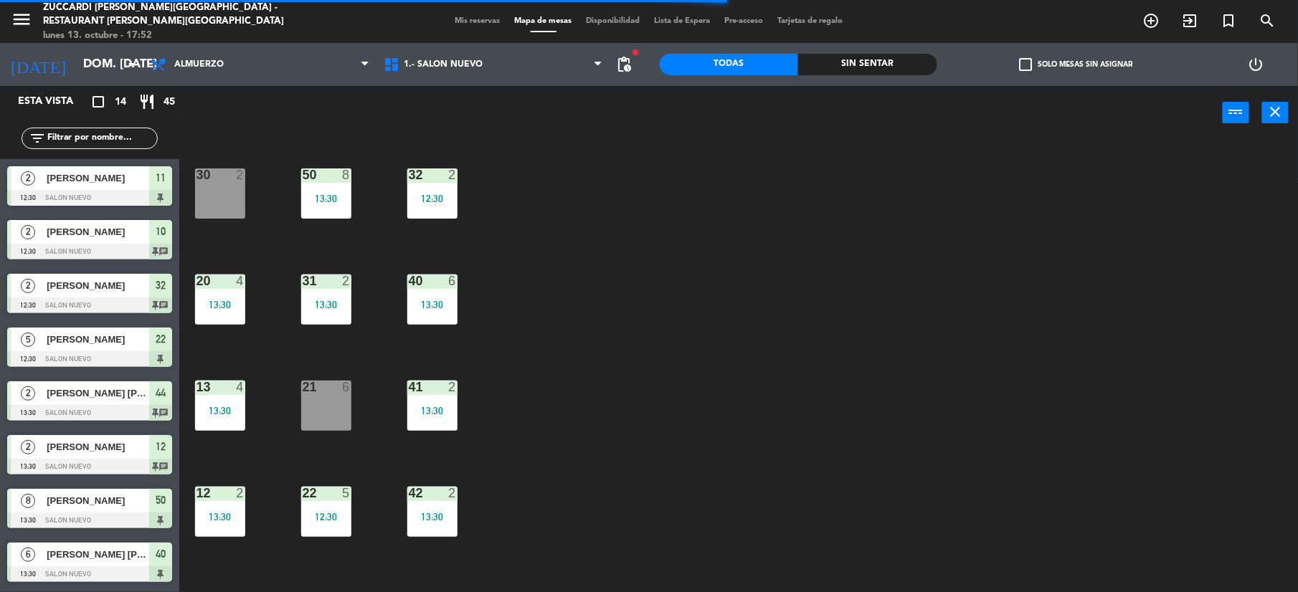
click at [87, 235] on span "[PERSON_NAME]" at bounding box center [98, 231] width 103 height 15
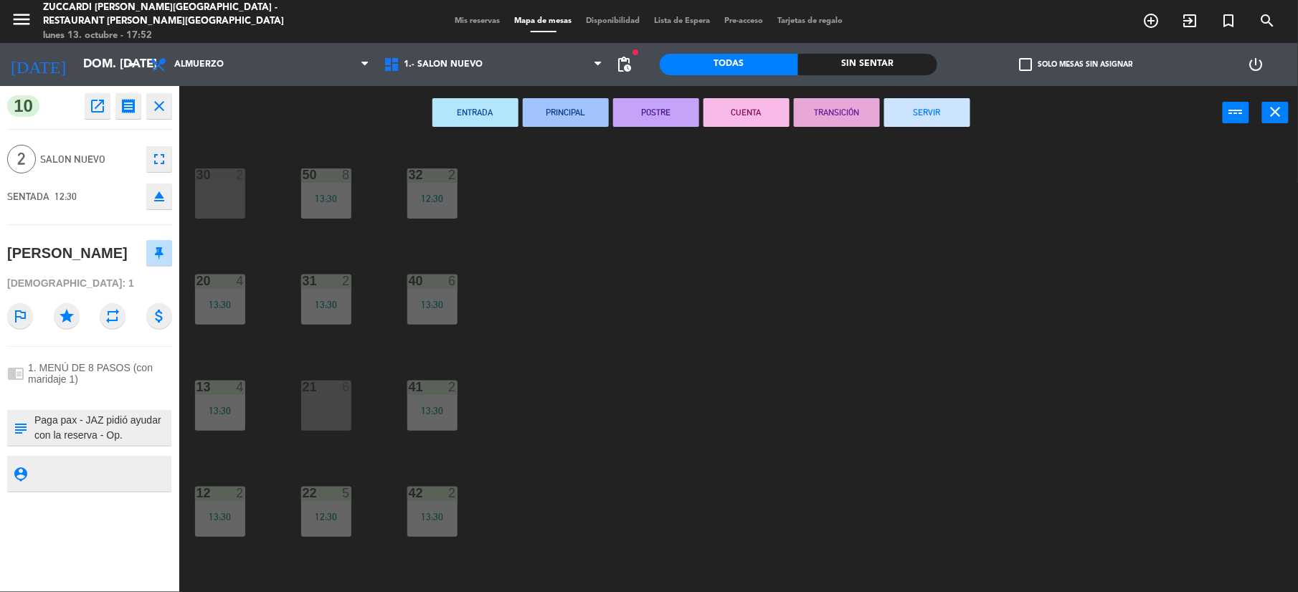
click at [959, 113] on button "SERVIR" at bounding box center [927, 112] width 86 height 29
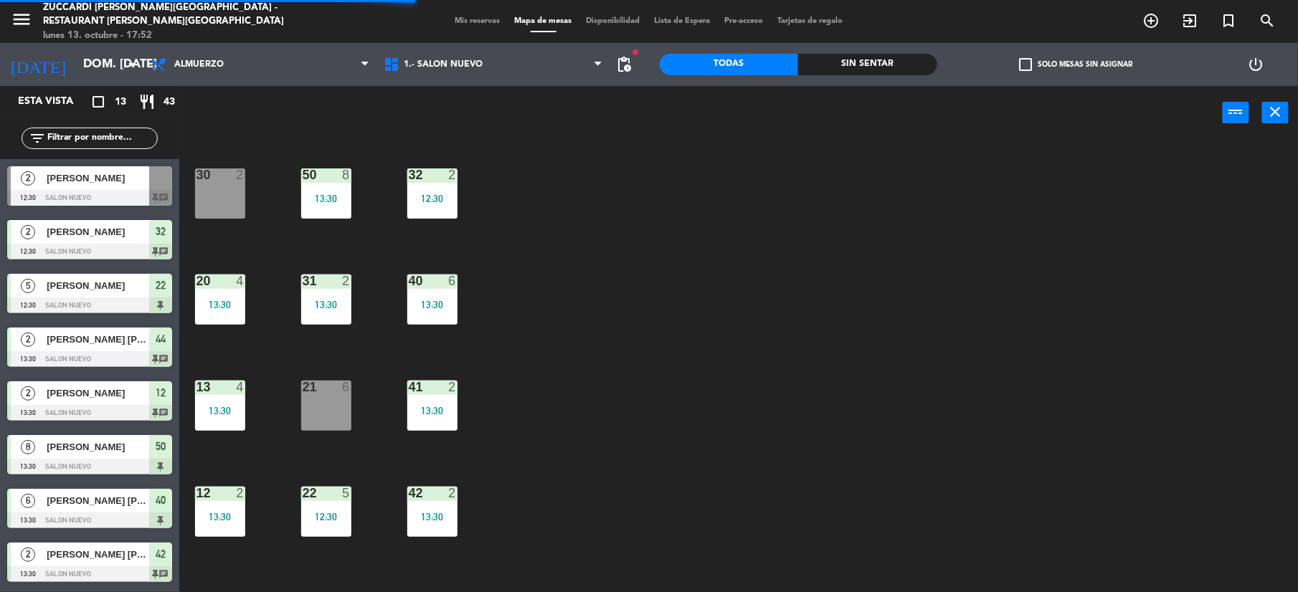
click at [52, 287] on span "[PERSON_NAME]" at bounding box center [98, 285] width 103 height 15
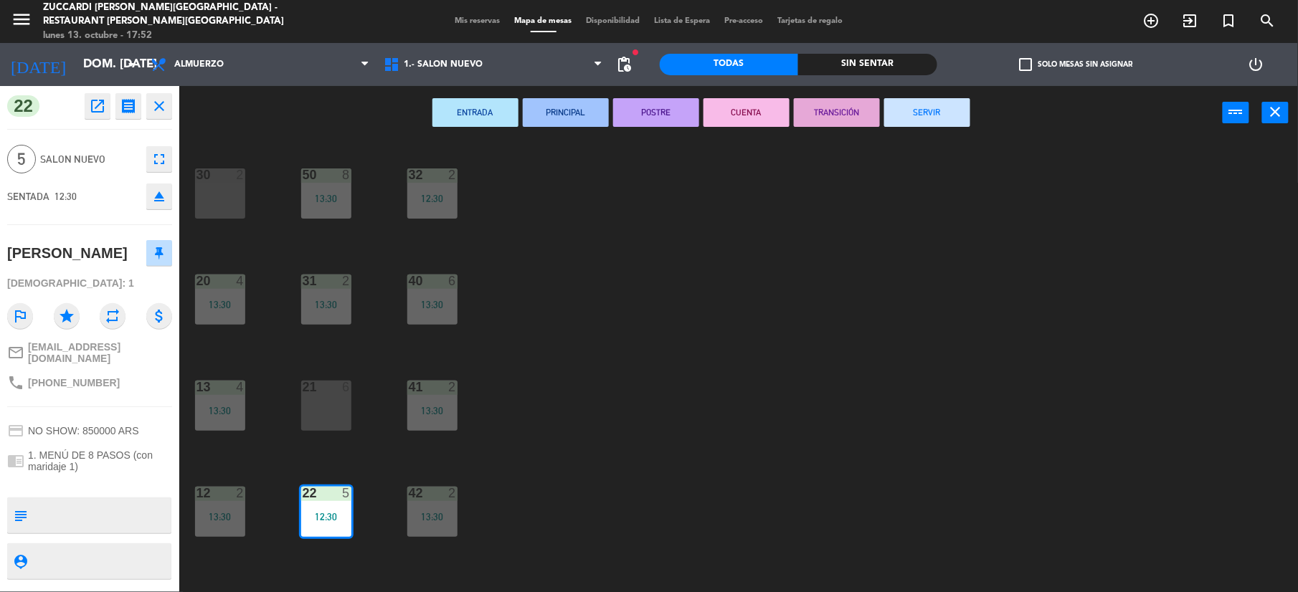
click at [919, 103] on button "SERVIR" at bounding box center [927, 112] width 86 height 29
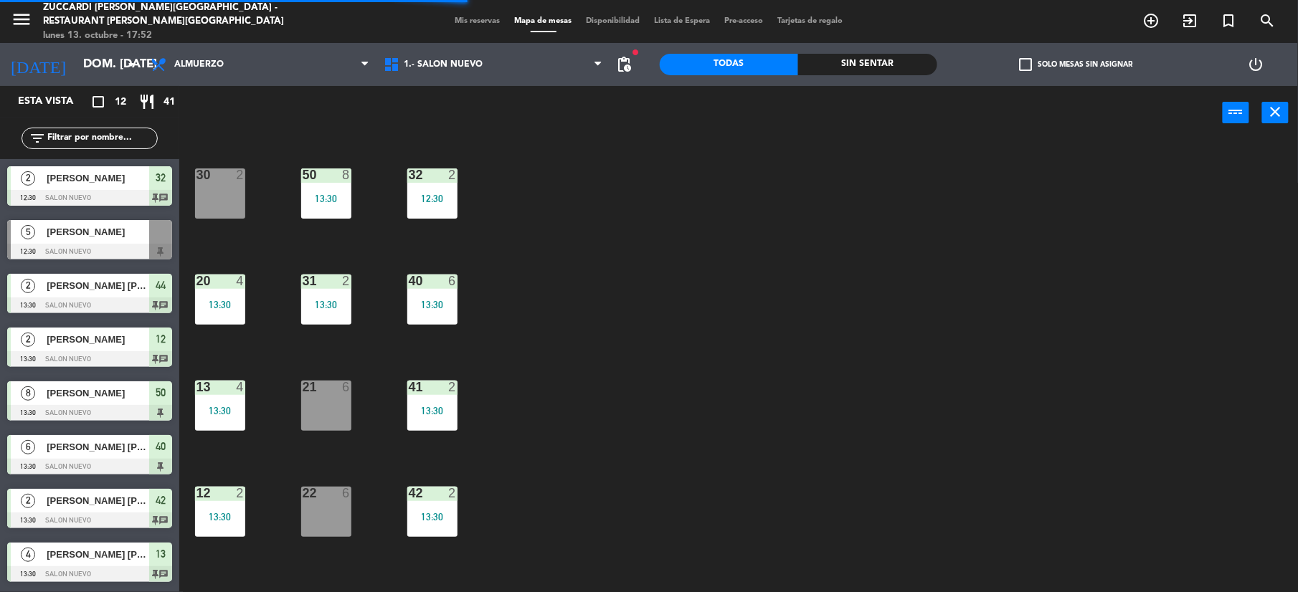
click at [55, 307] on div at bounding box center [89, 306] width 165 height 16
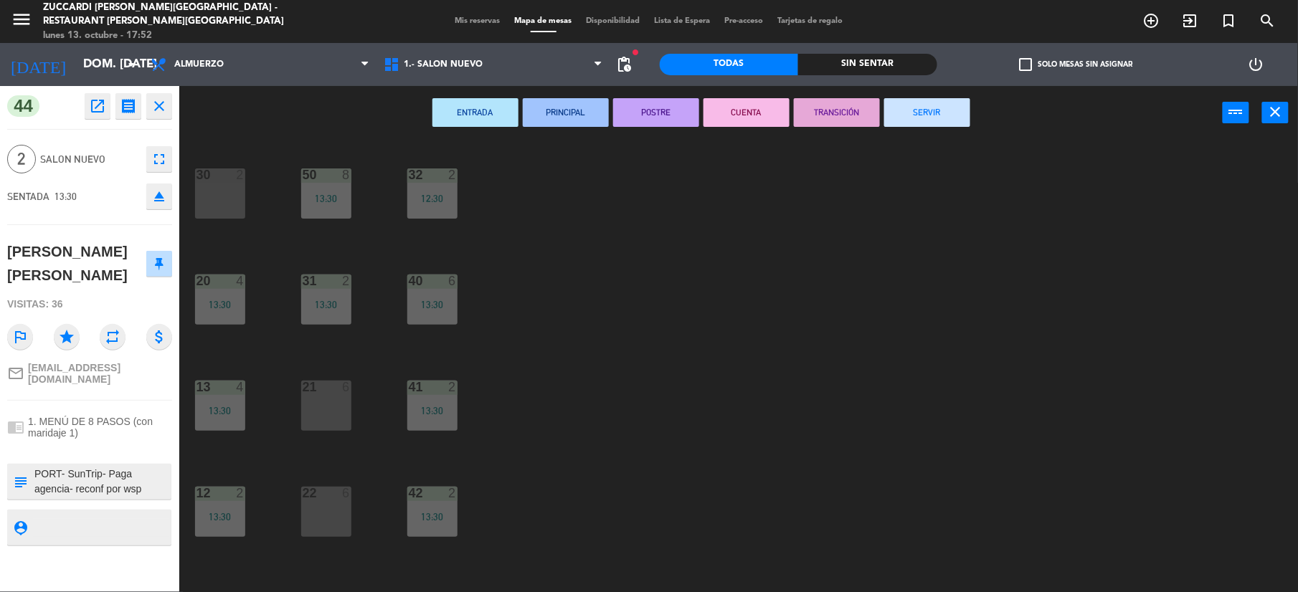
click at [933, 119] on button "SERVIR" at bounding box center [927, 112] width 86 height 29
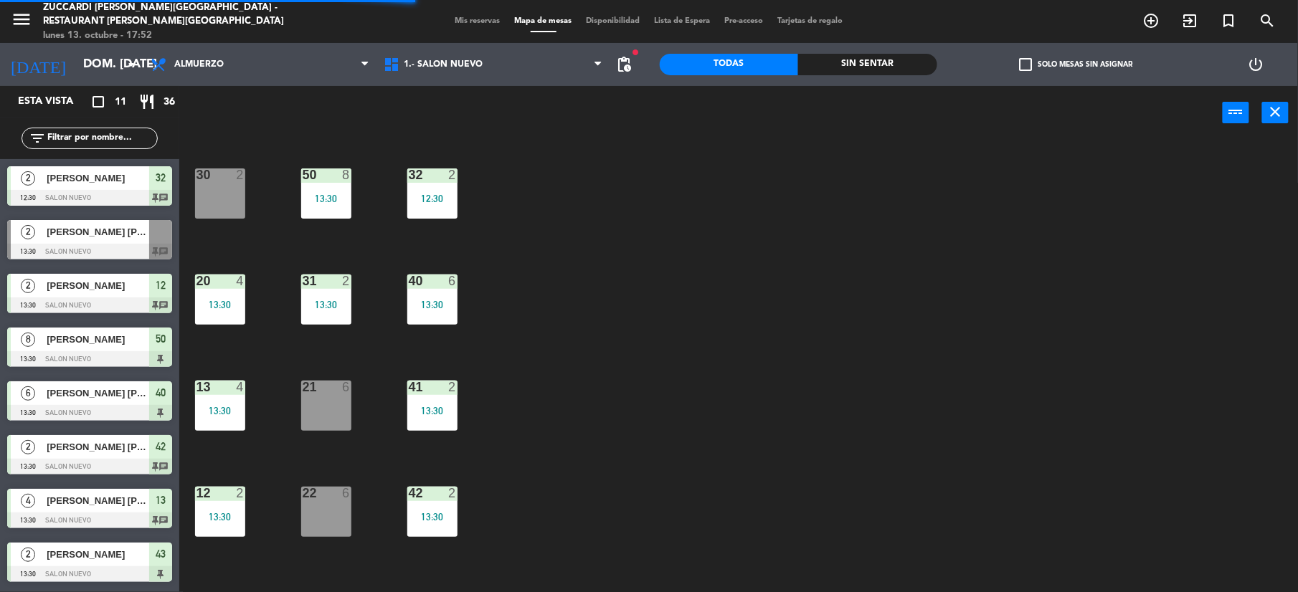
click at [50, 184] on span "[PERSON_NAME]" at bounding box center [98, 178] width 103 height 15
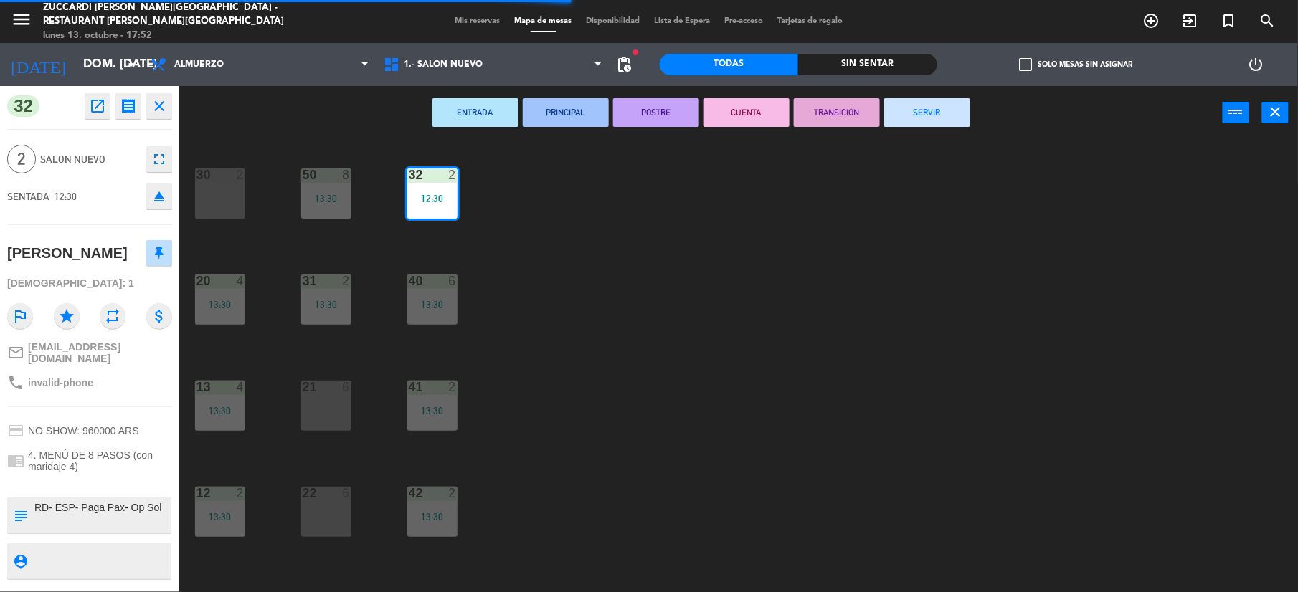
click at [944, 115] on button "SERVIR" at bounding box center [927, 112] width 86 height 29
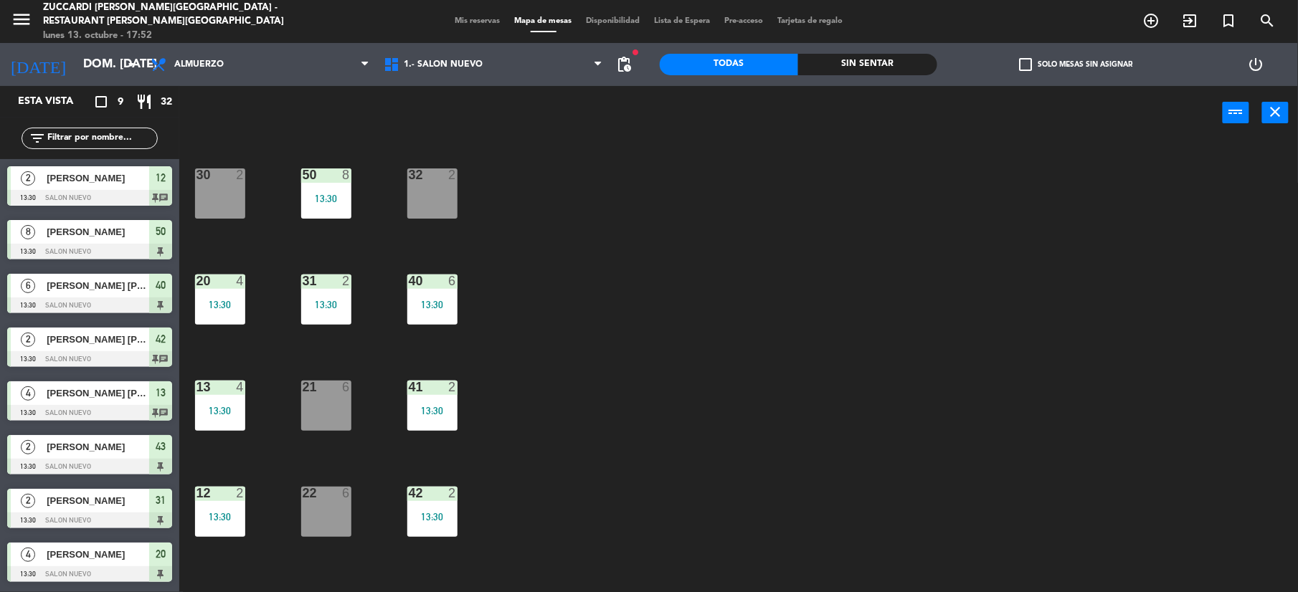
click at [78, 176] on span "[PERSON_NAME]" at bounding box center [98, 178] width 103 height 15
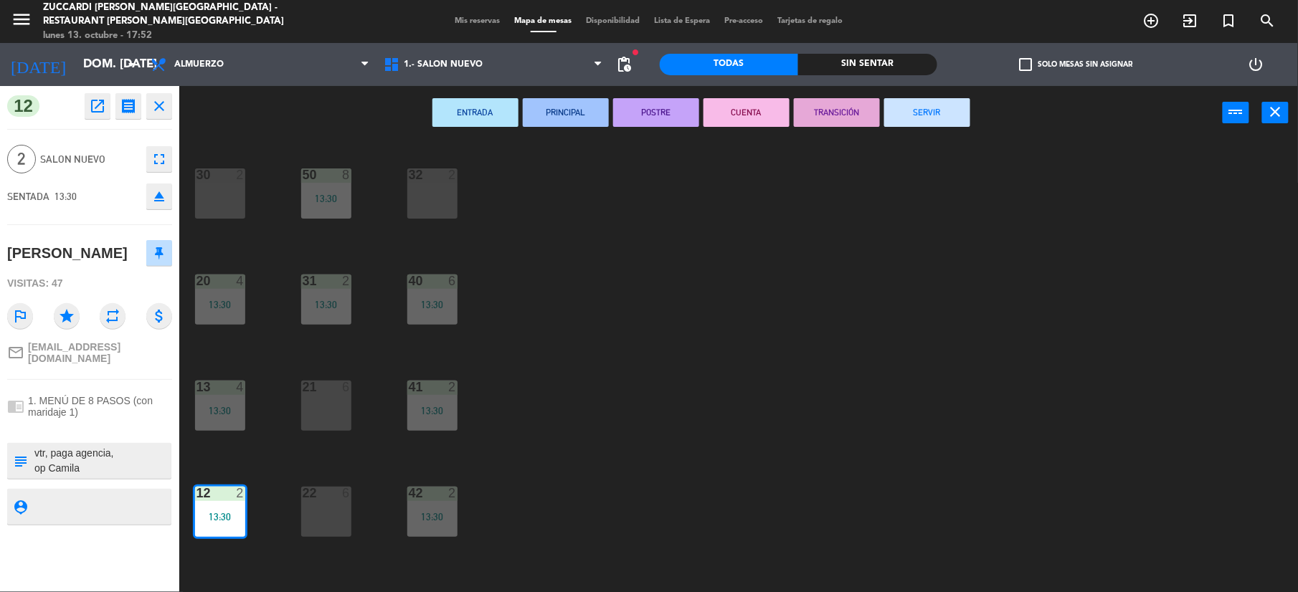
click at [947, 119] on button "SERVIR" at bounding box center [927, 112] width 86 height 29
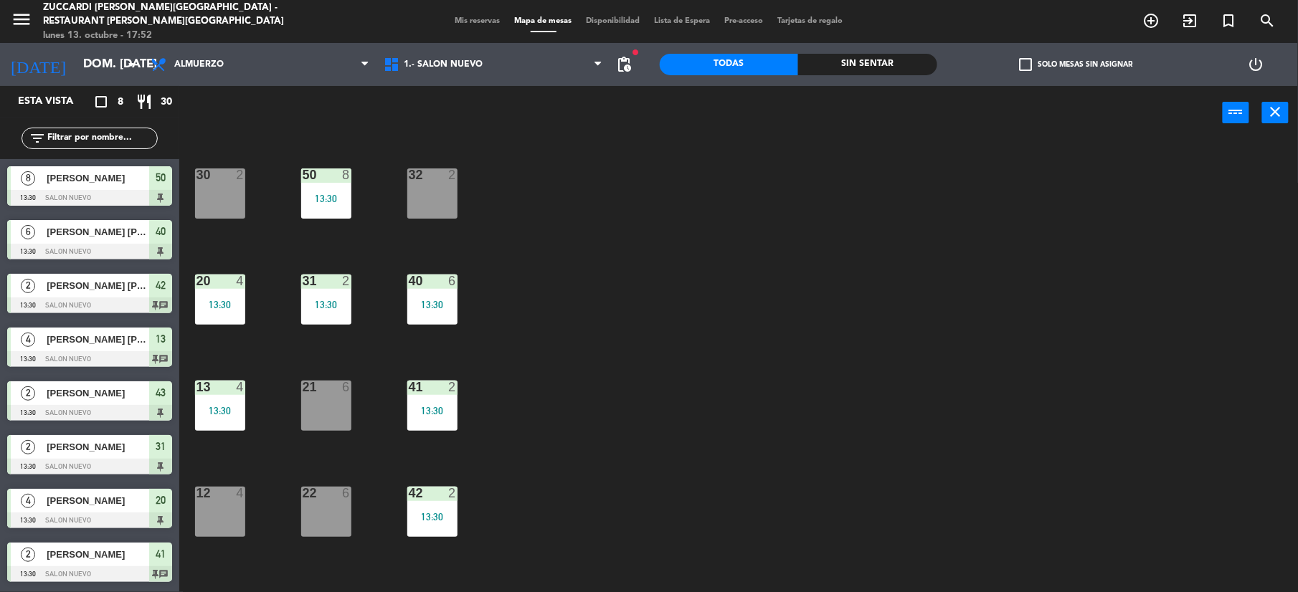
click at [98, 190] on div "8 [PERSON_NAME] 13:30 SALON NUEVO 50" at bounding box center [89, 186] width 179 height 54
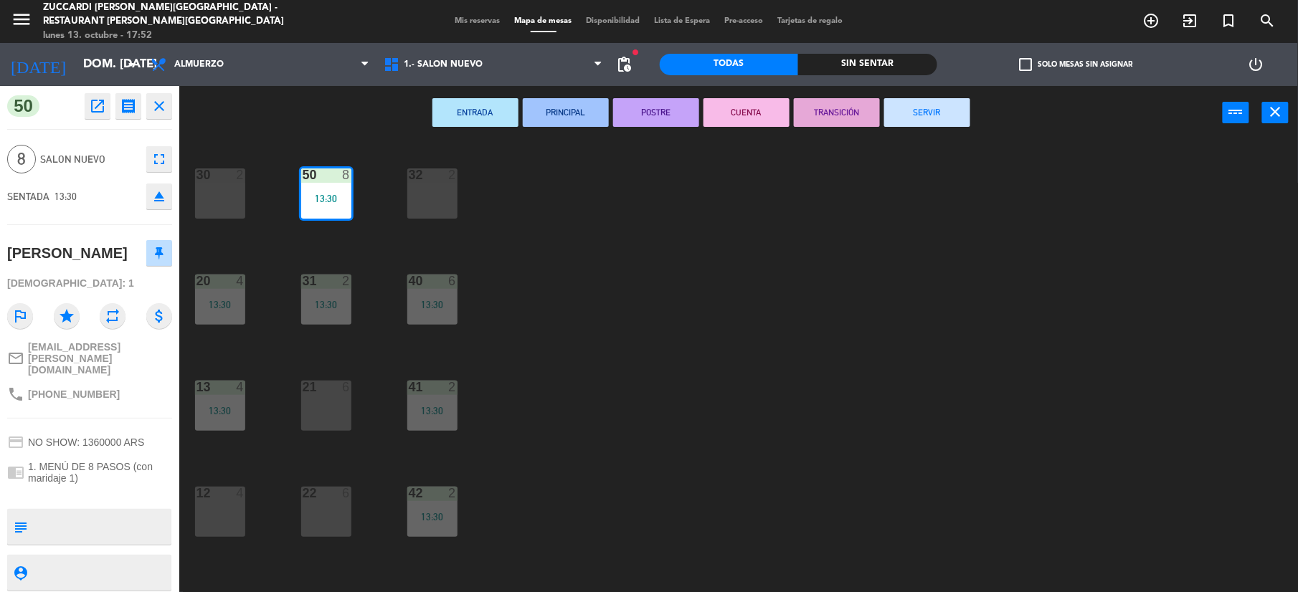
click at [942, 118] on button "SERVIR" at bounding box center [927, 112] width 86 height 29
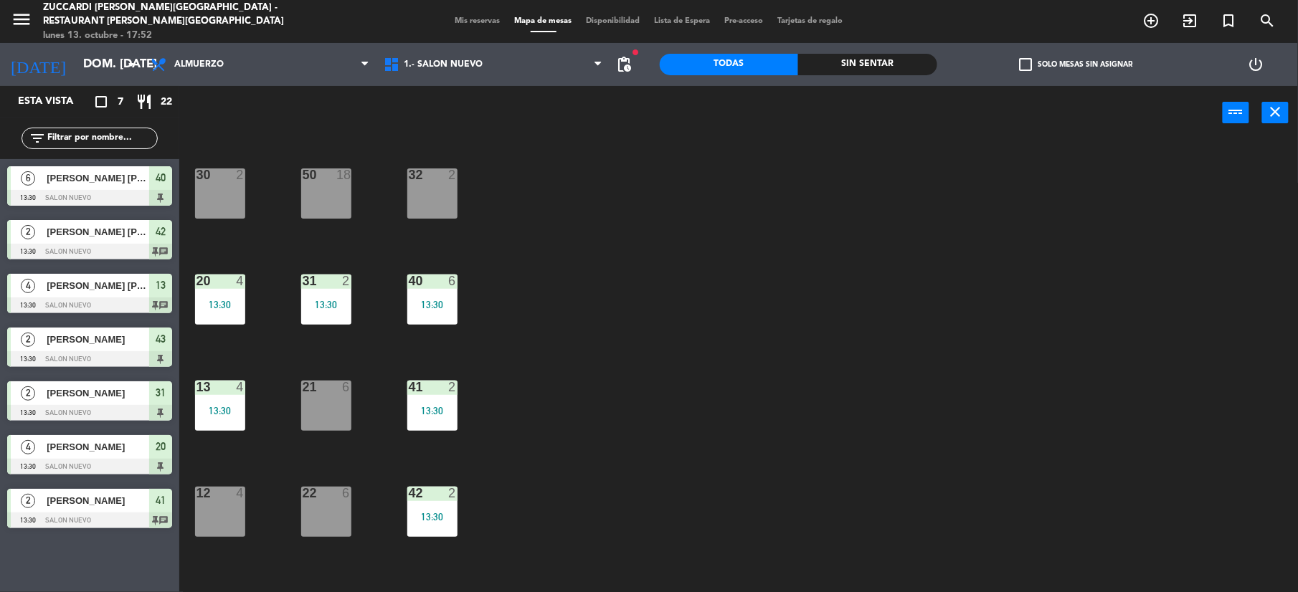
click at [145, 202] on div at bounding box center [89, 198] width 165 height 16
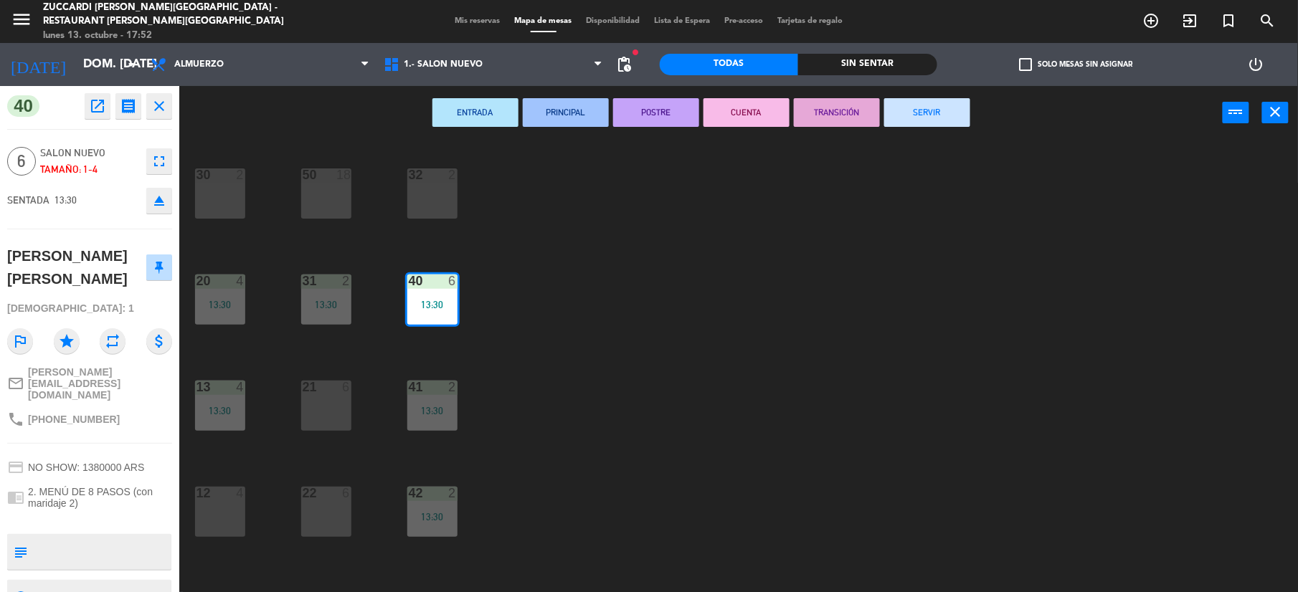
click at [918, 119] on button "SERVIR" at bounding box center [927, 112] width 86 height 29
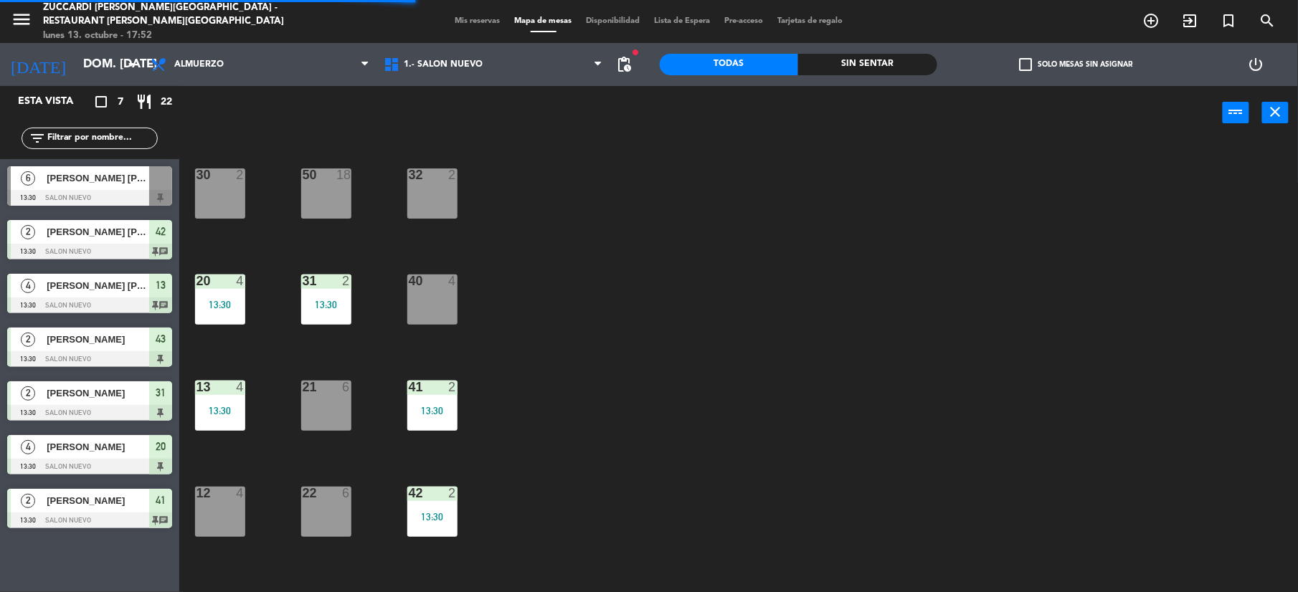
click at [103, 227] on span "[PERSON_NAME] [PERSON_NAME]" at bounding box center [98, 231] width 103 height 15
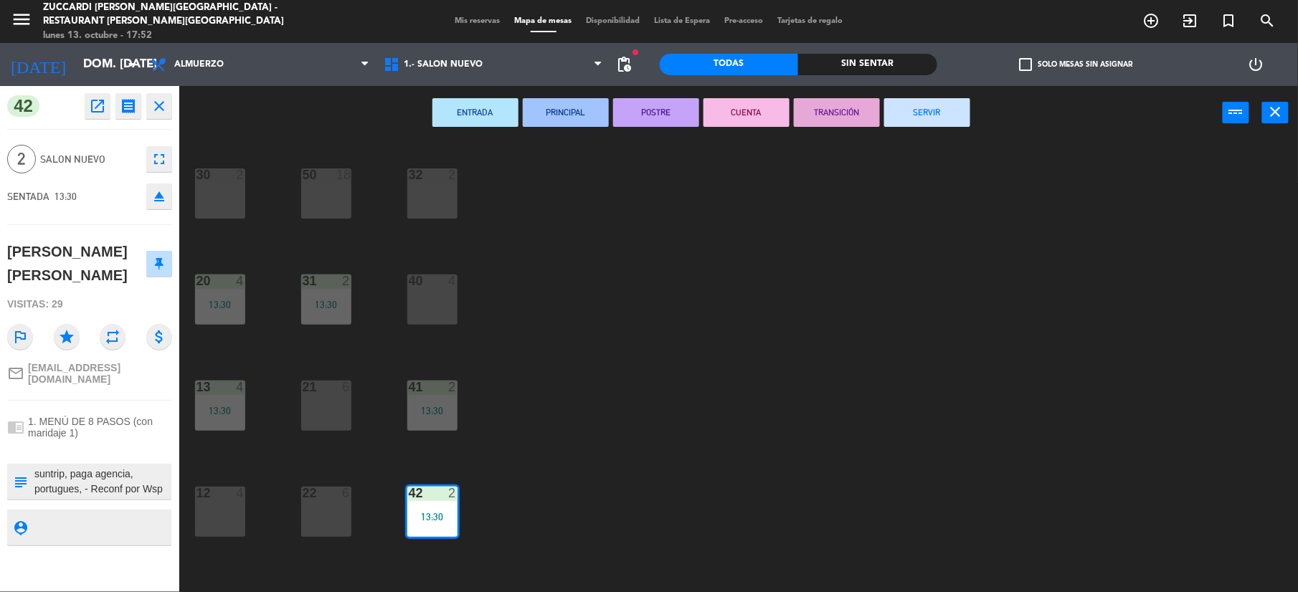
click at [913, 123] on button "SERVIR" at bounding box center [927, 112] width 86 height 29
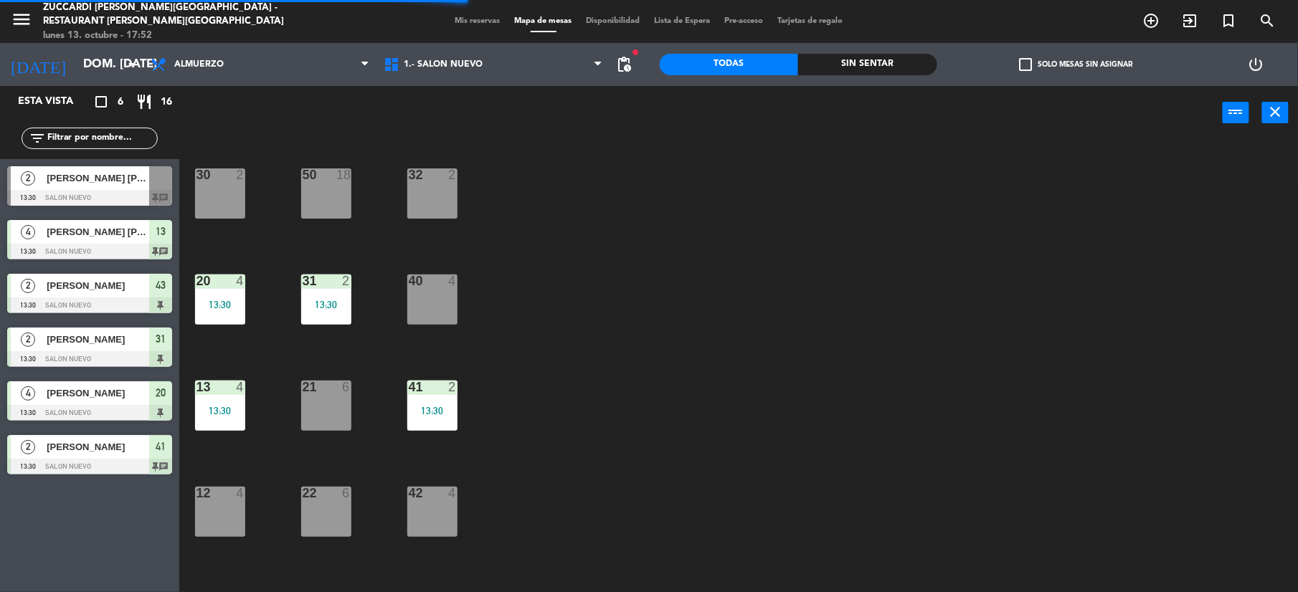
click at [92, 239] on span "[PERSON_NAME] [PERSON_NAME]" at bounding box center [98, 231] width 103 height 15
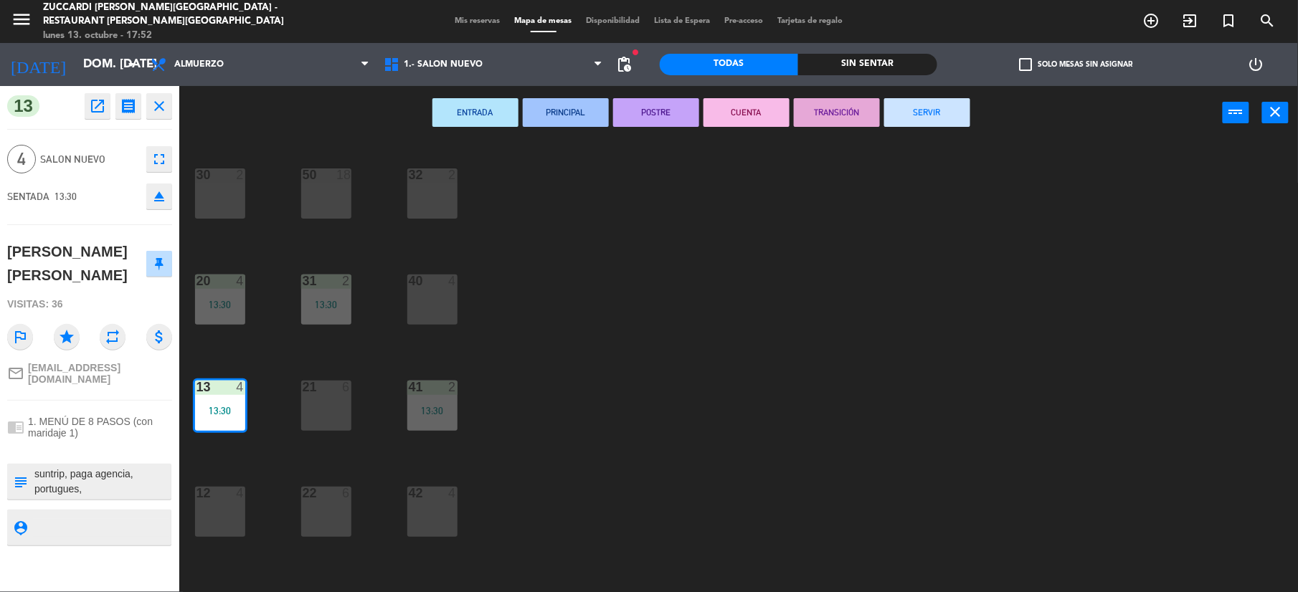
click at [884, 109] on button "SERVIR" at bounding box center [927, 112] width 86 height 29
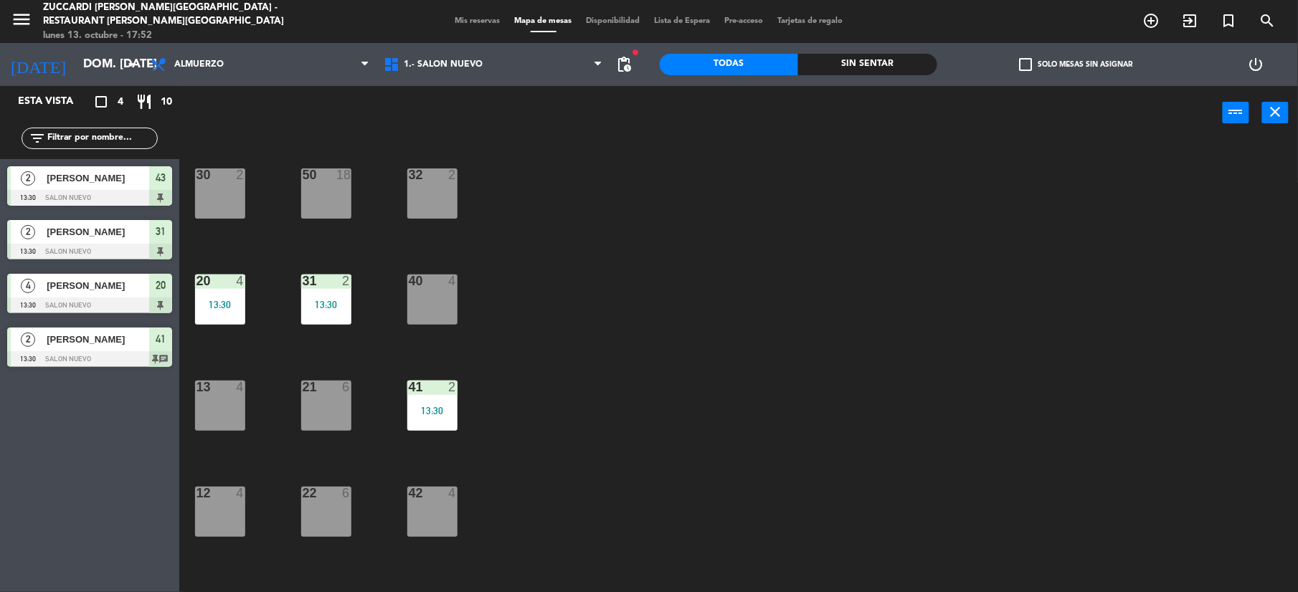
click at [136, 194] on div at bounding box center [89, 198] width 165 height 16
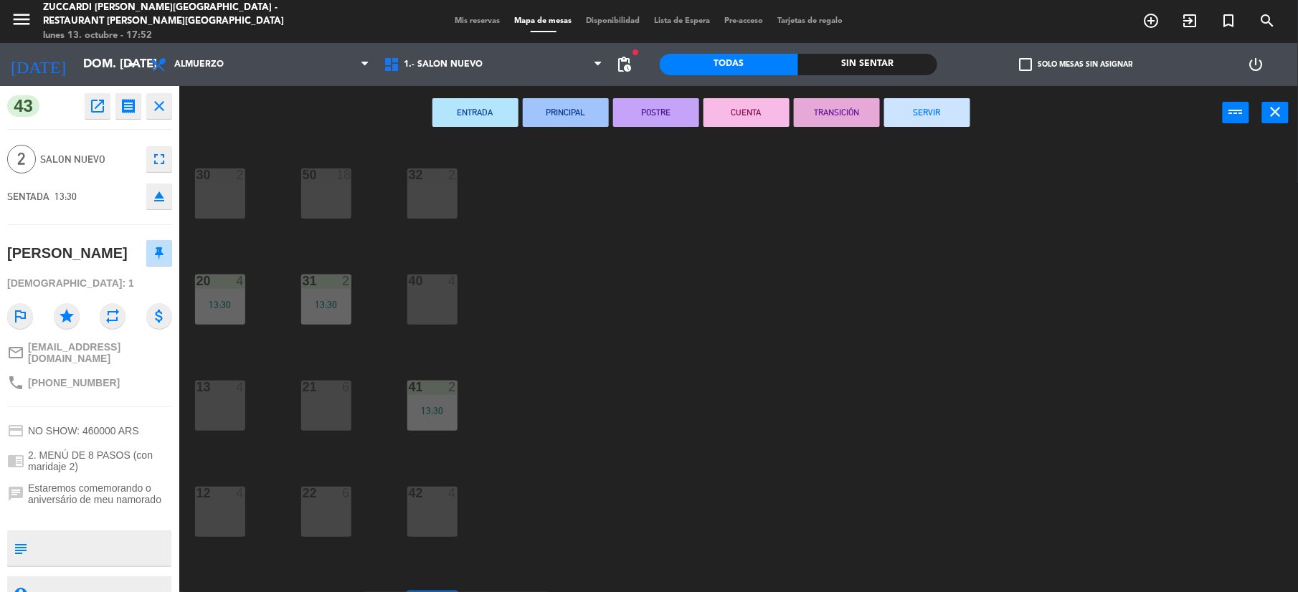
click at [950, 118] on button "SERVIR" at bounding box center [927, 112] width 86 height 29
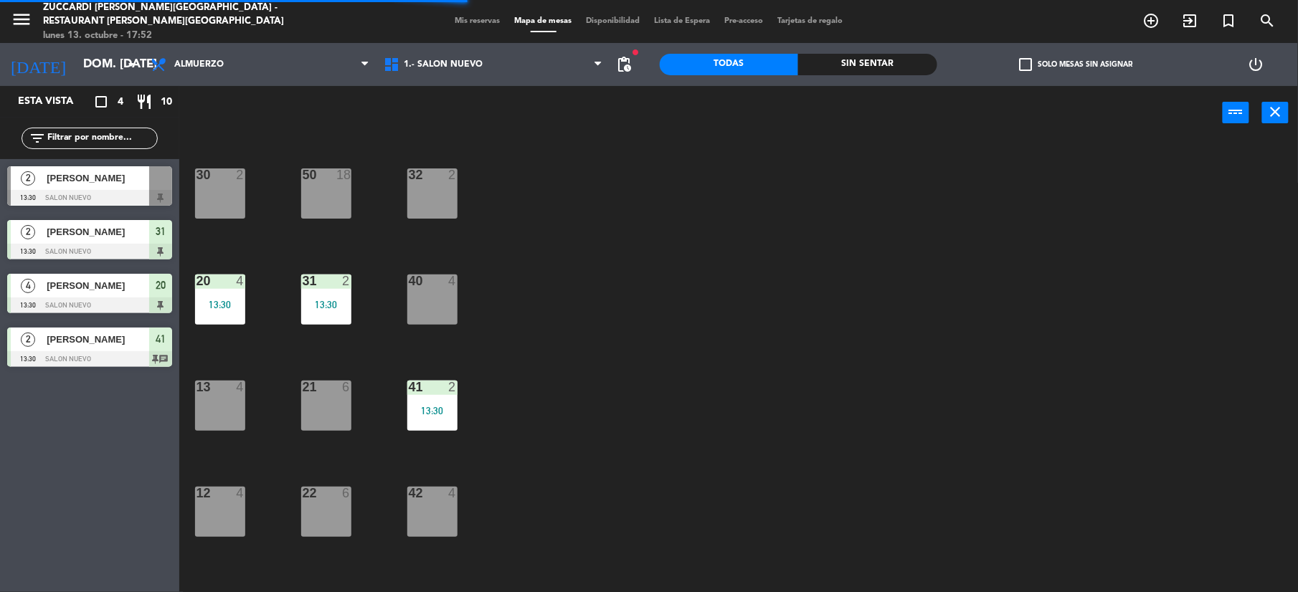
click at [106, 227] on span "[PERSON_NAME]" at bounding box center [98, 231] width 103 height 15
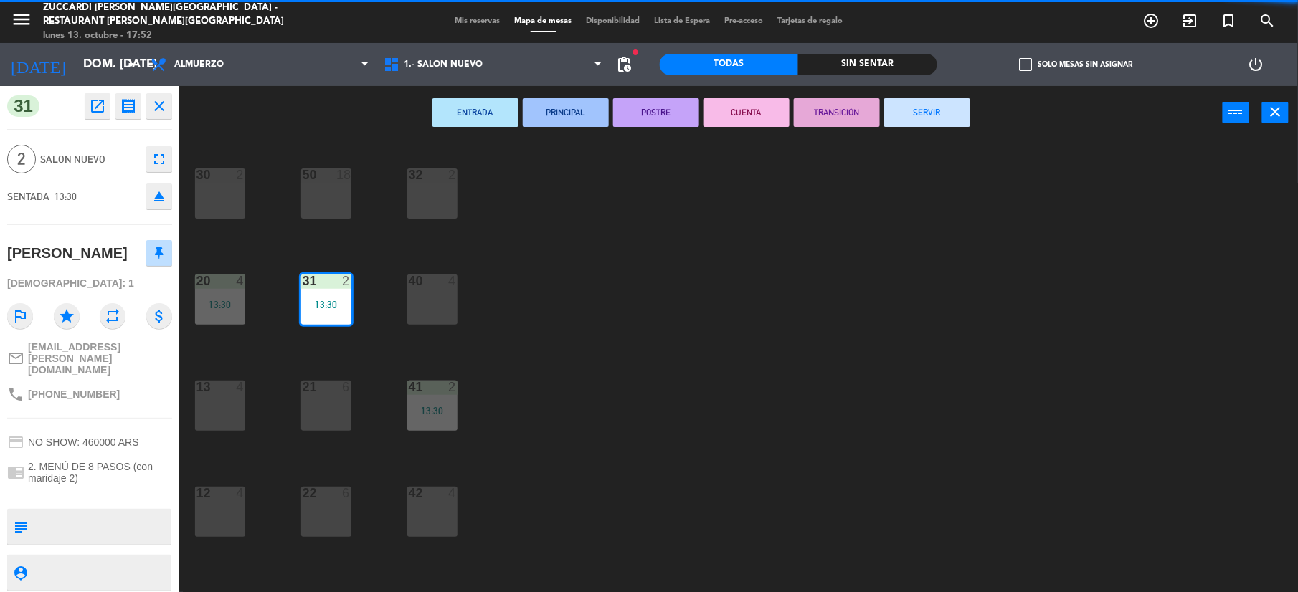
click at [930, 118] on button "SERVIR" at bounding box center [927, 112] width 86 height 29
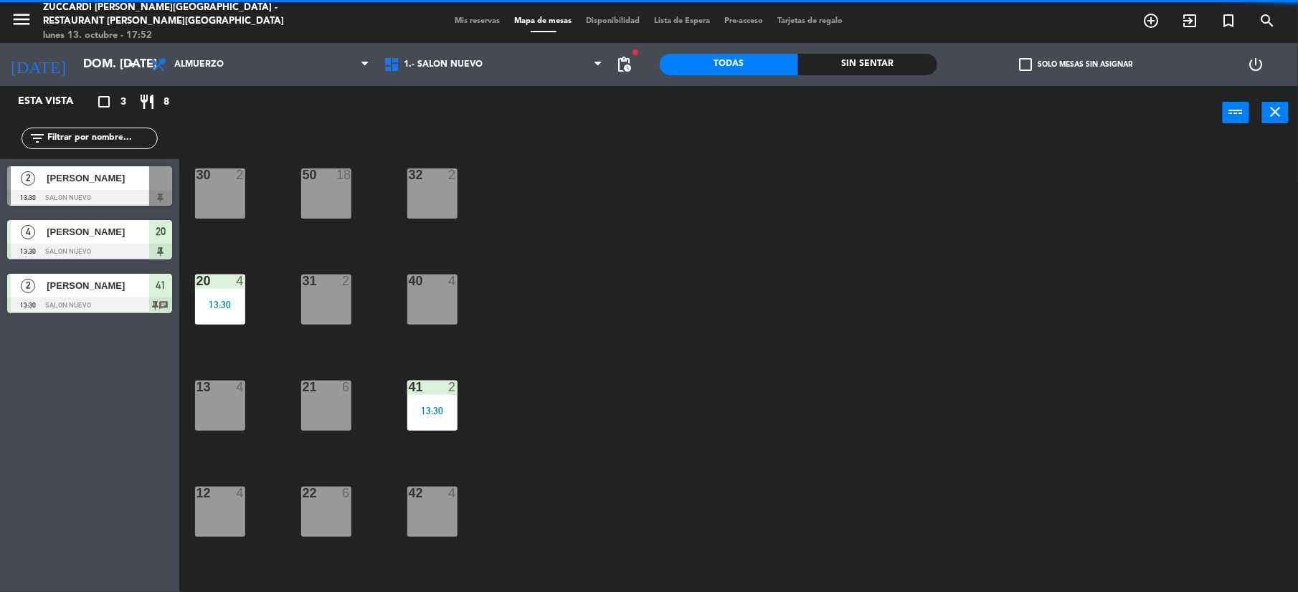
click at [138, 239] on div "[PERSON_NAME]" at bounding box center [97, 232] width 104 height 24
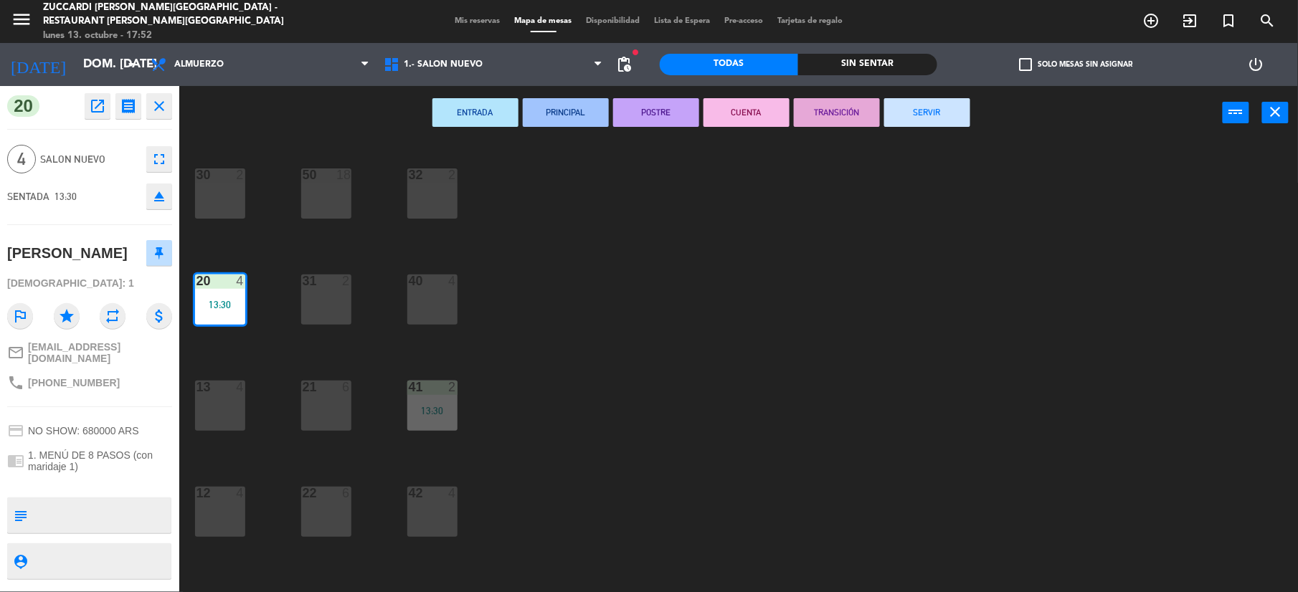
click at [926, 121] on button "SERVIR" at bounding box center [927, 112] width 86 height 29
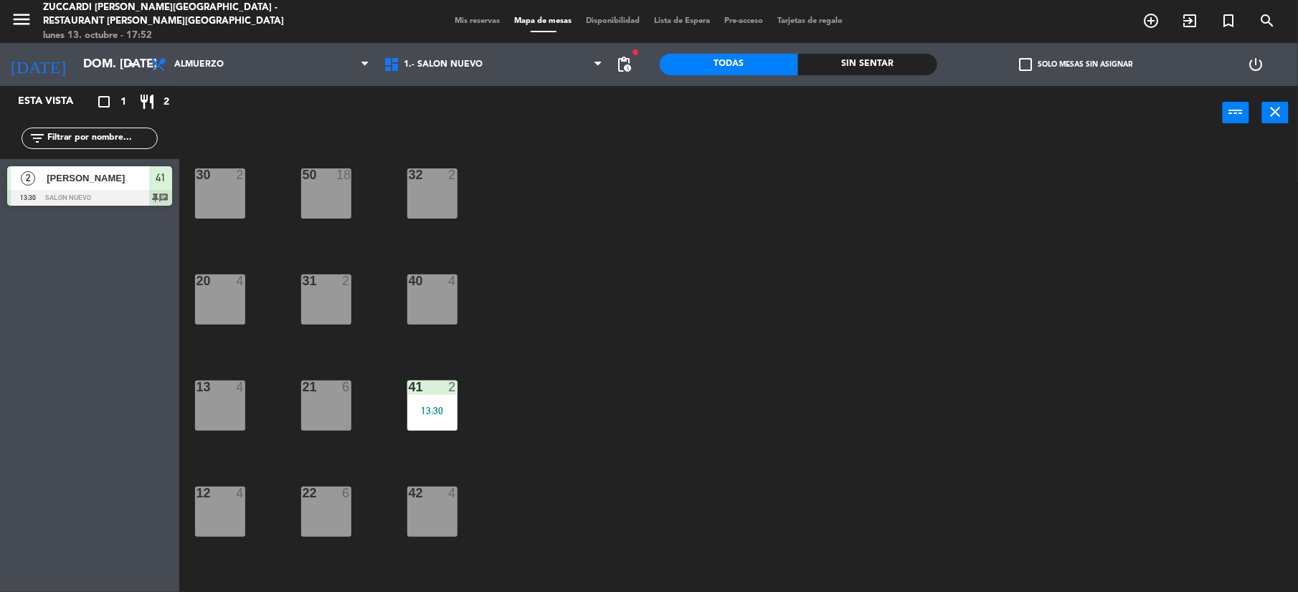
click at [118, 187] on div "[PERSON_NAME]" at bounding box center [97, 178] width 104 height 24
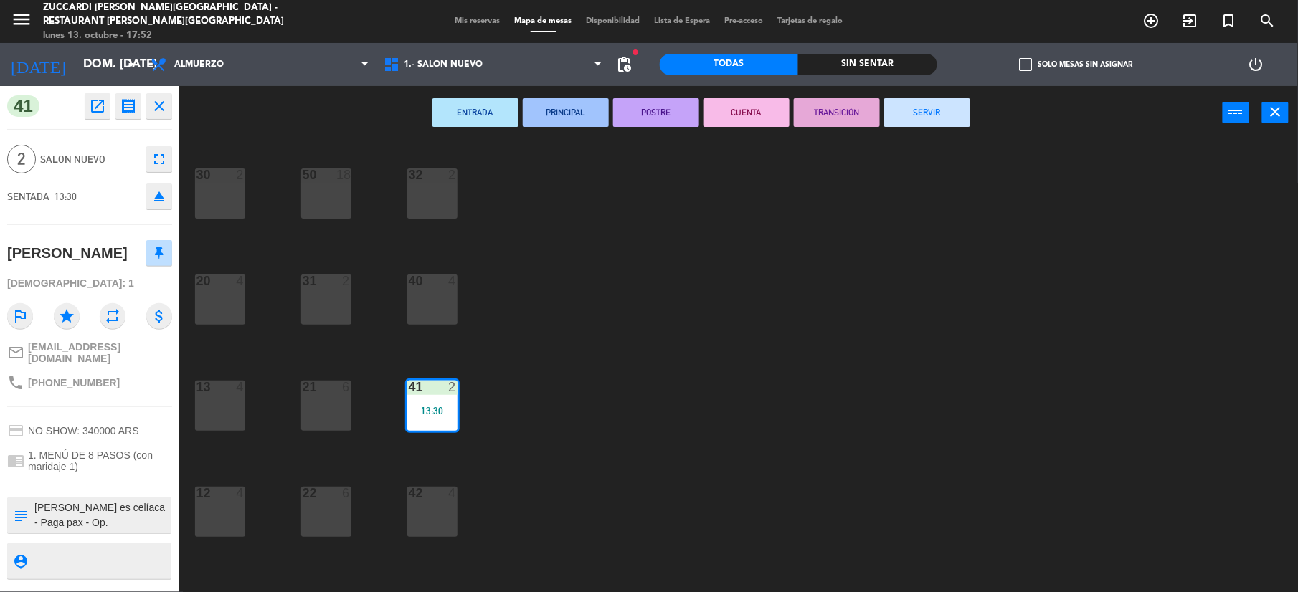
click at [922, 108] on button "SERVIR" at bounding box center [927, 112] width 86 height 29
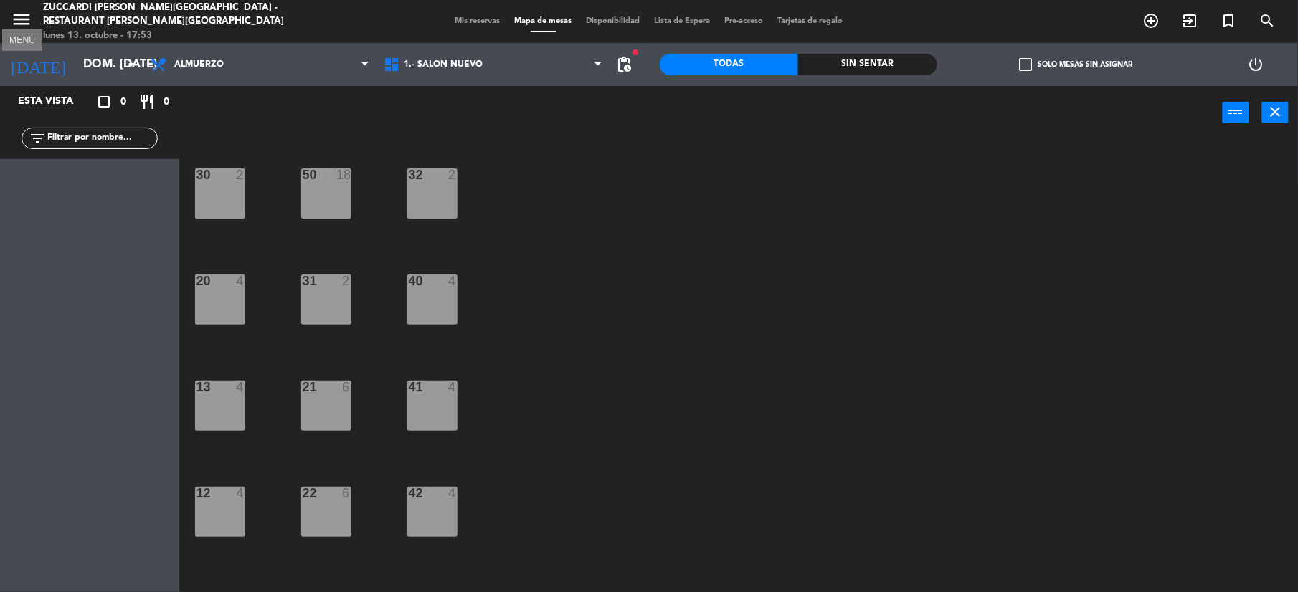
click at [19, 19] on icon "menu" at bounding box center [22, 20] width 22 height 22
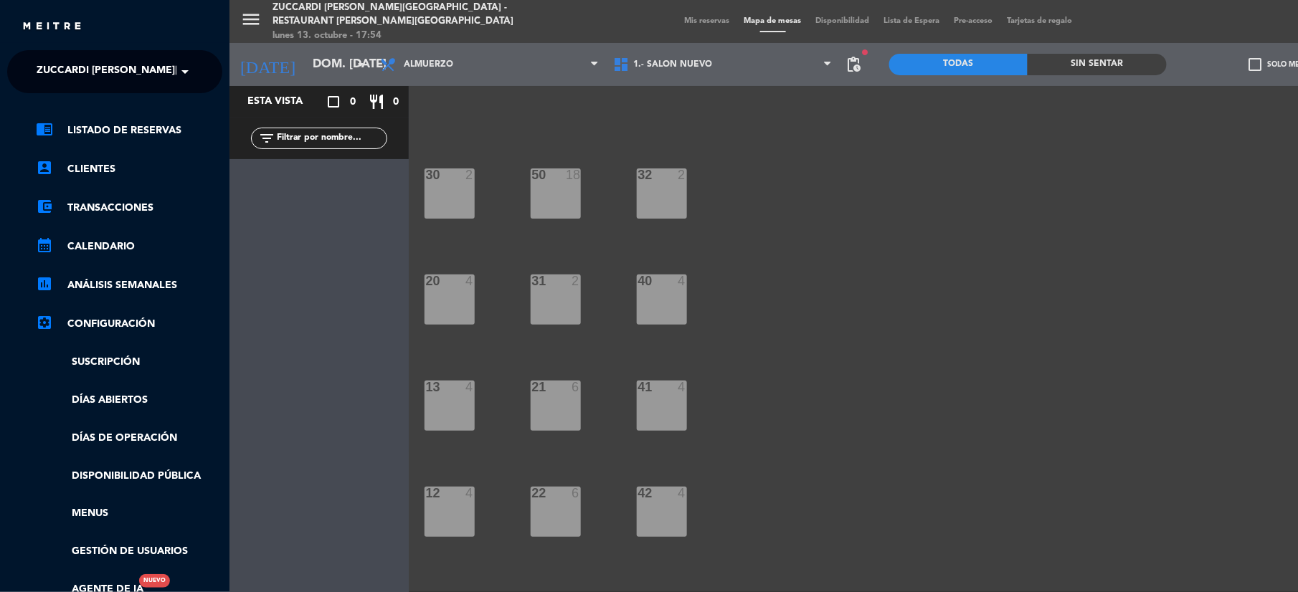
click at [67, 84] on span "Zuccardi [PERSON_NAME][GEOGRAPHIC_DATA] - Restaurant [PERSON_NAME][GEOGRAPHIC_D…" at bounding box center [292, 72] width 510 height 30
click at [47, 128] on span "Turismo Zuccardi" at bounding box center [65, 132] width 101 height 16
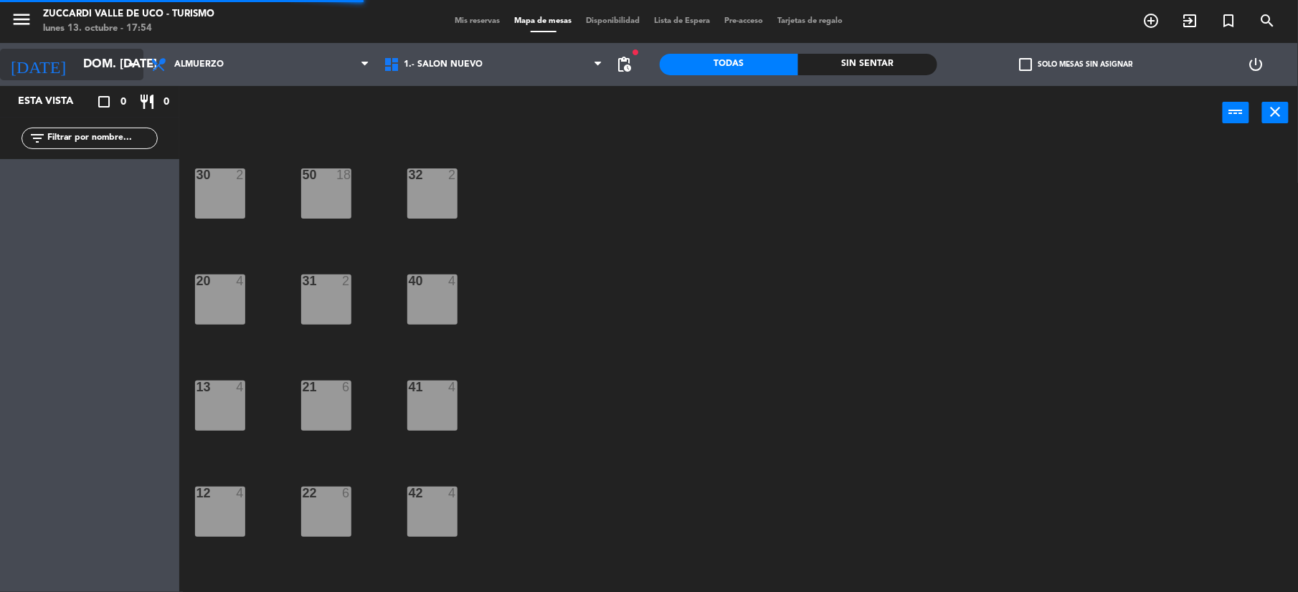
click at [76, 61] on input "dom. [DATE]" at bounding box center [153, 65] width 154 height 28
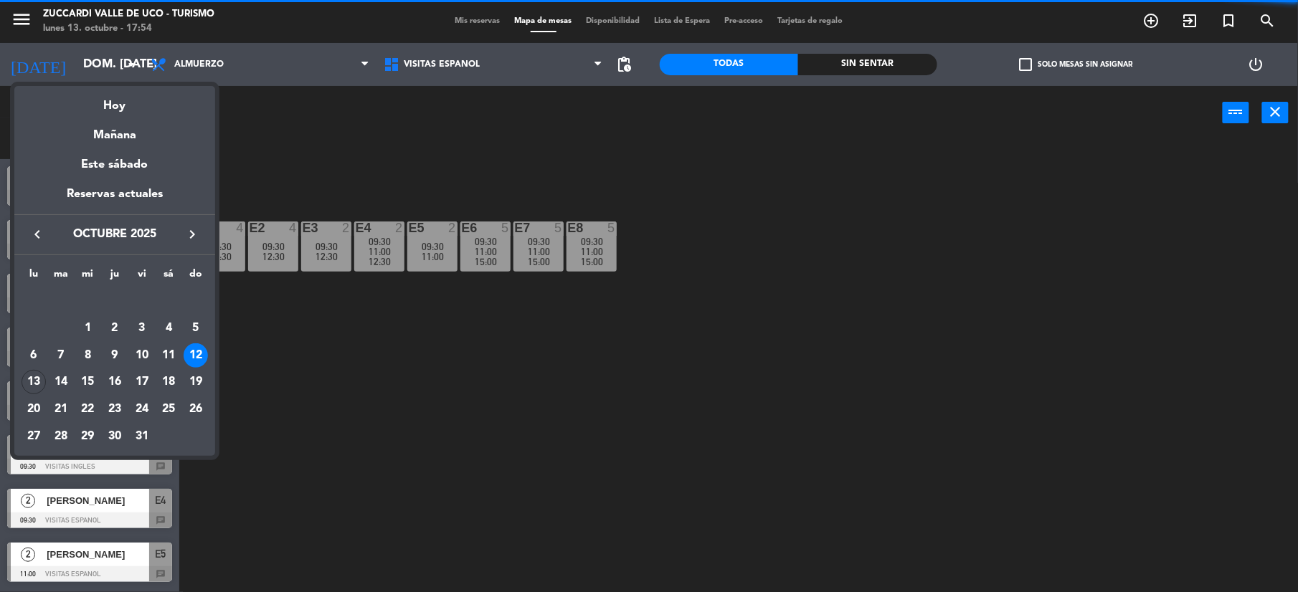
click at [196, 231] on icon "keyboard_arrow_right" at bounding box center [192, 234] width 17 height 17
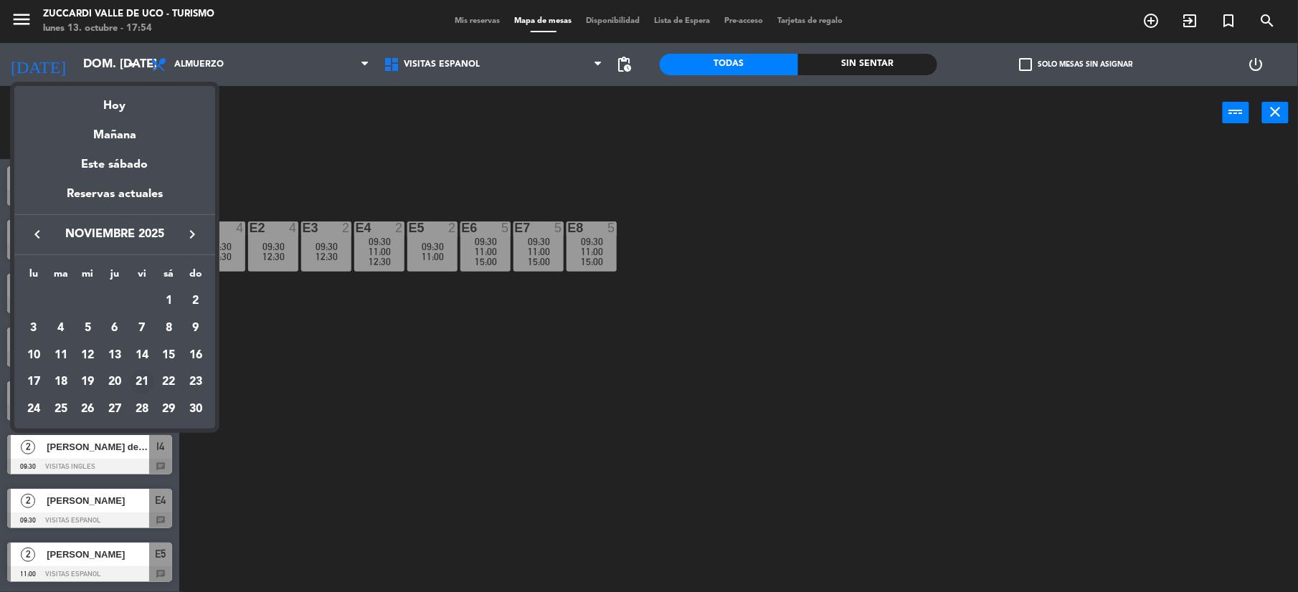
click at [135, 386] on div "21" at bounding box center [142, 382] width 24 height 24
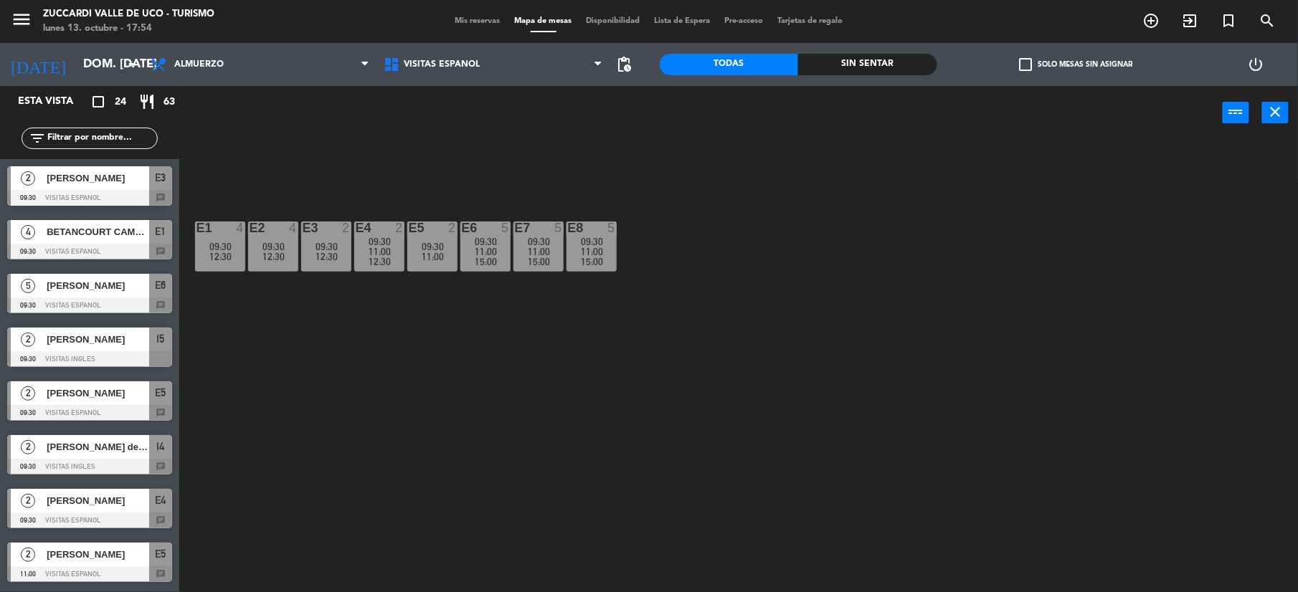
type input "vie. [DATE]"
click at [450, 21] on span "Mis reservas" at bounding box center [478, 21] width 60 height 8
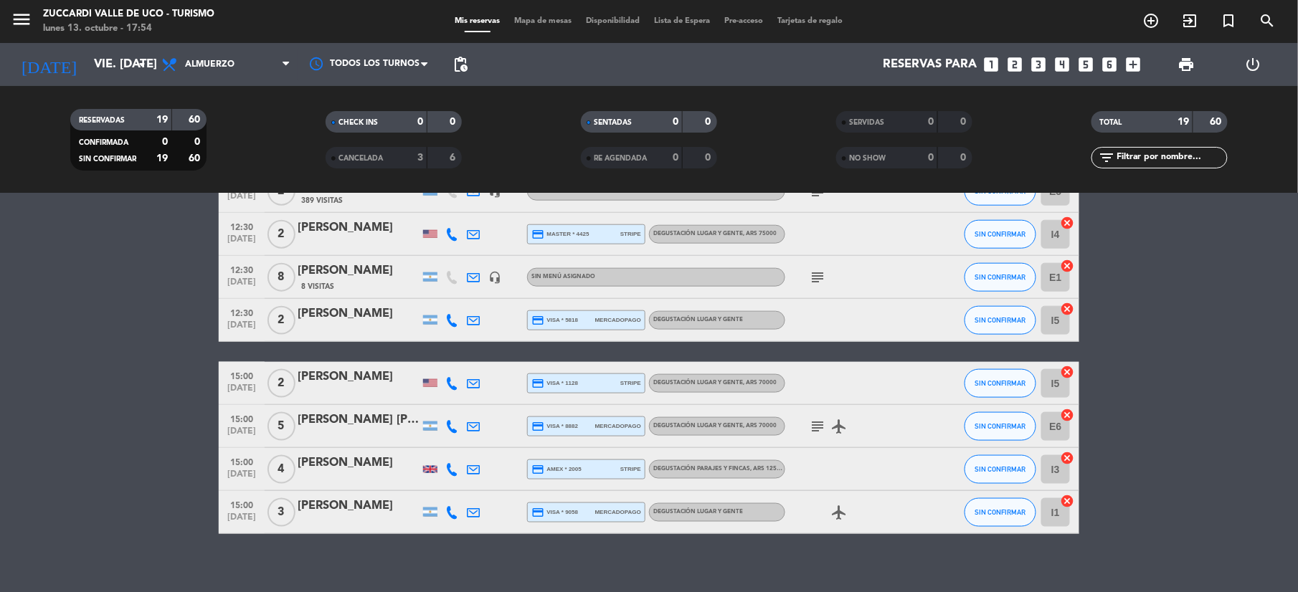
scroll to position [615, 0]
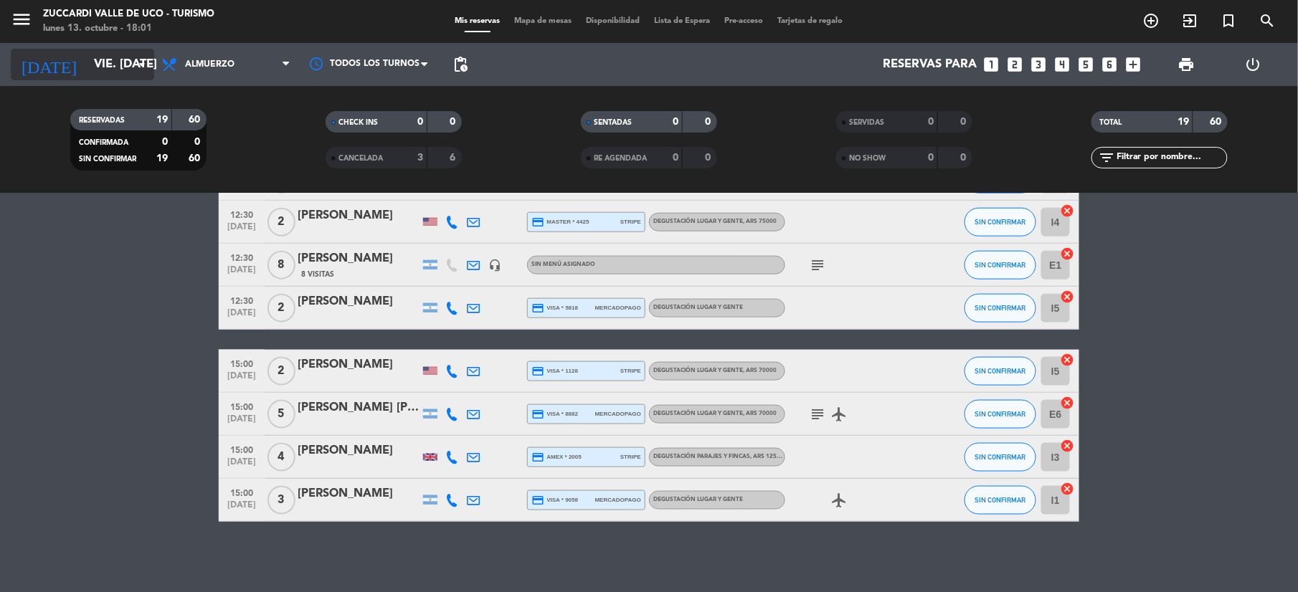
click at [87, 52] on input "vie. [DATE]" at bounding box center [164, 65] width 154 height 28
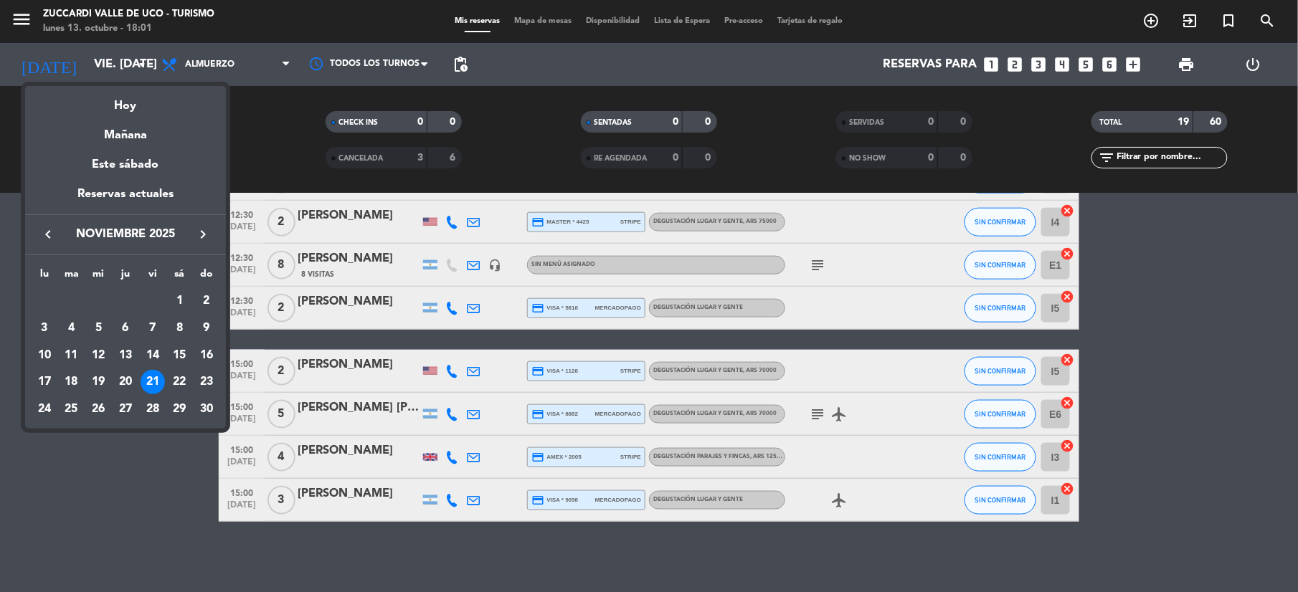
click at [52, 236] on icon "keyboard_arrow_left" at bounding box center [47, 234] width 17 height 17
click at [77, 353] on div "7" at bounding box center [72, 355] width 24 height 24
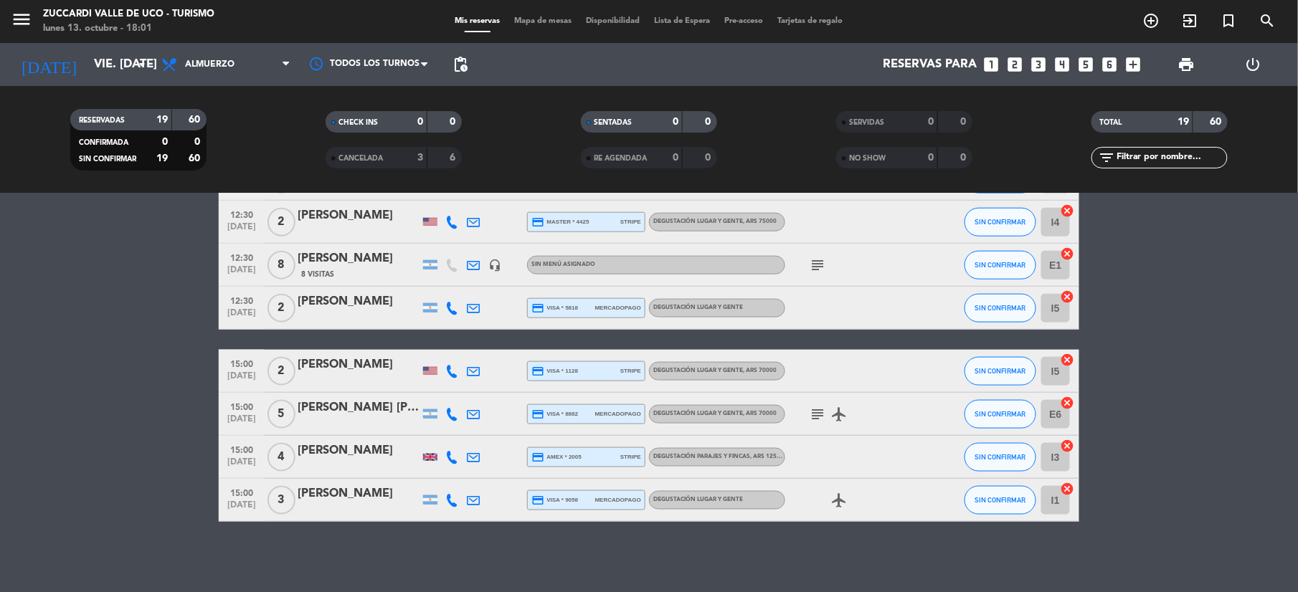
type input "[DATE] oct."
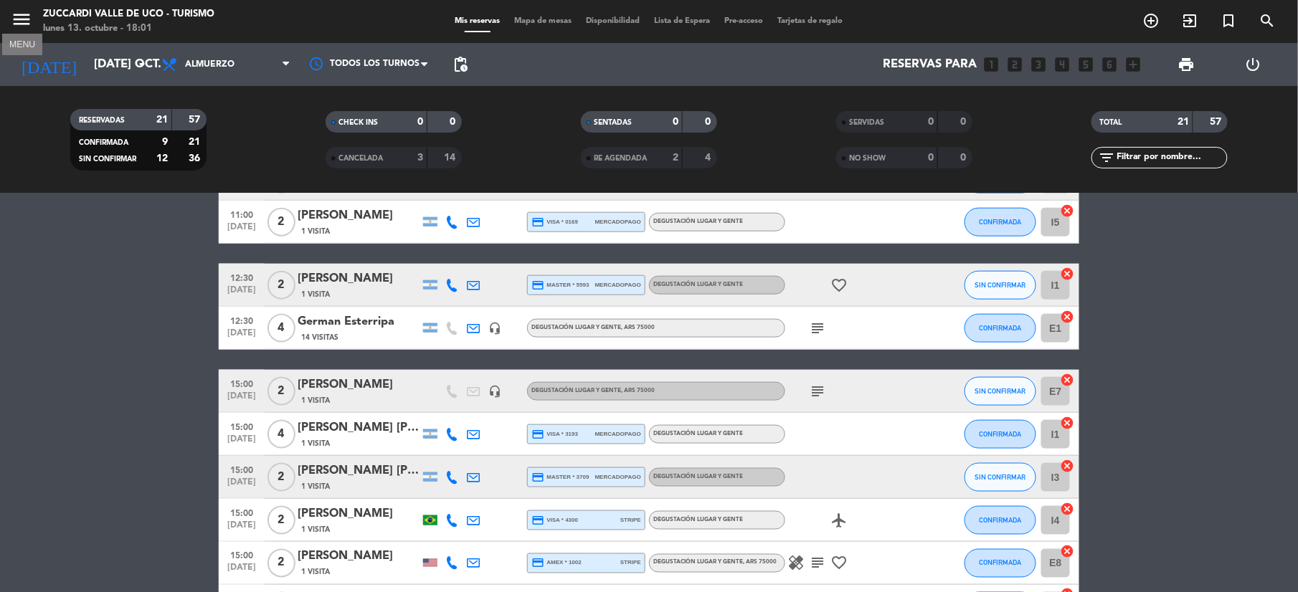
click at [27, 20] on icon "menu" at bounding box center [22, 20] width 22 height 22
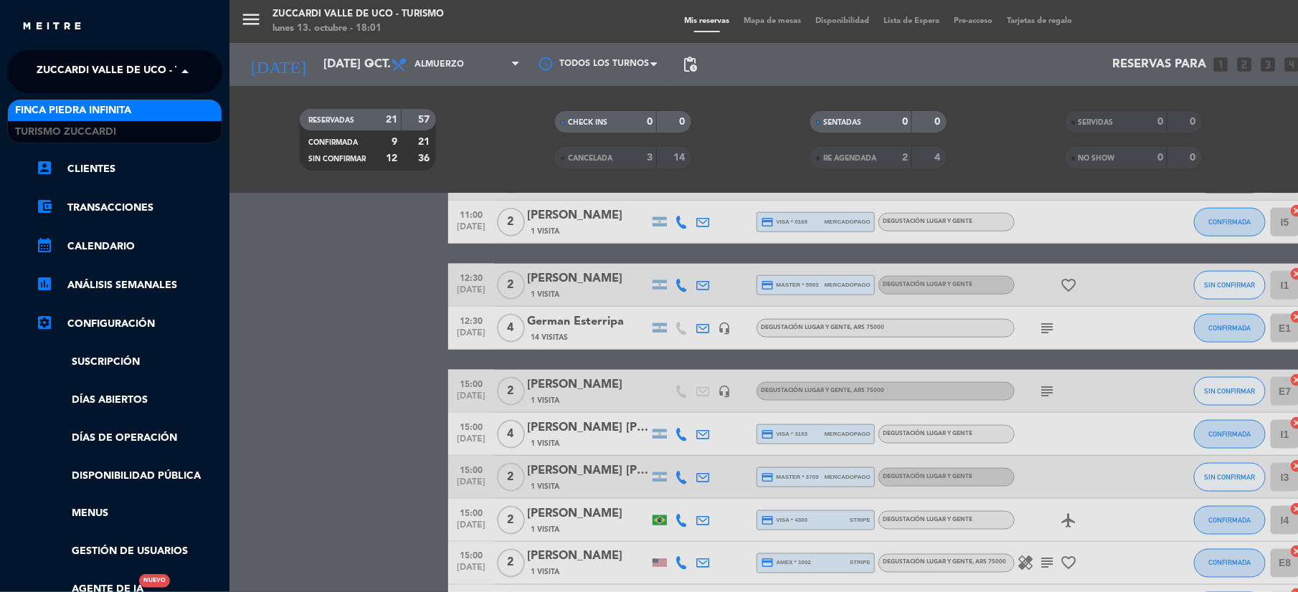
click at [59, 69] on span "Zuccardi Valle de Uco - Turismo" at bounding box center [129, 72] width 184 height 30
click at [61, 118] on span "Finca Piedra Infinita" at bounding box center [73, 111] width 116 height 16
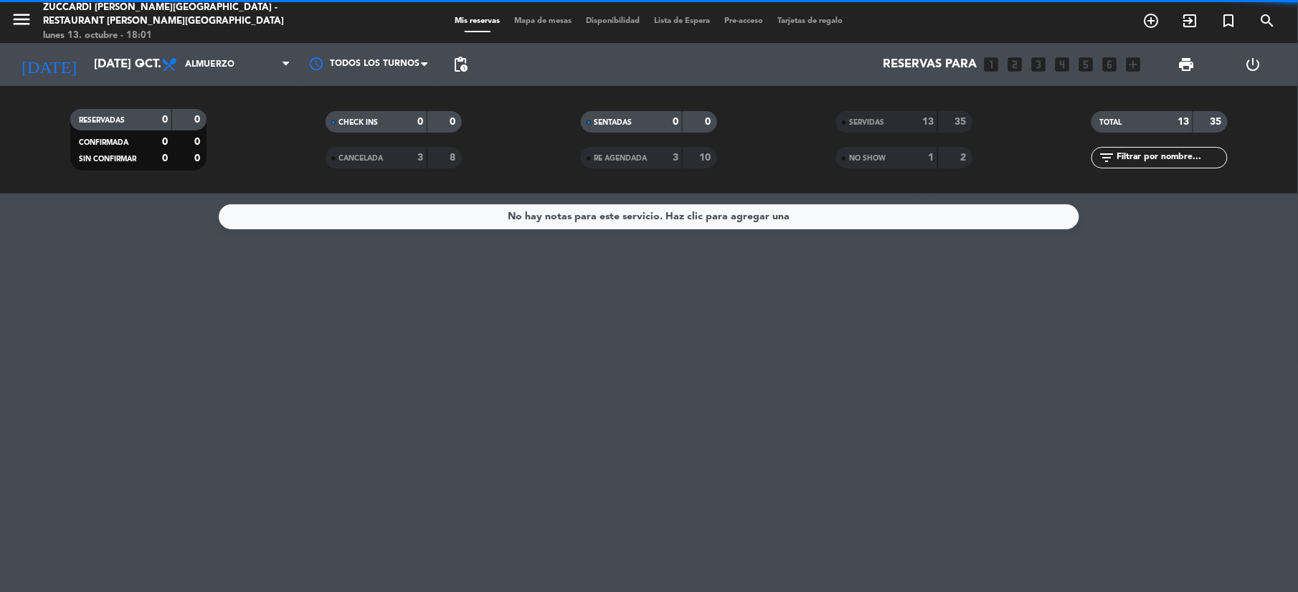
scroll to position [0, 0]
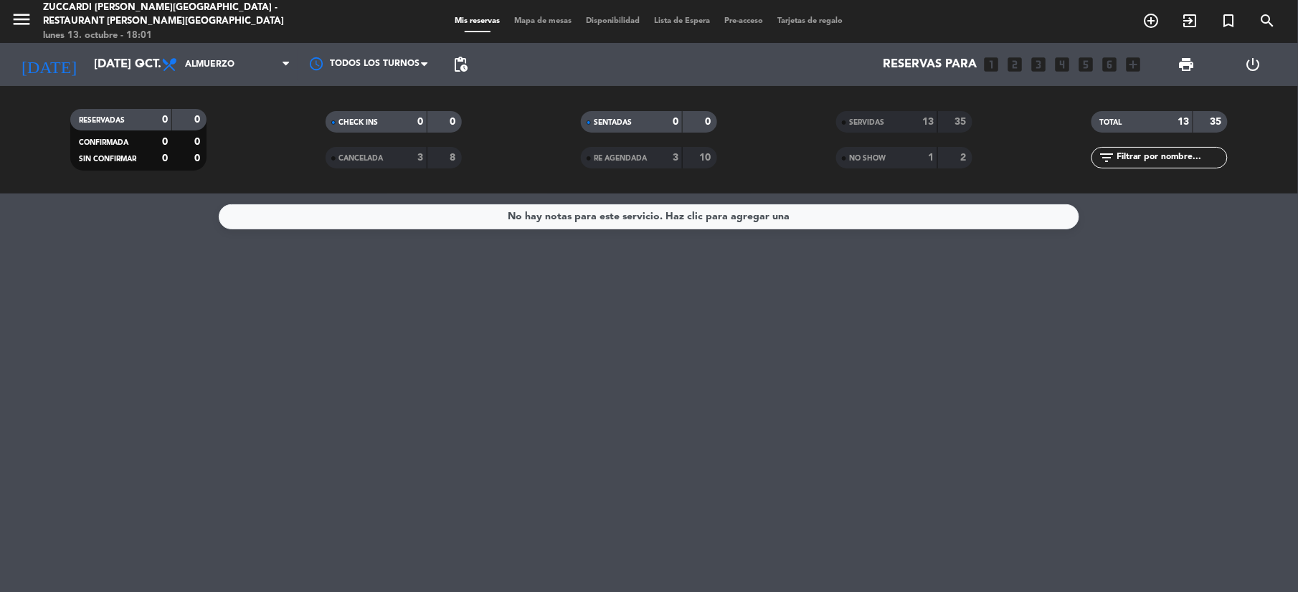
click at [70, 83] on div "[DATE] [DATE] oct. arrow_drop_down" at bounding box center [82, 64] width 143 height 43
click at [864, 128] on div "SERVIDAS" at bounding box center [873, 122] width 66 height 16
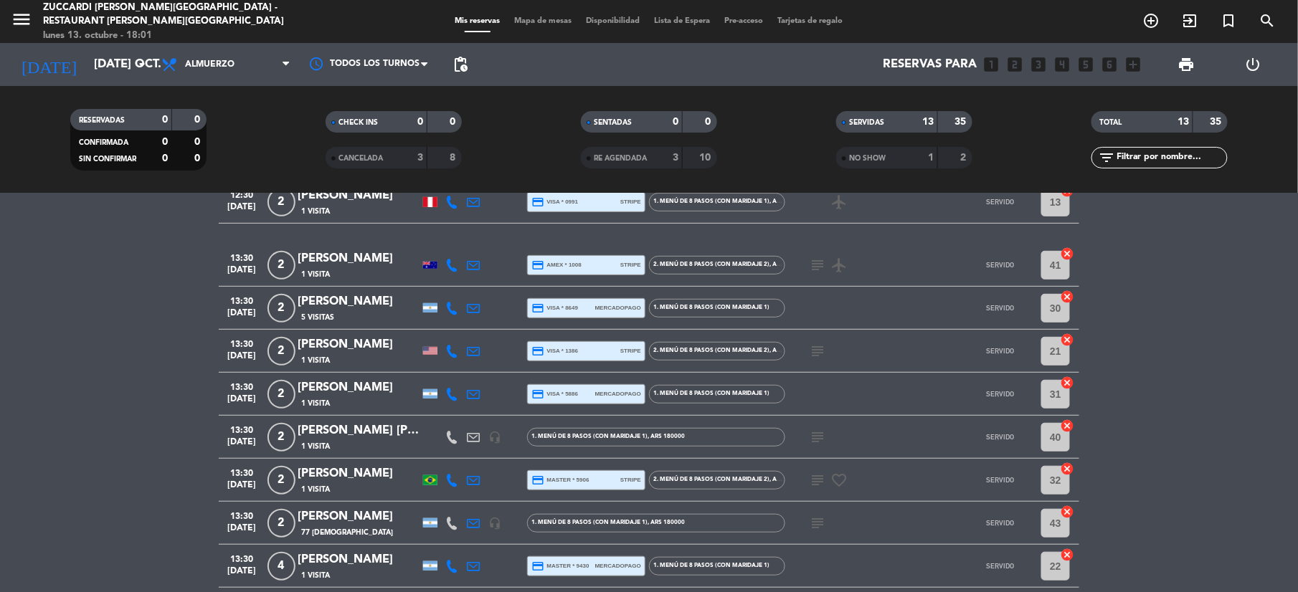
scroll to position [191, 0]
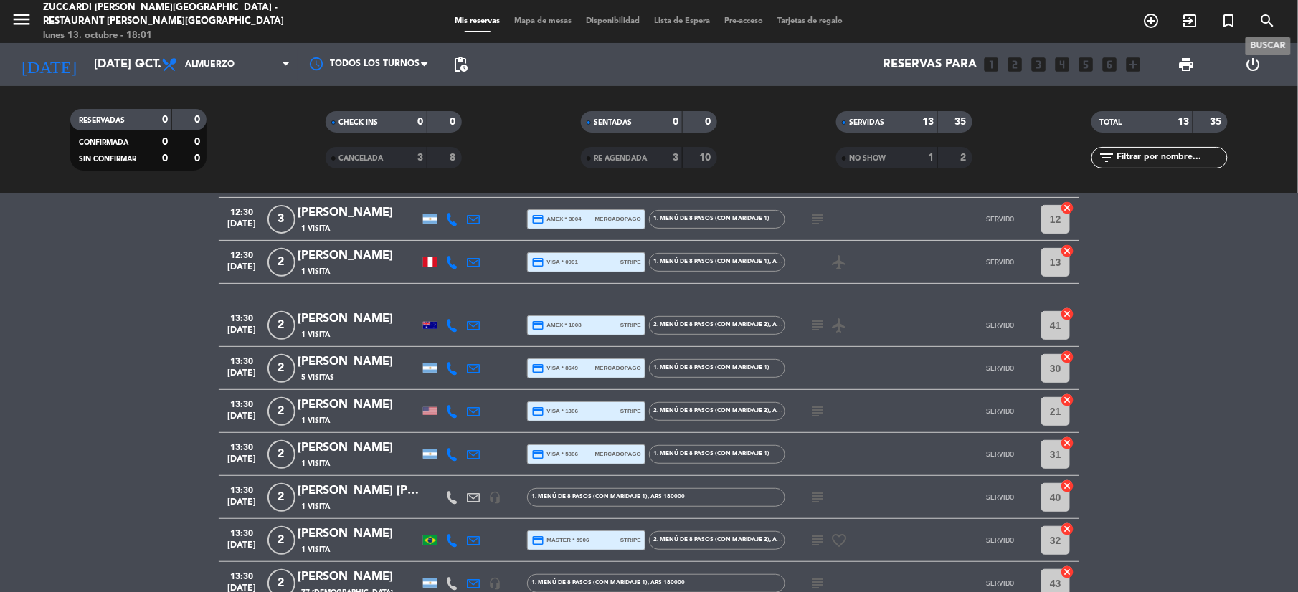
click at [1263, 29] on icon "search" at bounding box center [1267, 20] width 17 height 17
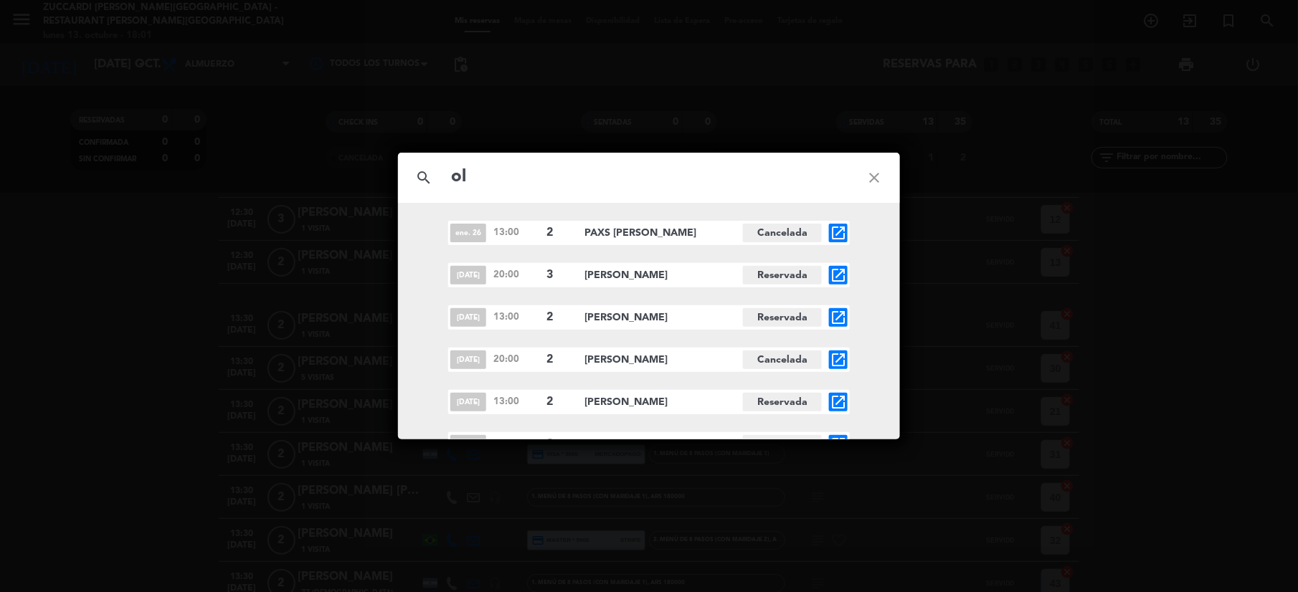
type input "o"
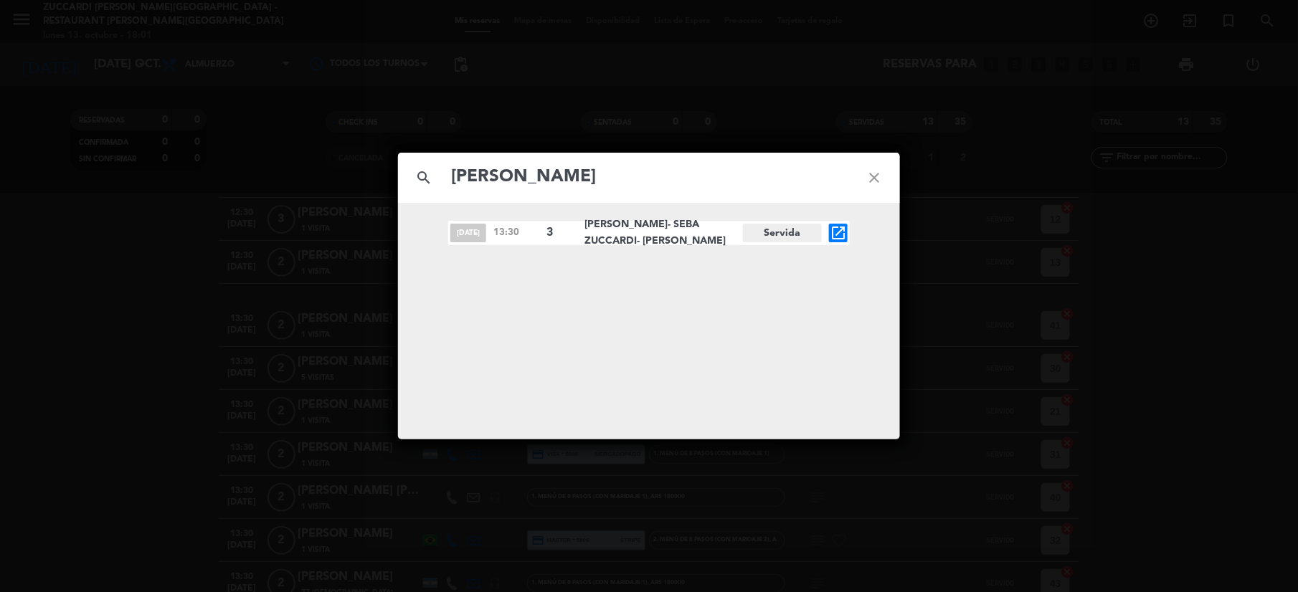
type input "[PERSON_NAME]"
click at [836, 237] on icon "open_in_new" at bounding box center [837, 232] width 17 height 17
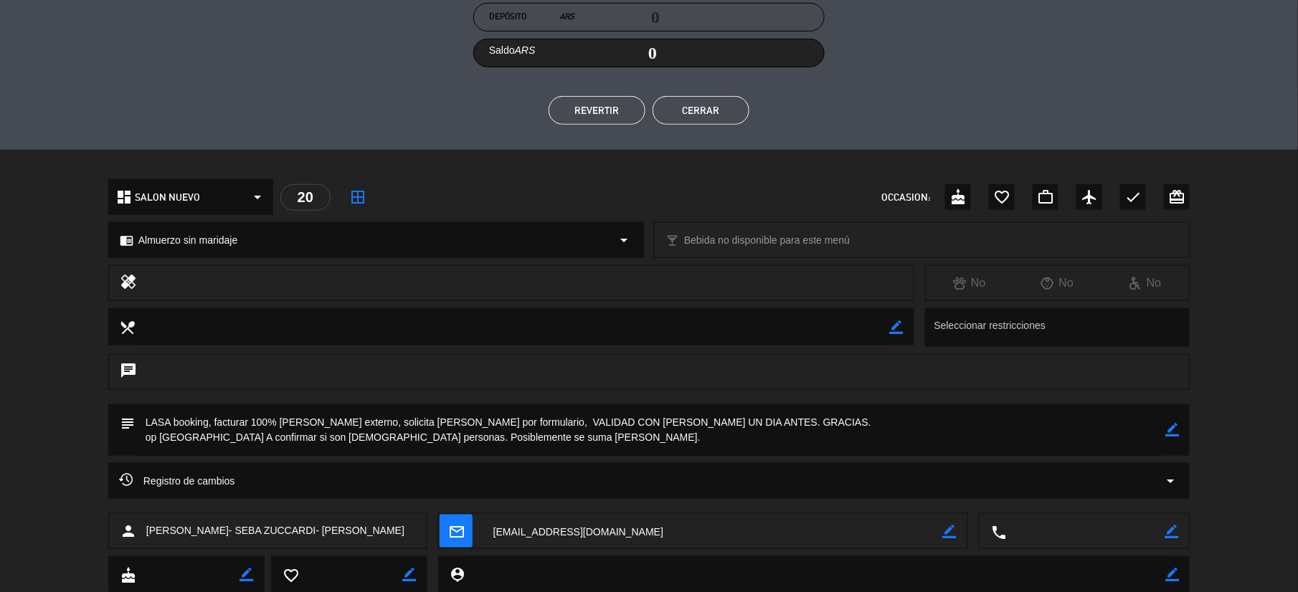
scroll to position [287, 0]
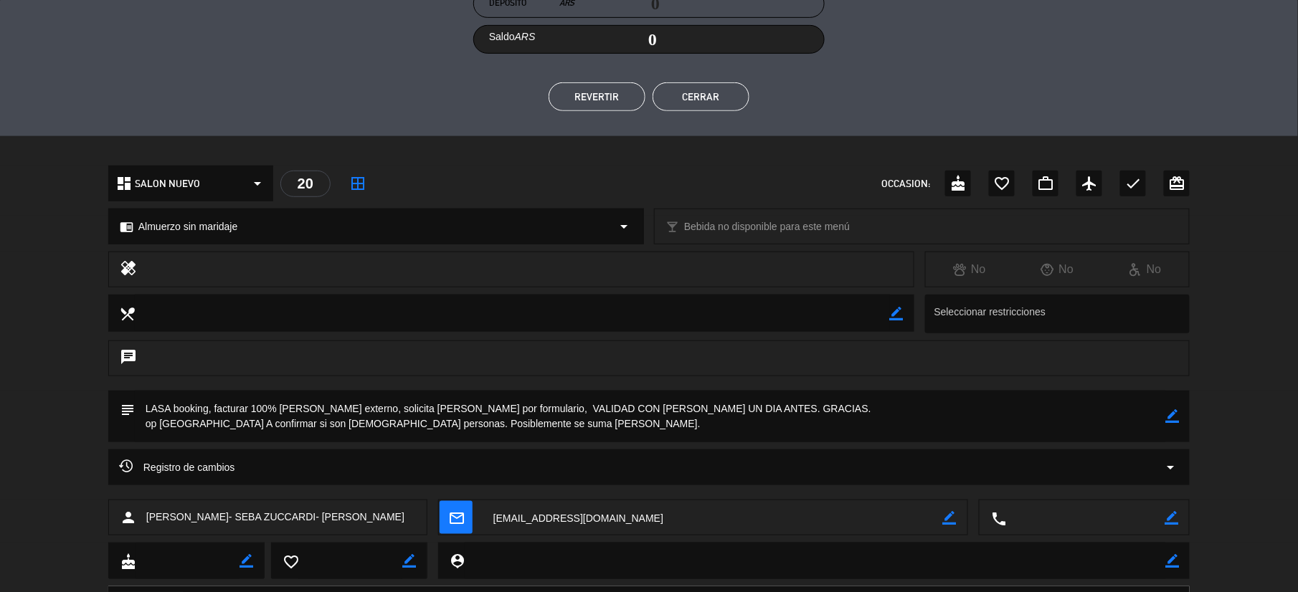
click at [726, 98] on button "Cerrar" at bounding box center [700, 96] width 97 height 29
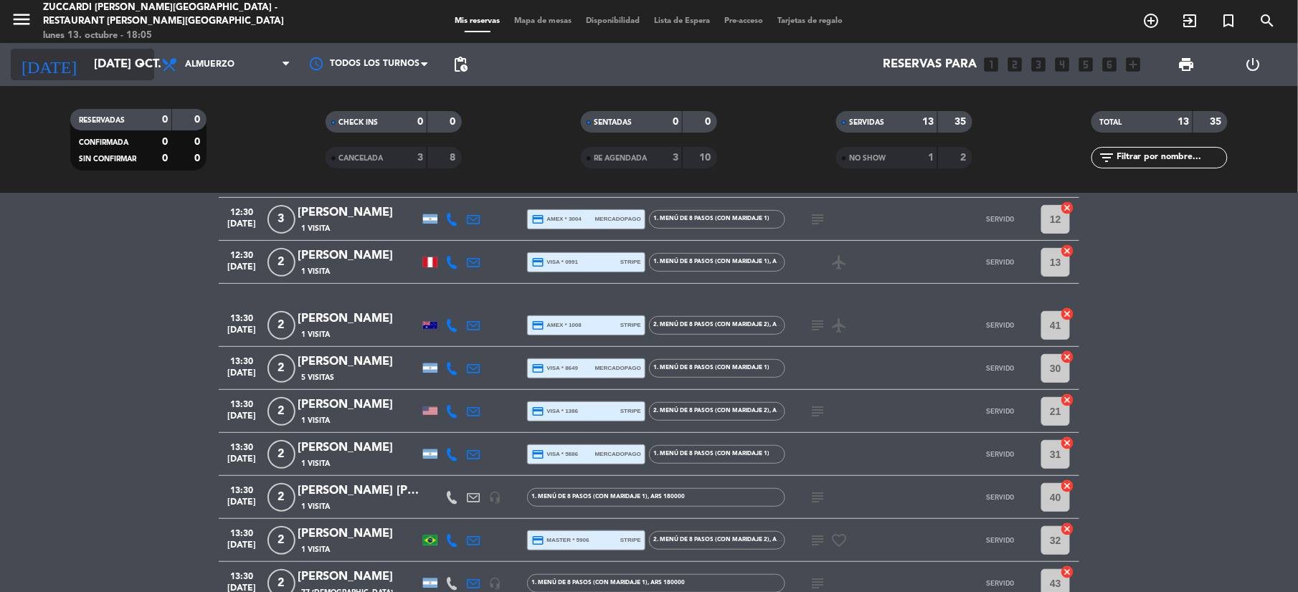
click at [98, 75] on input "[DATE] oct." at bounding box center [164, 65] width 154 height 28
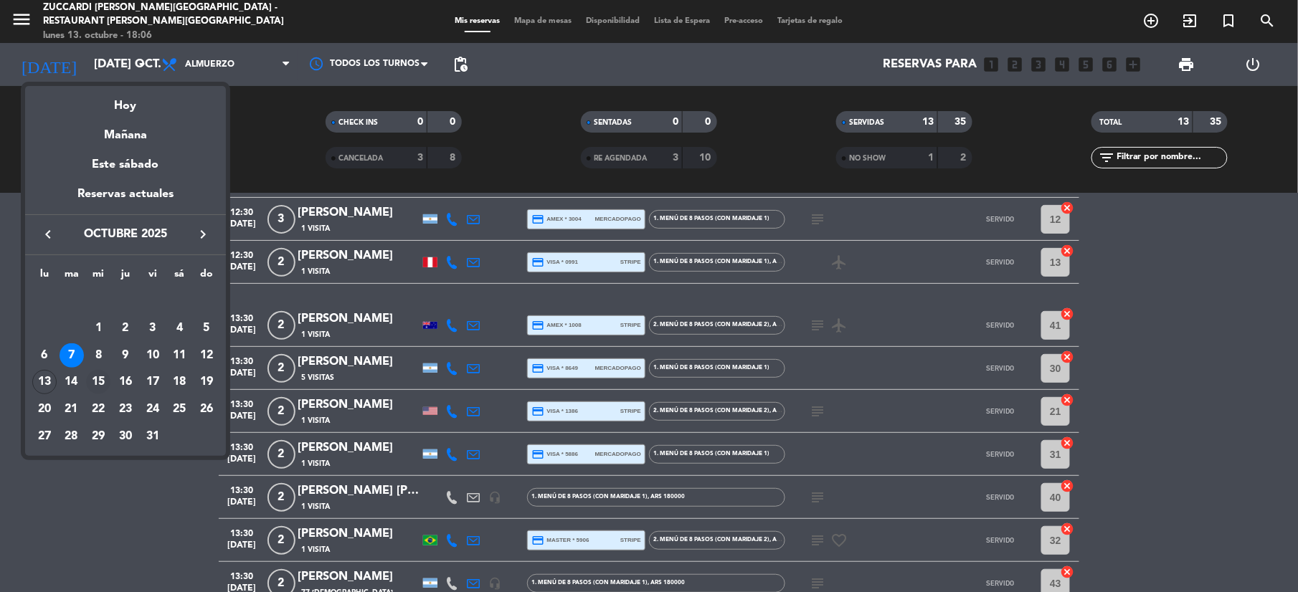
click at [99, 387] on div "15" at bounding box center [98, 382] width 24 height 24
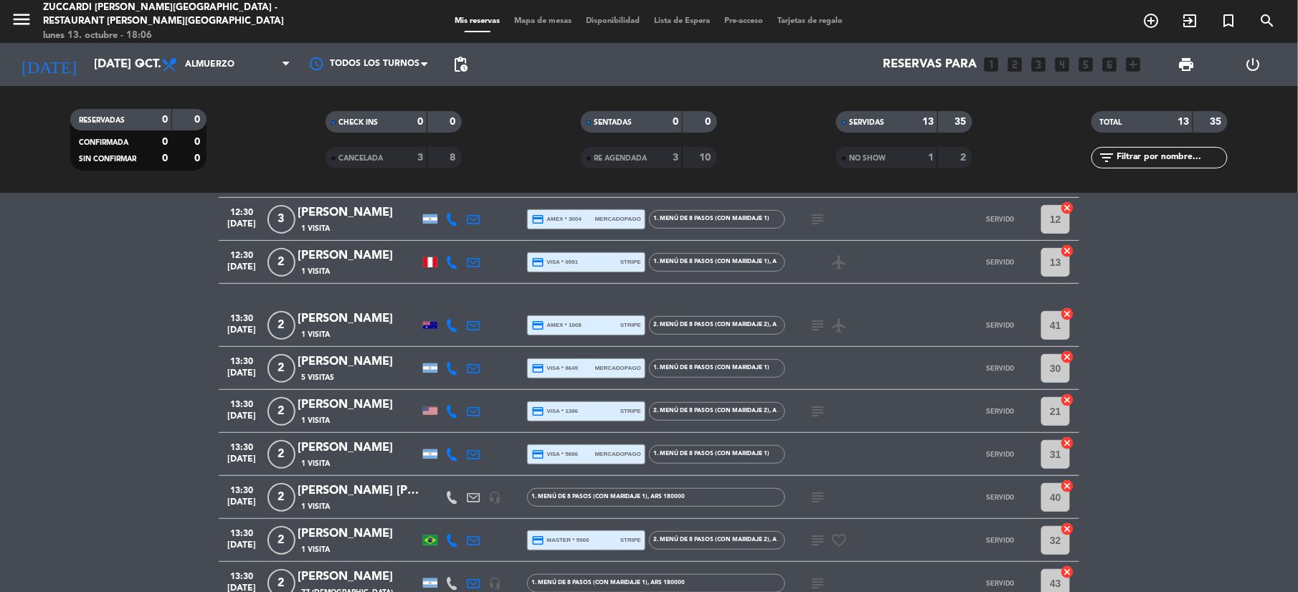
type input "mié. [DATE]"
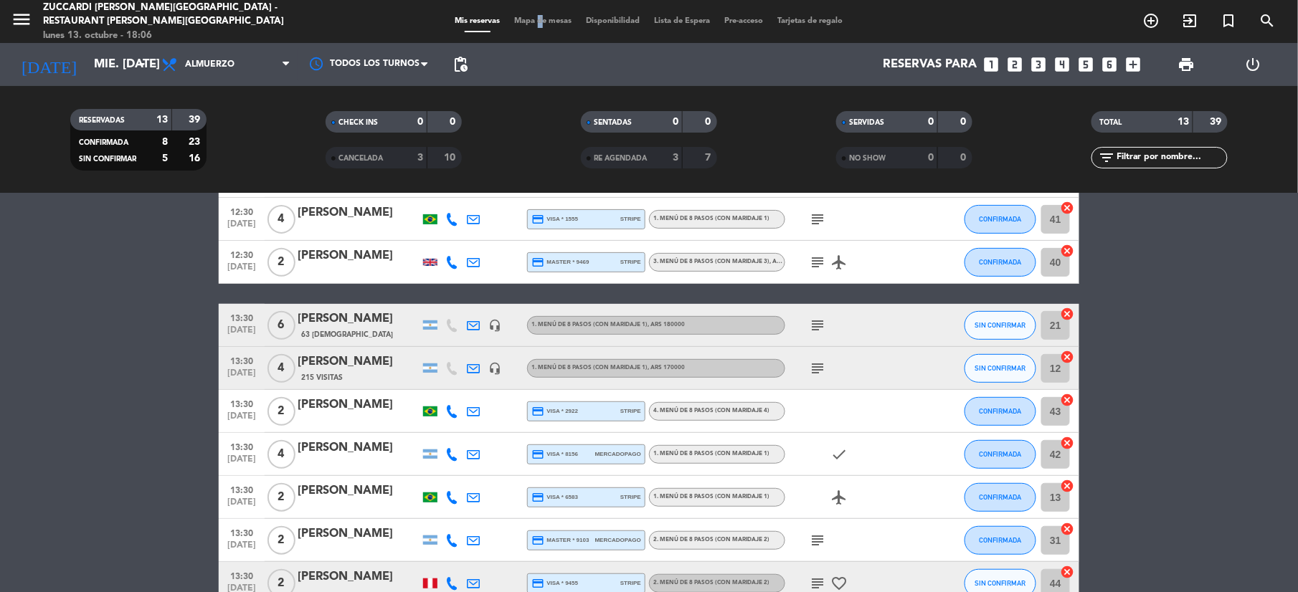
click at [532, 17] on span "Mapa de mesas" at bounding box center [544, 21] width 72 height 8
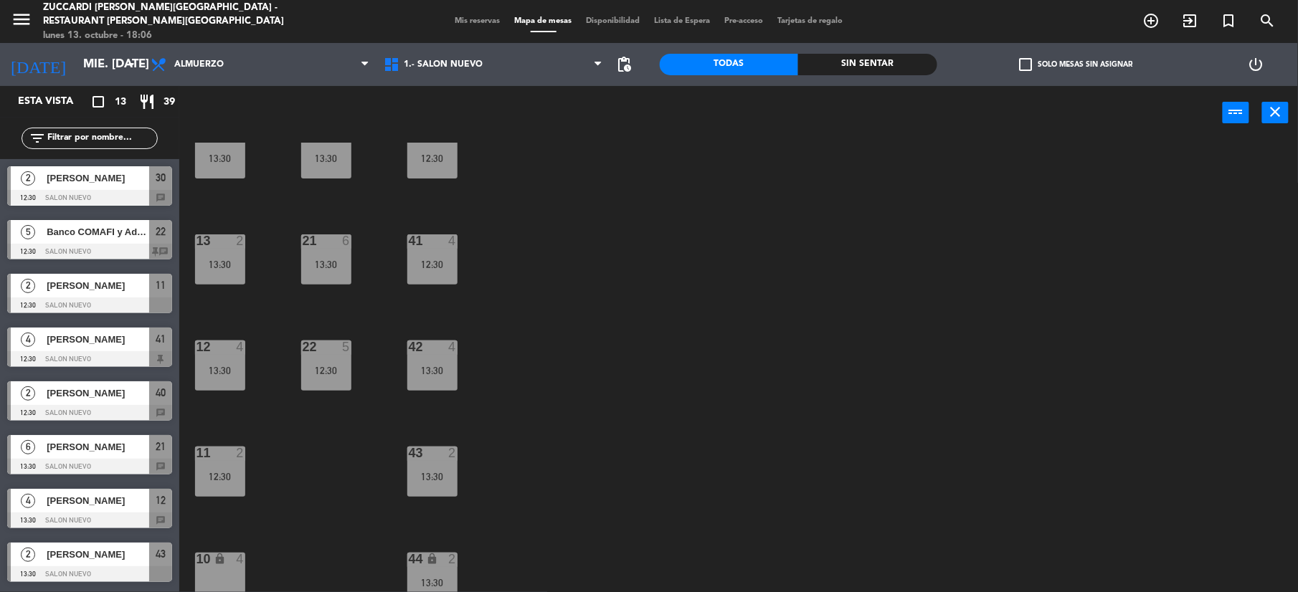
scroll to position [153, 0]
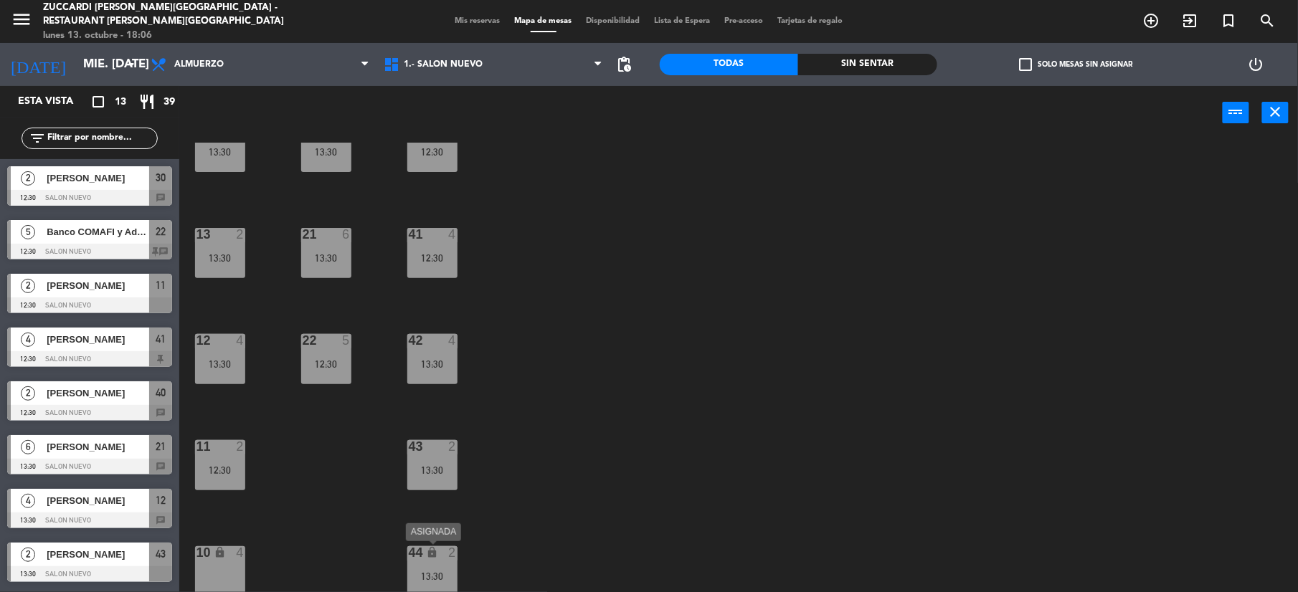
click at [446, 563] on div "44 lock 2 13:30" at bounding box center [432, 571] width 50 height 50
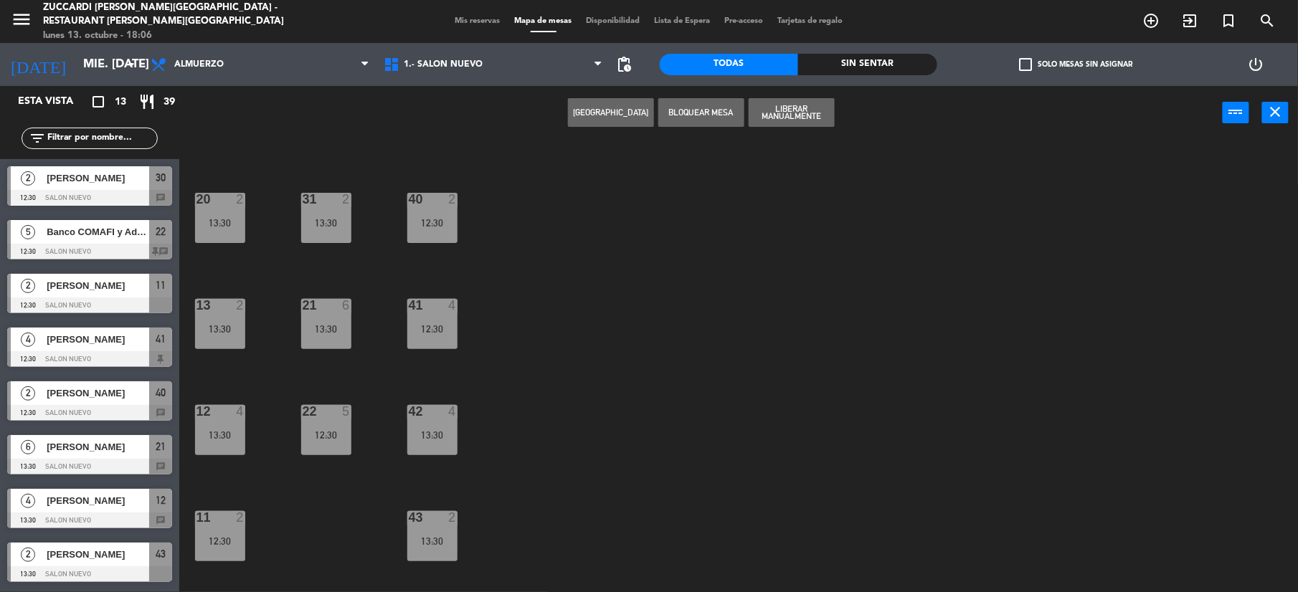
scroll to position [0, 0]
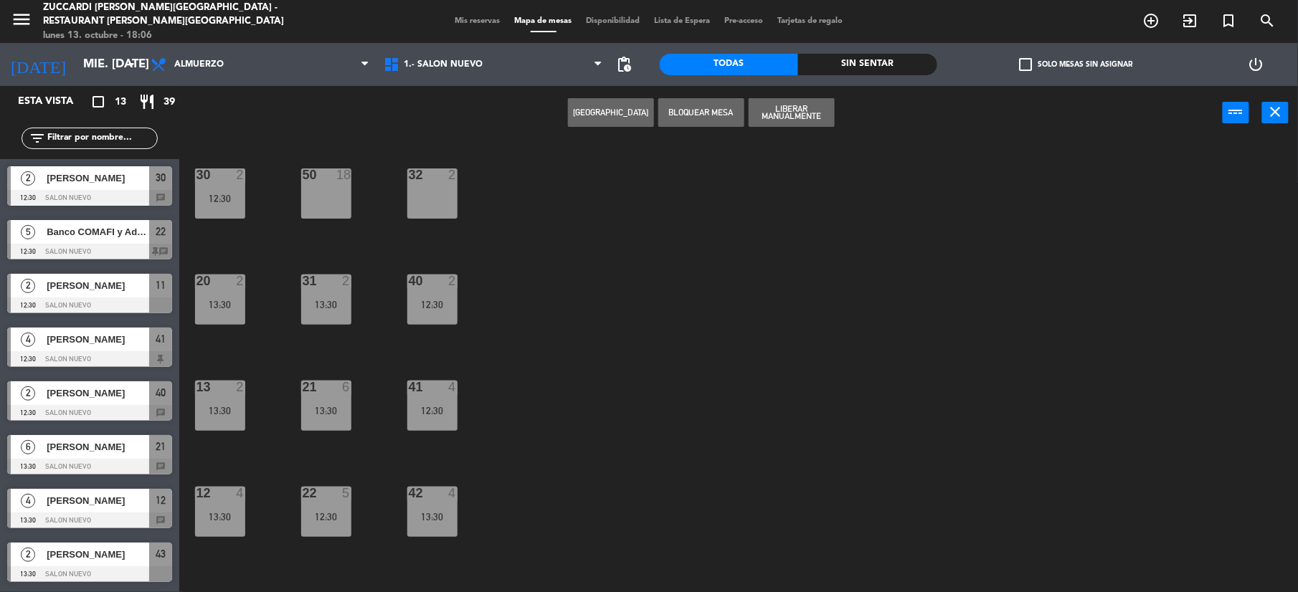
click at [437, 190] on div "32 2" at bounding box center [432, 193] width 50 height 50
click at [632, 118] on button "Mover" at bounding box center [611, 112] width 86 height 29
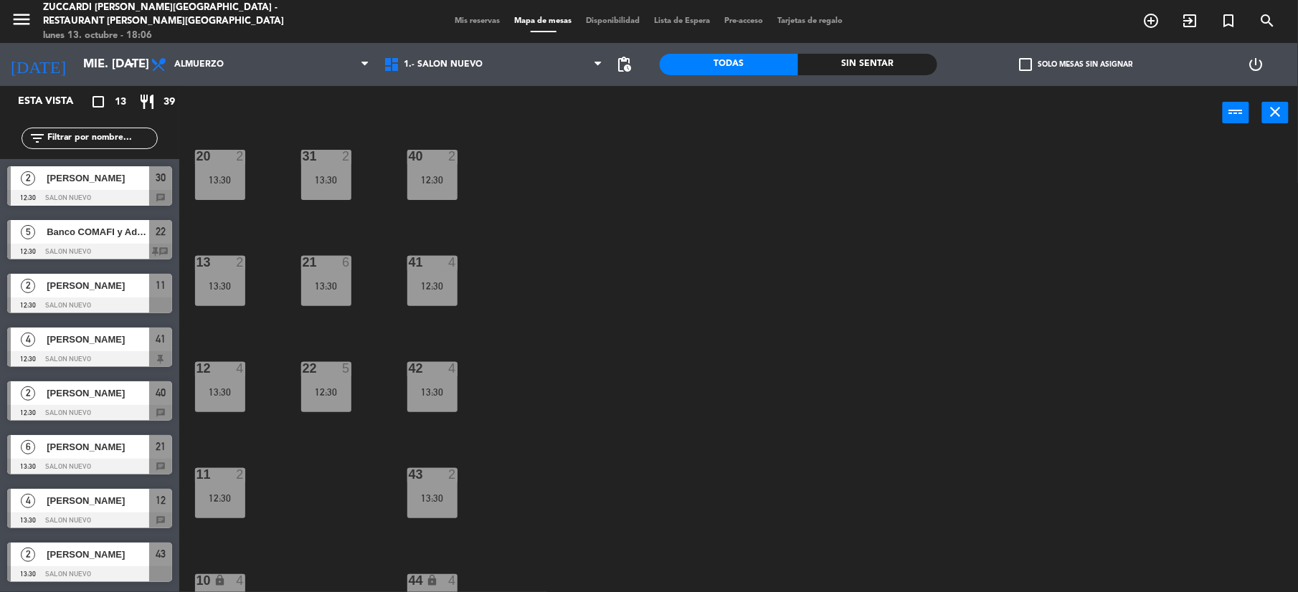
scroll to position [153, 0]
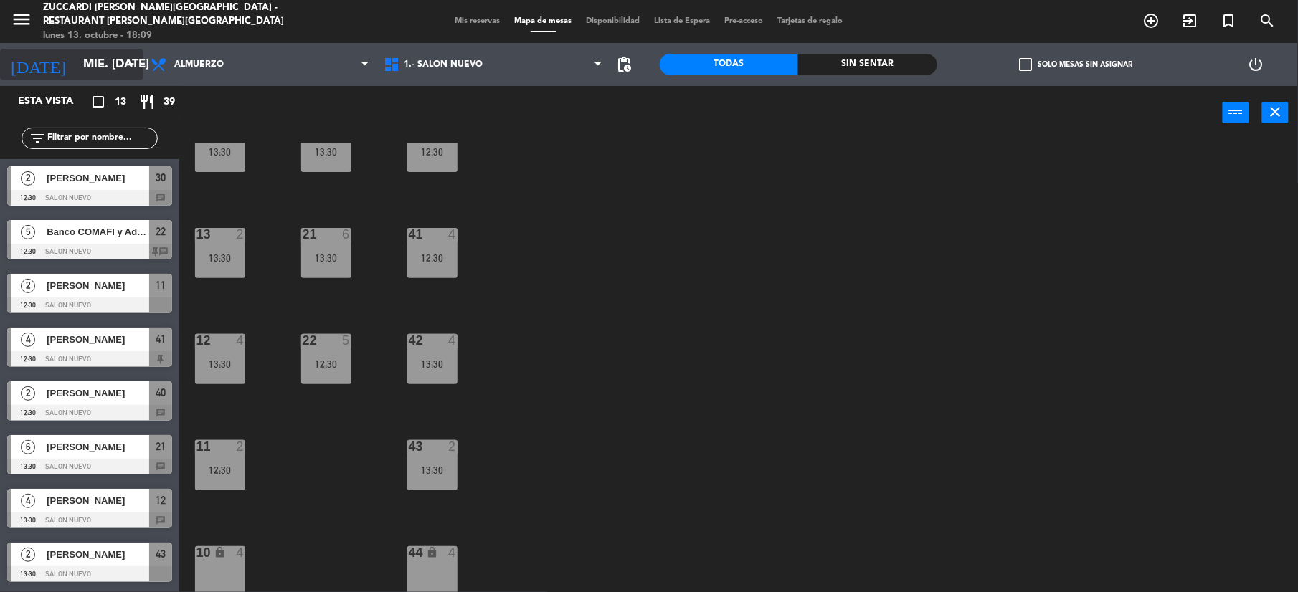
click at [76, 69] on input "mié. [DATE]" at bounding box center [153, 65] width 154 height 28
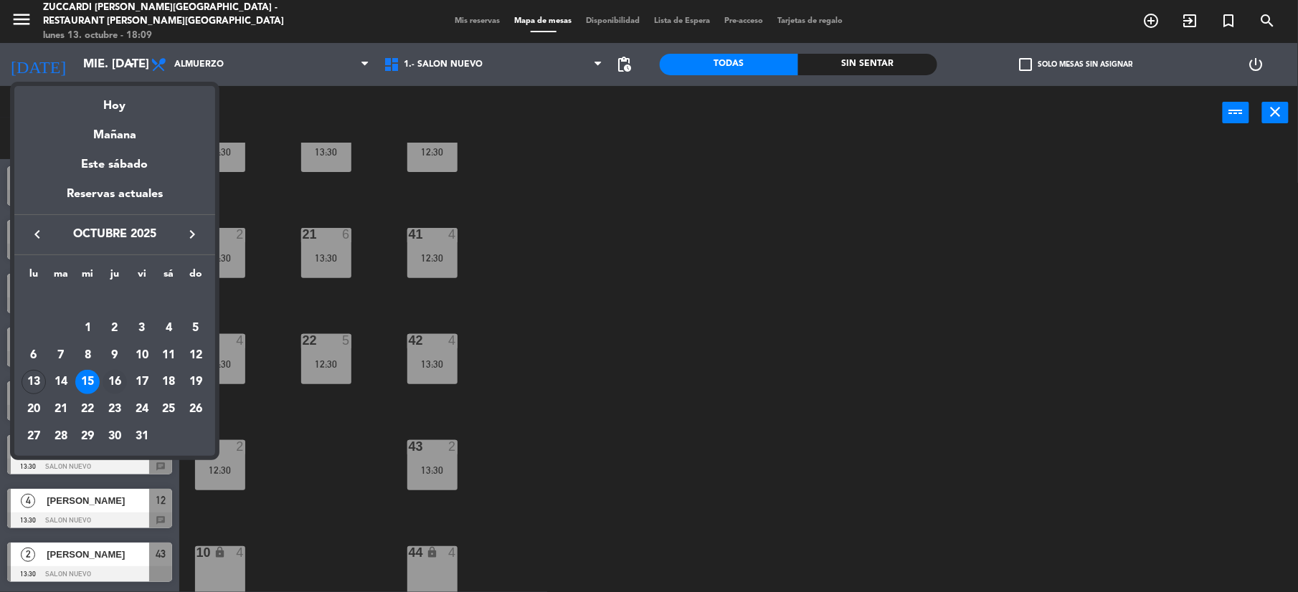
click at [113, 380] on div "16" at bounding box center [115, 382] width 24 height 24
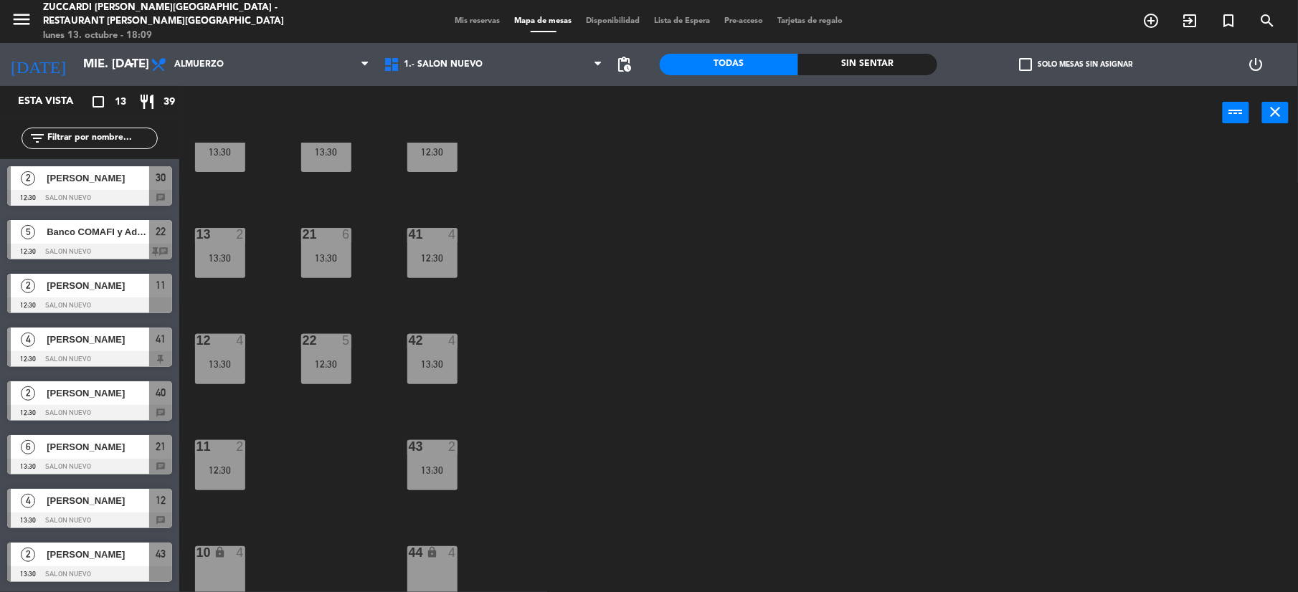
type input "[DEMOGRAPHIC_DATA] [DATE]"
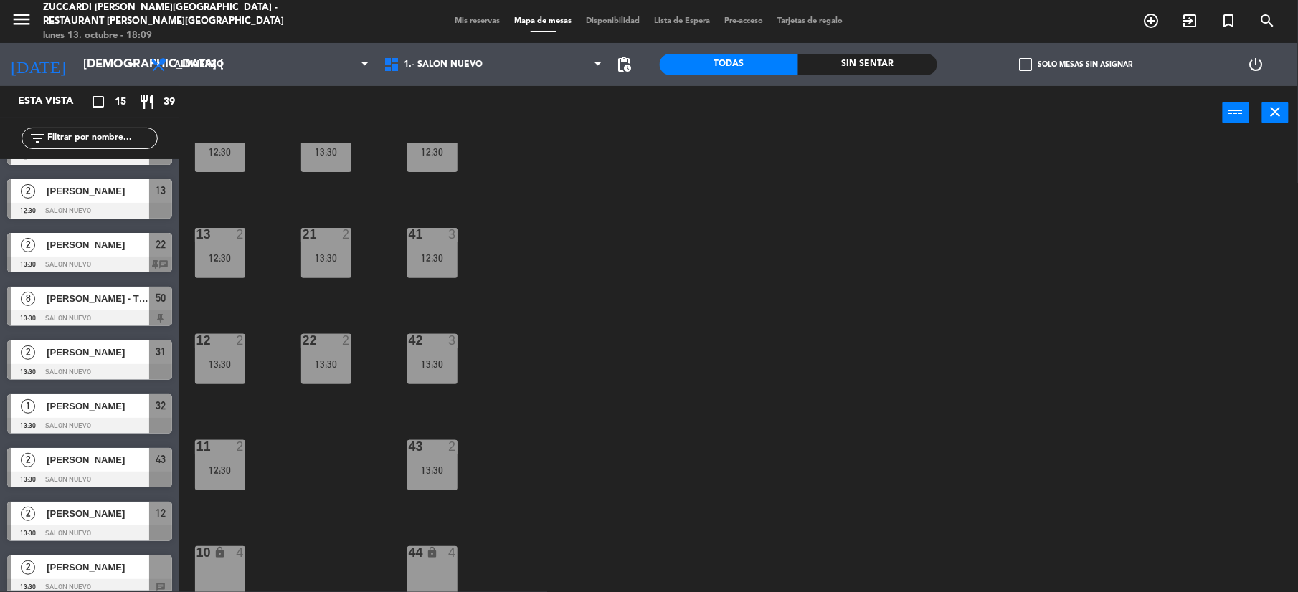
scroll to position [374, 0]
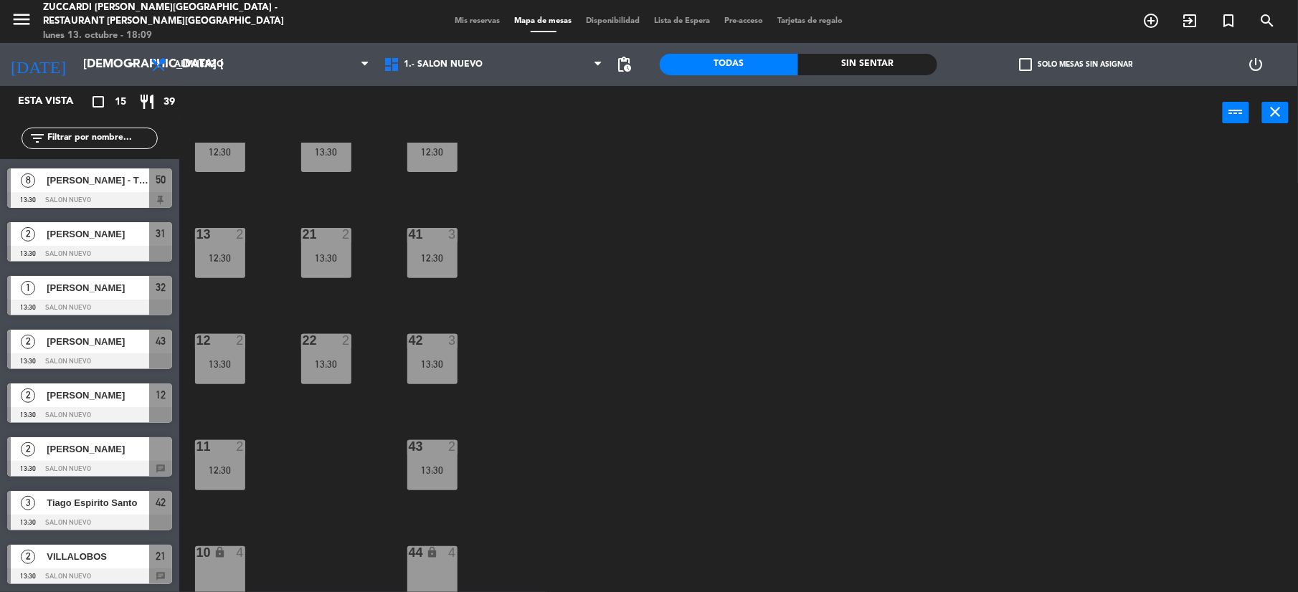
click at [115, 465] on div at bounding box center [89, 469] width 165 height 16
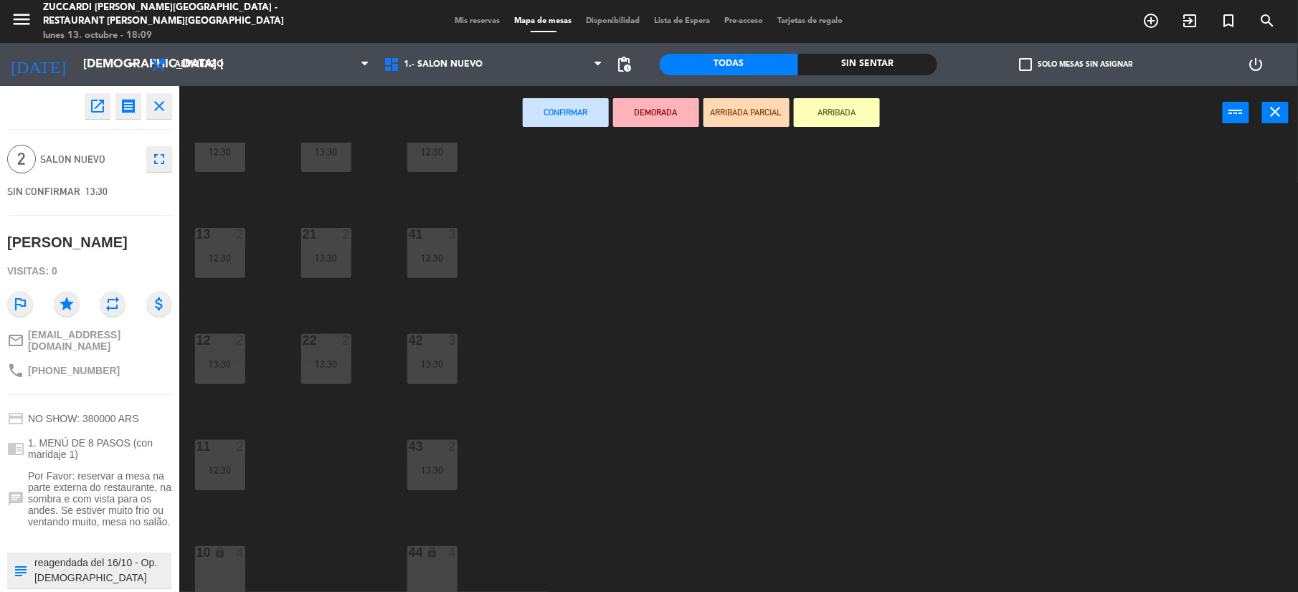
click at [437, 572] on div "44 lock 4" at bounding box center [432, 571] width 50 height 50
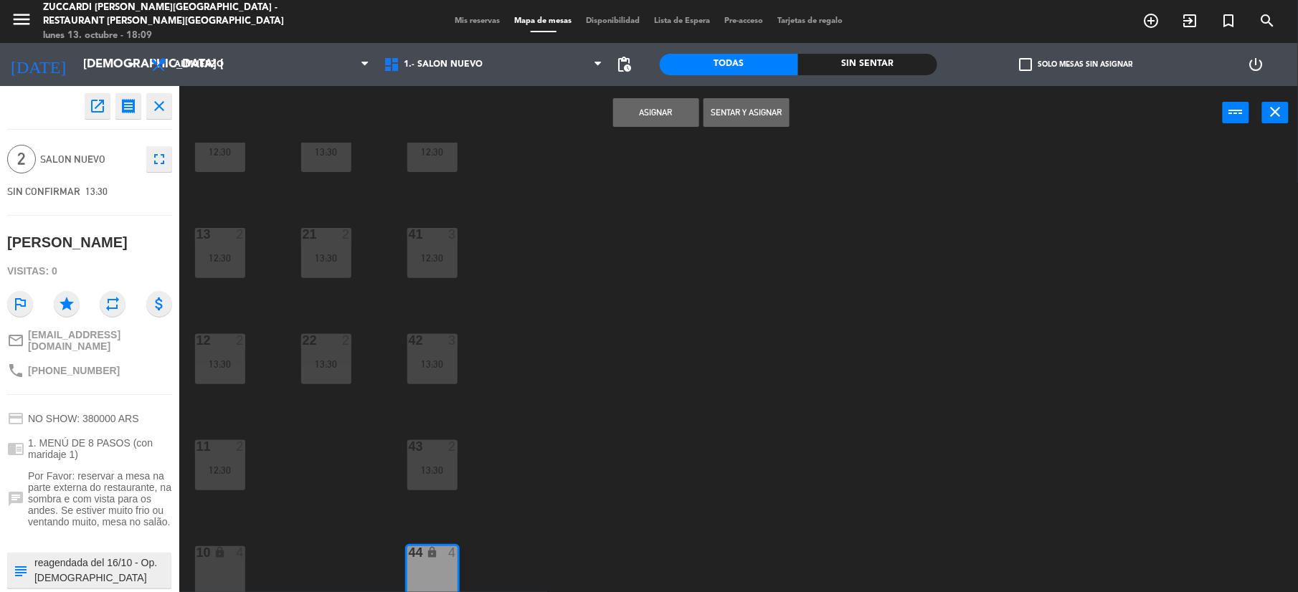
click at [672, 120] on button "Asignar" at bounding box center [656, 112] width 86 height 29
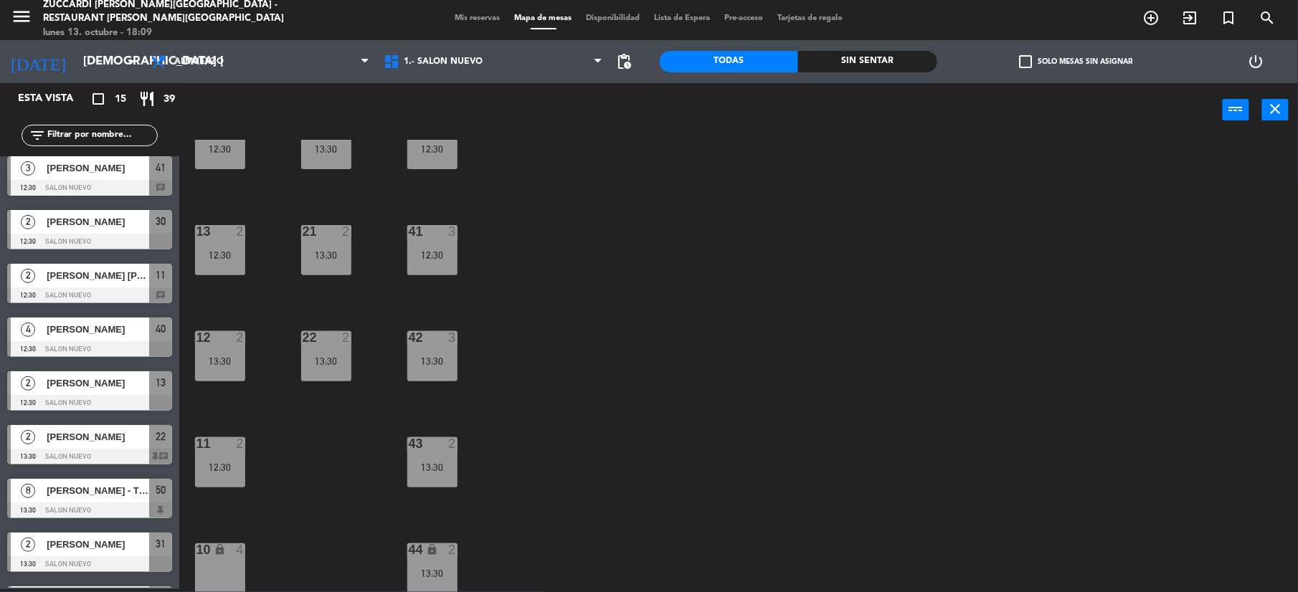
scroll to position [0, 0]
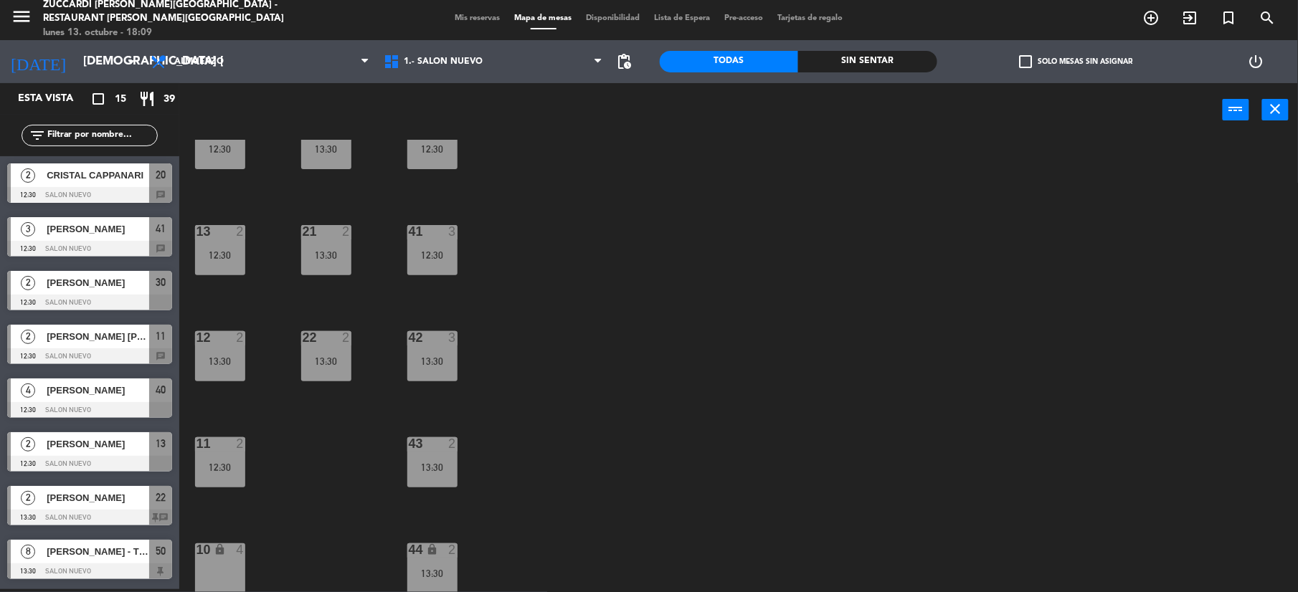
click at [33, 16] on span "menu" at bounding box center [27, 19] width 32 height 34
click at [24, 16] on icon "menu" at bounding box center [22, 17] width 22 height 22
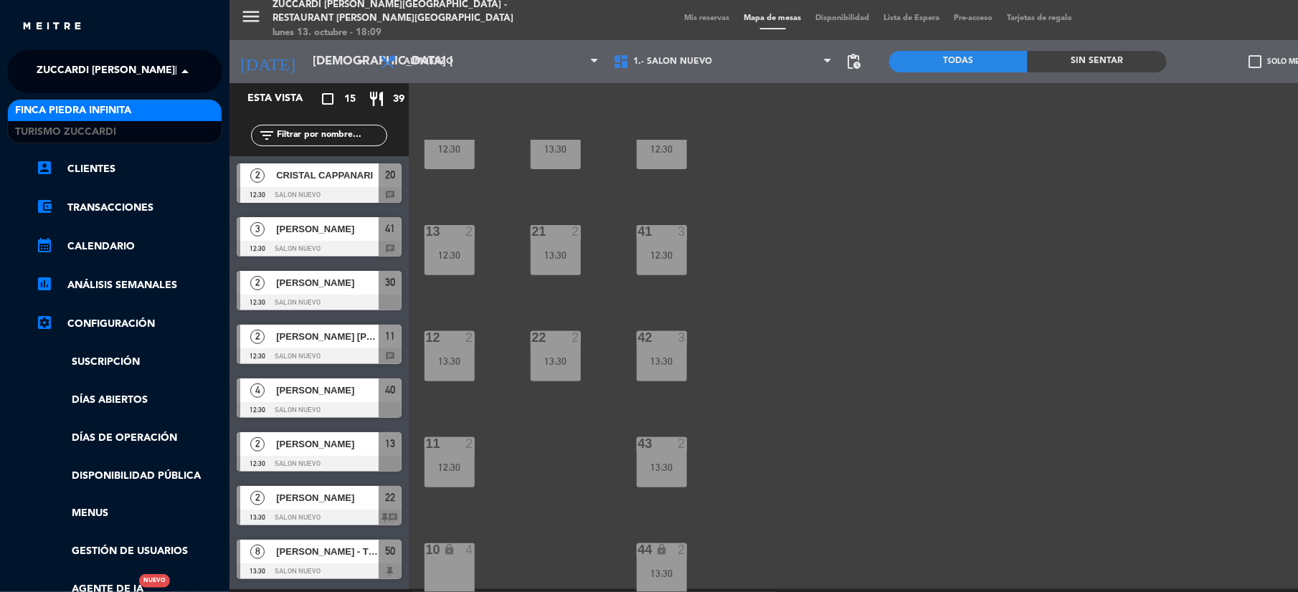
click at [62, 58] on span "Zuccardi [PERSON_NAME][GEOGRAPHIC_DATA] - Restaurant [PERSON_NAME][GEOGRAPHIC_D…" at bounding box center [292, 72] width 510 height 30
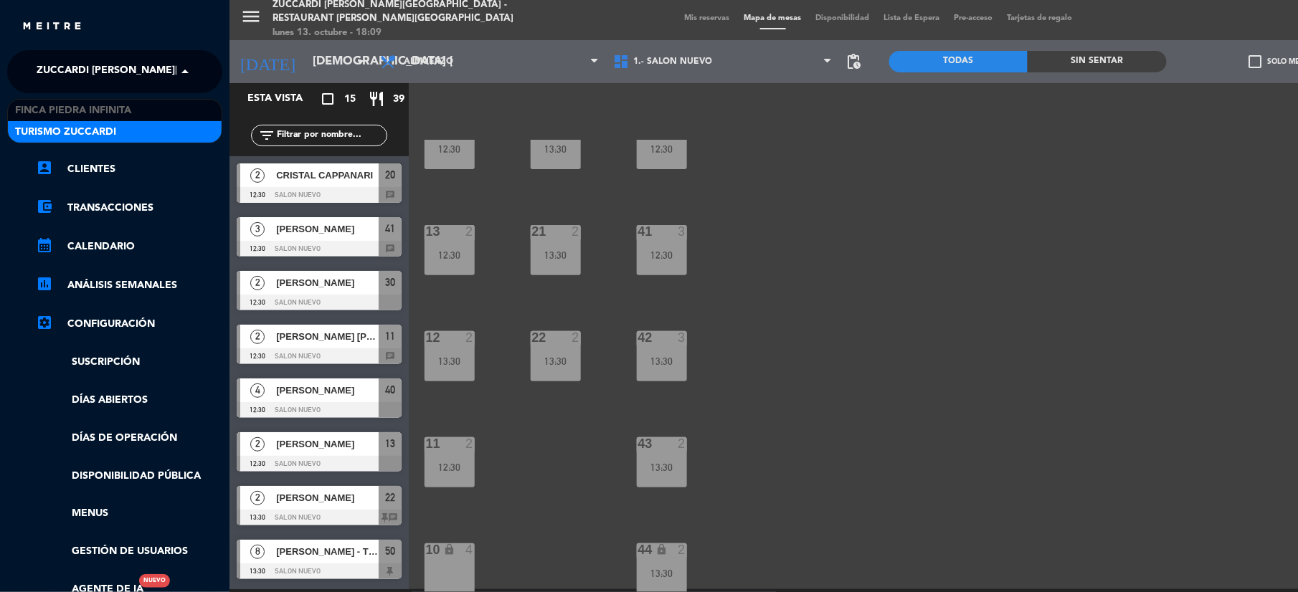
click at [65, 130] on span "Turismo Zuccardi" at bounding box center [65, 132] width 101 height 16
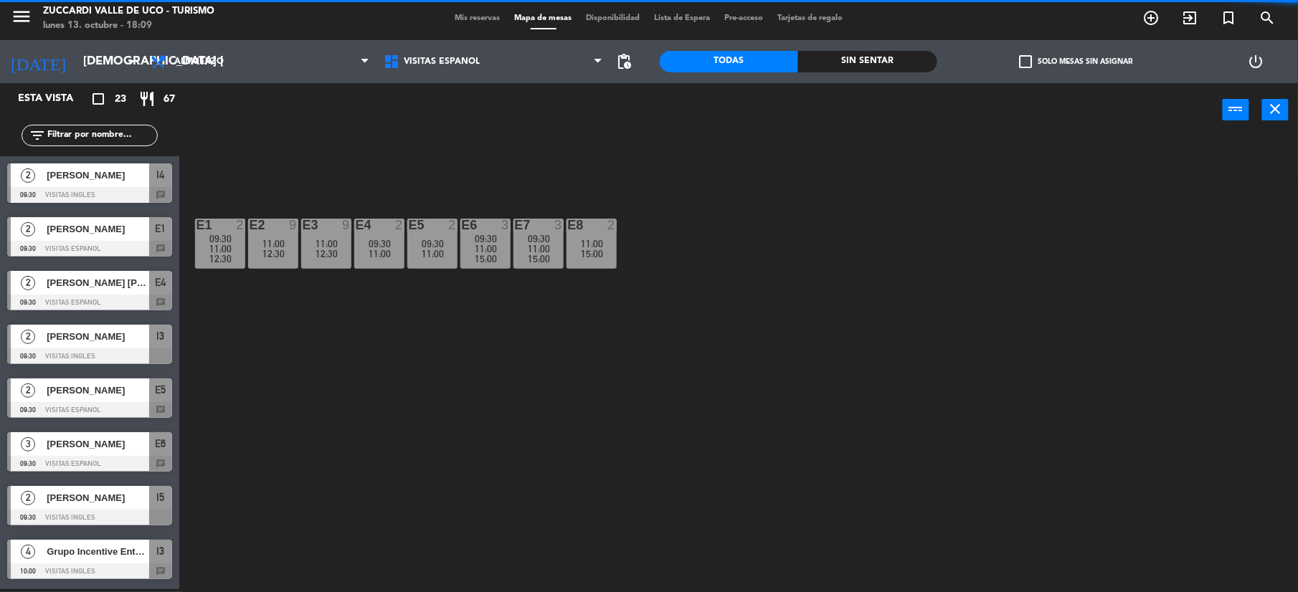
click at [443, 10] on div "menu Zuccardi [PERSON_NAME] de Uco - Turismo lunes 13. octubre - 18:09 Mis rese…" at bounding box center [649, 18] width 1298 height 43
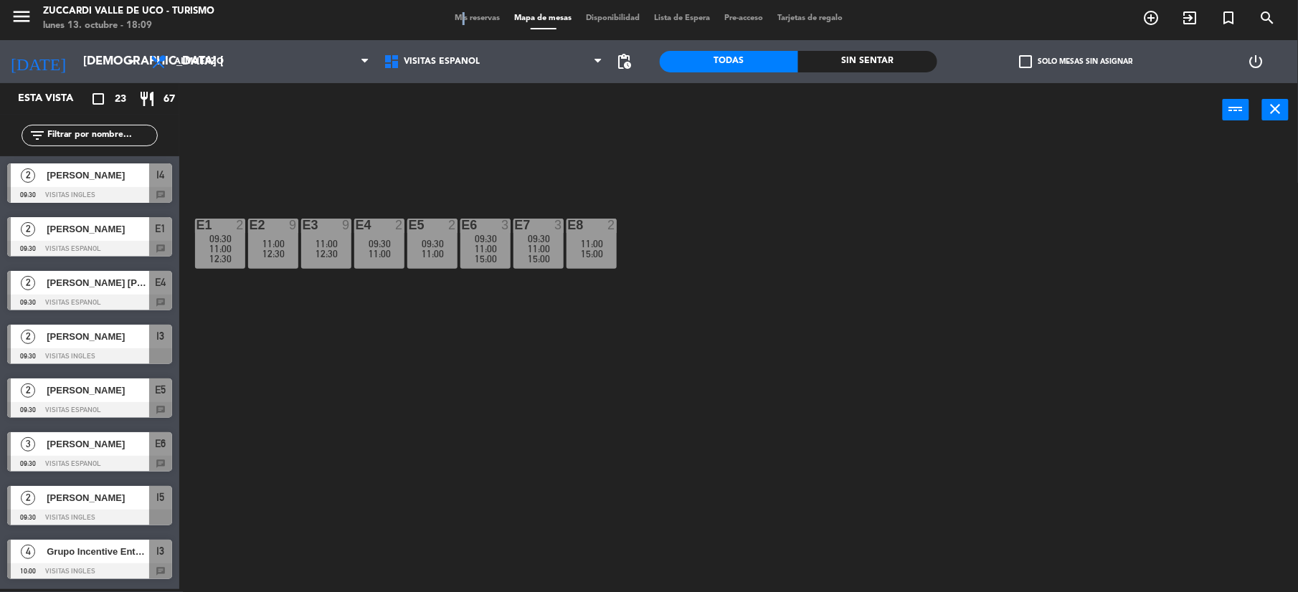
click at [456, 10] on div "menu Zuccardi [PERSON_NAME] de Uco - Turismo lunes 13. octubre - 18:09 Mis rese…" at bounding box center [649, 18] width 1298 height 43
click at [460, 12] on div "Mis reservas Mapa de mesas Disponibilidad Lista de Espera Pre-acceso Tarjetas d…" at bounding box center [649, 18] width 402 height 13
click at [462, 23] on div "Mis reservas Mapa de mesas Disponibilidad Lista de Espera Pre-acceso Tarjetas d…" at bounding box center [649, 18] width 402 height 13
click at [468, 14] on span "Mis reservas" at bounding box center [478, 18] width 60 height 8
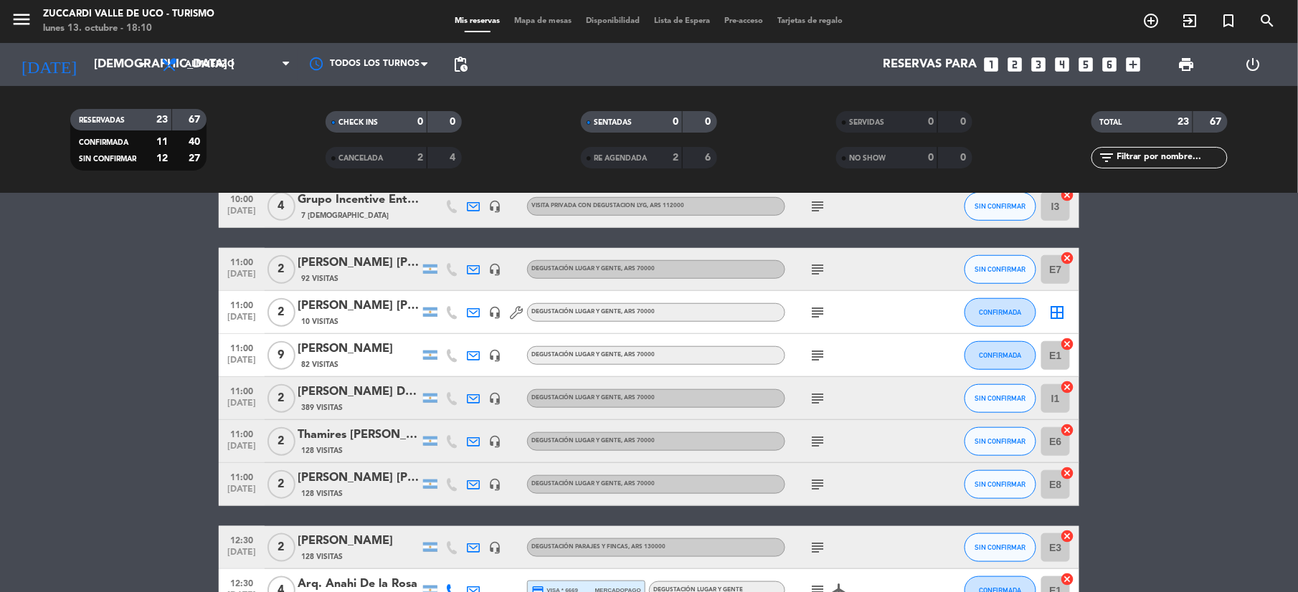
scroll to position [426, 0]
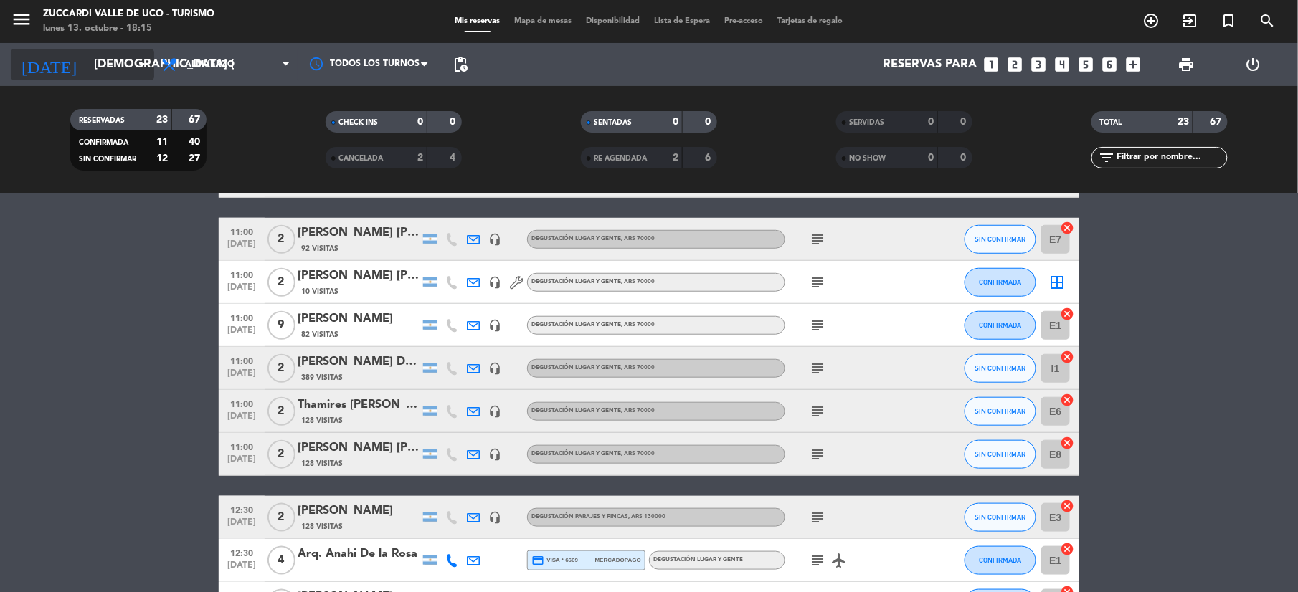
click at [138, 65] on icon "arrow_drop_down" at bounding box center [141, 64] width 17 height 17
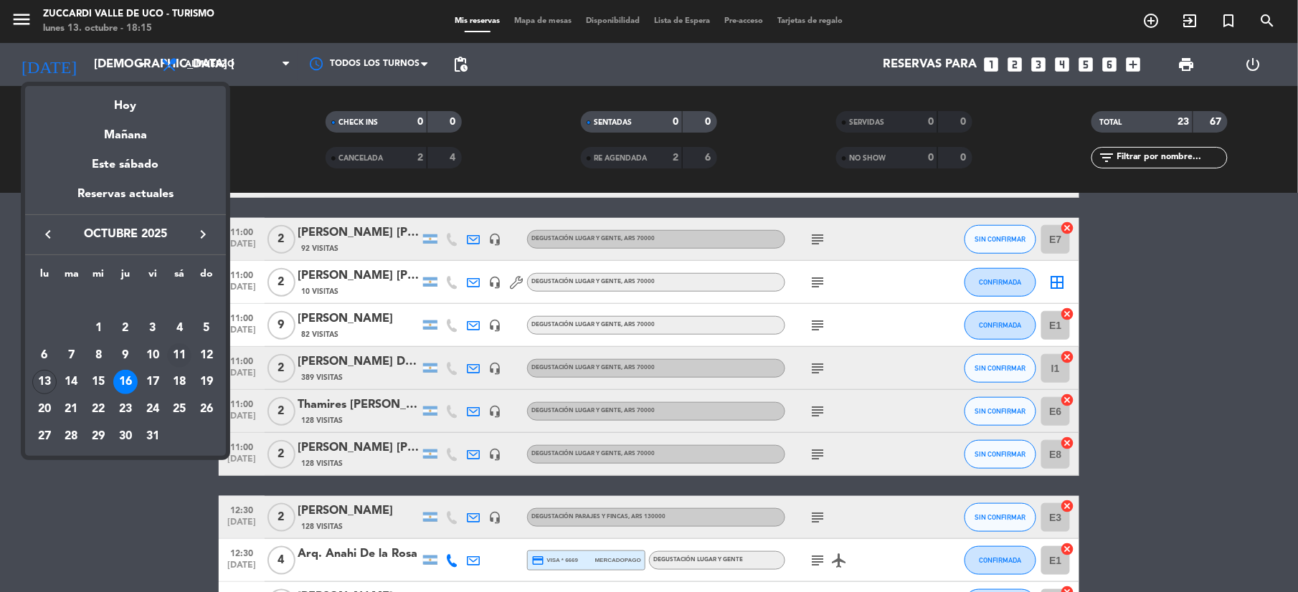
click at [184, 356] on div "11" at bounding box center [179, 355] width 24 height 24
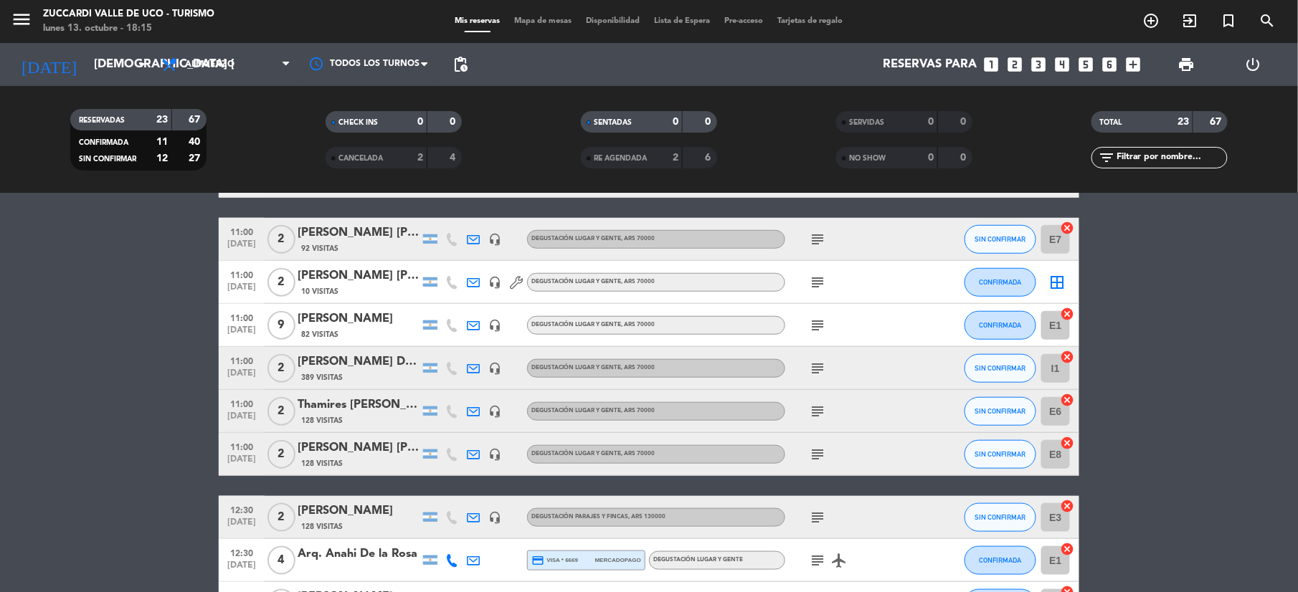
type input "sáb. [DATE]"
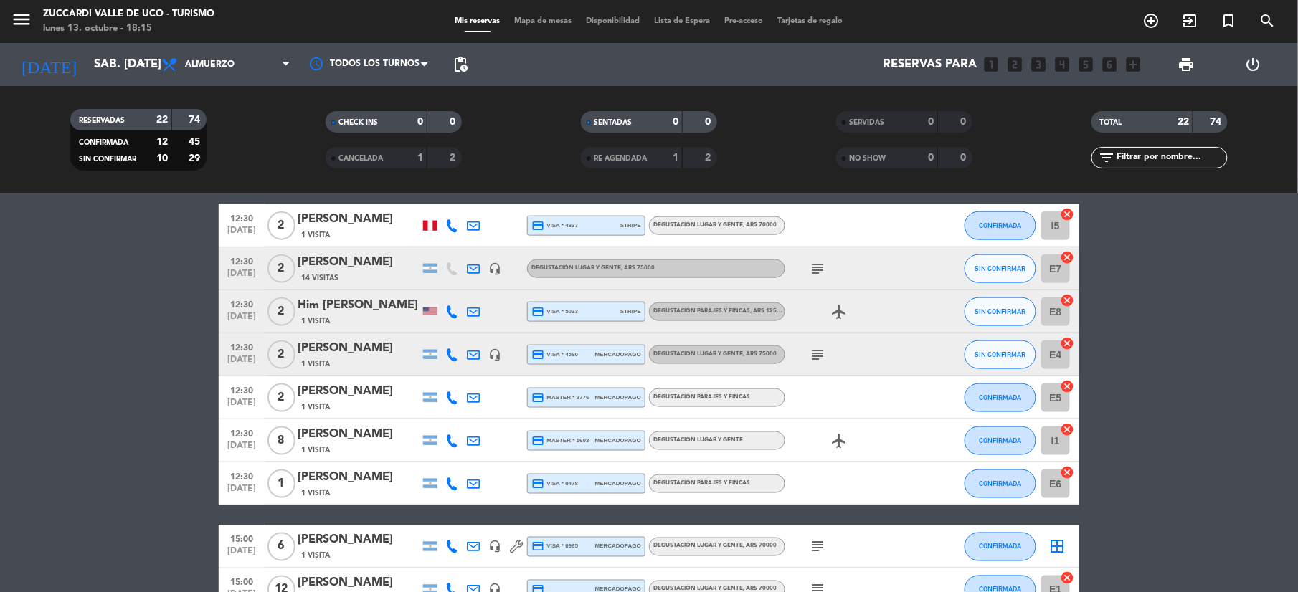
scroll to position [744, 0]
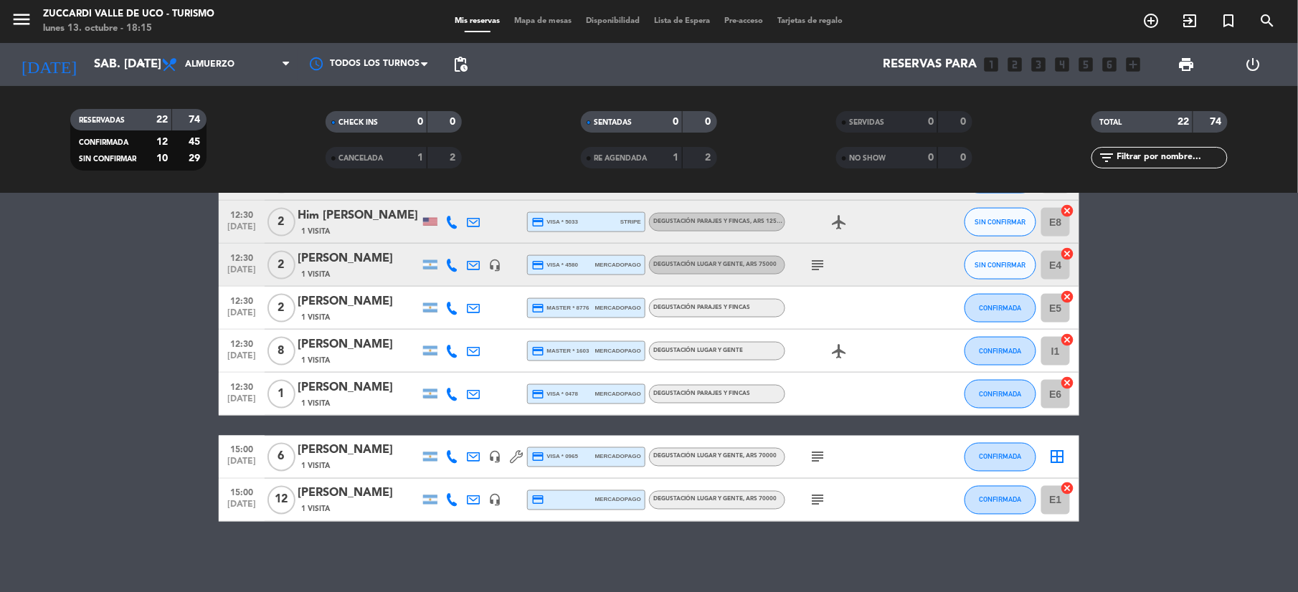
click at [821, 452] on icon "subject" at bounding box center [817, 457] width 17 height 17
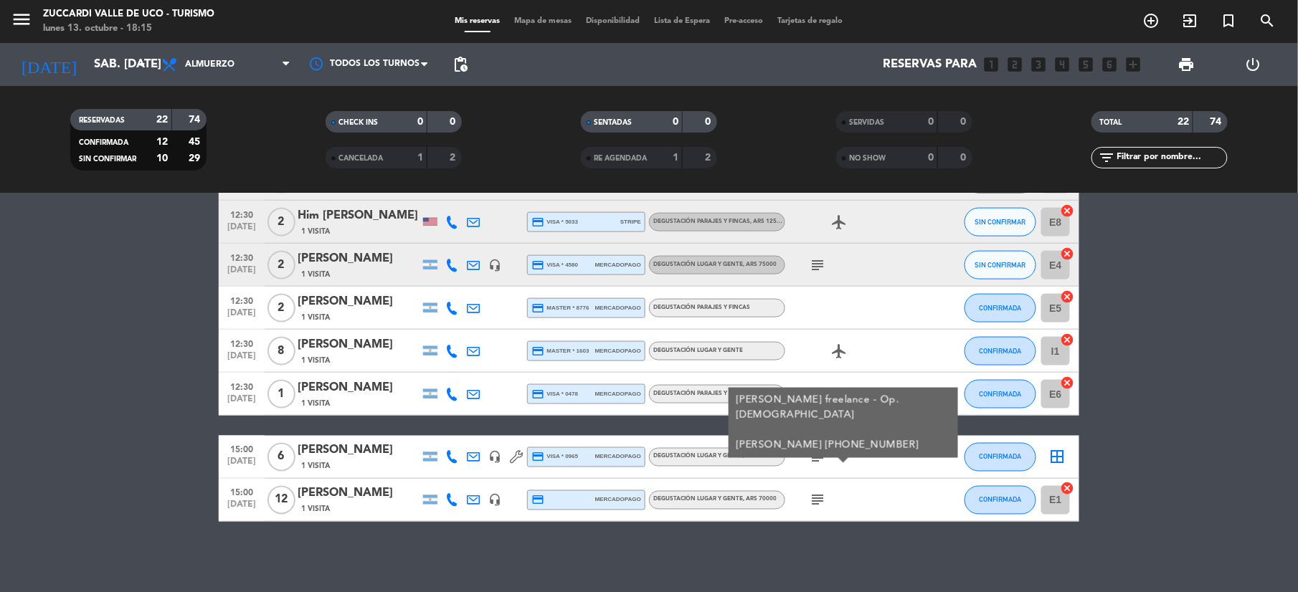
click at [472, 457] on icon at bounding box center [473, 457] width 13 height 13
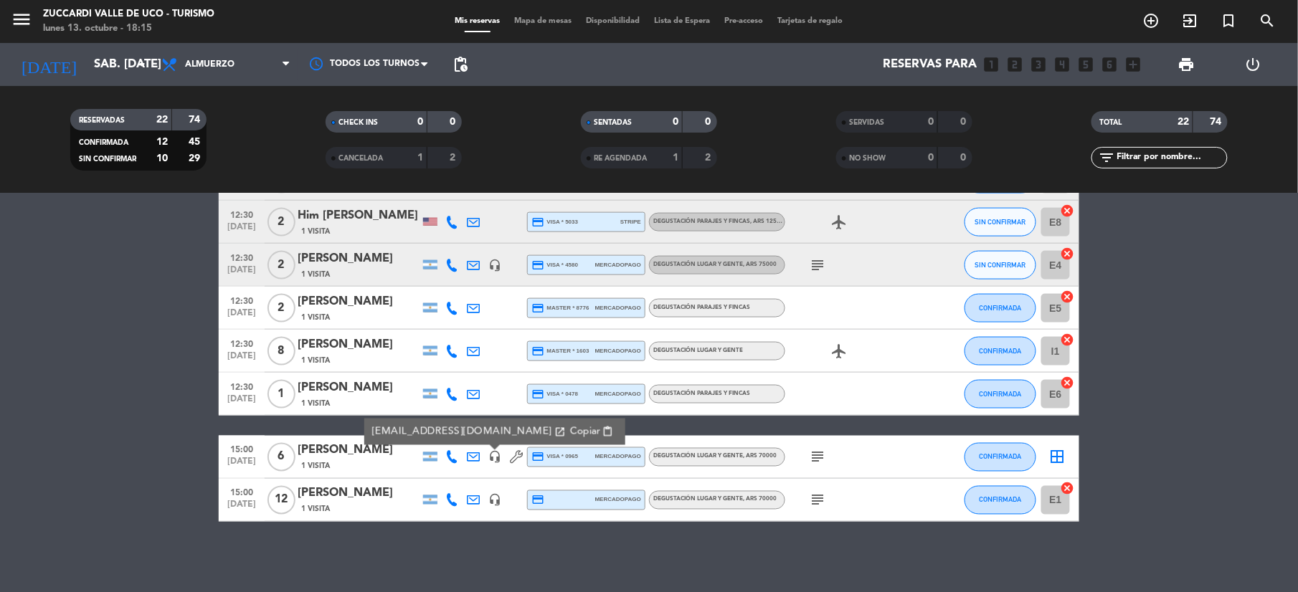
click at [453, 460] on icon at bounding box center [451, 457] width 13 height 13
click at [444, 430] on span "Copiar" at bounding box center [441, 432] width 30 height 15
